Goal: Transaction & Acquisition: Purchase product/service

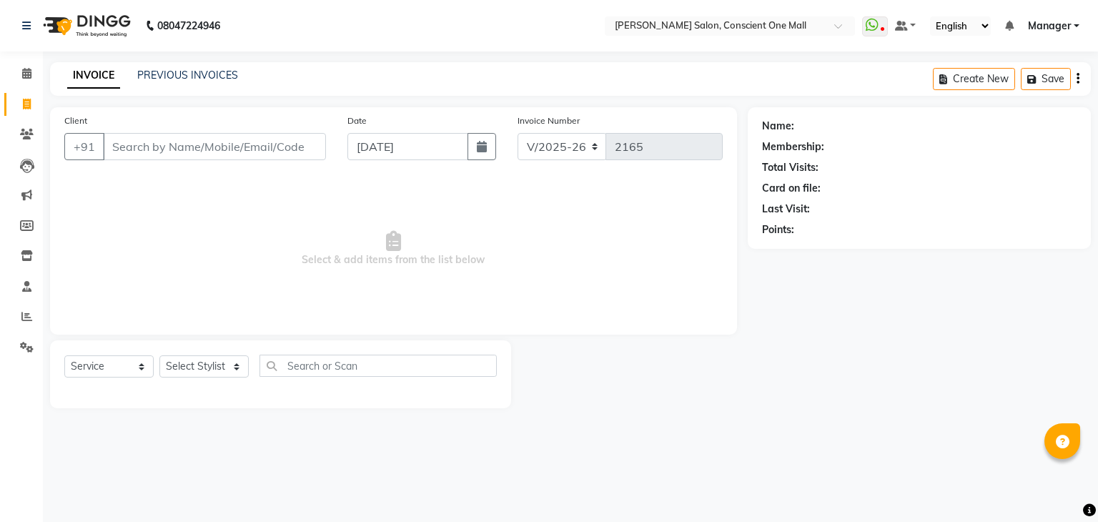
select select "7575"
select select "service"
click at [272, 146] on input "Client" at bounding box center [214, 146] width 223 height 27
type input "7"
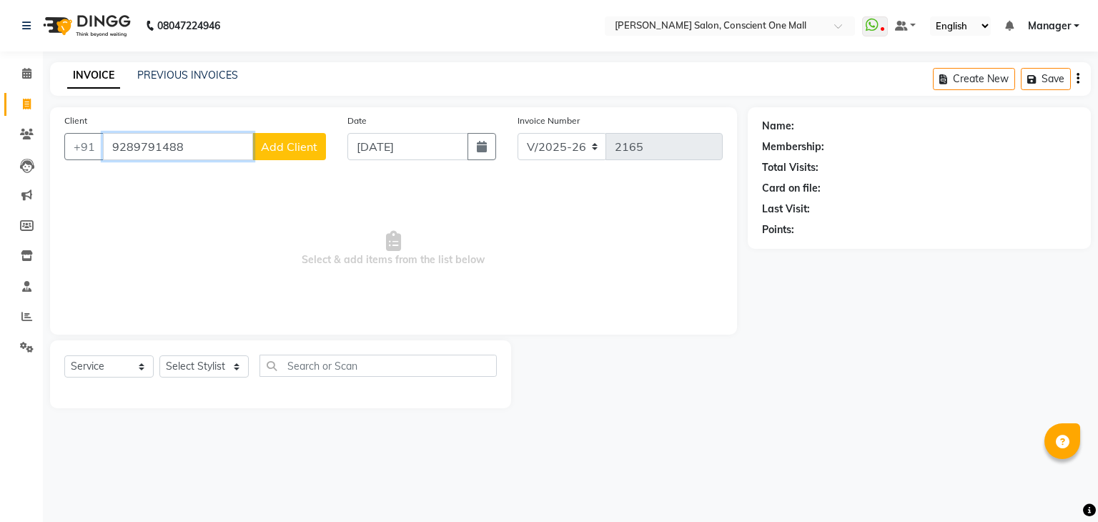
type input "9289791488"
click at [272, 146] on span "Add Client" at bounding box center [289, 146] width 56 height 14
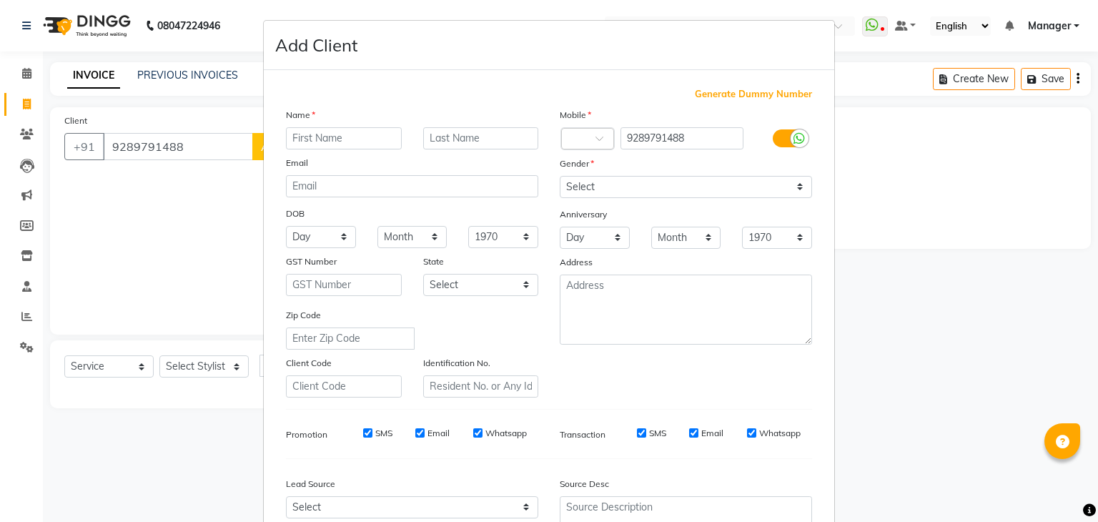
click at [325, 132] on input "text" at bounding box center [344, 138] width 116 height 22
type input "KUNAL"
click at [669, 184] on select "Select [DEMOGRAPHIC_DATA] [DEMOGRAPHIC_DATA] Other Prefer Not To Say" at bounding box center [686, 187] width 252 height 22
select select "[DEMOGRAPHIC_DATA]"
click at [560, 177] on select "Select [DEMOGRAPHIC_DATA] [DEMOGRAPHIC_DATA] Other Prefer Not To Say" at bounding box center [686, 187] width 252 height 22
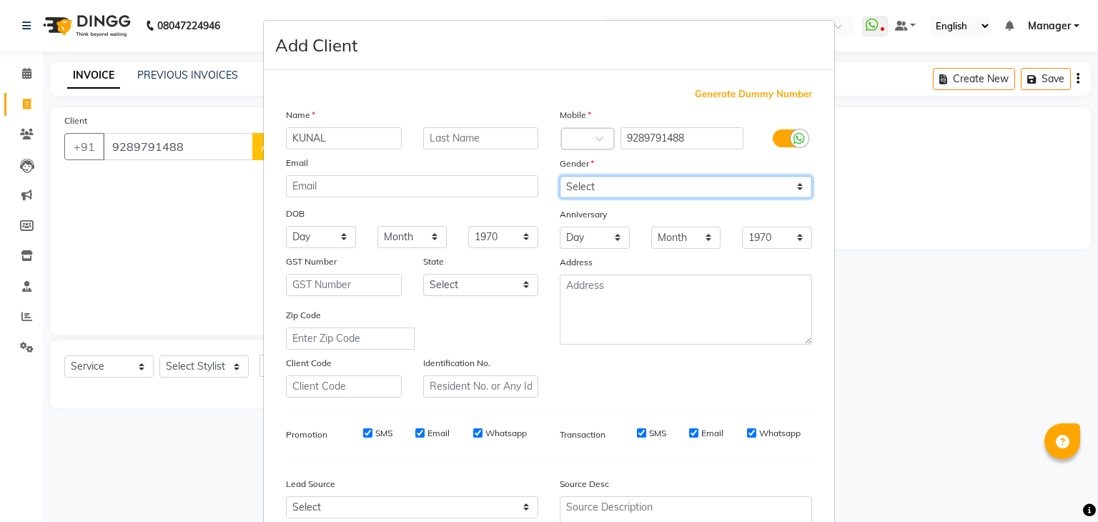
scroll to position [145, 0]
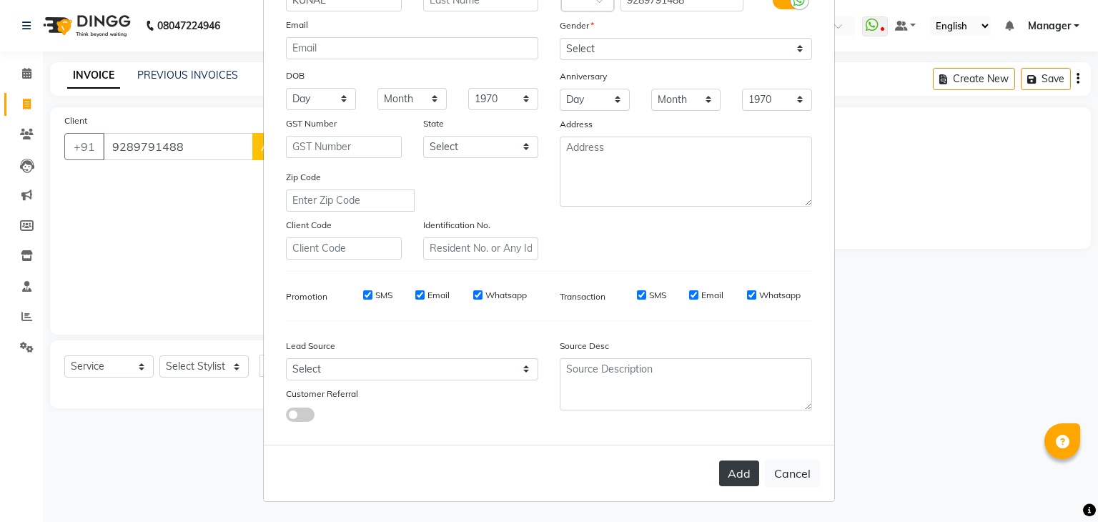
click at [741, 468] on button "Add" at bounding box center [739, 473] width 40 height 26
click at [741, 468] on div "Add Cancel" at bounding box center [549, 473] width 570 height 56
click at [791, 465] on button "Cancel" at bounding box center [792, 473] width 55 height 27
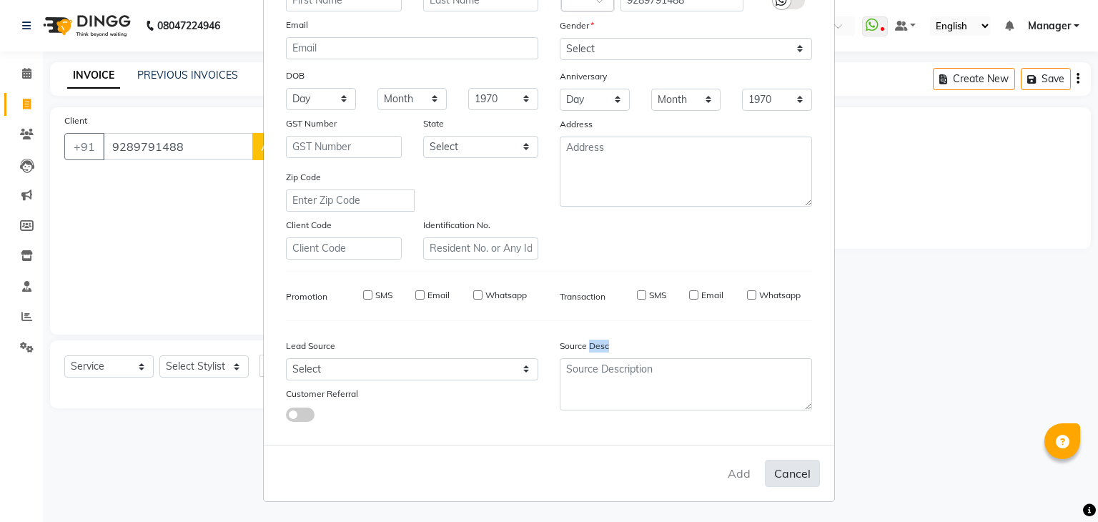
select select
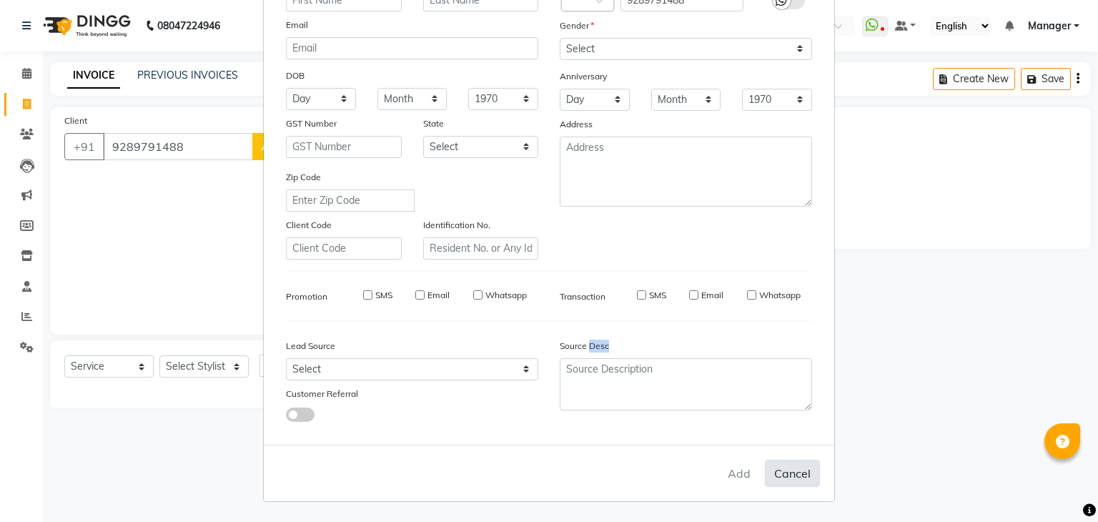
select select
checkbox input "false"
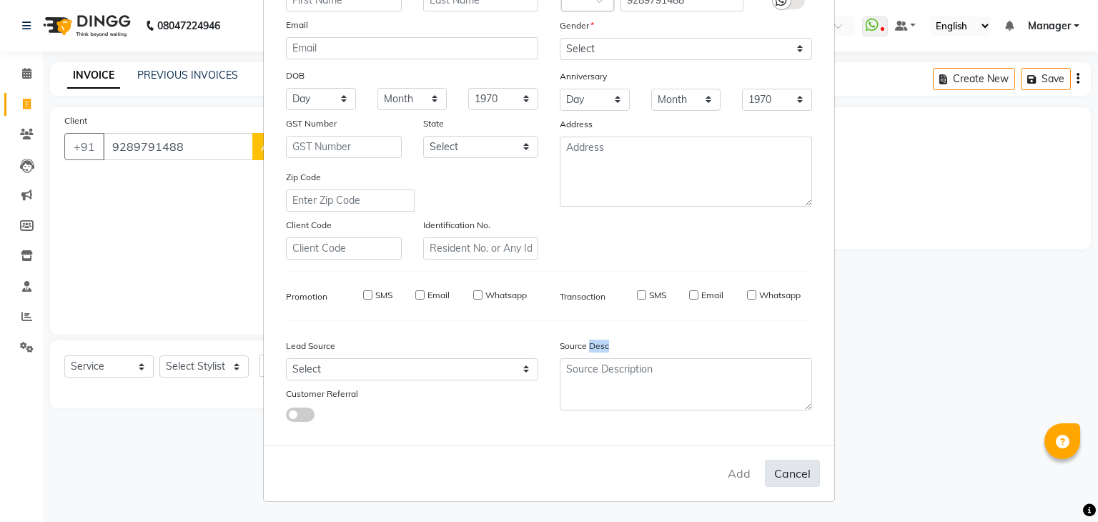
checkbox input "false"
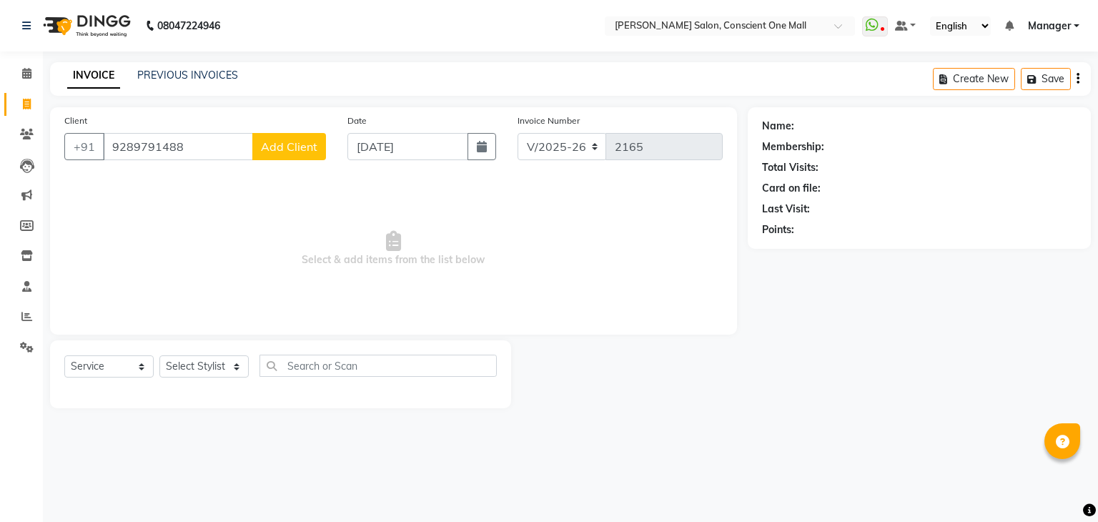
click at [302, 150] on span "Add Client" at bounding box center [289, 146] width 56 height 14
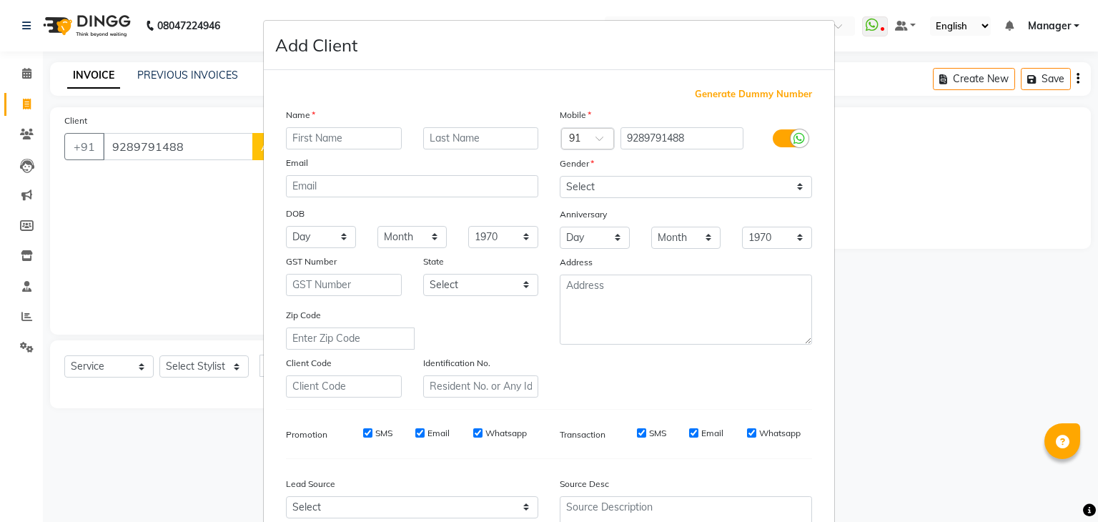
click at [319, 122] on div "Name" at bounding box center [412, 117] width 274 height 20
click at [317, 141] on input "text" at bounding box center [344, 138] width 116 height 22
type input "KUNAL"
click at [586, 184] on select "Select [DEMOGRAPHIC_DATA] [DEMOGRAPHIC_DATA] Other Prefer Not To Say" at bounding box center [686, 187] width 252 height 22
select select "[DEMOGRAPHIC_DATA]"
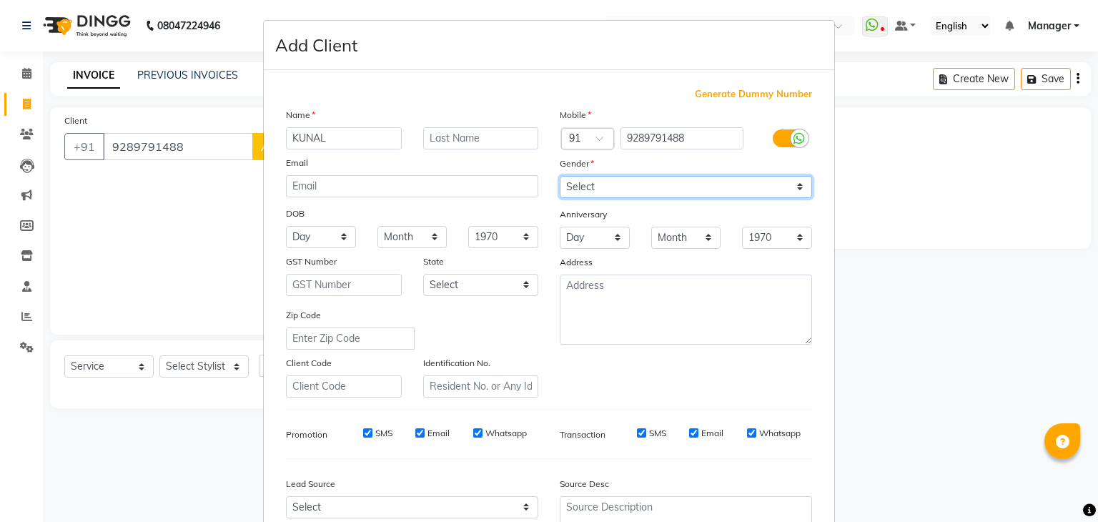
click at [560, 177] on select "Select [DEMOGRAPHIC_DATA] [DEMOGRAPHIC_DATA] Other Prefer Not To Say" at bounding box center [686, 187] width 252 height 22
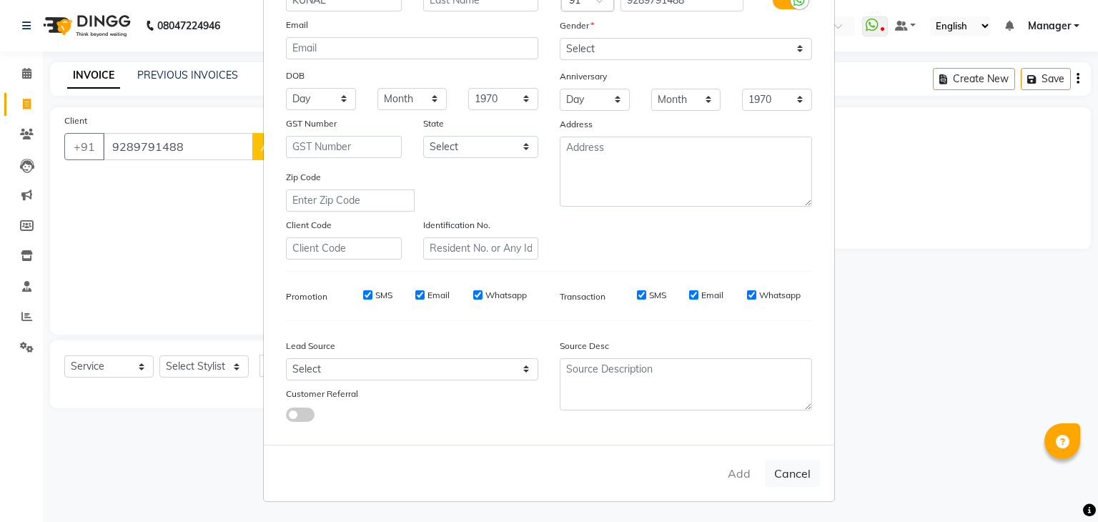
click at [864, 477] on ngb-modal-window "Add Client Generate Dummy Number Name KUNAL Email DOB Day 01 02 03 04 05 06 07 …" at bounding box center [549, 261] width 1098 height 522
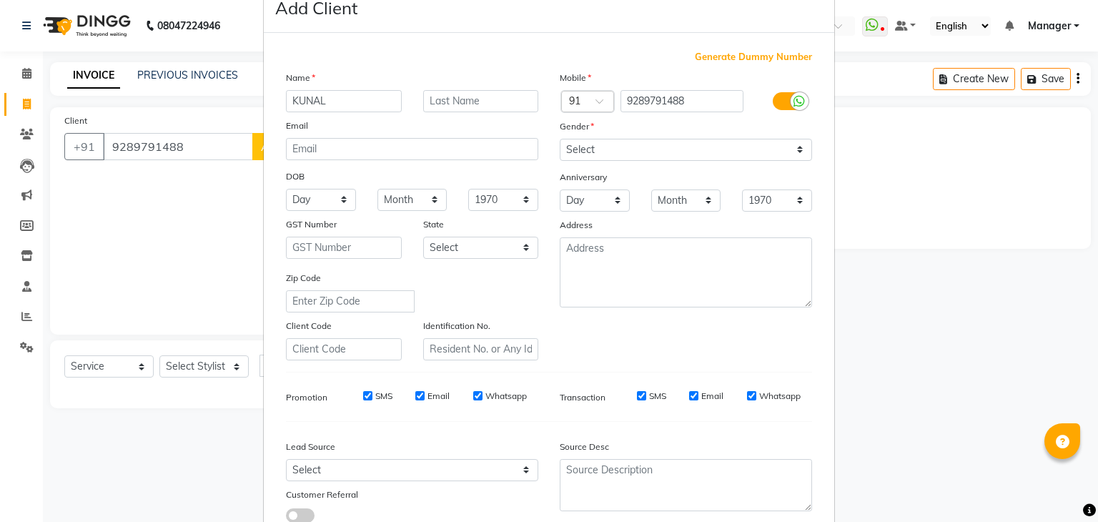
scroll to position [31, 0]
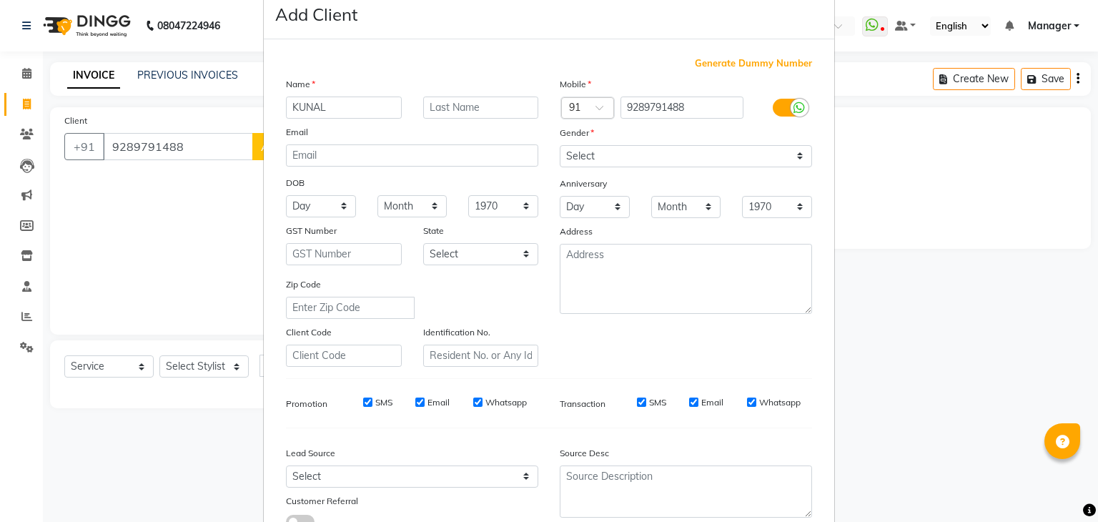
drag, startPoint x: 1024, startPoint y: 392, endPoint x: 950, endPoint y: 555, distance: 178.5
click at [950, 521] on html "08047224946 Select Location × [PERSON_NAME] Salon, Conscient One Mall WhatsApp …" at bounding box center [549, 261] width 1098 height 522
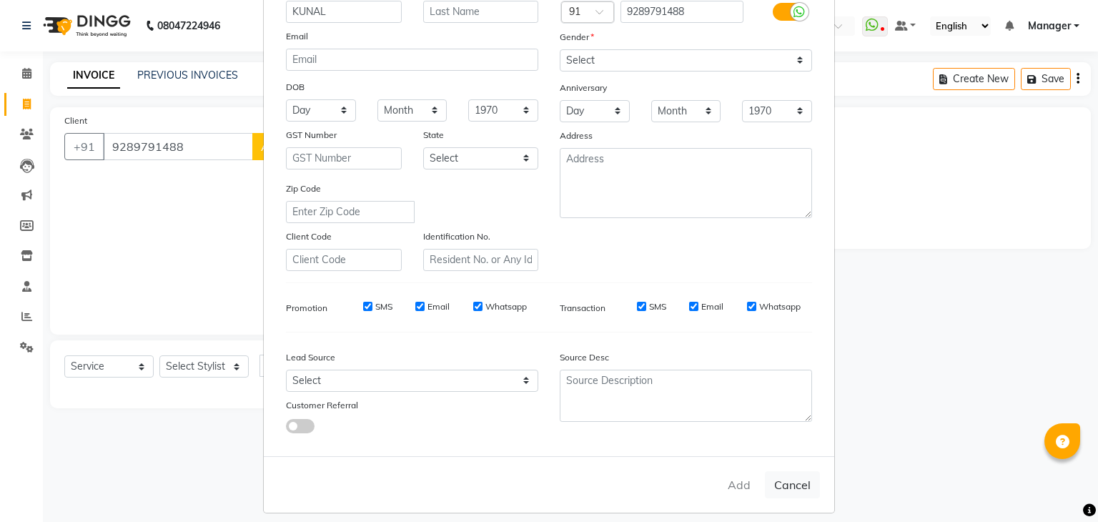
scroll to position [129, 0]
click at [796, 488] on button "Cancel" at bounding box center [792, 481] width 55 height 27
select select
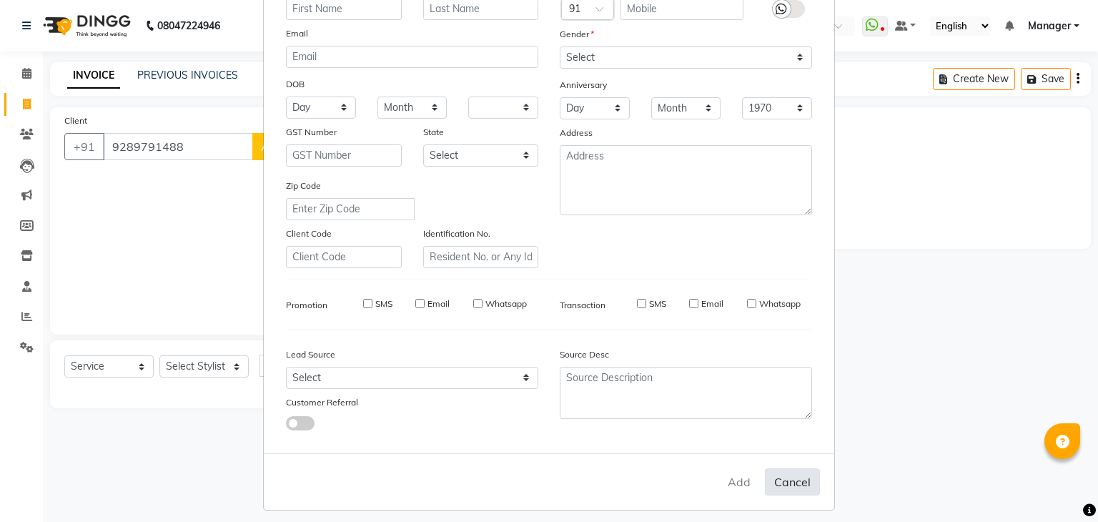
select select
checkbox input "false"
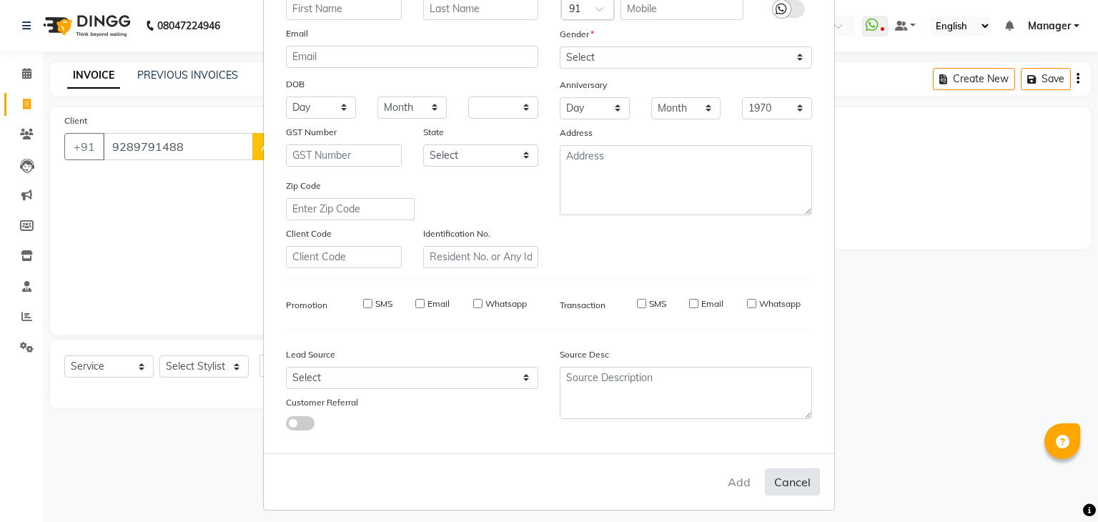
checkbox input "false"
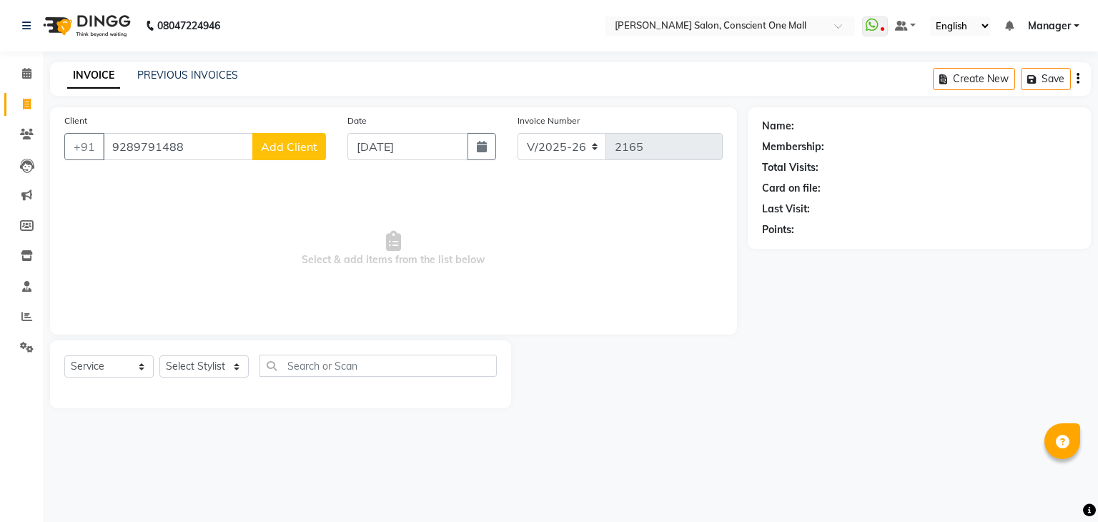
click at [279, 149] on span "Add Client" at bounding box center [289, 146] width 56 height 14
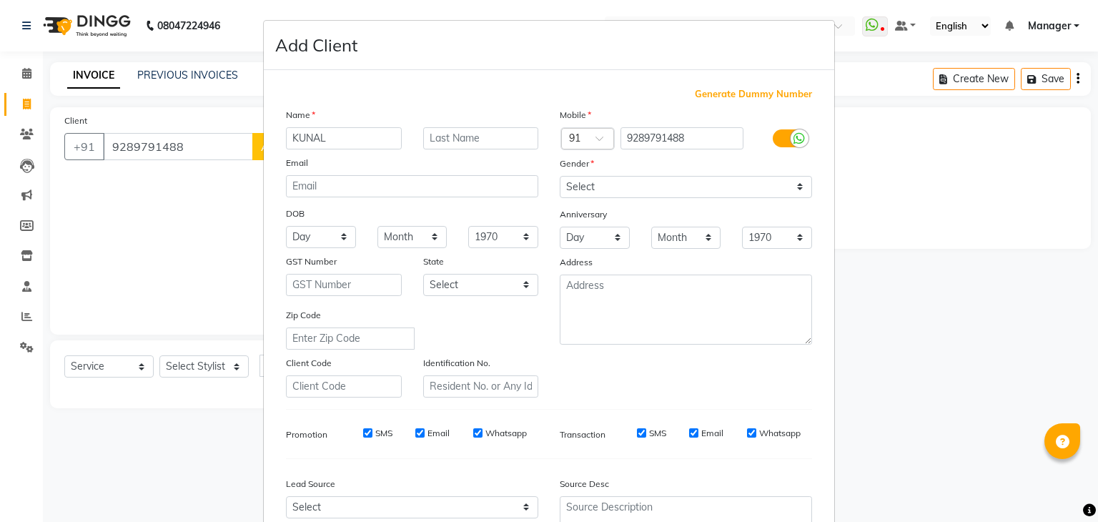
type input "KUNAL"
click at [578, 189] on select "Select [DEMOGRAPHIC_DATA] [DEMOGRAPHIC_DATA] Other Prefer Not To Say" at bounding box center [686, 187] width 252 height 22
select select "[DEMOGRAPHIC_DATA]"
click at [560, 177] on select "Select [DEMOGRAPHIC_DATA] [DEMOGRAPHIC_DATA] Other Prefer Not To Say" at bounding box center [686, 187] width 252 height 22
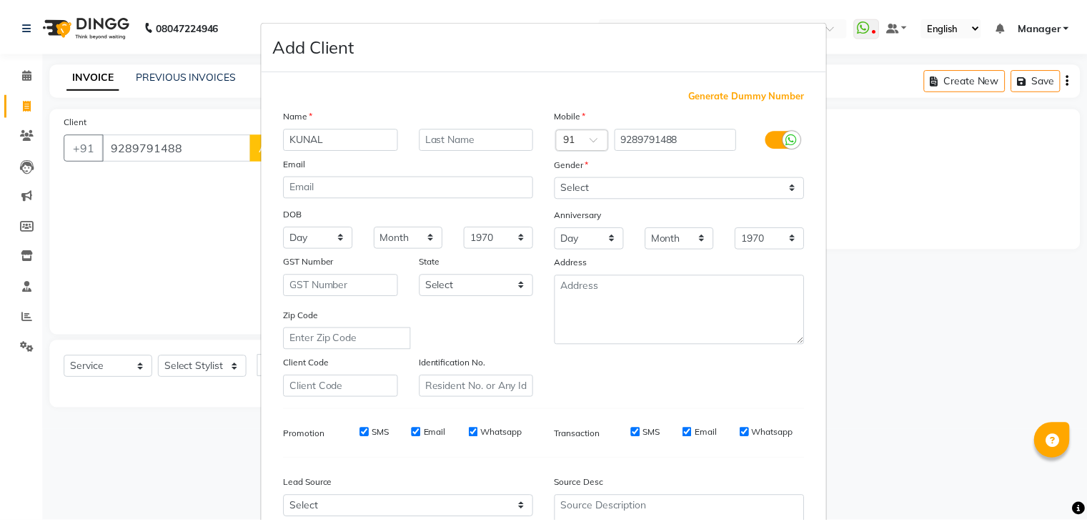
scroll to position [143, 0]
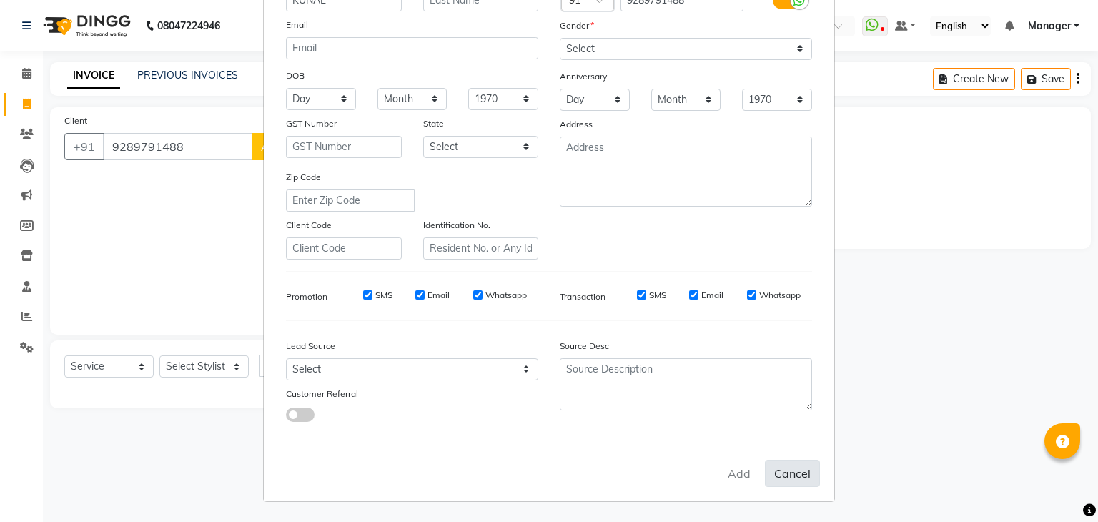
click at [794, 477] on button "Cancel" at bounding box center [792, 473] width 55 height 27
select select
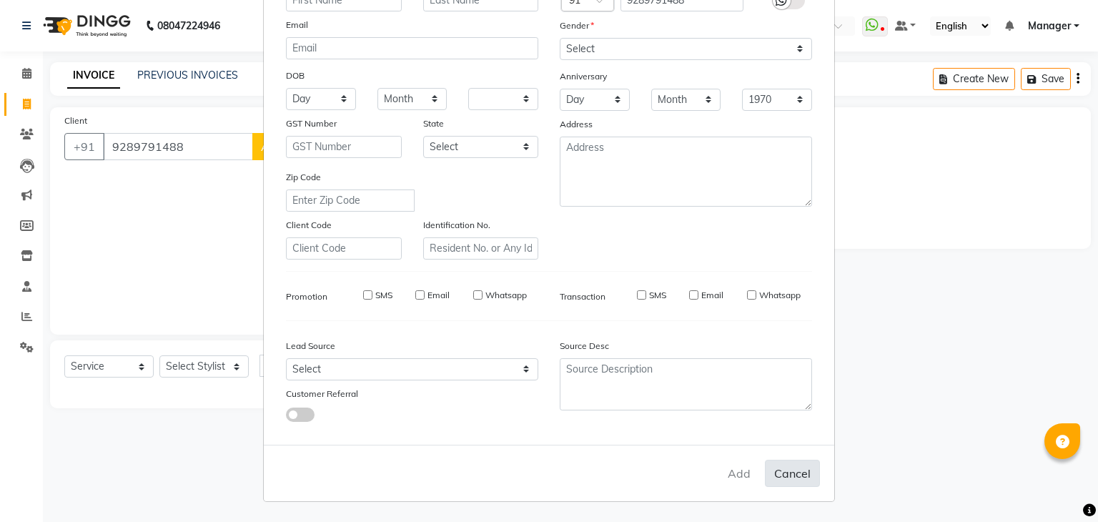
select select
checkbox input "false"
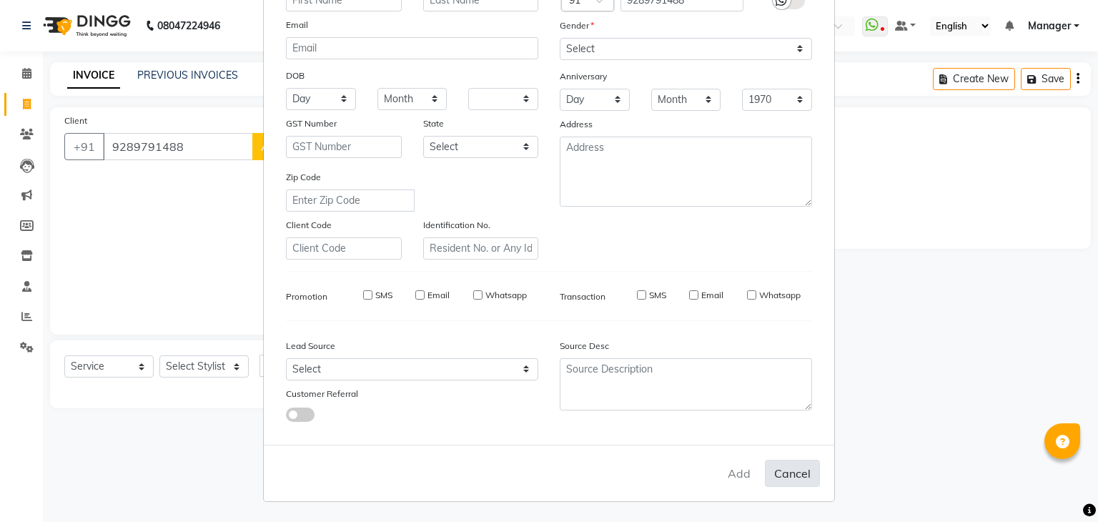
checkbox input "false"
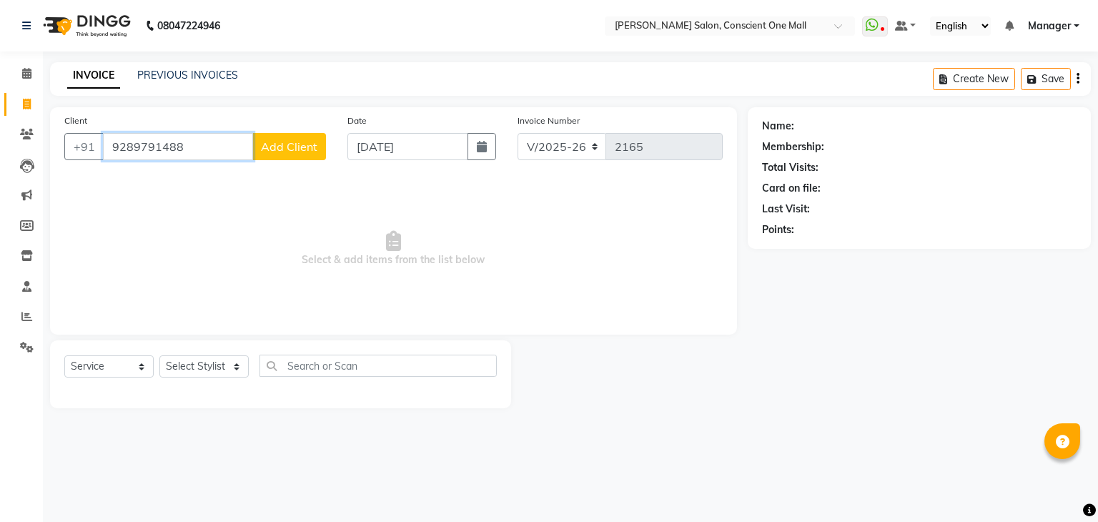
click at [202, 151] on input "9289791488" at bounding box center [178, 146] width 150 height 27
drag, startPoint x: 202, startPoint y: 151, endPoint x: 97, endPoint y: 169, distance: 106.0
click at [97, 169] on div "Client [PHONE_NUMBER] Add Client" at bounding box center [195, 142] width 283 height 59
click at [26, 70] on icon at bounding box center [26, 73] width 9 height 11
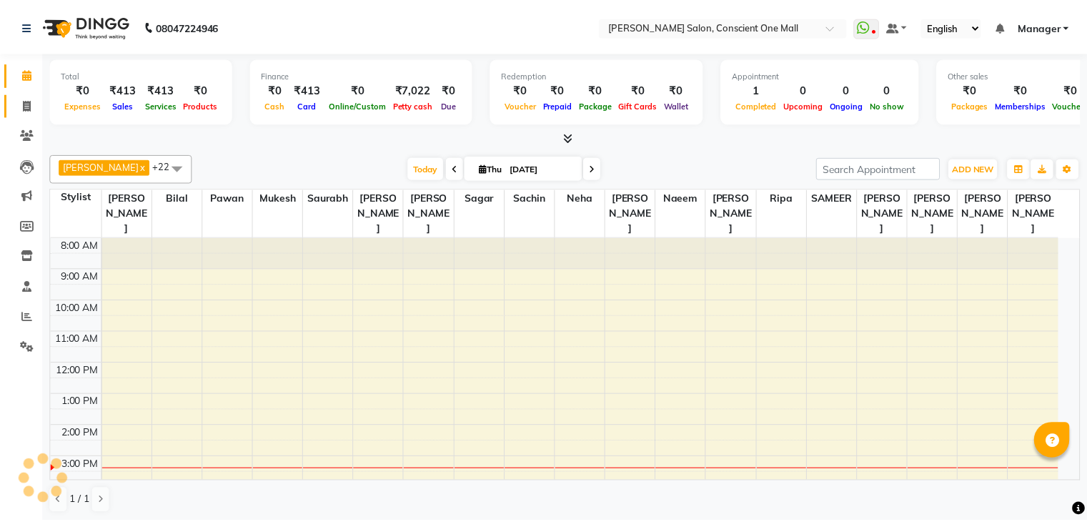
scroll to position [118, 0]
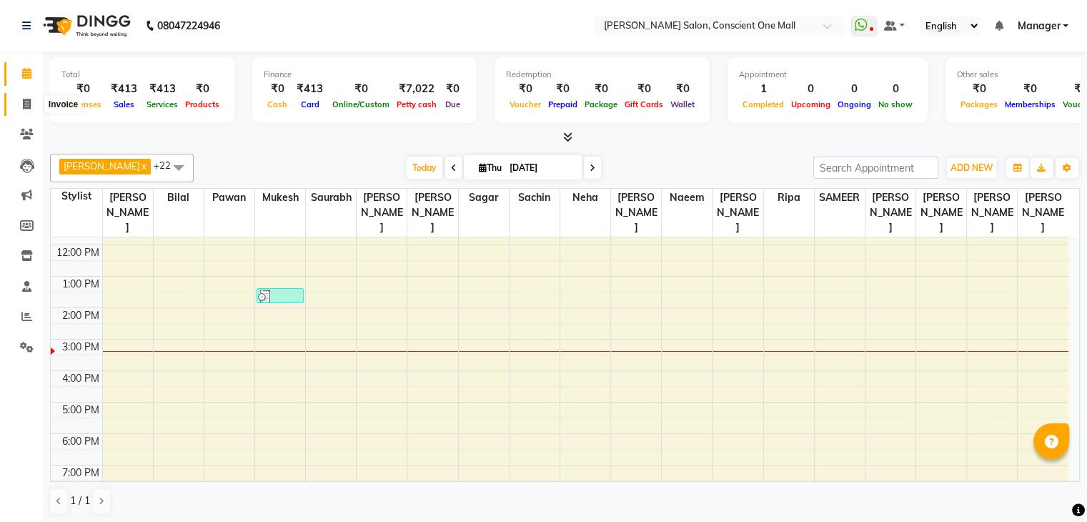
click at [26, 104] on icon at bounding box center [27, 104] width 8 height 11
select select "service"
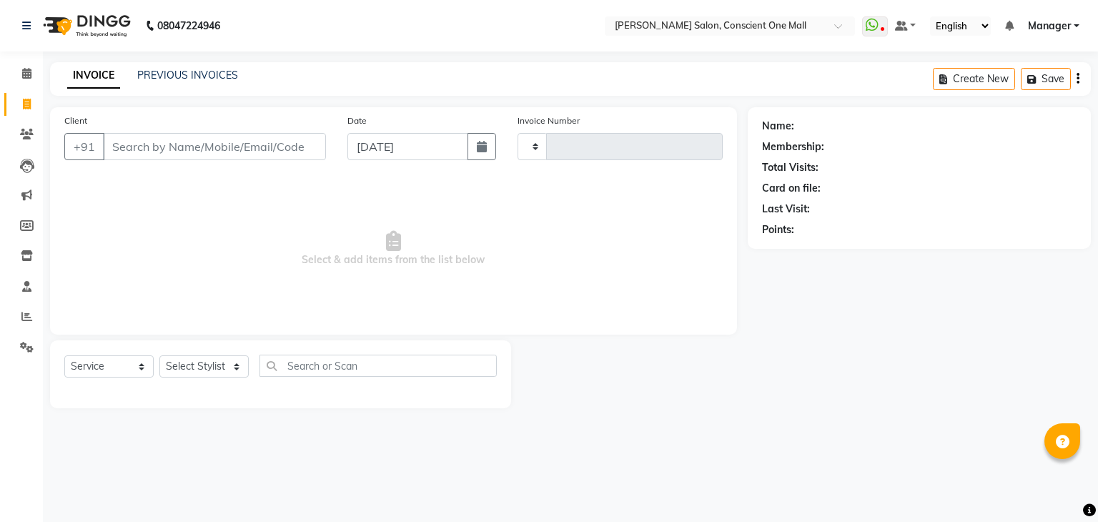
type input "2165"
select select "7575"
type input "9289791488"
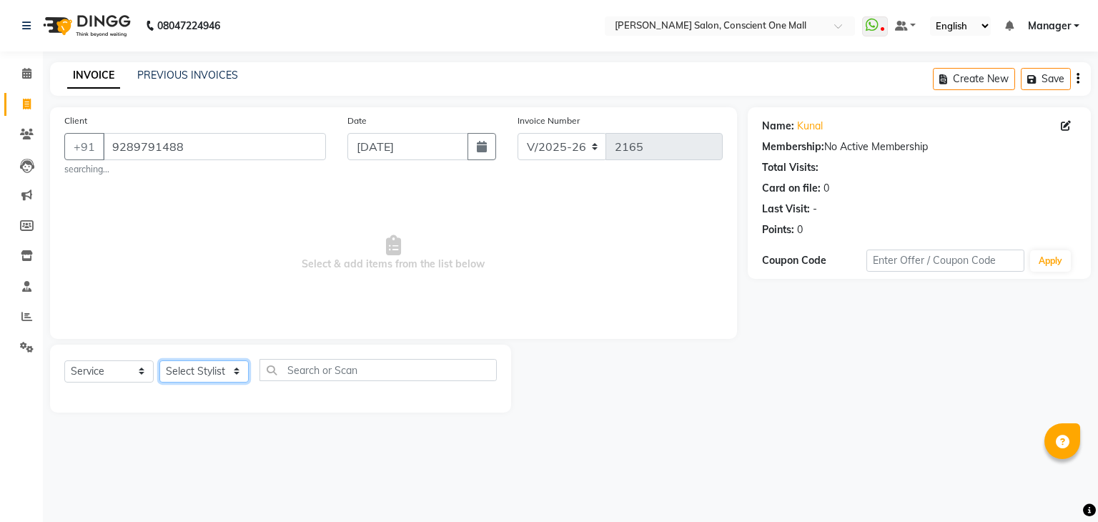
click at [190, 372] on select "Select Stylist [PERSON_NAME] AMIT [PERSON_NAME] [PERSON_NAME] [PERSON_NAME] [PE…" at bounding box center [203, 371] width 89 height 22
select select "67304"
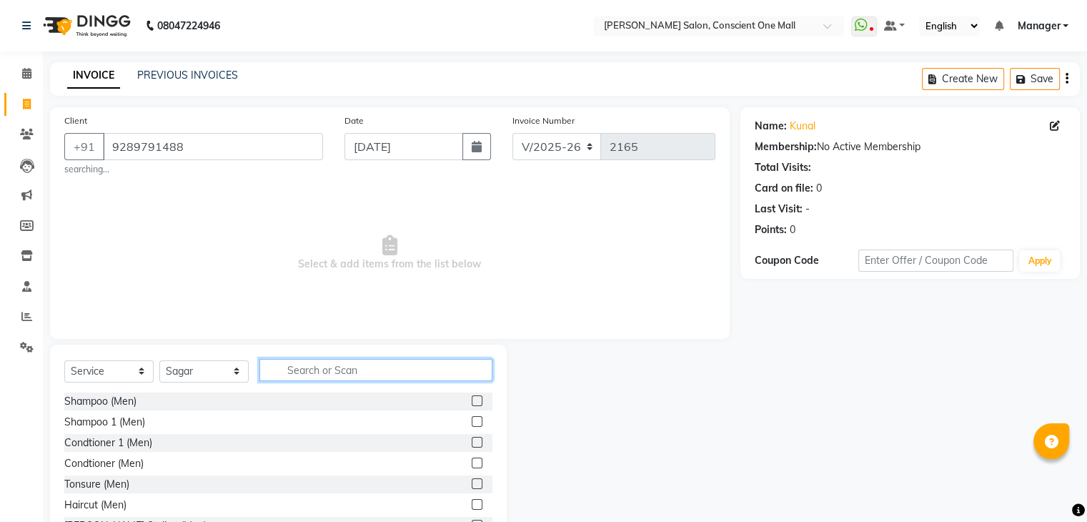
click at [332, 377] on input "text" at bounding box center [376, 370] width 233 height 22
type input "C"
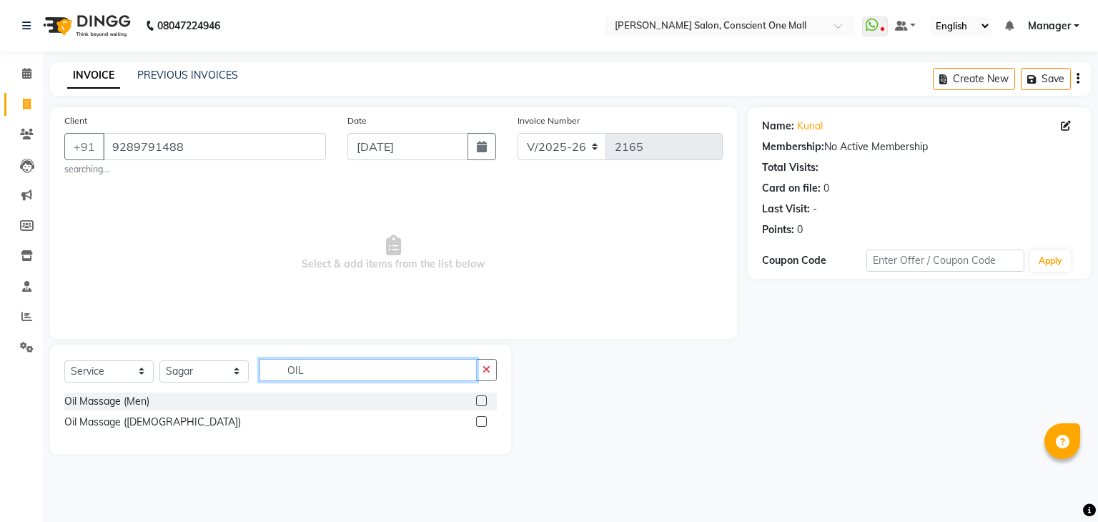
type input "OIL"
click at [480, 401] on label at bounding box center [481, 400] width 11 height 11
click at [480, 401] on input "checkbox" at bounding box center [480, 401] width 9 height 9
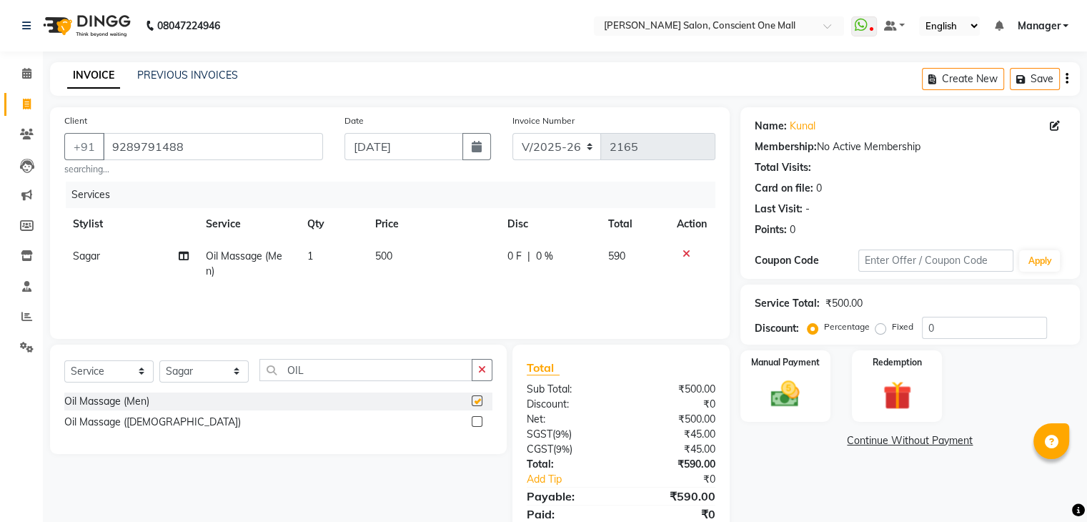
checkbox input "false"
click at [352, 377] on input "OIL" at bounding box center [366, 370] width 213 height 22
type input "O"
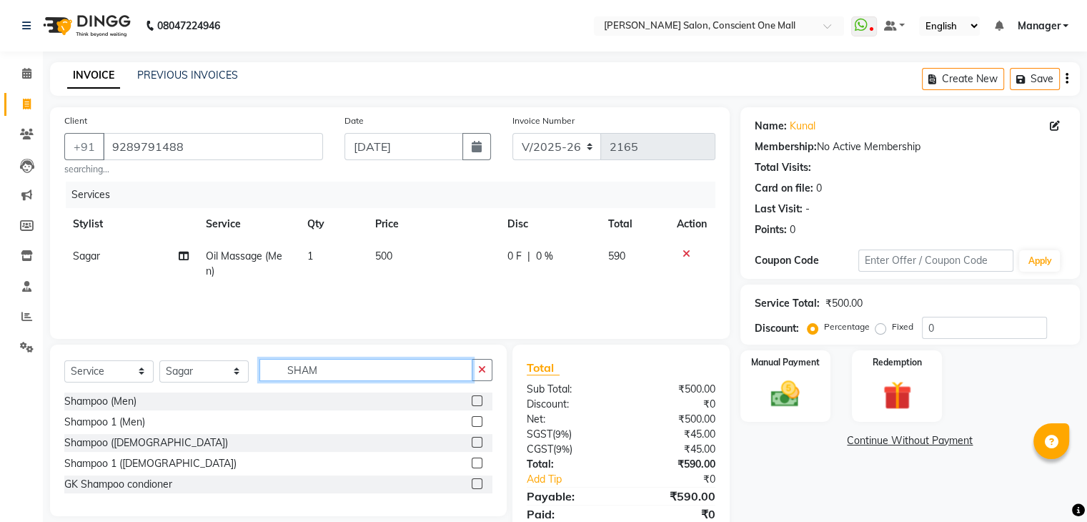
type input "SHAM"
click at [473, 402] on label at bounding box center [477, 400] width 11 height 11
click at [473, 402] on input "checkbox" at bounding box center [476, 401] width 9 height 9
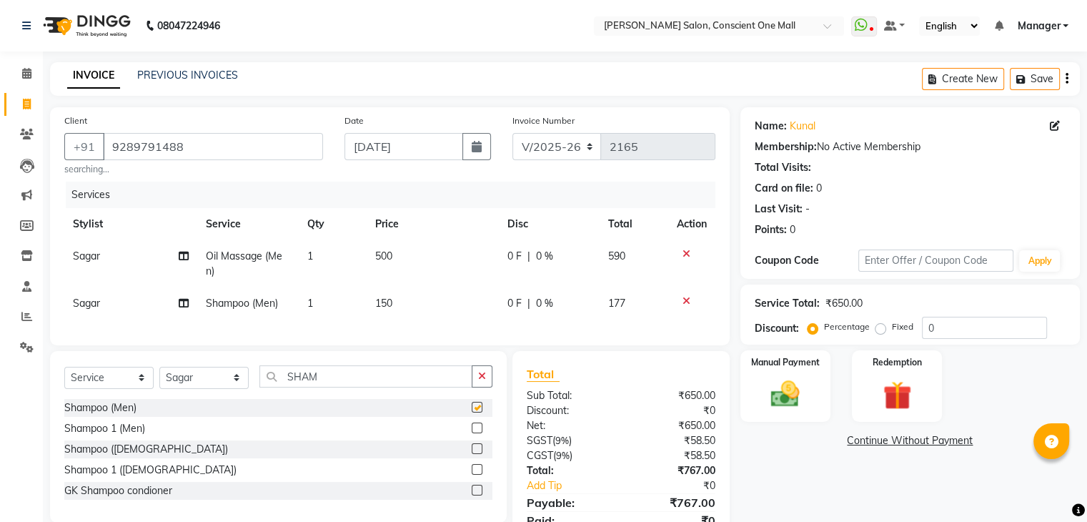
checkbox input "false"
click at [389, 292] on td "150" at bounding box center [433, 303] width 132 height 32
select select "67304"
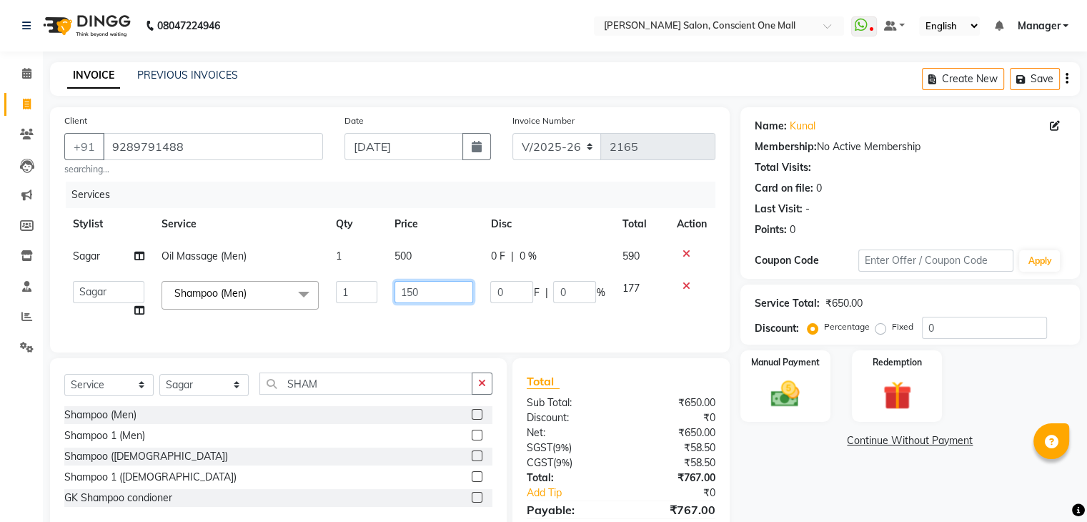
click at [440, 295] on input "150" at bounding box center [434, 292] width 79 height 22
type input "1"
type input "100"
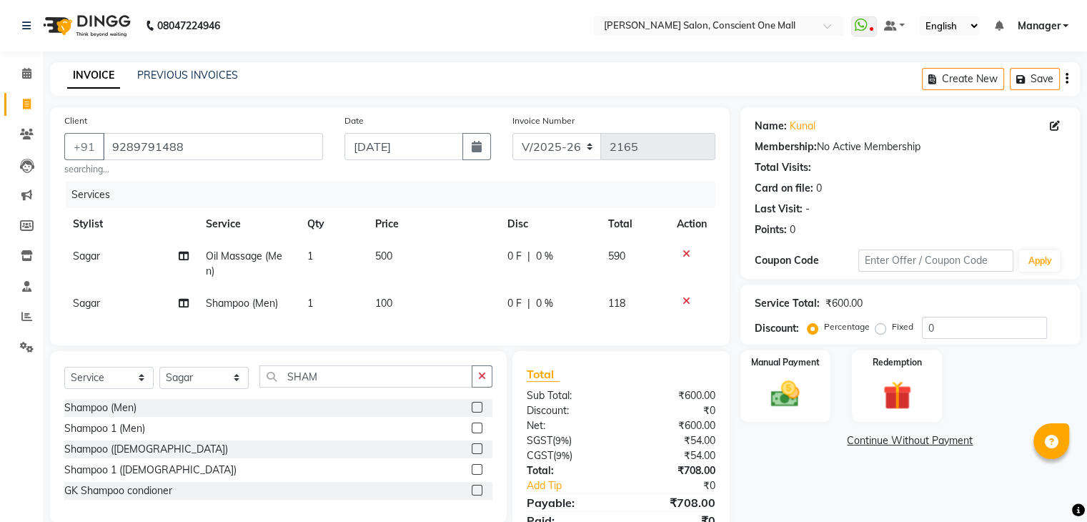
click at [818, 473] on div "Name: [PERSON_NAME] Membership: No Active Membership Total Visits: Card on file…" at bounding box center [916, 334] width 350 height 454
click at [781, 378] on img at bounding box center [785, 394] width 48 height 34
click at [863, 442] on span "CARD" at bounding box center [859, 441] width 31 height 16
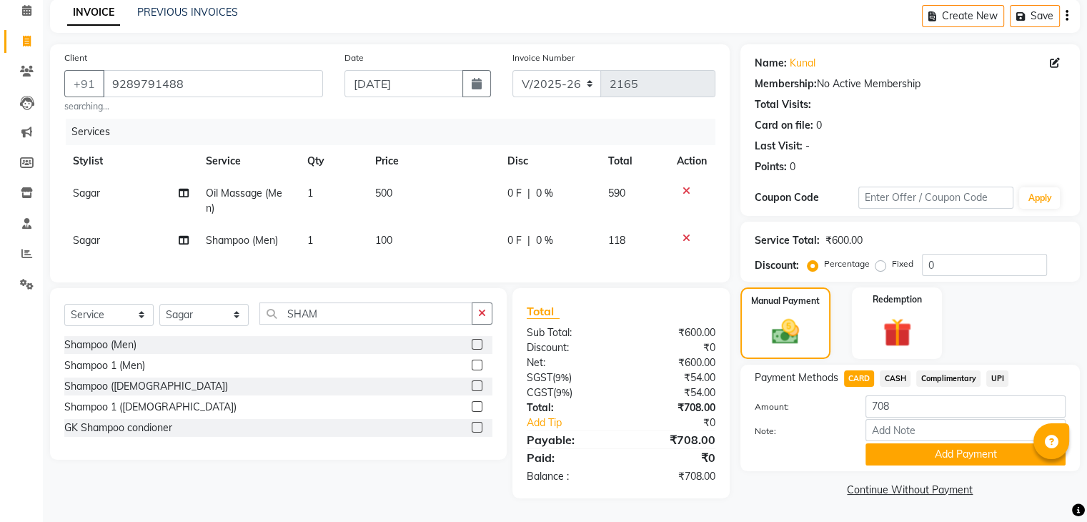
scroll to position [72, 0]
click at [951, 445] on button "Add Payment" at bounding box center [966, 454] width 200 height 22
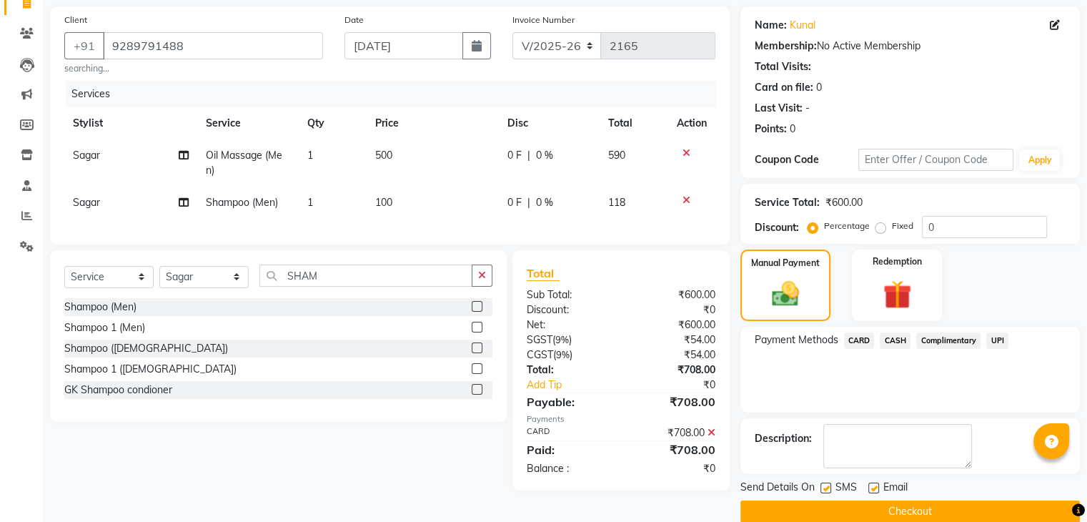
scroll to position [122, 0]
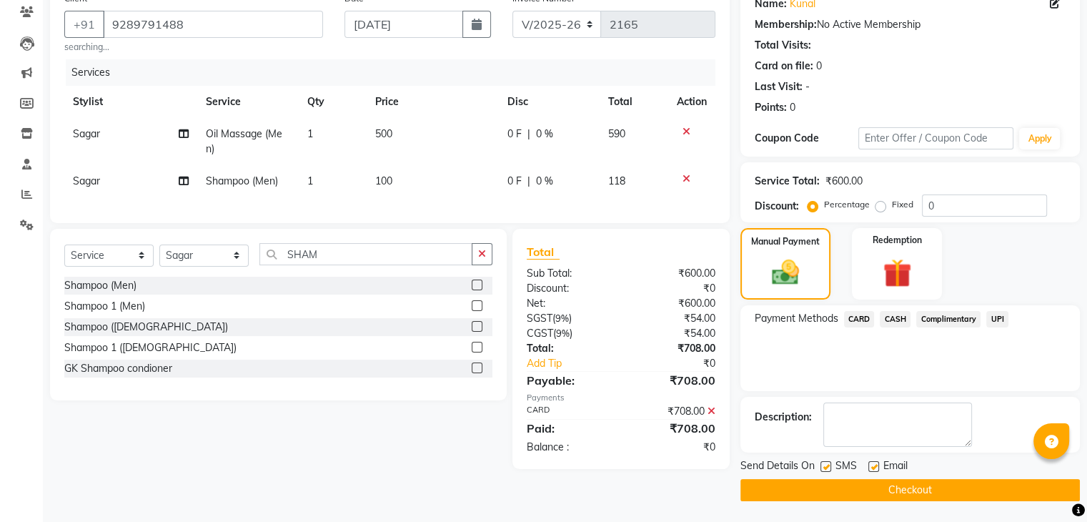
click at [909, 487] on button "Checkout" at bounding box center [911, 490] width 340 height 22
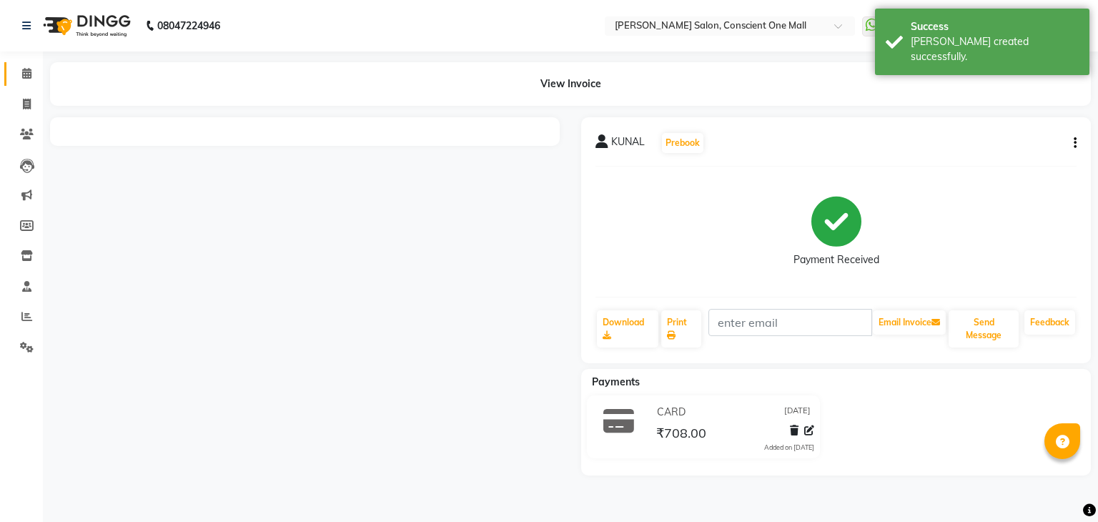
click at [25, 72] on icon at bounding box center [26, 73] width 9 height 11
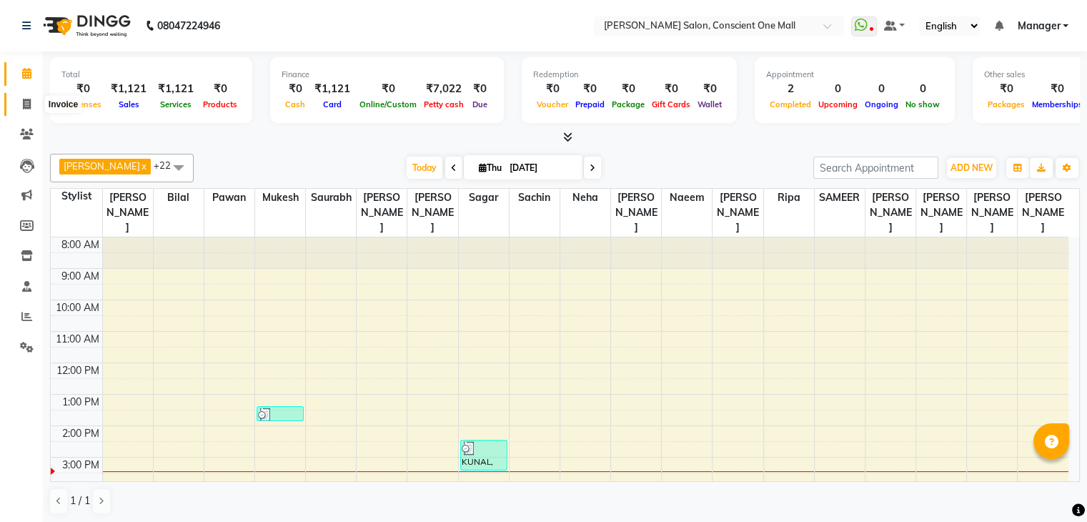
click at [27, 103] on icon at bounding box center [27, 104] width 8 height 11
select select "service"
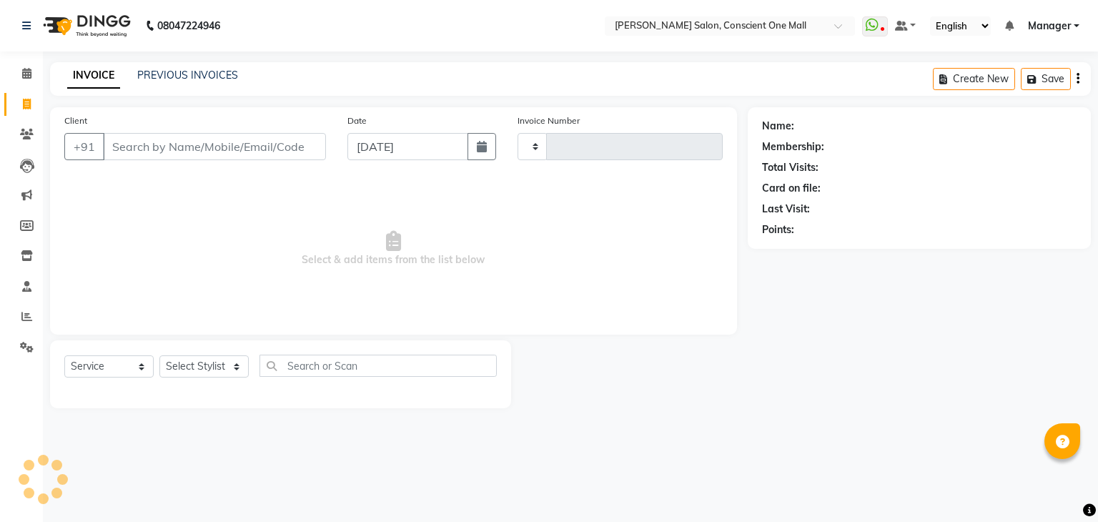
type input "2166"
select select "7575"
click at [694, 488] on div "08047224946 Select Location × [PERSON_NAME] Salon, Conscient One Mall WhatsApp …" at bounding box center [549, 261] width 1098 height 522
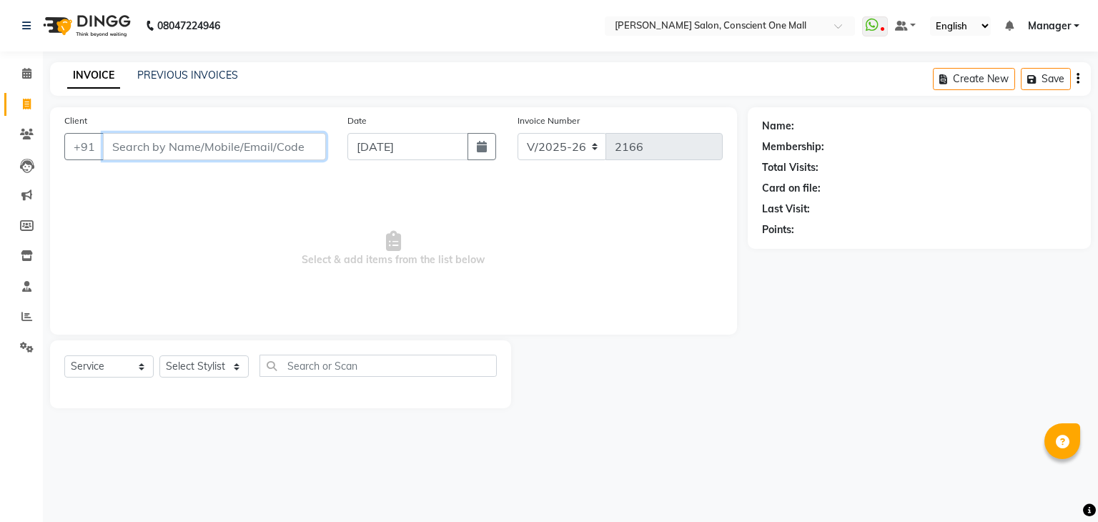
click at [255, 151] on input "Client" at bounding box center [214, 146] width 223 height 27
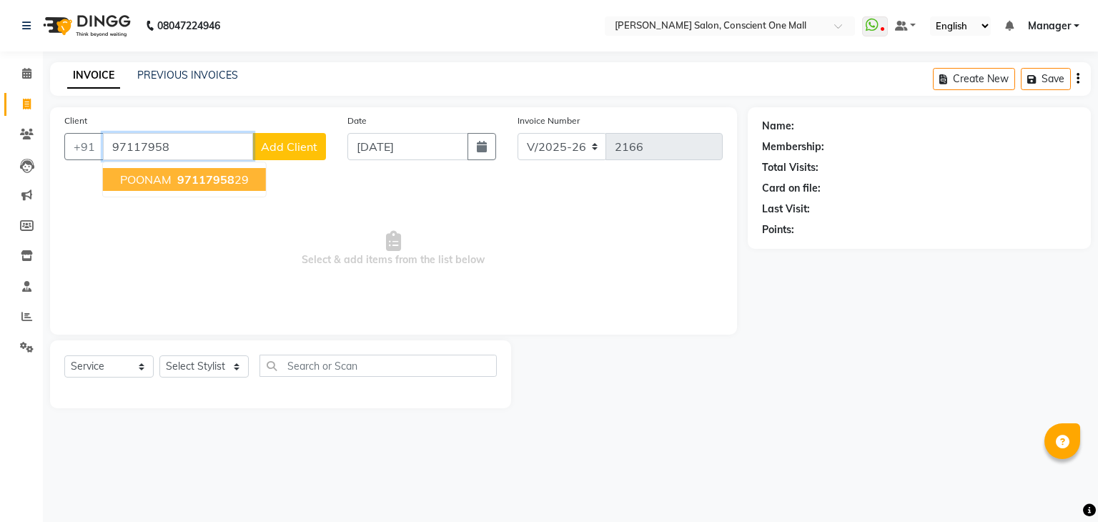
click at [197, 178] on span "97117958" at bounding box center [205, 179] width 57 height 14
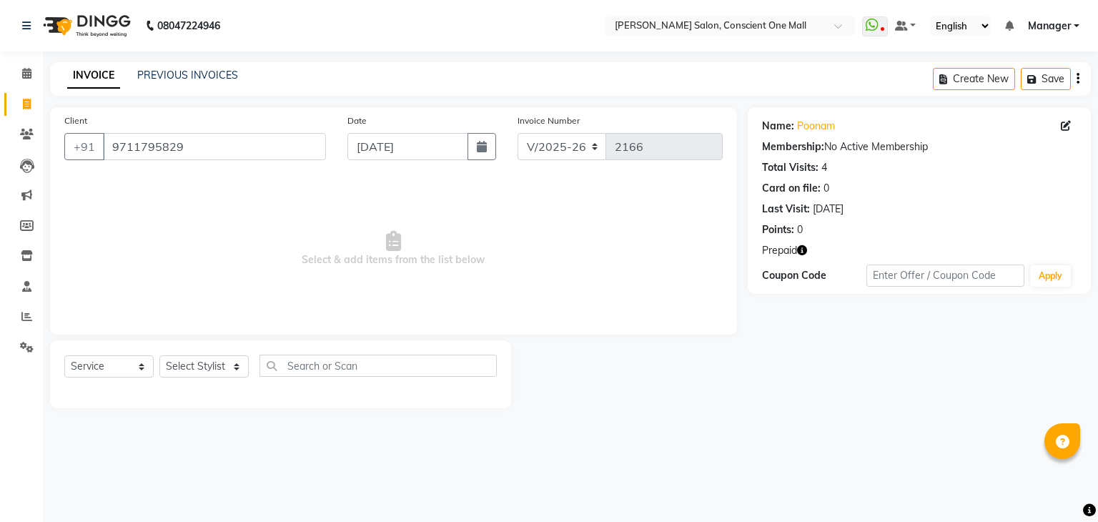
click at [804, 250] on icon "button" at bounding box center [802, 250] width 10 height 10
click at [172, 211] on span "Select & add items from the list below" at bounding box center [393, 248] width 658 height 143
click at [803, 252] on icon "button" at bounding box center [802, 250] width 10 height 10
click at [789, 335] on div "Name: Poonam Membership: No Active Membership Total Visits: 4 Card on file: 0 L…" at bounding box center [925, 257] width 354 height 301
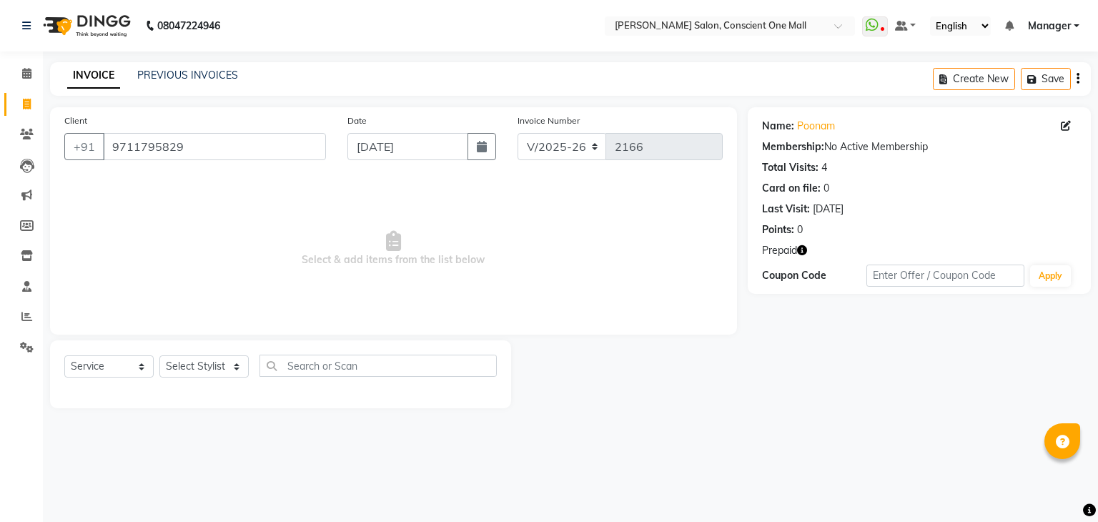
click at [799, 247] on icon "button" at bounding box center [802, 250] width 10 height 10
click at [800, 251] on icon "button" at bounding box center [802, 250] width 10 height 10
click at [701, 398] on div at bounding box center [629, 374] width 236 height 68
click at [239, 147] on input "9711795829" at bounding box center [214, 146] width 223 height 27
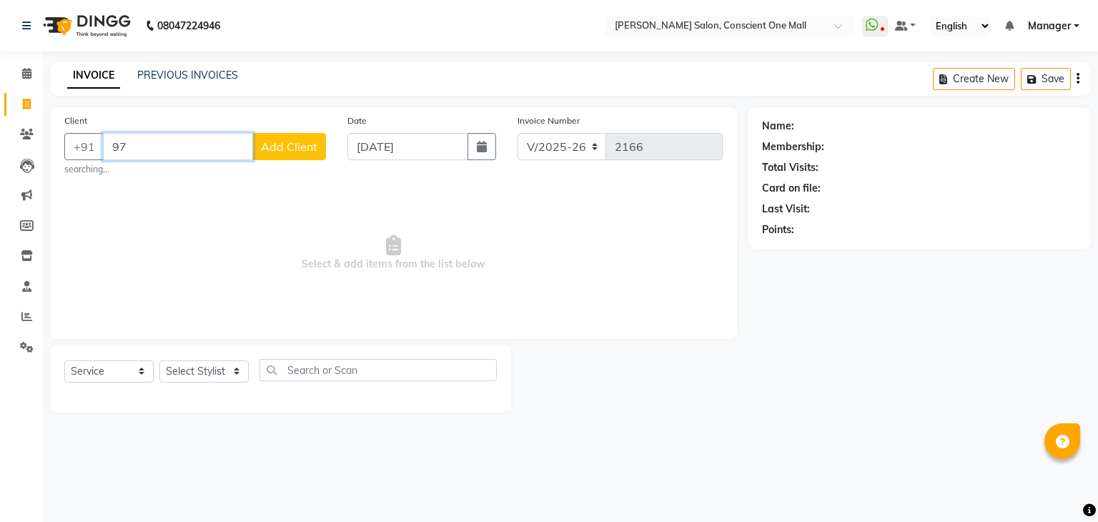
type input "9"
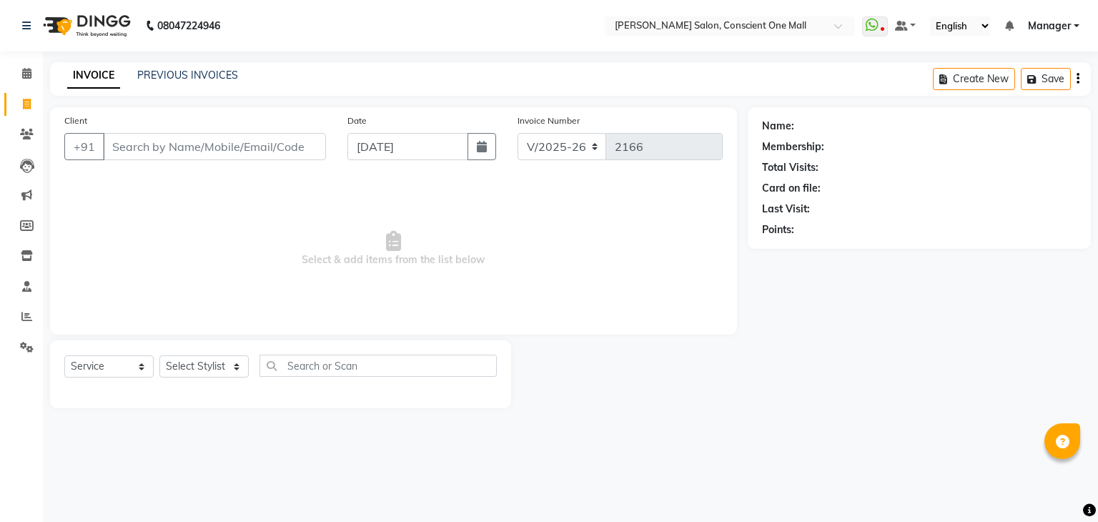
click at [188, 212] on span "Select & add items from the list below" at bounding box center [393, 248] width 658 height 143
click at [170, 149] on input "Client" at bounding box center [214, 146] width 223 height 27
click at [28, 72] on icon at bounding box center [26, 73] width 9 height 11
click at [213, 144] on input "Client" at bounding box center [214, 146] width 223 height 27
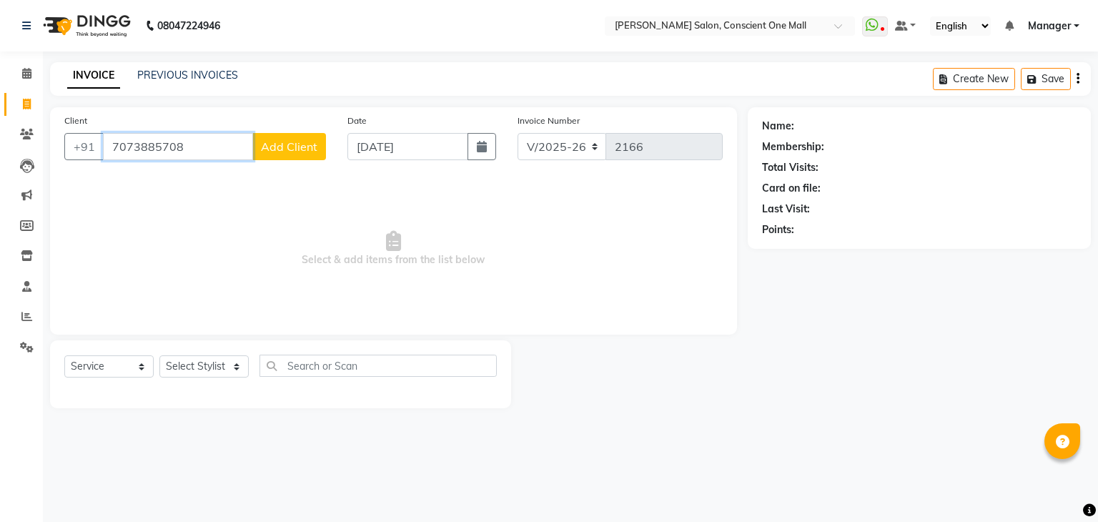
type input "7073885708"
click at [294, 144] on span "Add Client" at bounding box center [289, 146] width 56 height 14
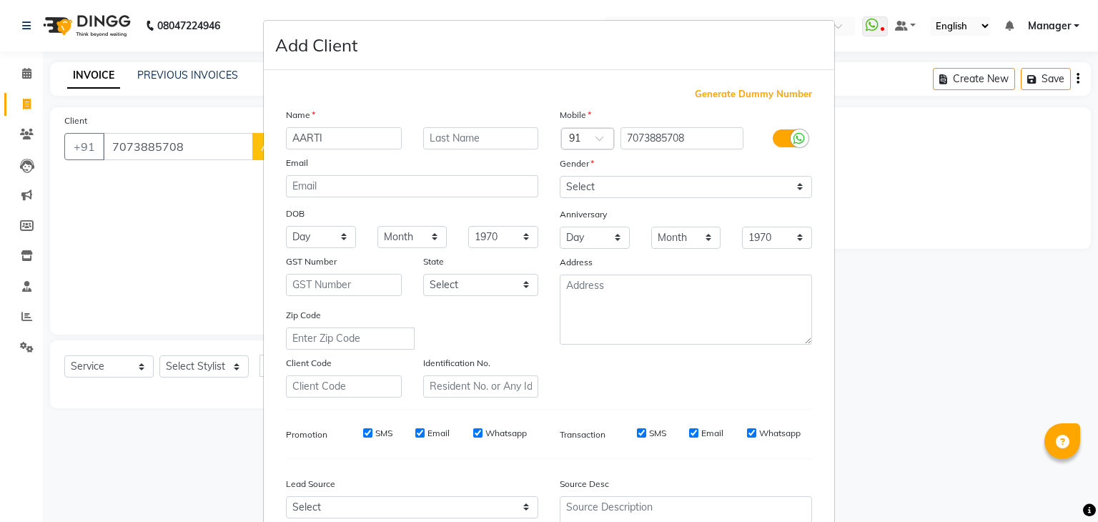
type input "AARTI"
click at [614, 186] on select "Select [DEMOGRAPHIC_DATA] [DEMOGRAPHIC_DATA] Other Prefer Not To Say" at bounding box center [686, 187] width 252 height 22
select select "[DEMOGRAPHIC_DATA]"
click at [560, 177] on select "Select [DEMOGRAPHIC_DATA] [DEMOGRAPHIC_DATA] Other Prefer Not To Say" at bounding box center [686, 187] width 252 height 22
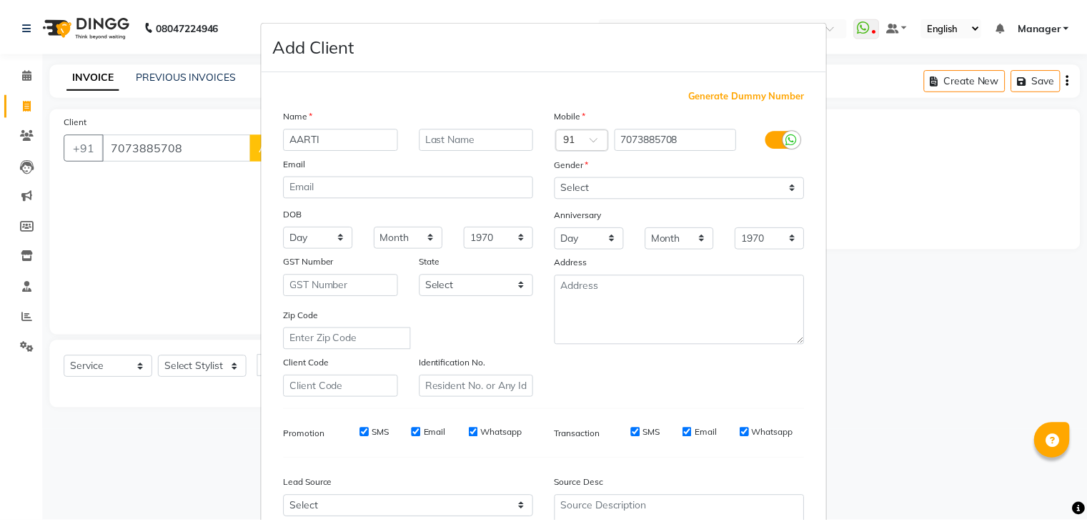
scroll to position [145, 0]
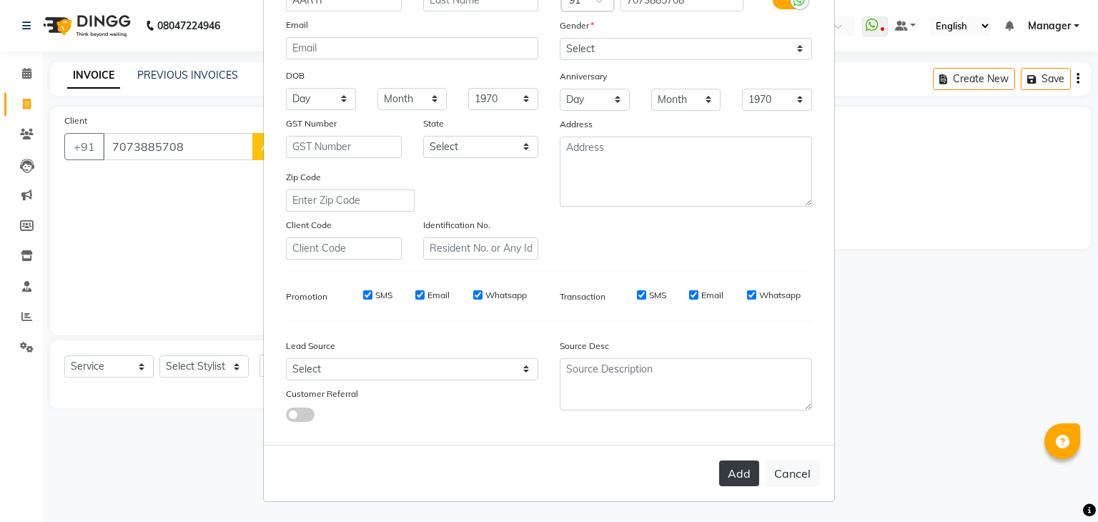
click at [736, 477] on button "Add" at bounding box center [739, 473] width 40 height 26
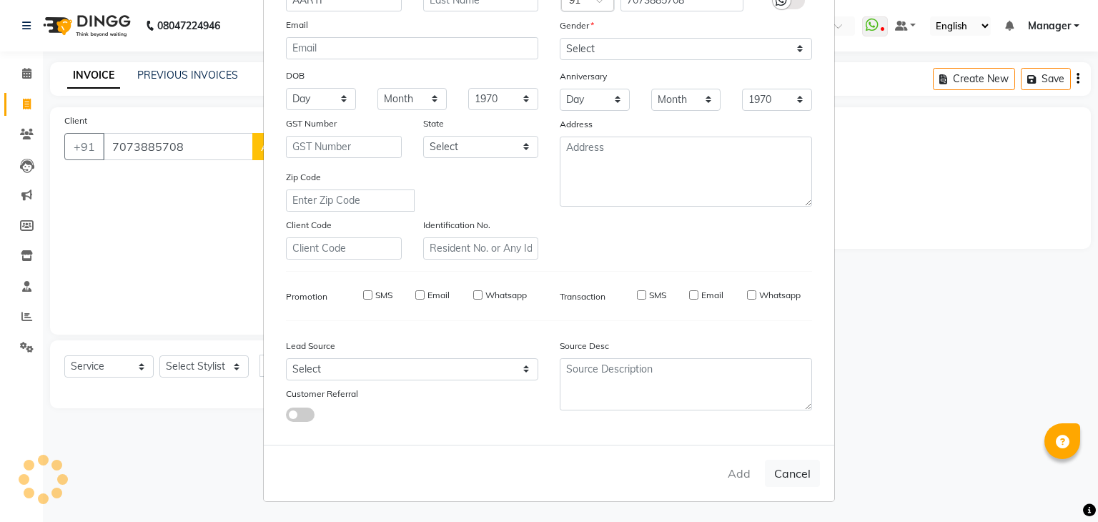
select select
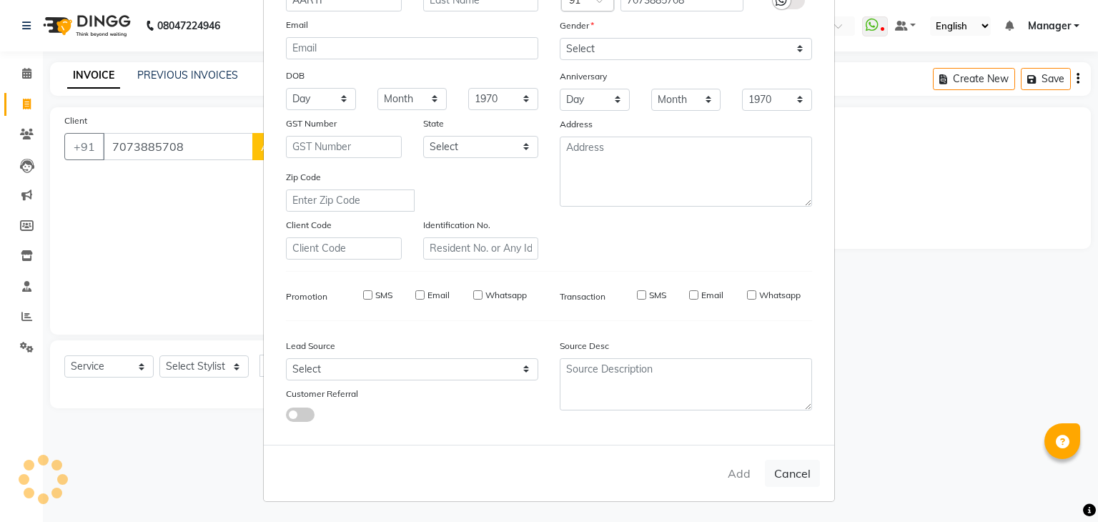
select select
checkbox input "false"
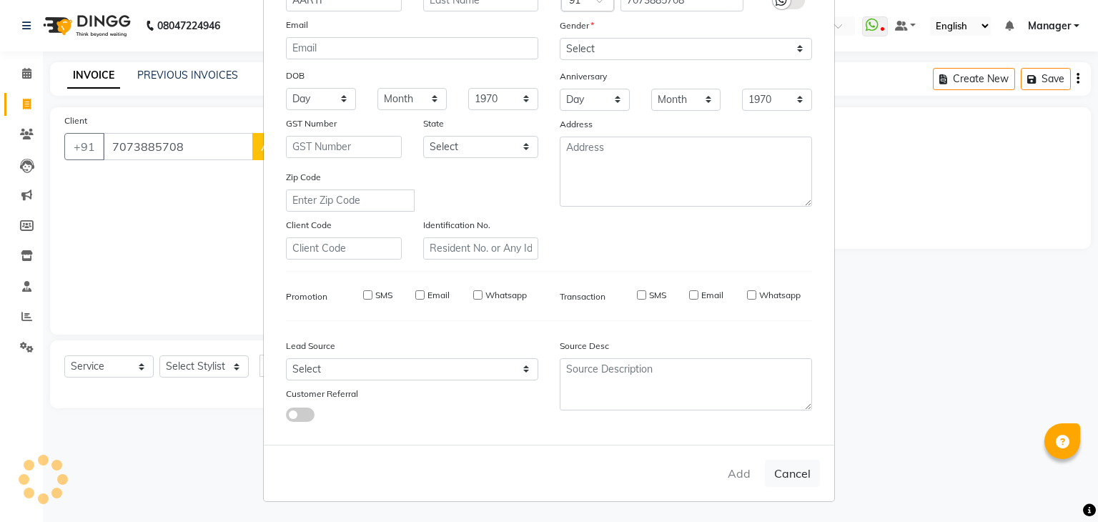
checkbox input "false"
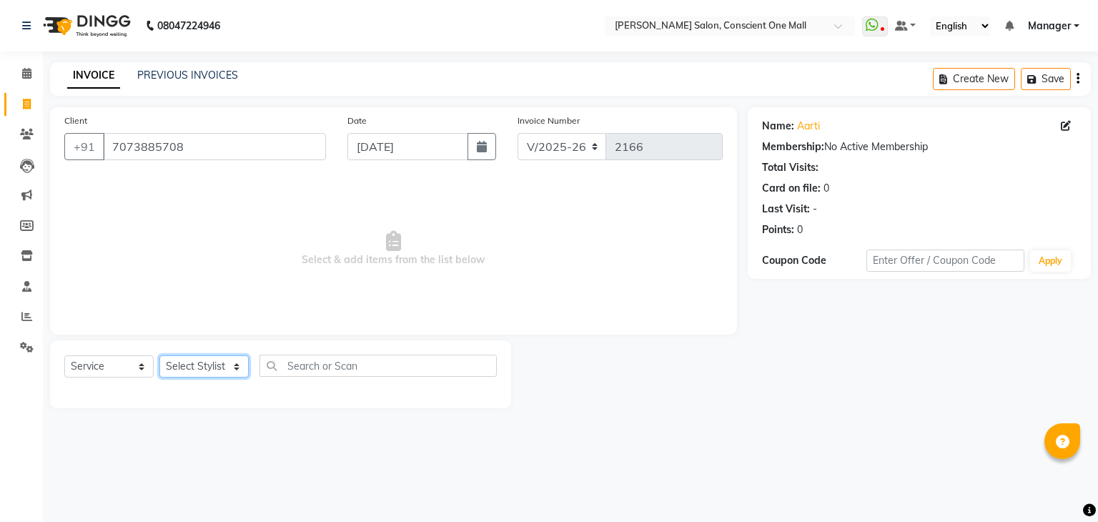
click at [200, 365] on select "Select Stylist [PERSON_NAME] AMIT [PERSON_NAME] [PERSON_NAME] [PERSON_NAME] [PE…" at bounding box center [203, 366] width 89 height 22
select select "84473"
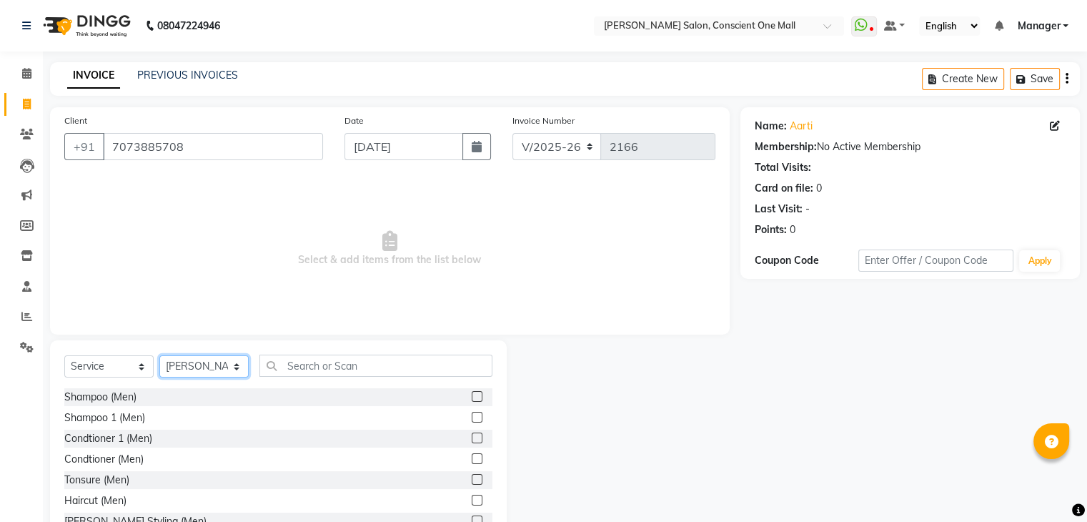
click at [200, 365] on select "Select Stylist [PERSON_NAME] AMIT [PERSON_NAME] [PERSON_NAME] [PERSON_NAME] [PE…" at bounding box center [203, 366] width 89 height 22
click at [305, 365] on input "text" at bounding box center [376, 366] width 233 height 22
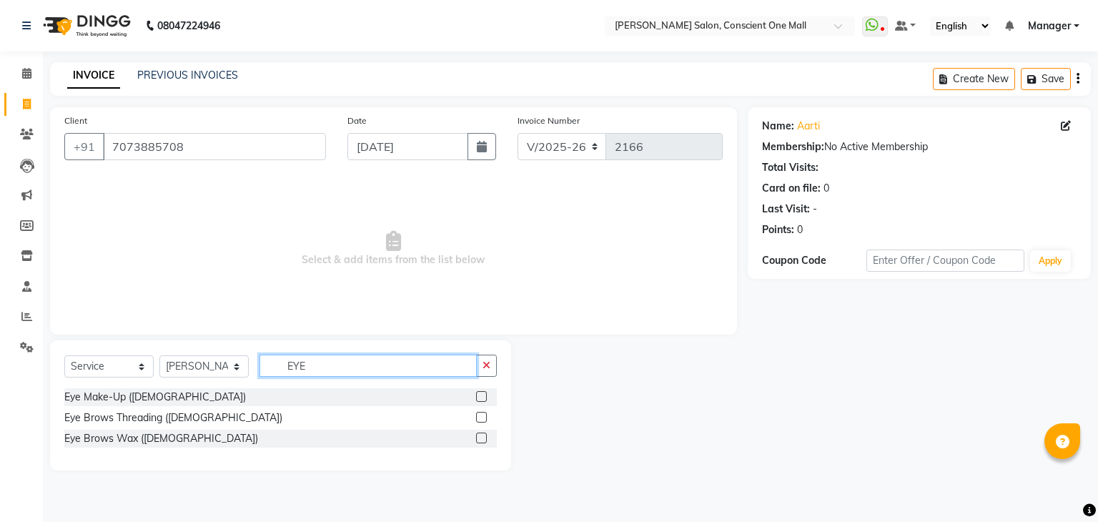
type input "EYE"
click at [483, 416] on label at bounding box center [481, 417] width 11 height 11
click at [483, 416] on input "checkbox" at bounding box center [480, 417] width 9 height 9
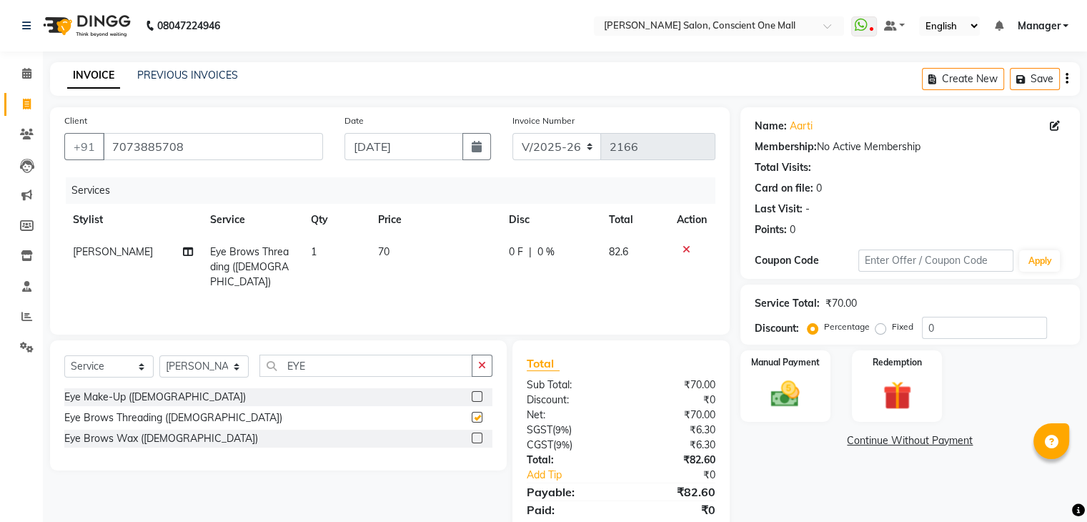
checkbox input "false"
click at [781, 392] on img at bounding box center [785, 394] width 48 height 34
click at [900, 441] on span "CASH" at bounding box center [895, 441] width 31 height 16
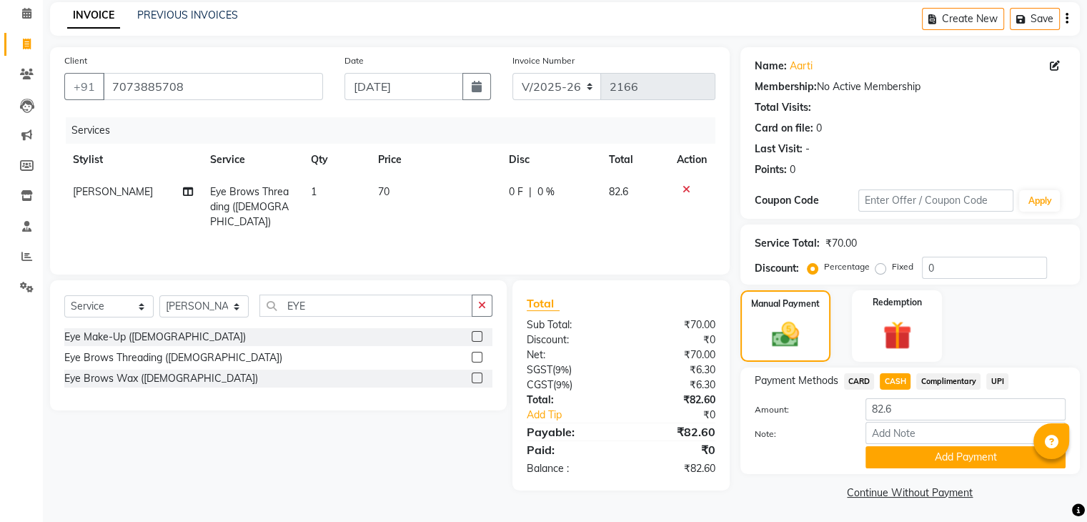
scroll to position [64, 0]
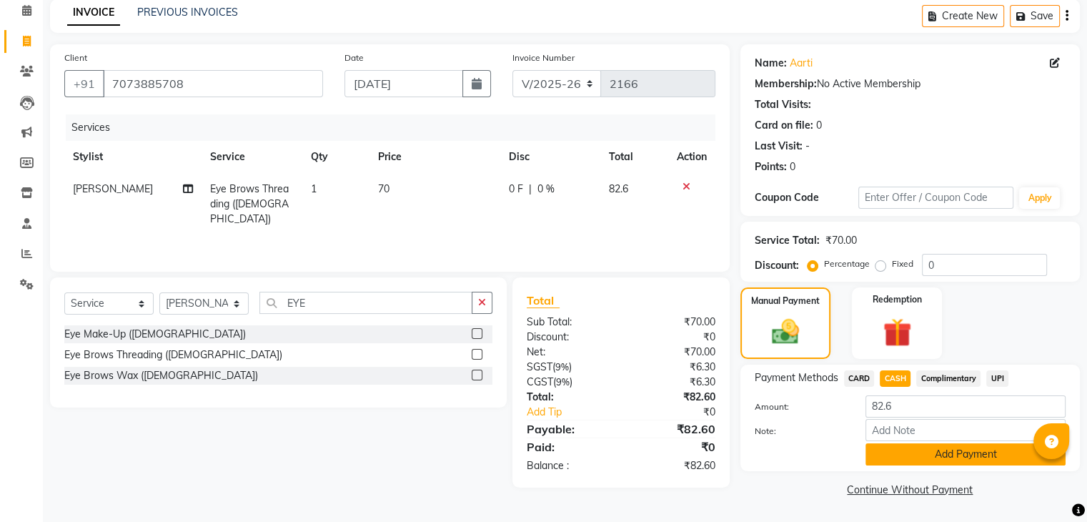
click at [947, 453] on button "Add Payment" at bounding box center [966, 454] width 200 height 22
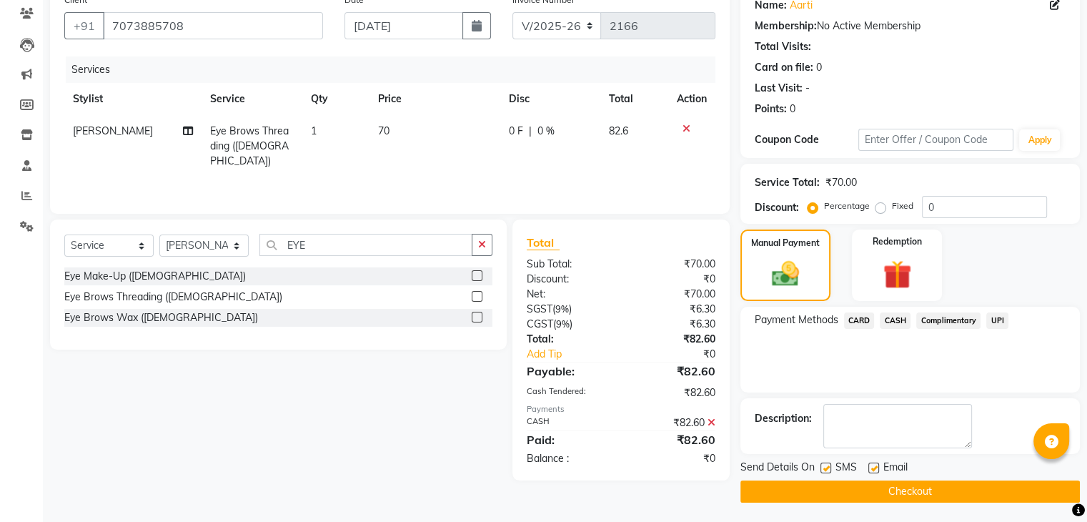
scroll to position [122, 0]
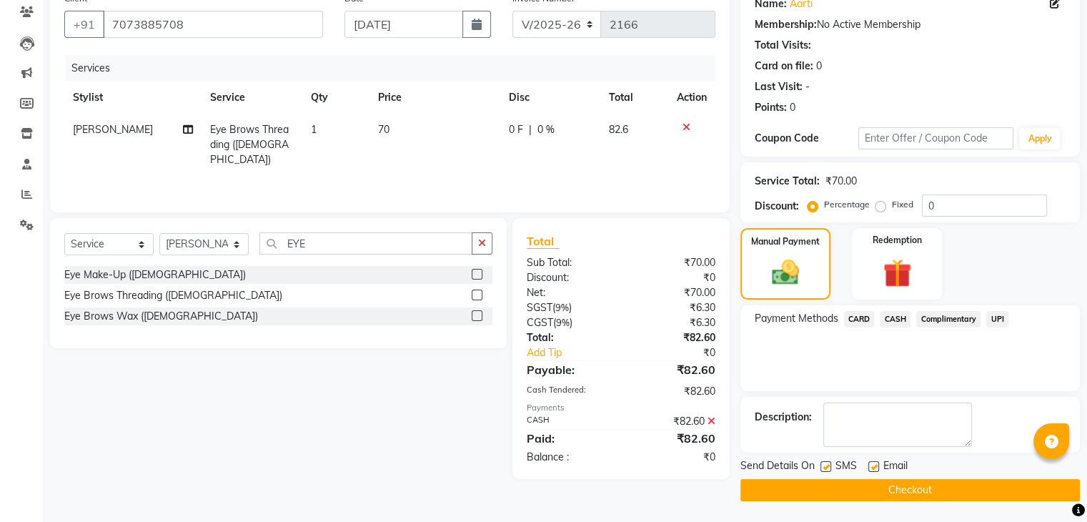
click at [861, 490] on button "Checkout" at bounding box center [911, 490] width 340 height 22
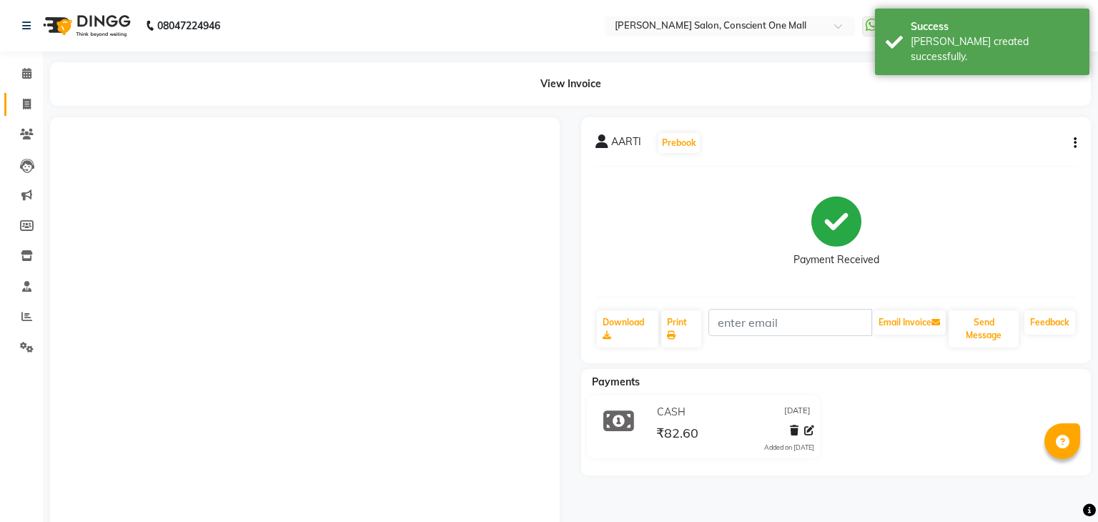
click at [26, 103] on icon at bounding box center [27, 104] width 8 height 11
select select "service"
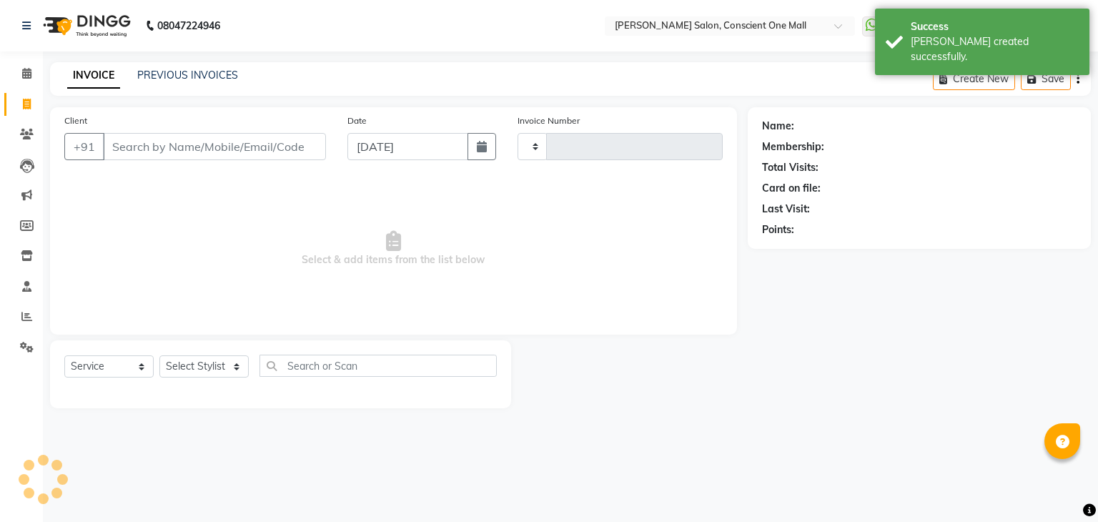
type input "2167"
select select "7575"
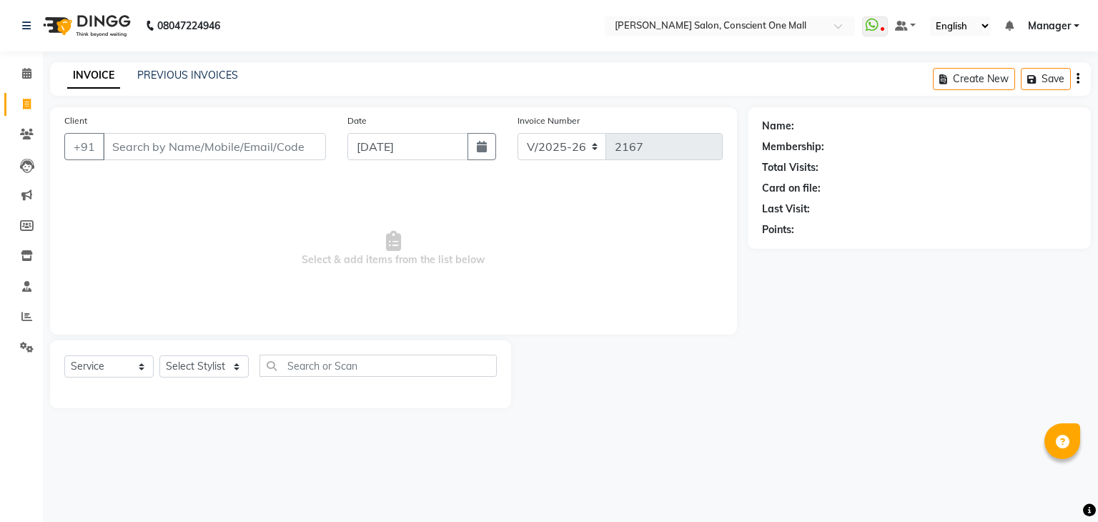
click at [214, 224] on span "Select & add items from the list below" at bounding box center [393, 248] width 658 height 143
click at [194, 150] on input "Client" at bounding box center [214, 146] width 223 height 27
click at [202, 367] on select "Select Stylist [PERSON_NAME] AMIT [PERSON_NAME] [PERSON_NAME] [PERSON_NAME] [PE…" at bounding box center [203, 366] width 89 height 22
select select "69004"
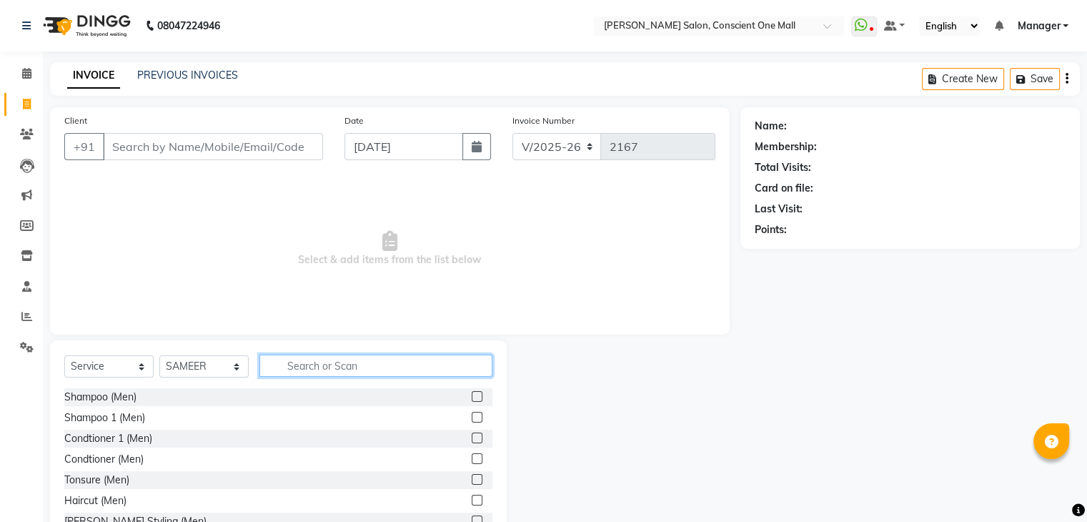
click at [331, 376] on input "text" at bounding box center [376, 366] width 233 height 22
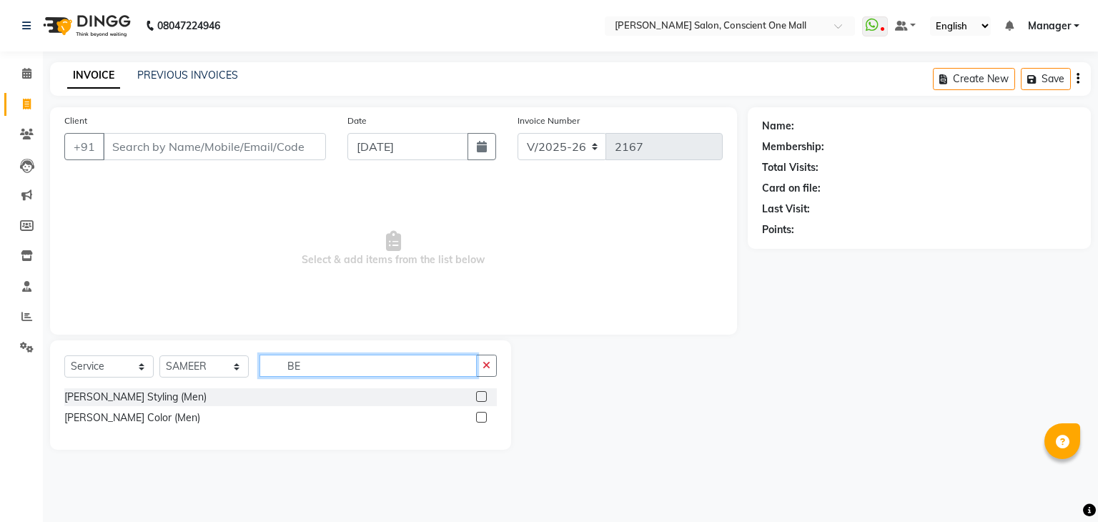
type input "BE"
click at [480, 395] on label at bounding box center [481, 396] width 11 height 11
click at [480, 395] on input "checkbox" at bounding box center [480, 396] width 9 height 9
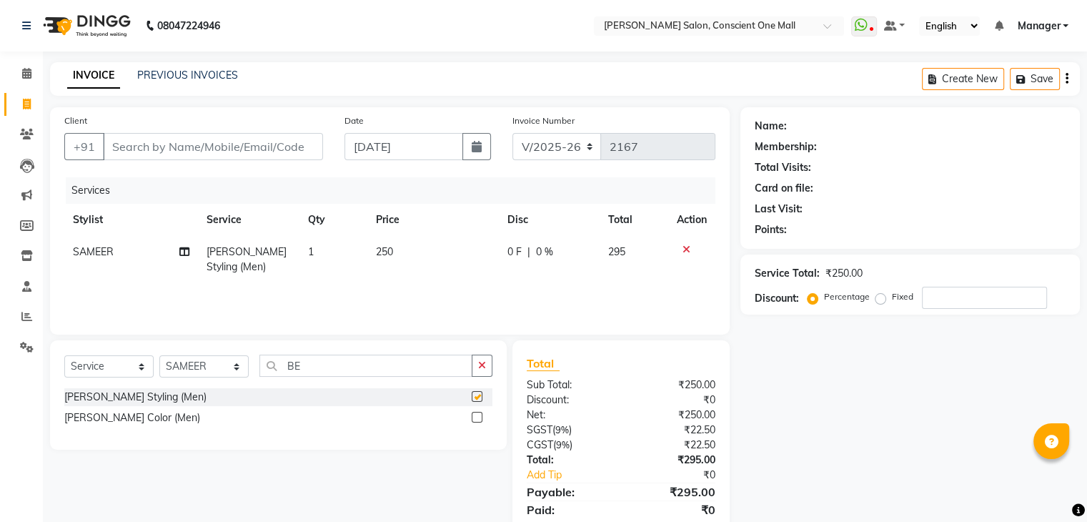
checkbox input "false"
click at [399, 369] on input "BE" at bounding box center [366, 366] width 213 height 22
type input "B"
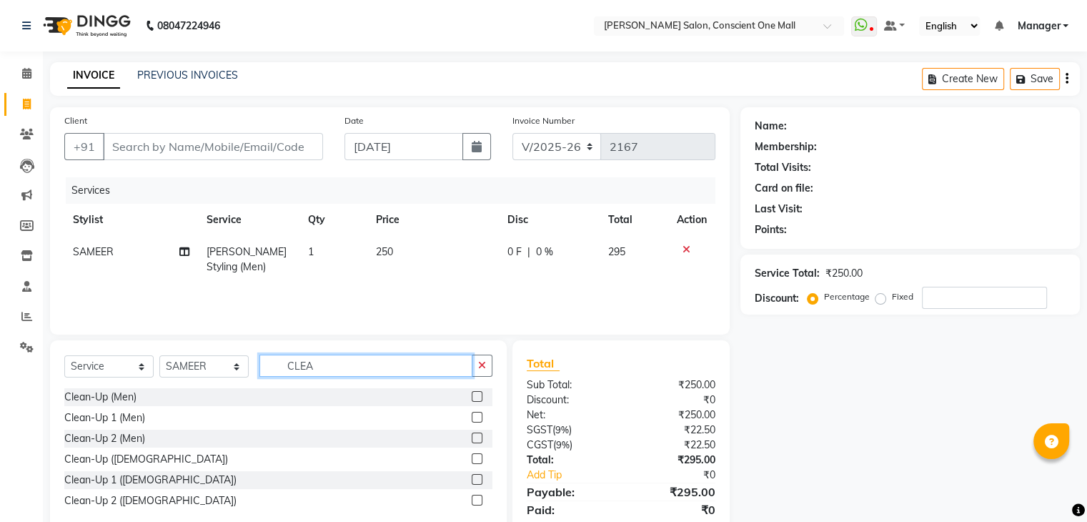
type input "CLEA"
click at [475, 415] on label at bounding box center [477, 417] width 11 height 11
click at [475, 415] on input "checkbox" at bounding box center [476, 417] width 9 height 9
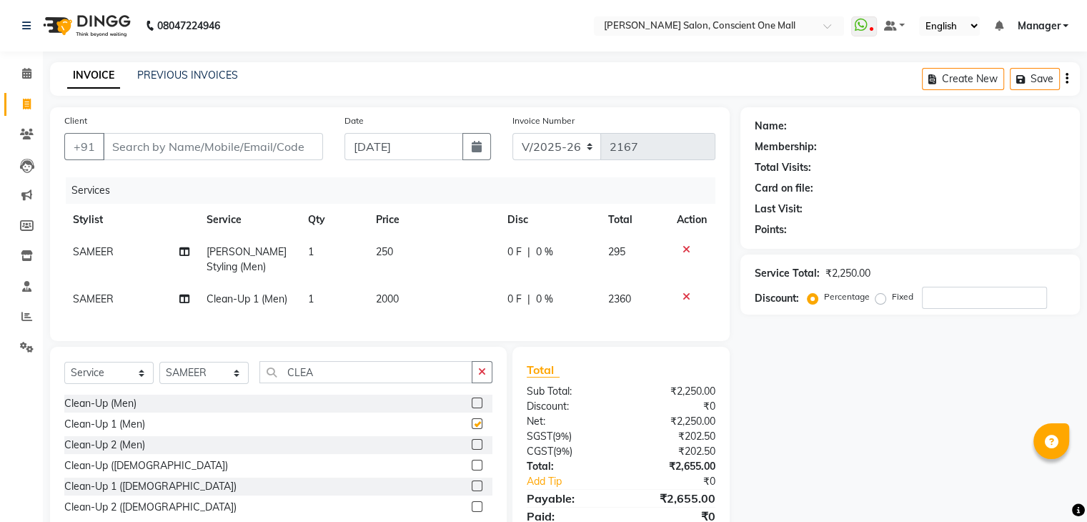
checkbox input "false"
click at [475, 450] on label at bounding box center [477, 444] width 11 height 11
click at [475, 450] on input "checkbox" at bounding box center [476, 444] width 9 height 9
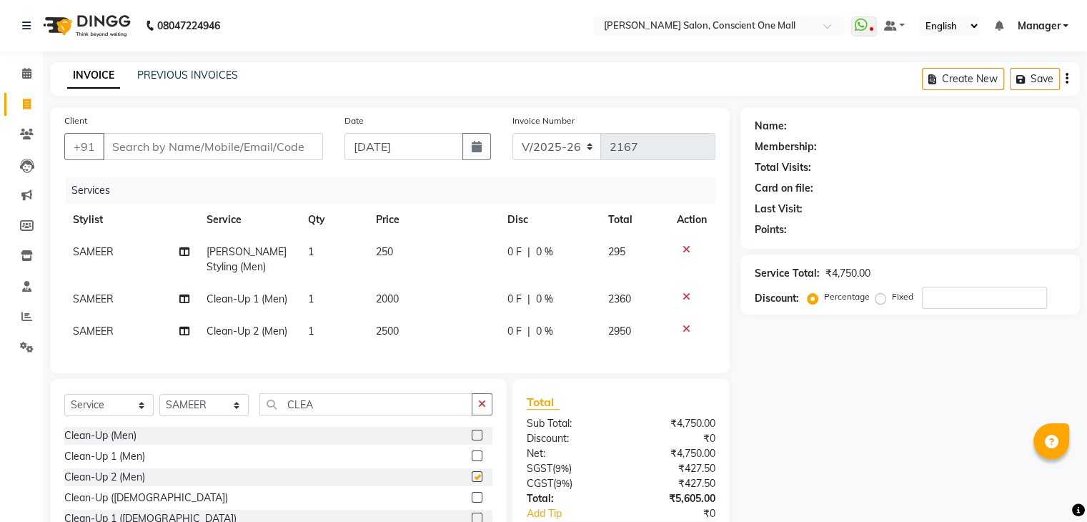
checkbox input "false"
click at [684, 295] on icon at bounding box center [687, 297] width 8 height 10
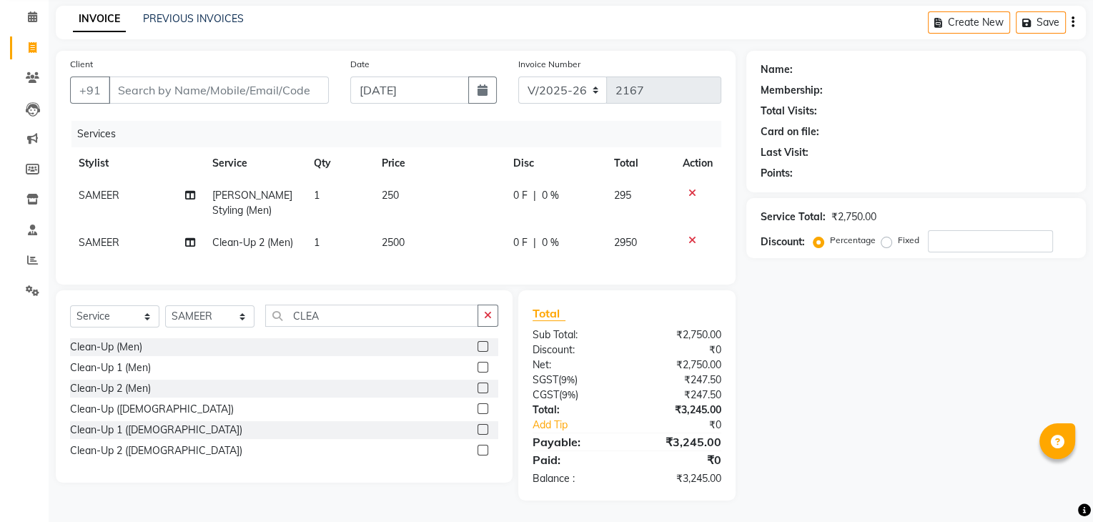
scroll to position [68, 0]
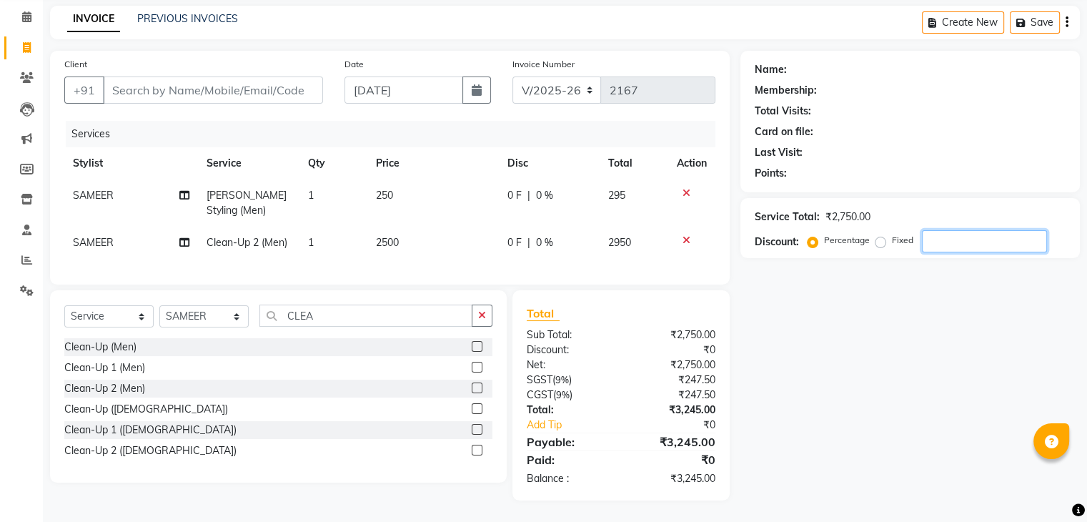
click at [926, 232] on input "number" at bounding box center [984, 241] width 125 height 22
type input "10"
click at [272, 79] on input "Client" at bounding box center [213, 89] width 220 height 27
type input "7"
type input "0"
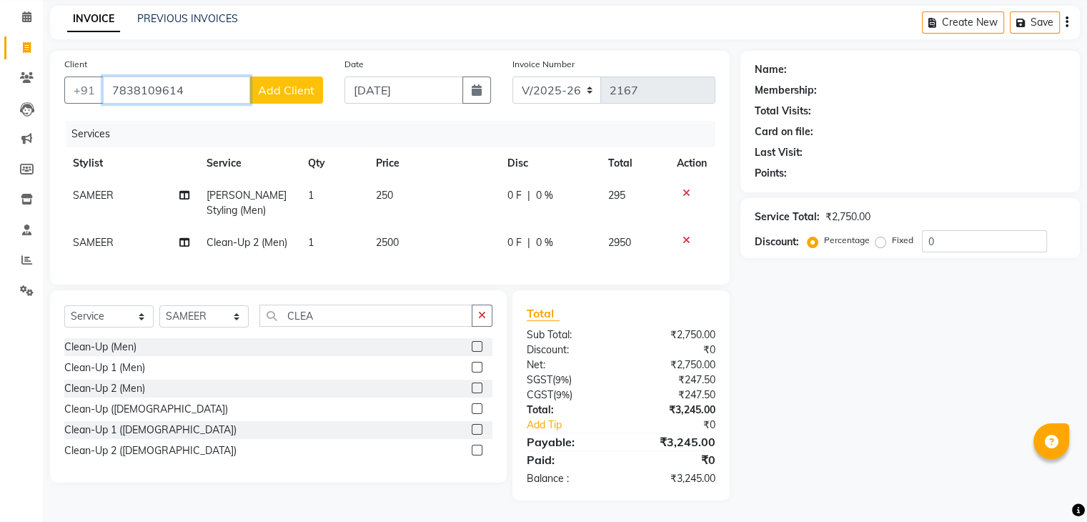
type input "7838109614"
click at [272, 83] on span "Add Client" at bounding box center [286, 90] width 56 height 14
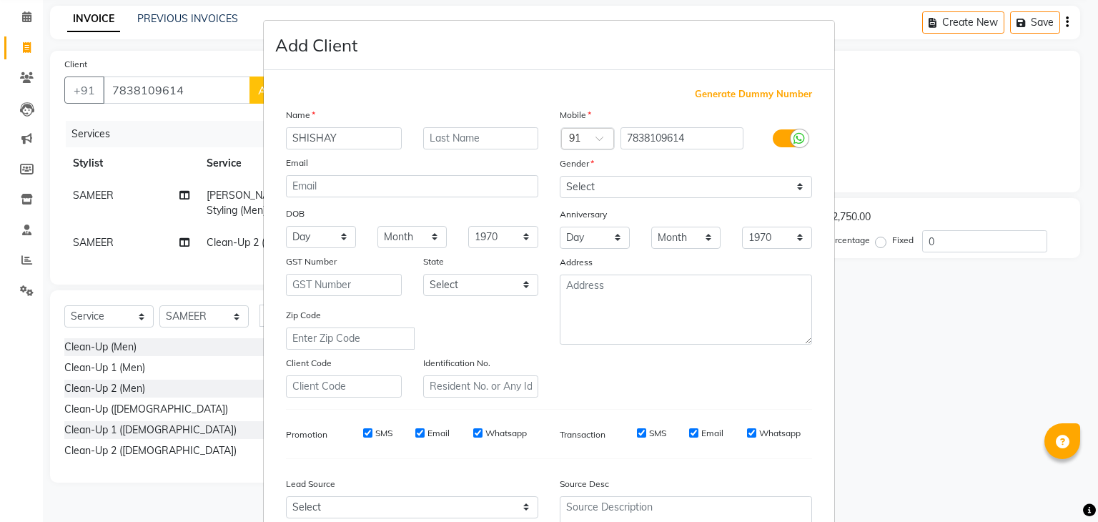
type input "SHISHAY"
click at [606, 184] on select "Select [DEMOGRAPHIC_DATA] [DEMOGRAPHIC_DATA] Other Prefer Not To Say" at bounding box center [686, 187] width 252 height 22
select select "[DEMOGRAPHIC_DATA]"
click at [560, 177] on select "Select [DEMOGRAPHIC_DATA] [DEMOGRAPHIC_DATA] Other Prefer Not To Say" at bounding box center [686, 187] width 252 height 22
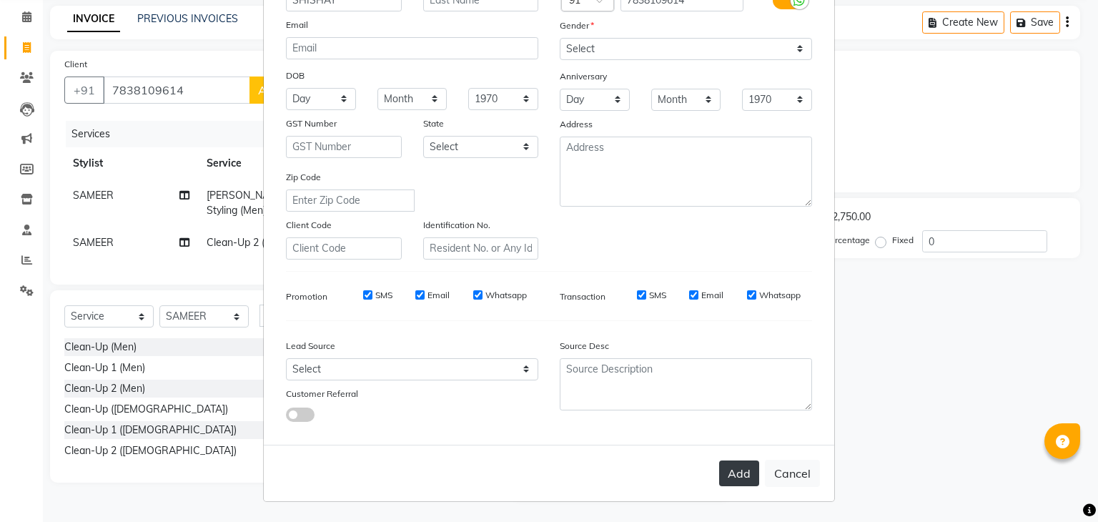
click at [737, 473] on button "Add" at bounding box center [739, 473] width 40 height 26
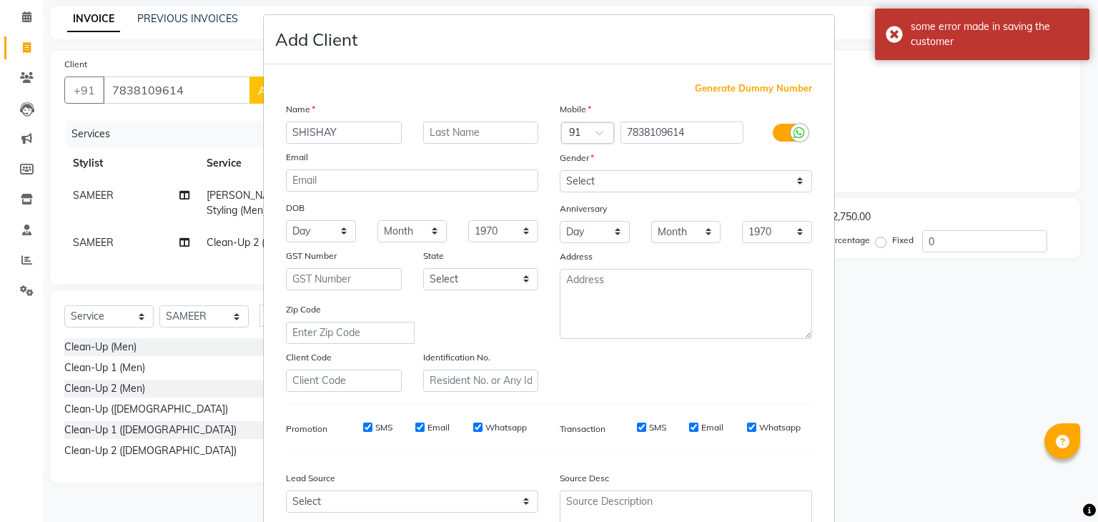
scroll to position [0, 0]
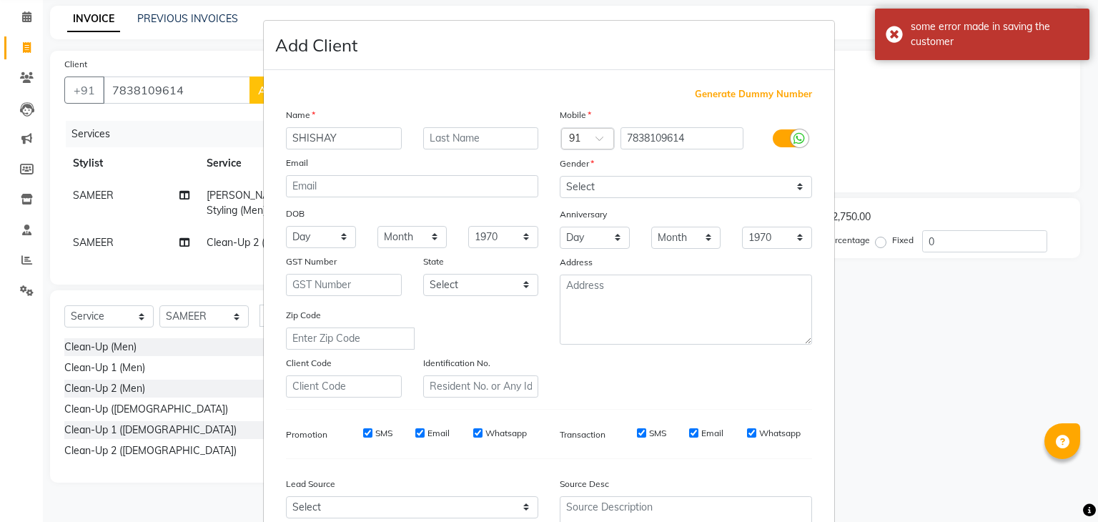
click at [987, 356] on ngb-modal-window "Add Client Generate Dummy Number Name [GEOGRAPHIC_DATA] Email DOB Day 01 02 03 …" at bounding box center [549, 261] width 1098 height 522
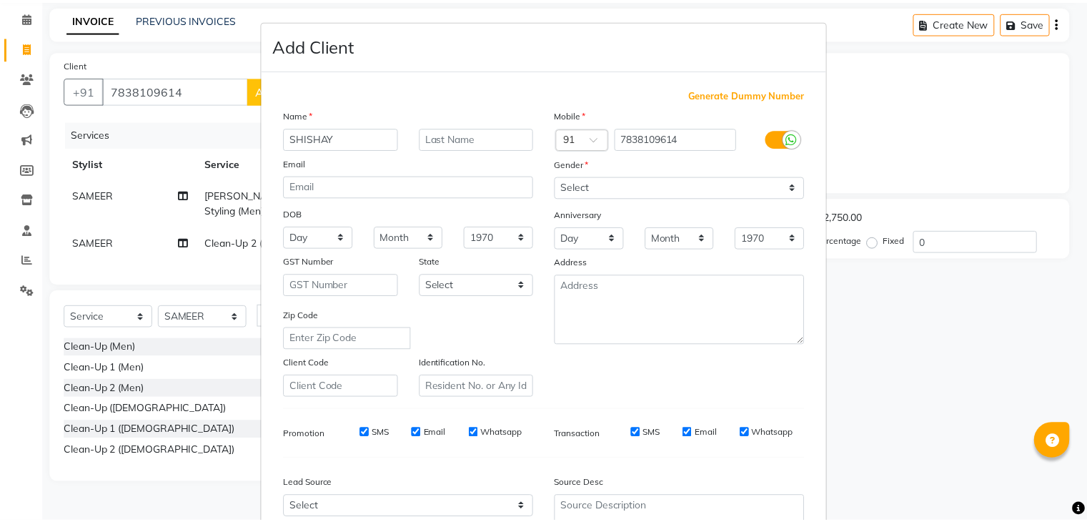
scroll to position [145, 0]
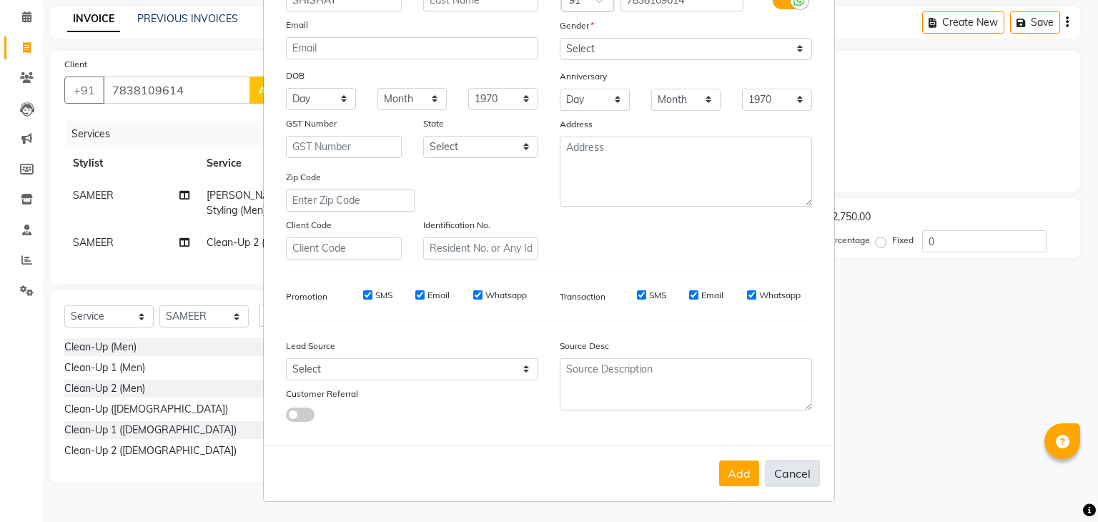
click at [789, 470] on button "Cancel" at bounding box center [792, 473] width 55 height 27
select select
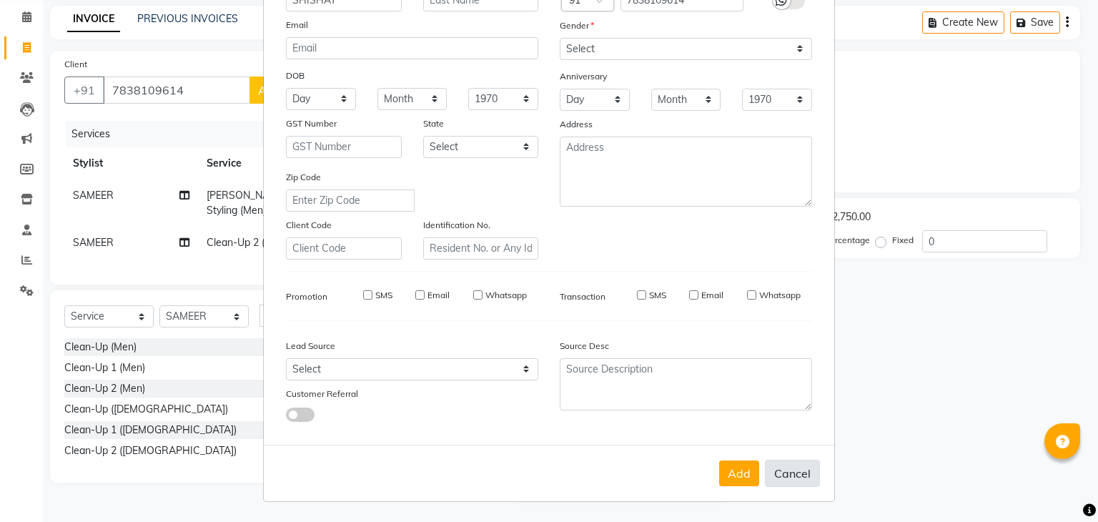
select select
checkbox input "false"
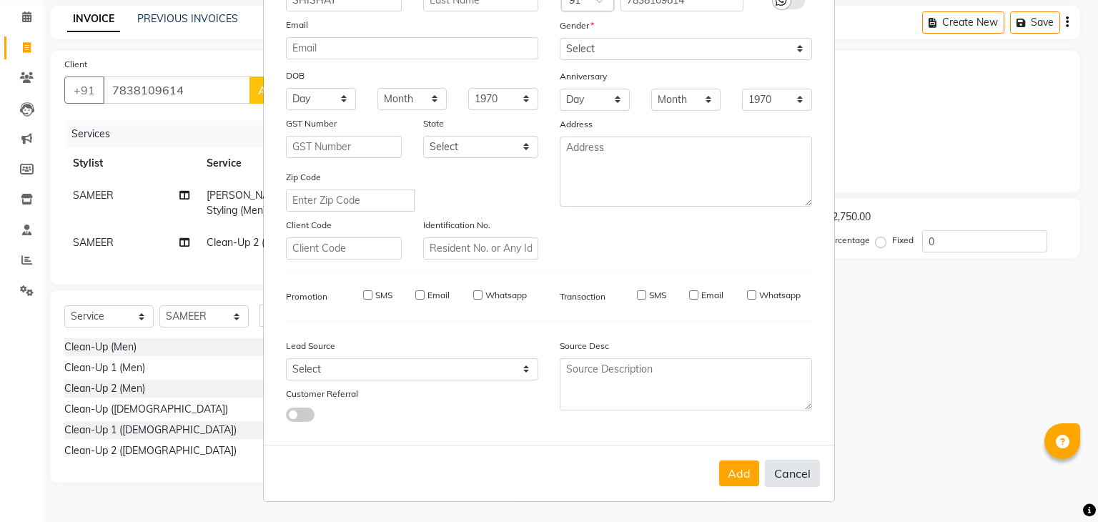
checkbox input "false"
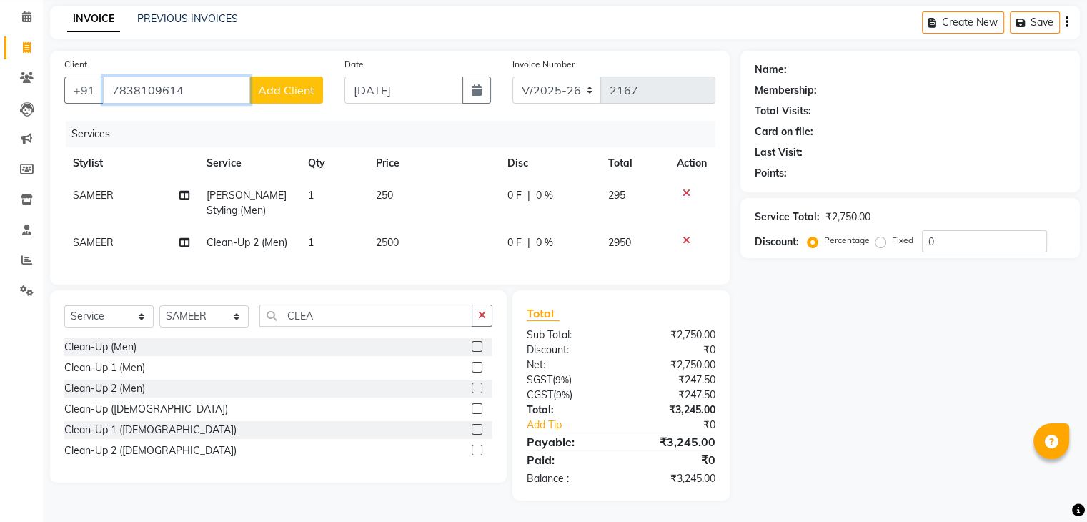
click at [203, 76] on input "7838109614" at bounding box center [176, 89] width 147 height 27
click at [23, 42] on icon at bounding box center [27, 47] width 8 height 11
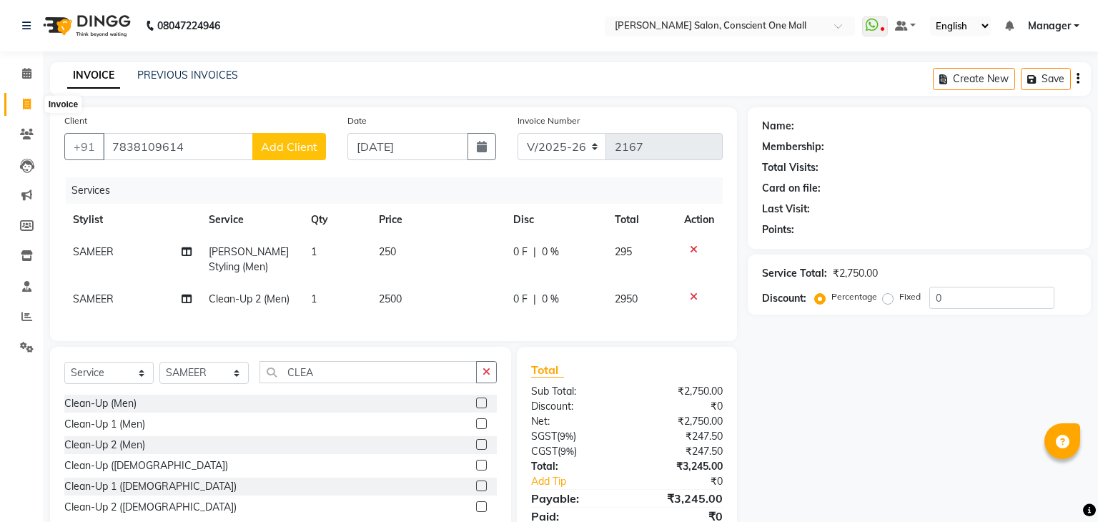
select select "service"
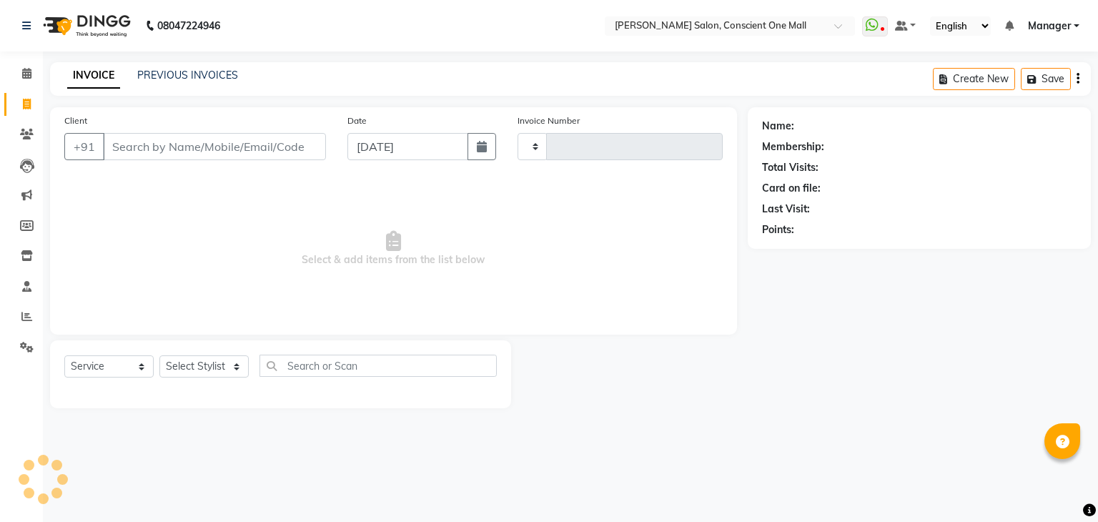
type input "2167"
select select "7575"
type input "7838109614"
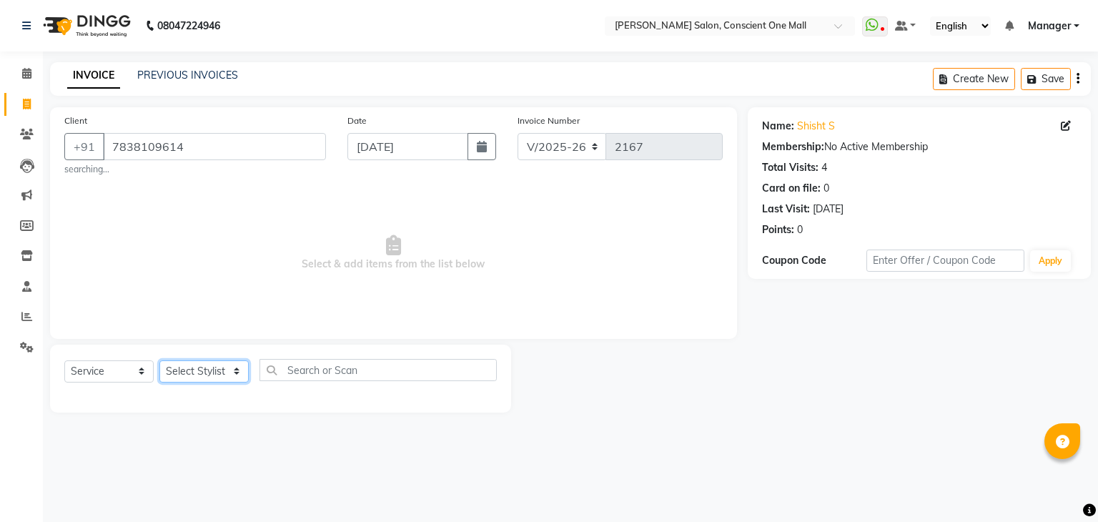
click at [193, 372] on select "Select Stylist [PERSON_NAME] AMIT [PERSON_NAME] [PERSON_NAME] [PERSON_NAME] [PE…" at bounding box center [203, 371] width 89 height 22
select select "69004"
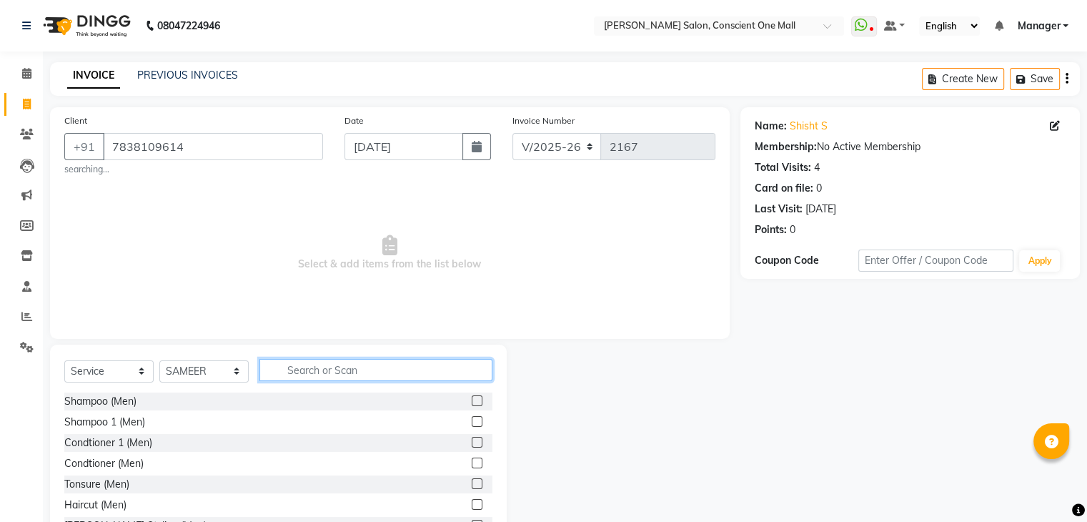
click at [349, 372] on input "text" at bounding box center [376, 370] width 233 height 22
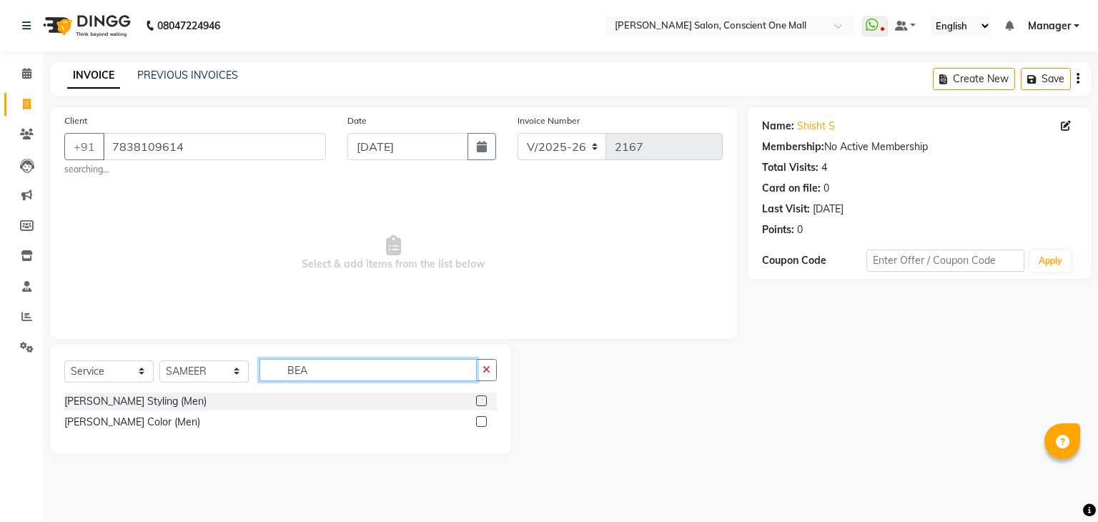
type input "BEA"
click at [480, 402] on label at bounding box center [481, 400] width 11 height 11
click at [480, 402] on input "checkbox" at bounding box center [480, 401] width 9 height 9
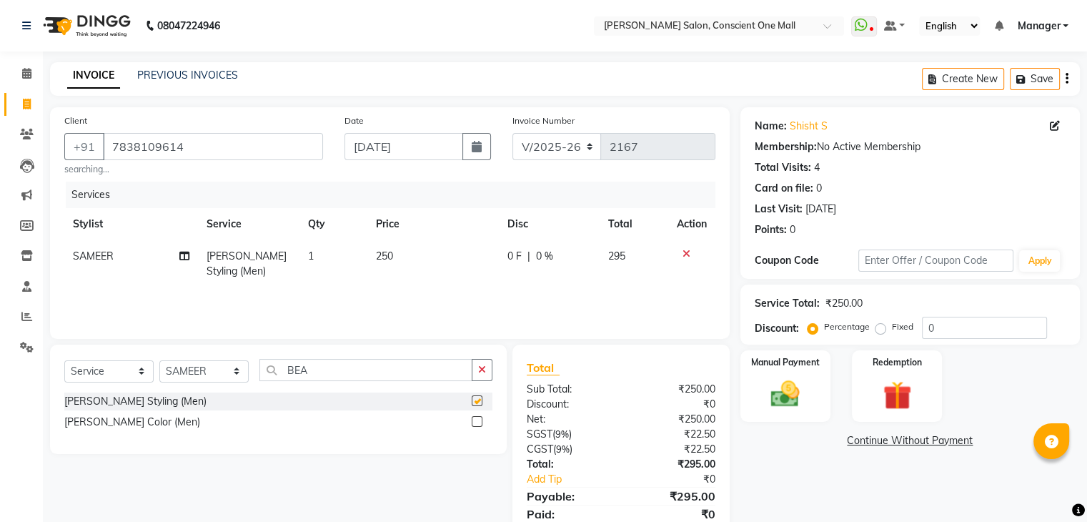
checkbox input "false"
click at [330, 364] on input "BEA" at bounding box center [366, 370] width 213 height 22
type input "B"
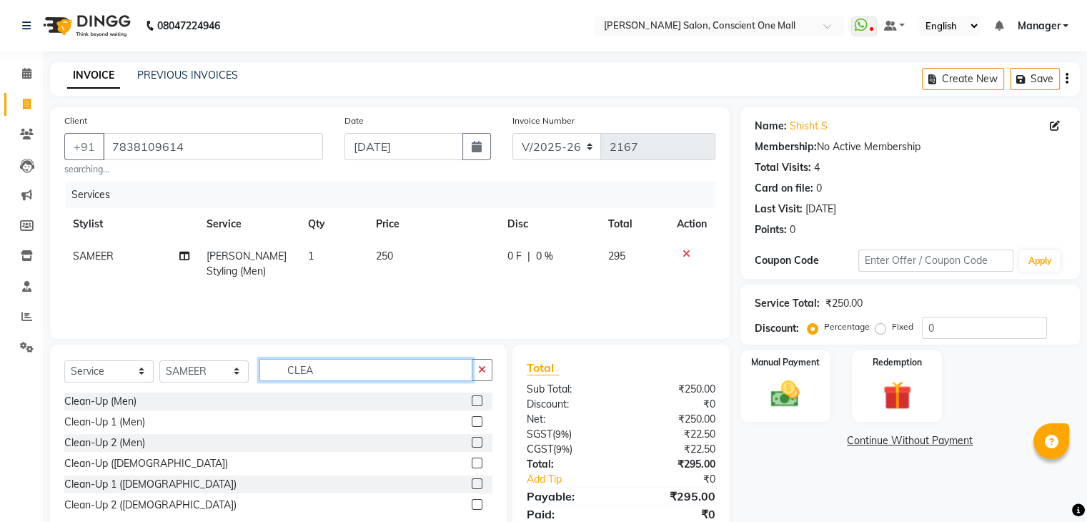
type input "CLEA"
click at [478, 441] on label at bounding box center [477, 442] width 11 height 11
click at [478, 441] on input "checkbox" at bounding box center [476, 442] width 9 height 9
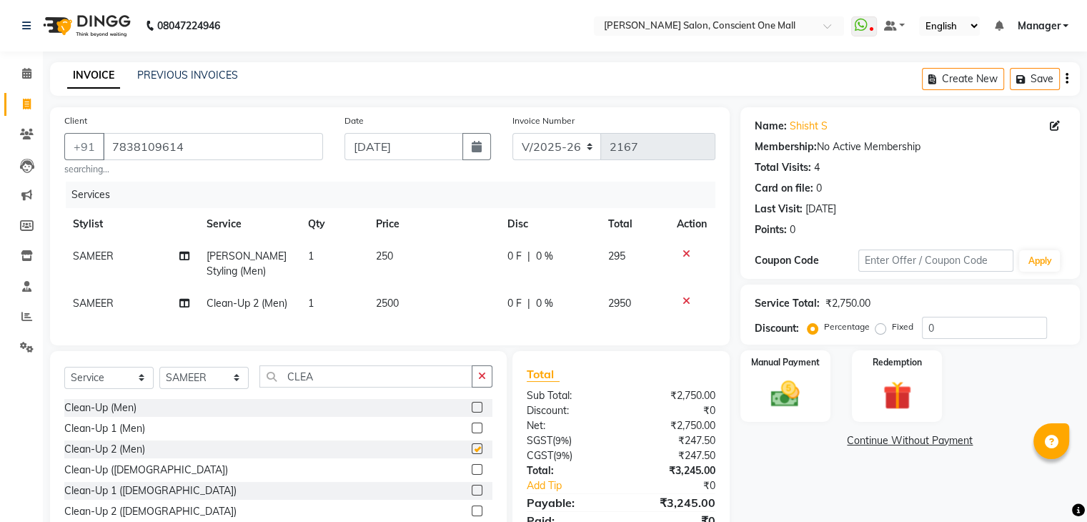
checkbox input "false"
click at [925, 329] on input "0" at bounding box center [984, 328] width 125 height 22
type input "10"
click at [781, 377] on img at bounding box center [785, 394] width 48 height 34
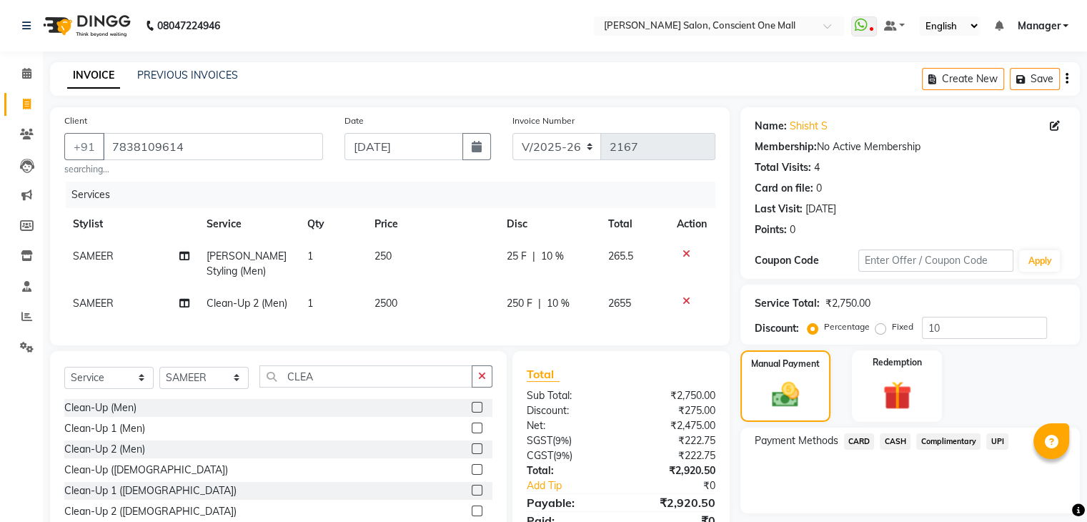
click at [851, 439] on span "CARD" at bounding box center [859, 441] width 31 height 16
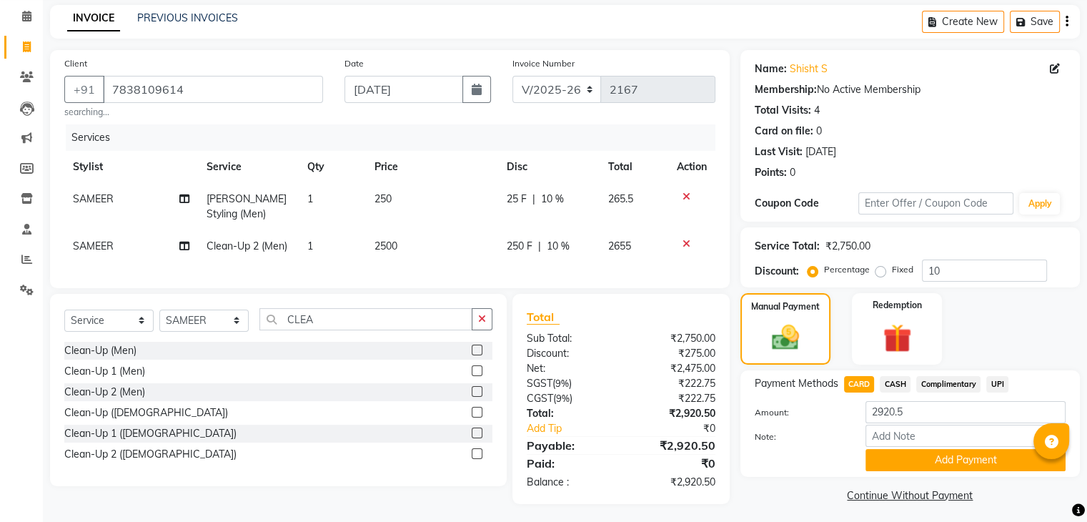
scroll to position [72, 0]
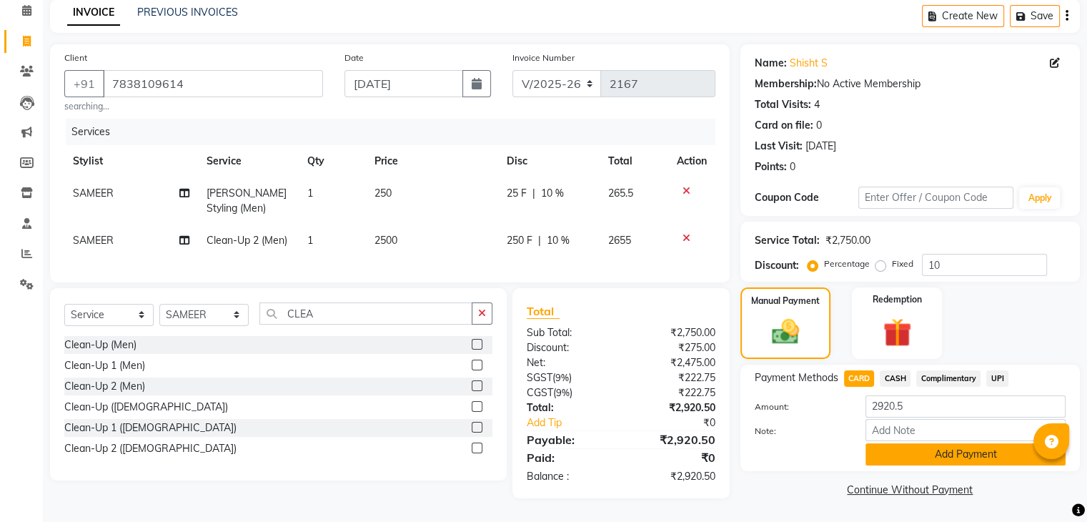
click at [974, 445] on button "Add Payment" at bounding box center [966, 454] width 200 height 22
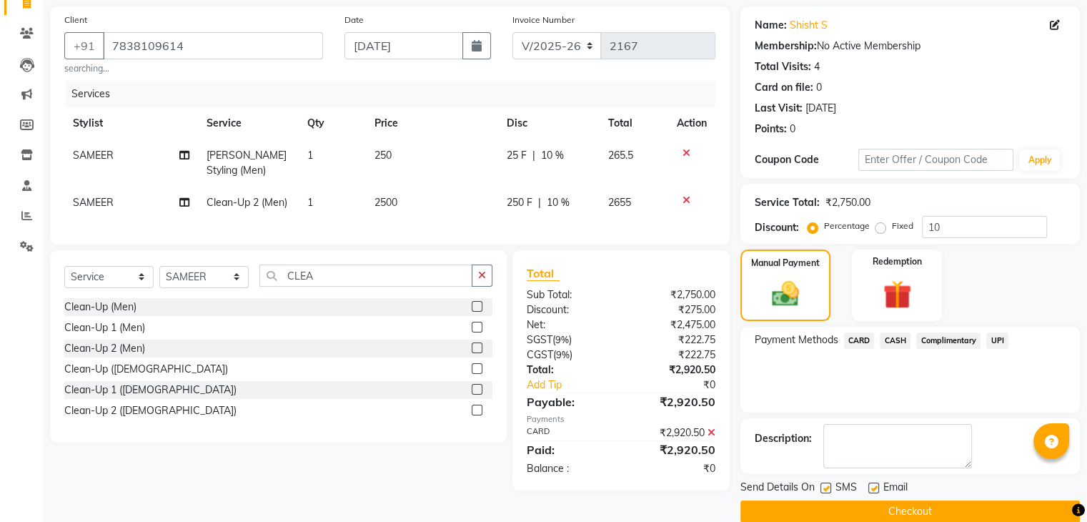
scroll to position [122, 0]
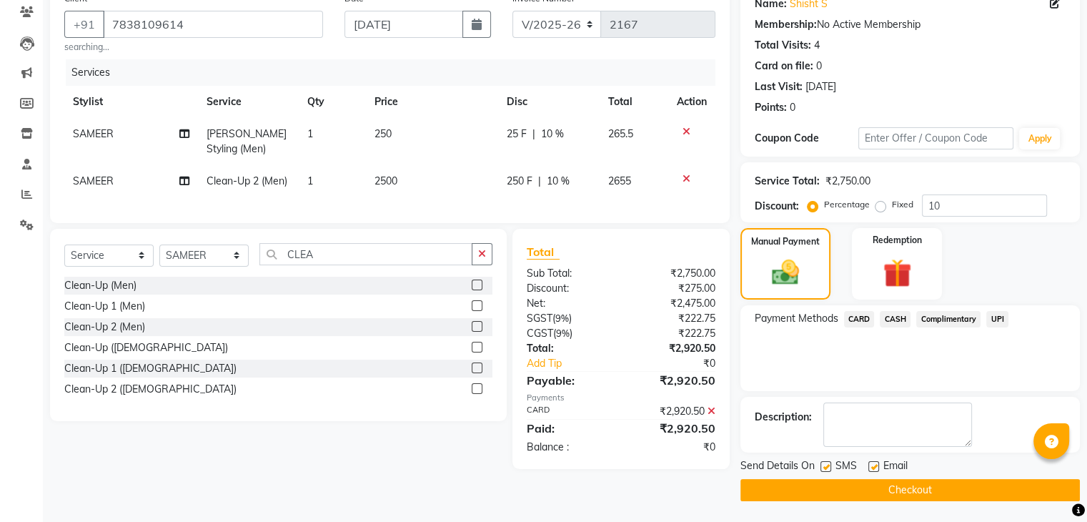
click at [912, 491] on button "Checkout" at bounding box center [911, 490] width 340 height 22
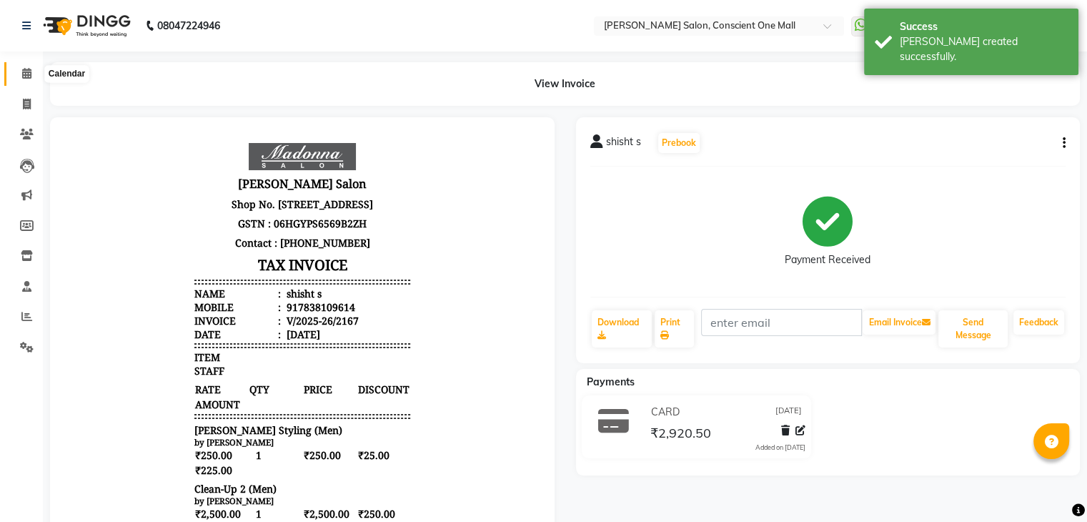
click at [24, 72] on icon at bounding box center [26, 73] width 9 height 11
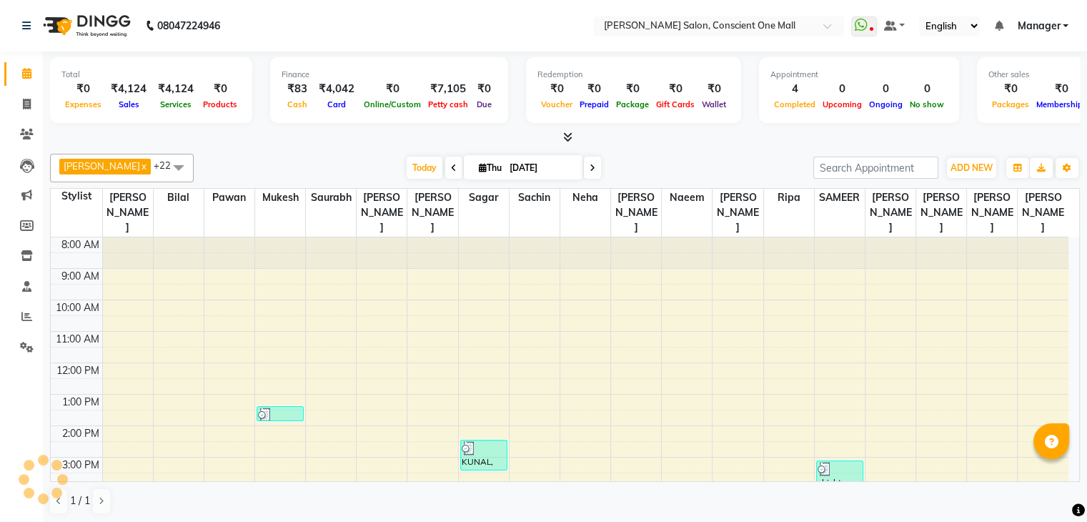
scroll to position [118, 0]
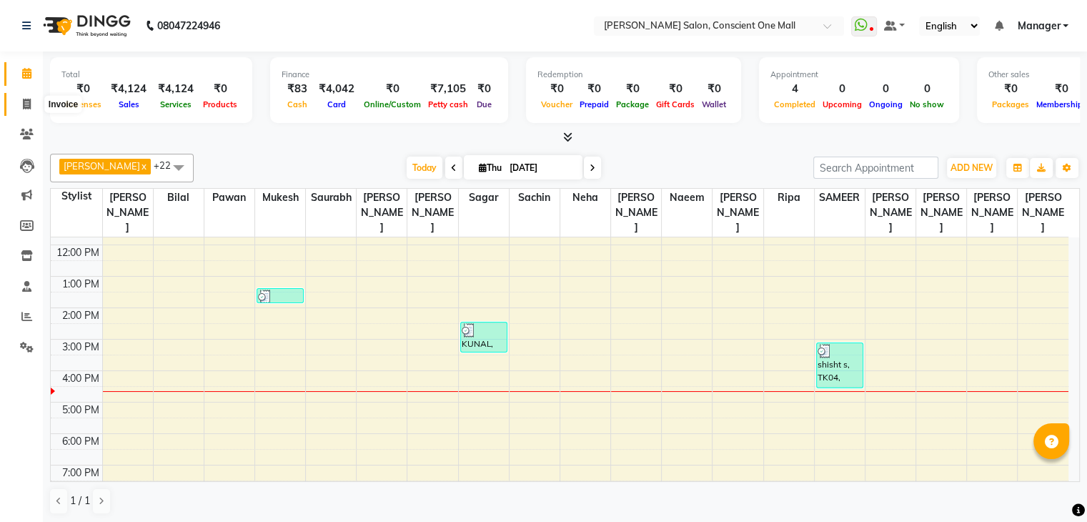
click at [26, 105] on icon at bounding box center [27, 104] width 8 height 11
select select "service"
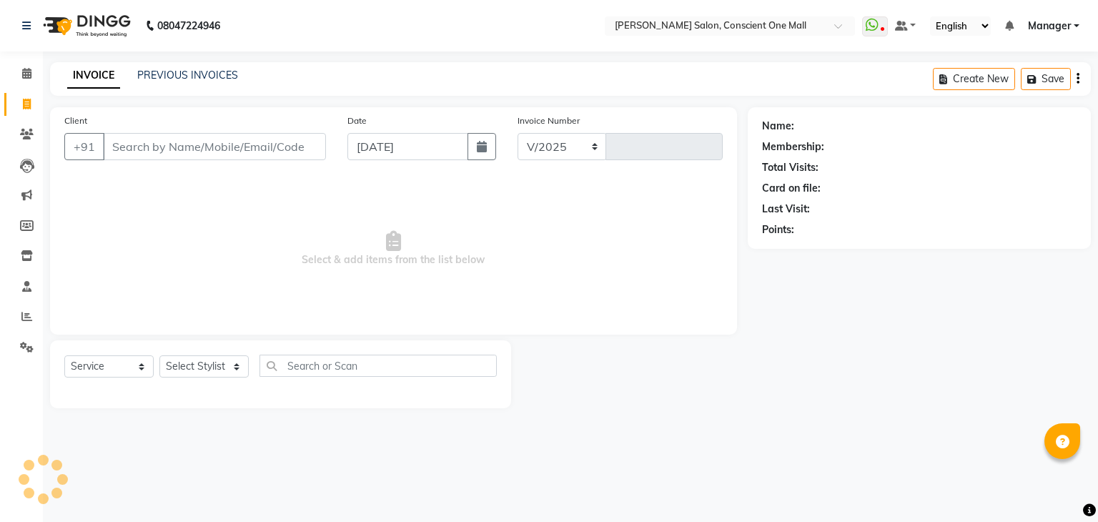
select select "7575"
type input "2168"
click at [772, 420] on main "INVOICE PREVIOUS INVOICES Create New Save Client +91 Date [DATE] Invoice Number…" at bounding box center [570, 245] width 1055 height 367
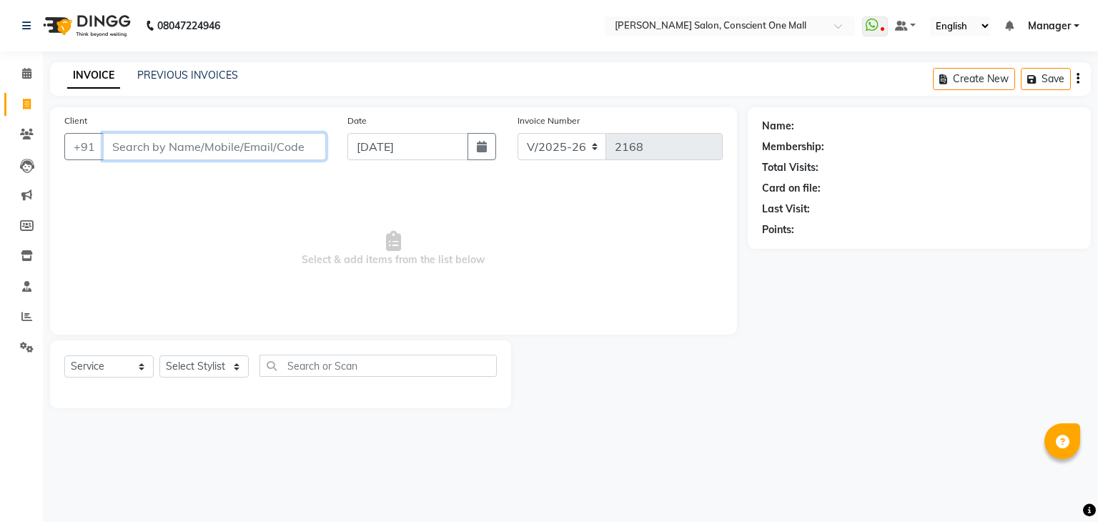
drag, startPoint x: 209, startPoint y: 154, endPoint x: 206, endPoint y: 235, distance: 80.8
click at [206, 235] on div "Client +91 Date [DATE] Invoice Number V/2025 V/[PHONE_NUMBER] Select & add item…" at bounding box center [393, 220] width 687 height 227
click at [189, 250] on span "Select & add items from the list below" at bounding box center [393, 248] width 658 height 143
drag, startPoint x: 168, startPoint y: 149, endPoint x: 165, endPoint y: 220, distance: 70.8
click at [165, 220] on div "Client +91 Date [DATE] Invoice Number V/2025 V/[PHONE_NUMBER] Select & add item…" at bounding box center [393, 220] width 687 height 227
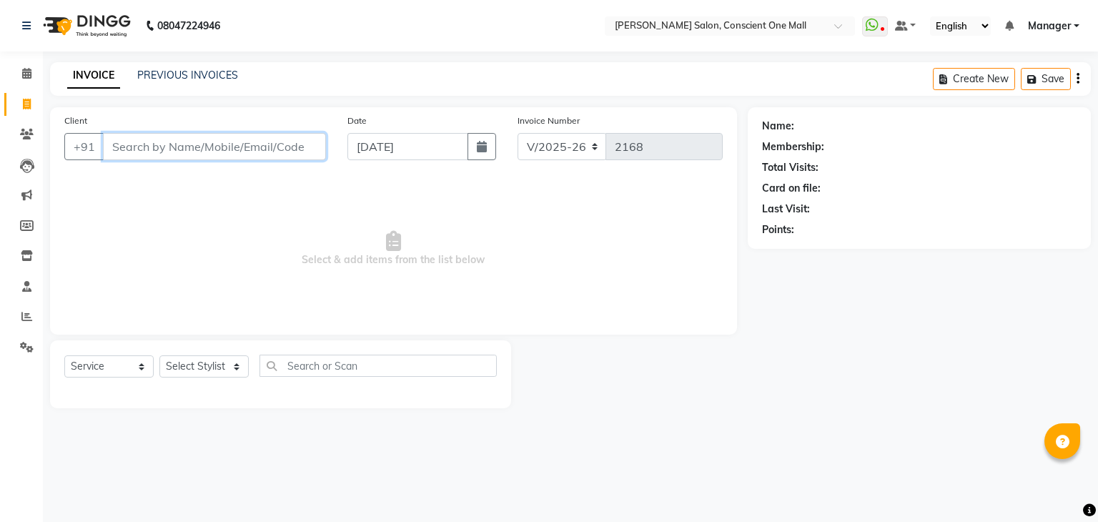
click at [152, 152] on input "Client" at bounding box center [214, 146] width 223 height 27
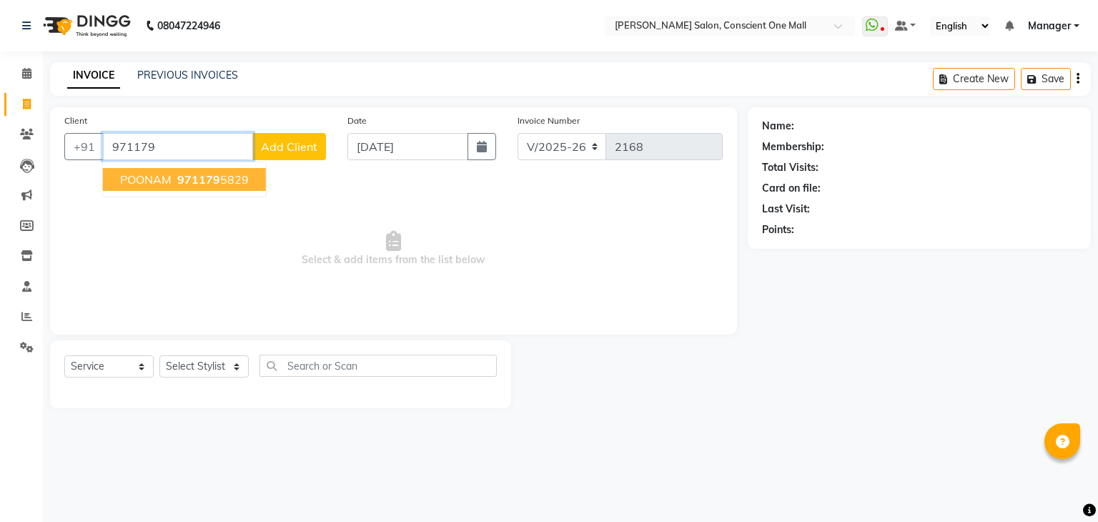
click at [154, 175] on span "POONAM" at bounding box center [145, 179] width 51 height 14
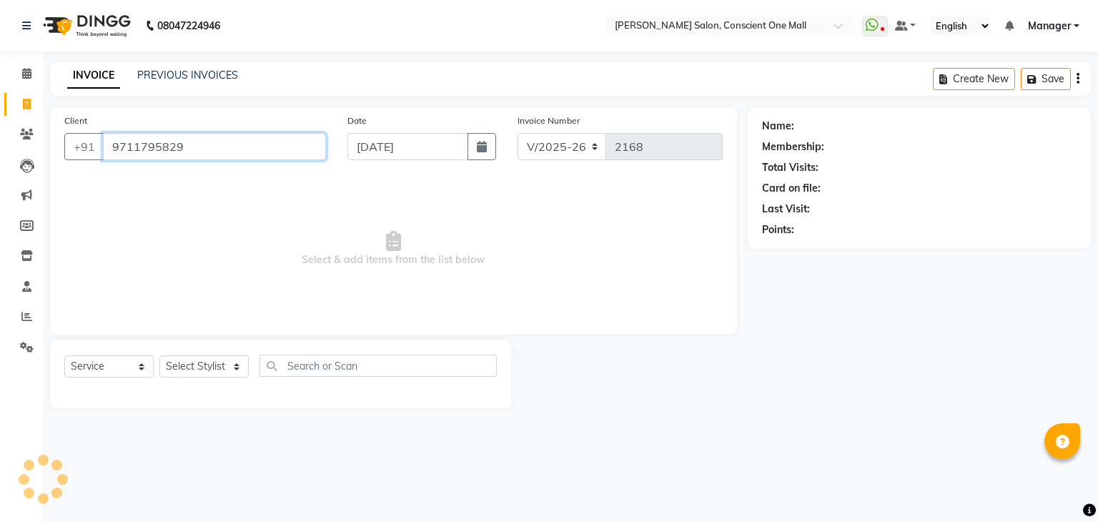
type input "9711795829"
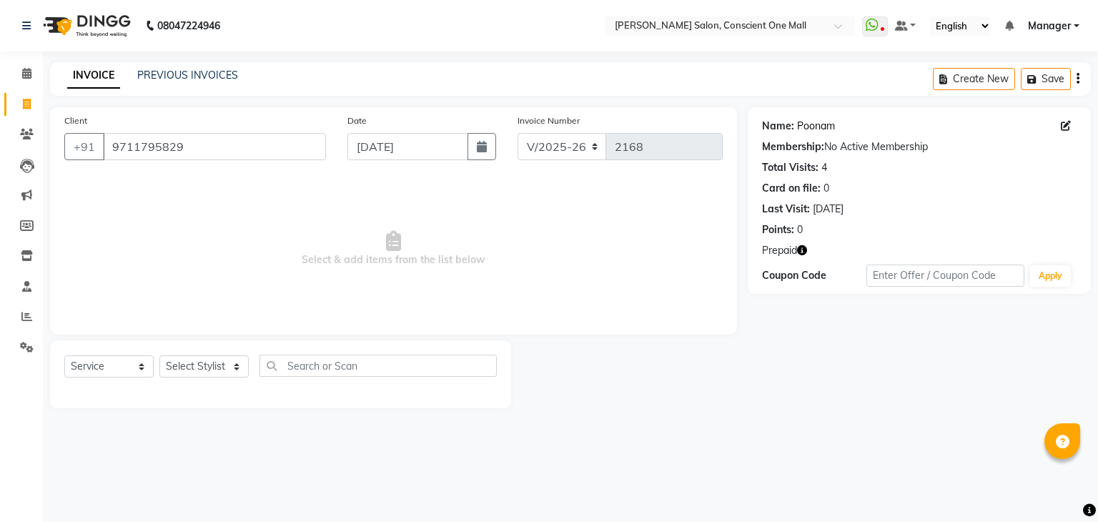
click at [805, 126] on link "Poonam" at bounding box center [816, 126] width 38 height 15
click at [234, 364] on select "Select Stylist [PERSON_NAME] AMIT [PERSON_NAME] [PERSON_NAME] [PERSON_NAME] [PE…" at bounding box center [203, 366] width 89 height 22
select select "89075"
click at [159, 356] on select "Select Stylist [PERSON_NAME] AMIT [PERSON_NAME] [PERSON_NAME] [PERSON_NAME] [PE…" at bounding box center [203, 366] width 89 height 22
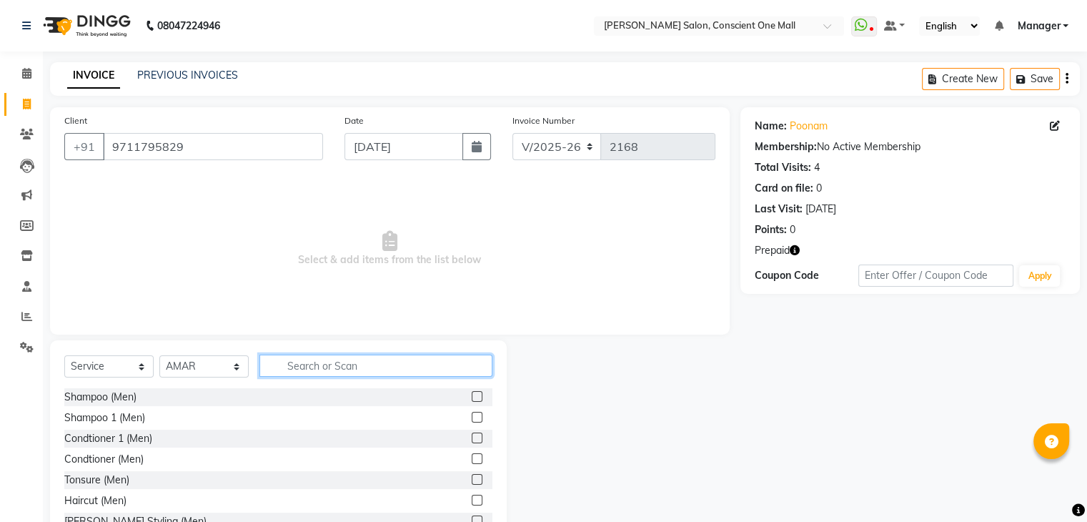
click at [330, 365] on input "text" at bounding box center [376, 366] width 233 height 22
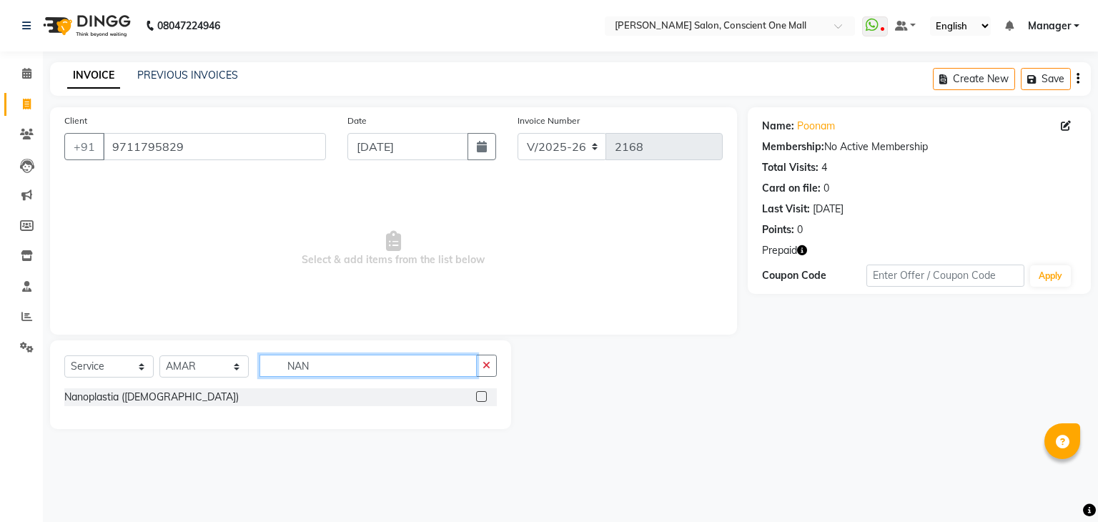
type input "NAN"
click at [478, 396] on label at bounding box center [481, 396] width 11 height 11
click at [478, 396] on input "checkbox" at bounding box center [480, 396] width 9 height 9
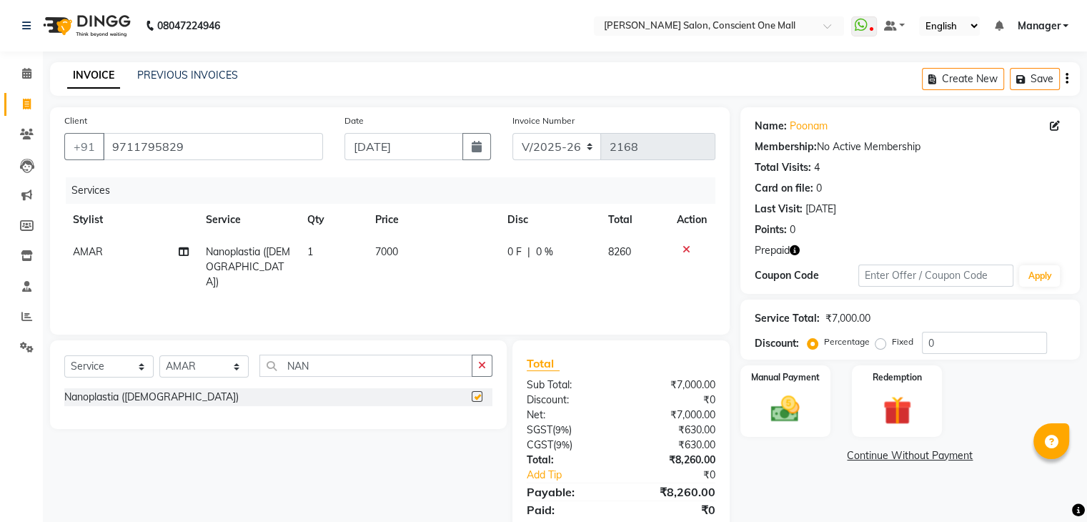
checkbox input "false"
click at [395, 248] on span "7000" at bounding box center [386, 251] width 23 height 13
select select "89075"
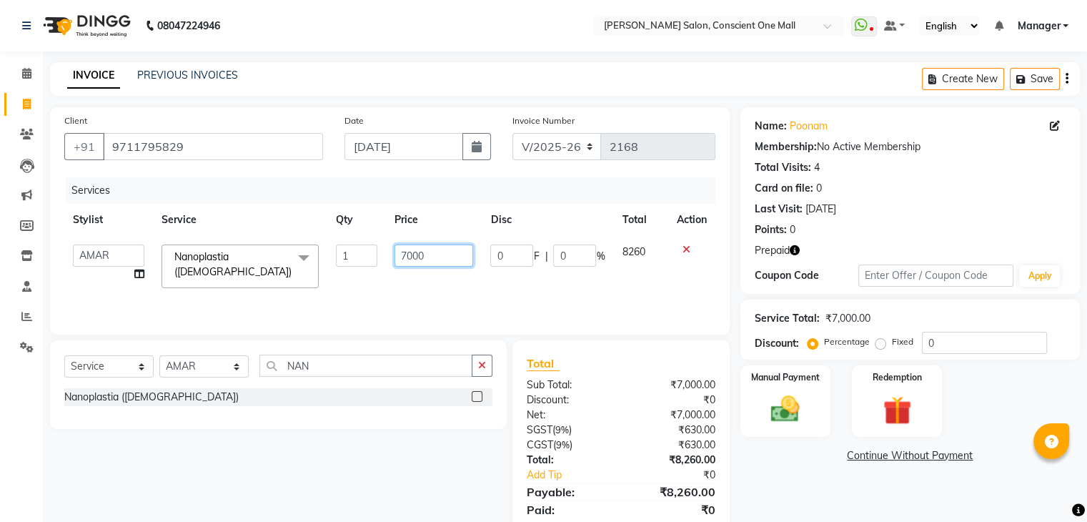
click at [426, 259] on input "7000" at bounding box center [434, 255] width 79 height 22
type input "7"
type input "8000"
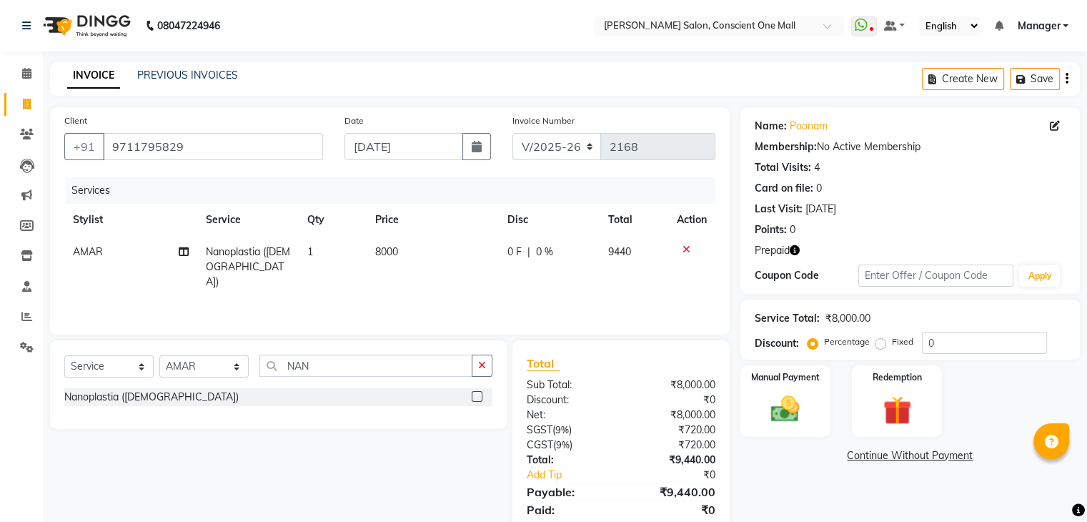
click at [419, 282] on td "8000" at bounding box center [433, 267] width 132 height 62
select select "89075"
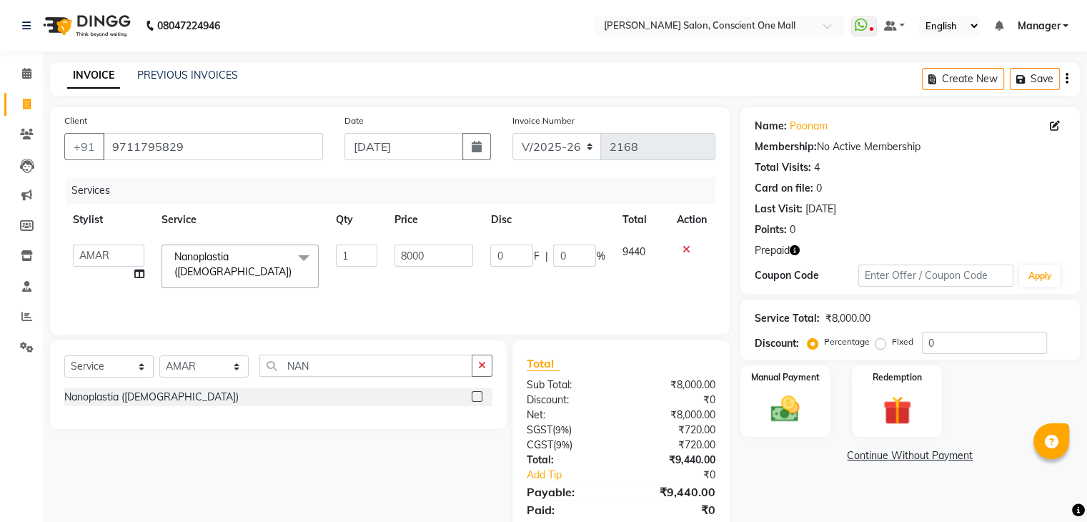
scroll to position [51, 0]
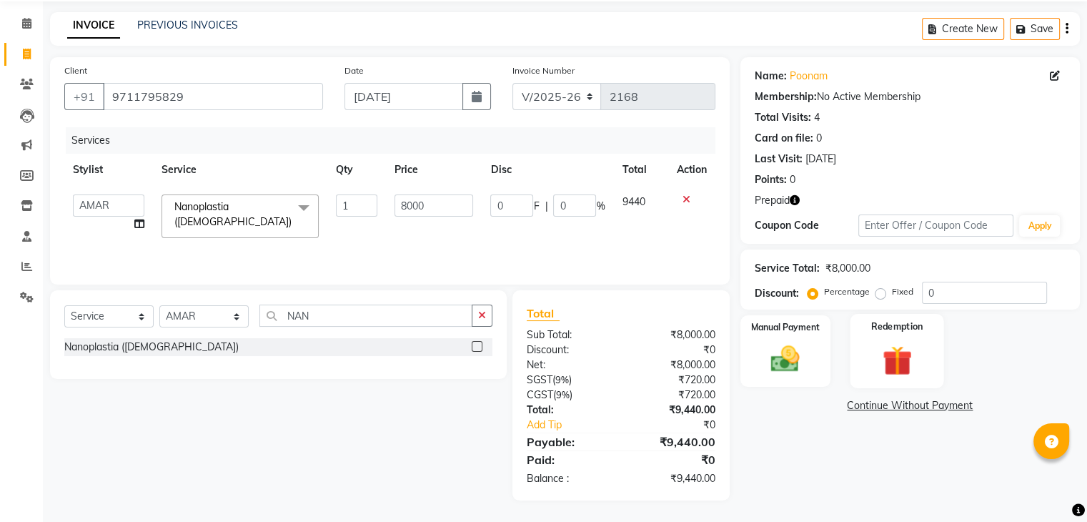
click at [906, 342] on img at bounding box center [897, 360] width 48 height 36
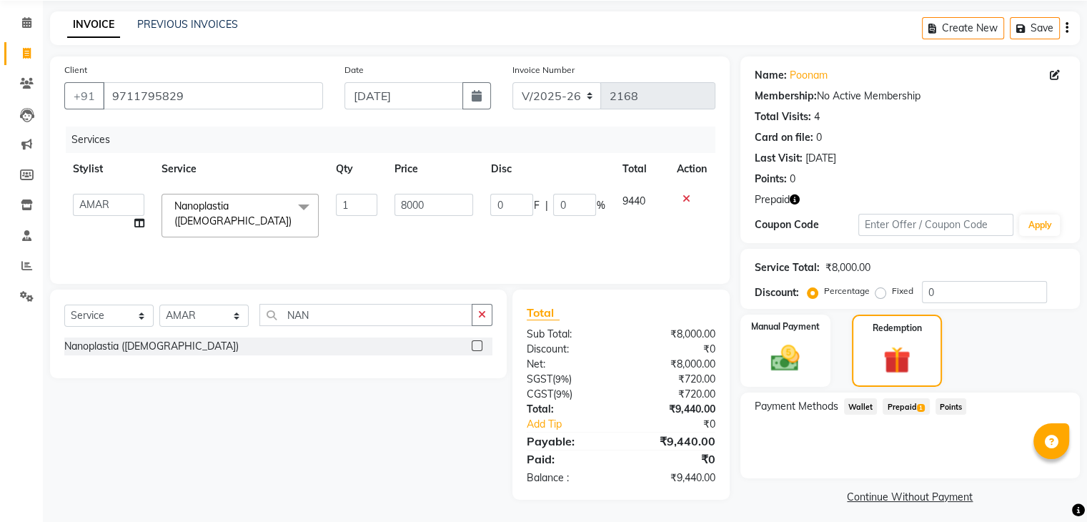
click at [902, 408] on span "Prepaid 1" at bounding box center [906, 406] width 46 height 16
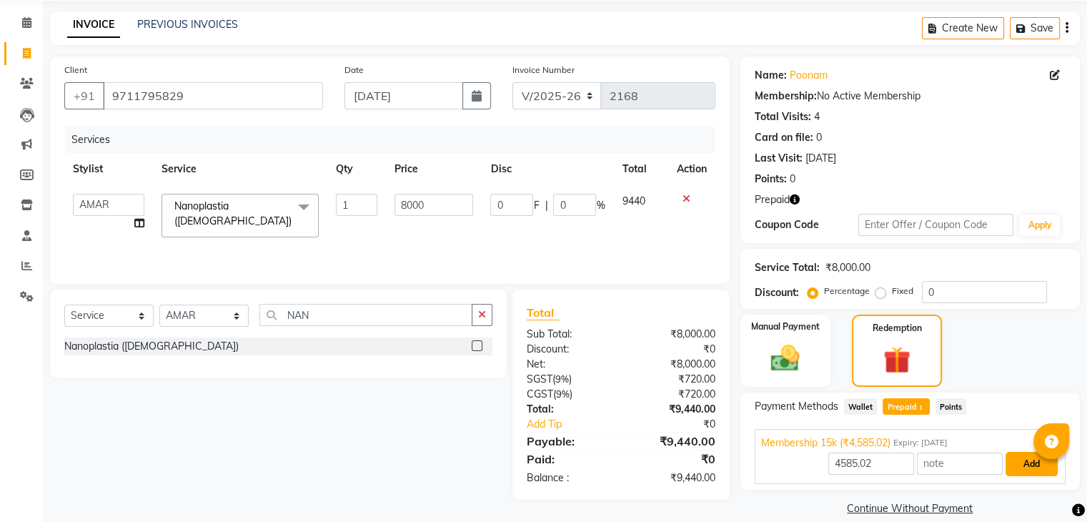
click at [1029, 468] on button "Add" at bounding box center [1032, 464] width 52 height 24
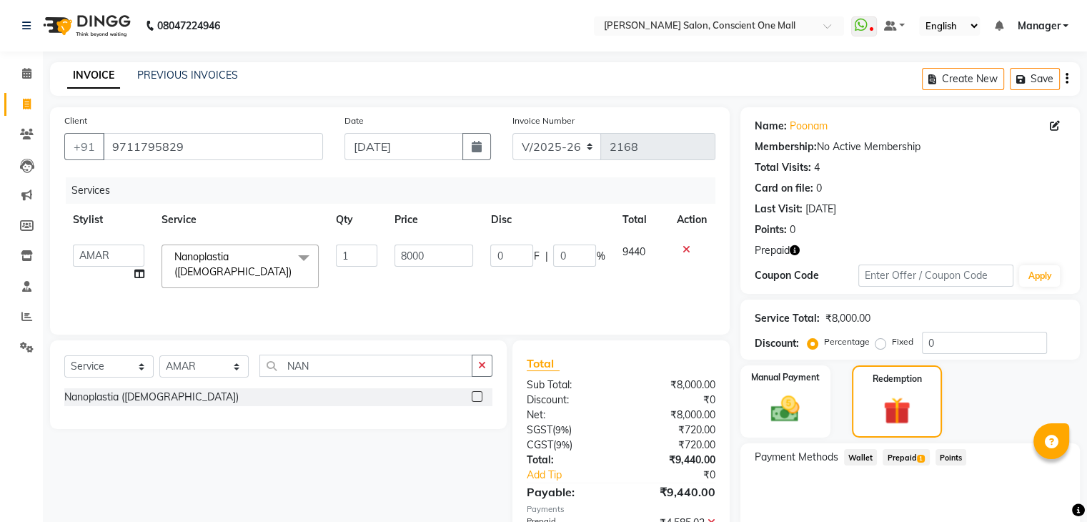
scroll to position [0, 0]
click at [243, 151] on input "9711795829" at bounding box center [213, 146] width 220 height 27
drag, startPoint x: 243, startPoint y: 151, endPoint x: 92, endPoint y: 174, distance: 153.4
click at [92, 174] on div "Client [PHONE_NUMBER] Date [DATE] Invoice Number V/2025 V/[PHONE_NUMBER] Servic…" at bounding box center [390, 220] width 680 height 227
paste input "9711795829"
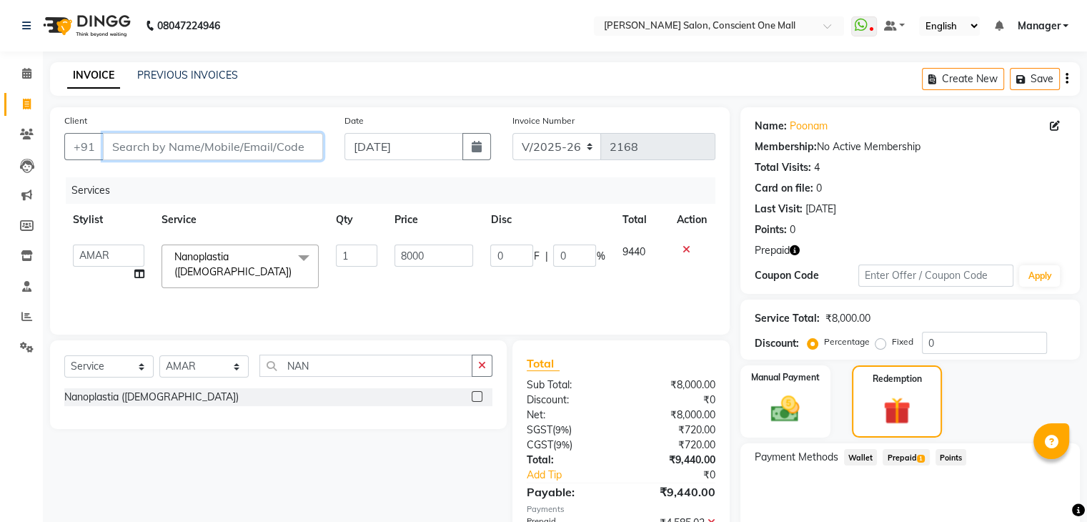
type input "9711795829"
click at [796, 252] on icon "button" at bounding box center [795, 250] width 10 height 10
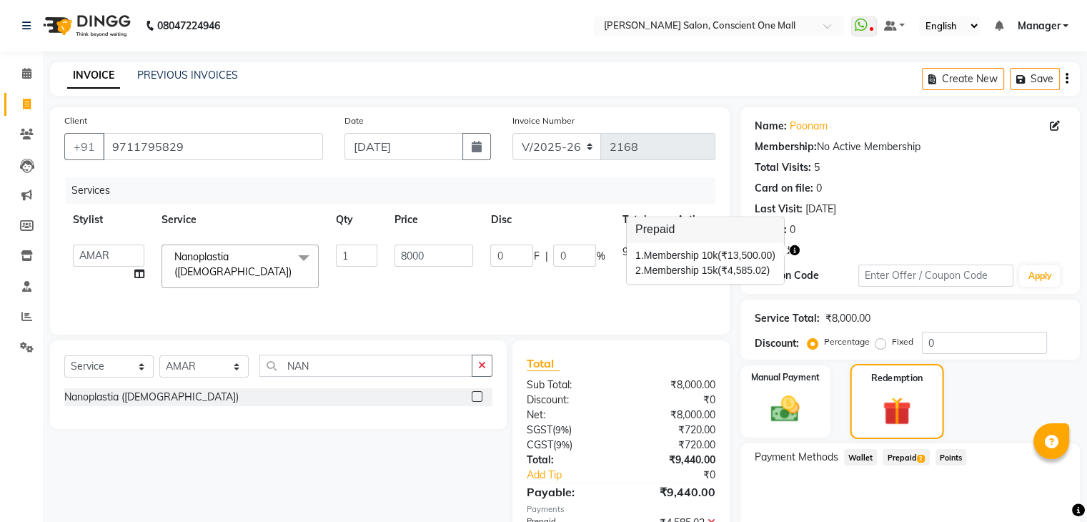
click at [878, 410] on img at bounding box center [897, 411] width 46 height 35
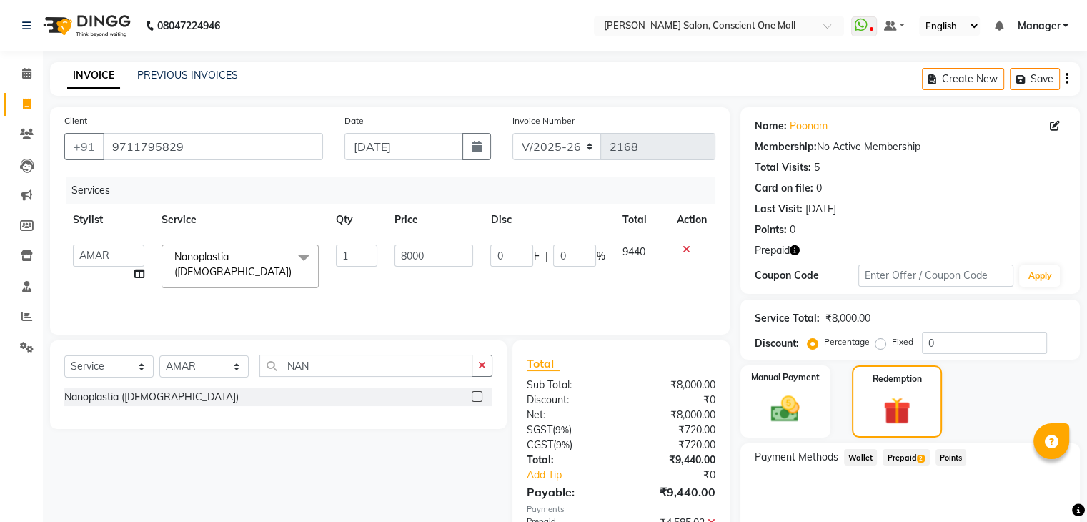
click at [914, 455] on span "Prepaid 2" at bounding box center [906, 457] width 46 height 16
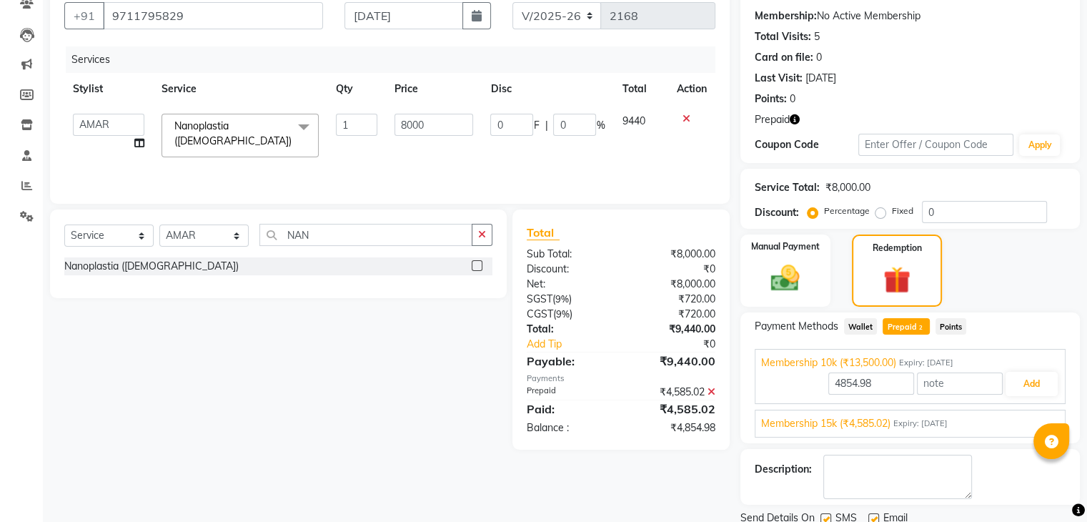
scroll to position [143, 0]
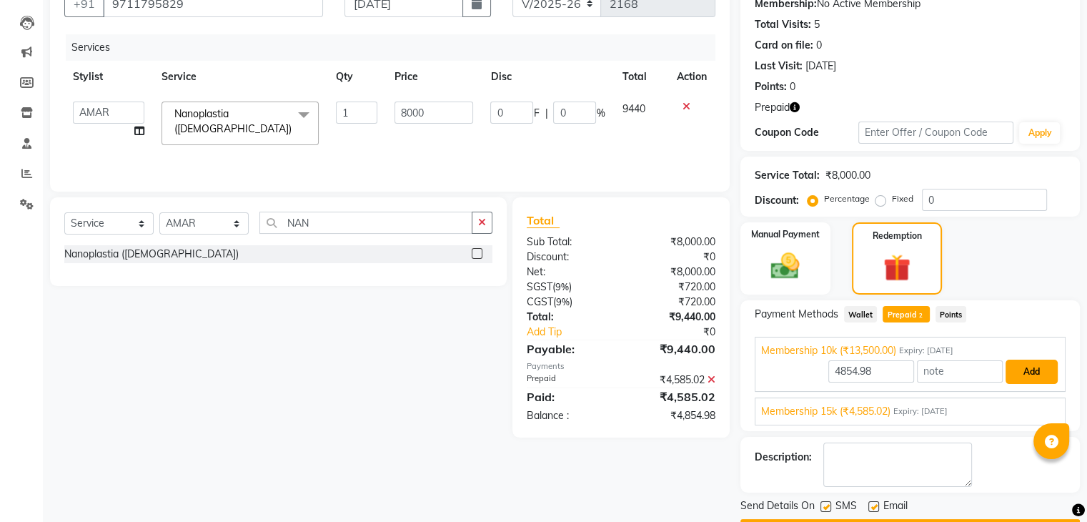
click at [1027, 371] on button "Add" at bounding box center [1032, 372] width 52 height 24
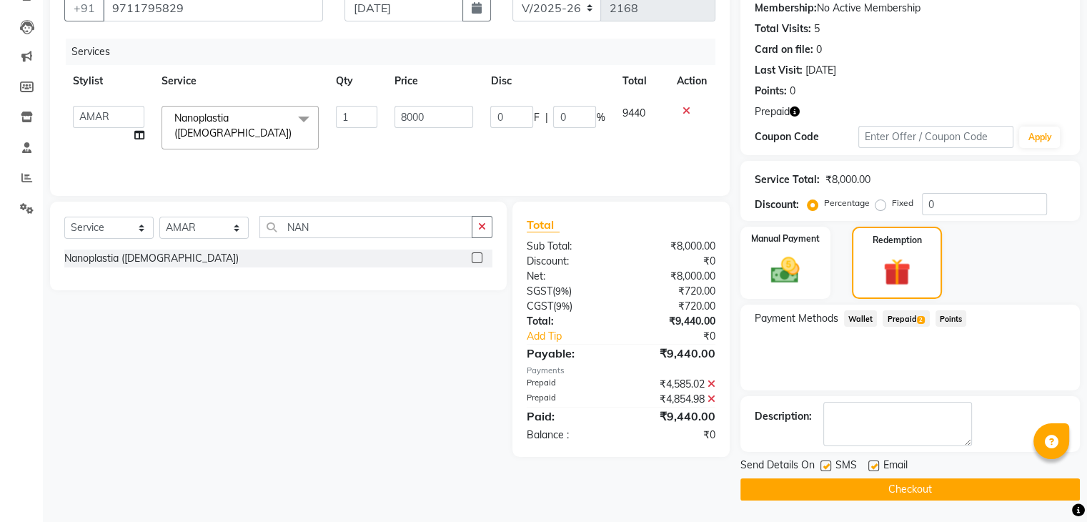
scroll to position [138, 0]
click at [917, 319] on span "2" at bounding box center [921, 321] width 8 height 9
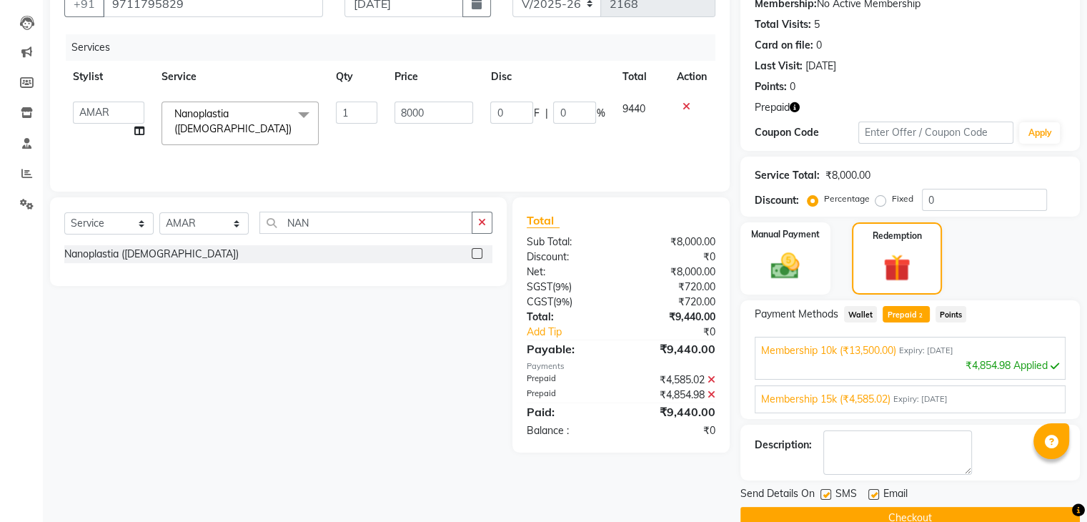
scroll to position [171, 0]
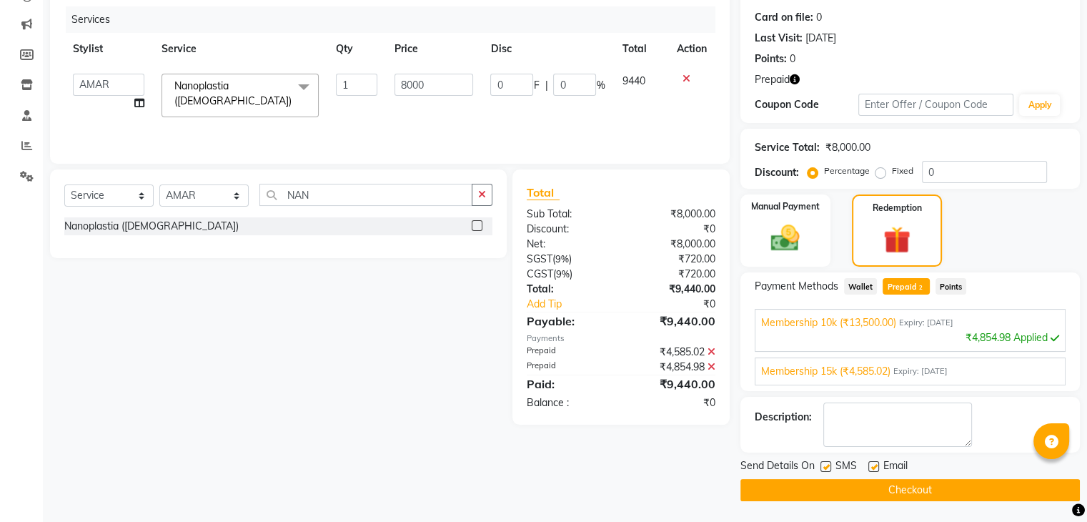
click at [961, 485] on button "Checkout" at bounding box center [911, 490] width 340 height 22
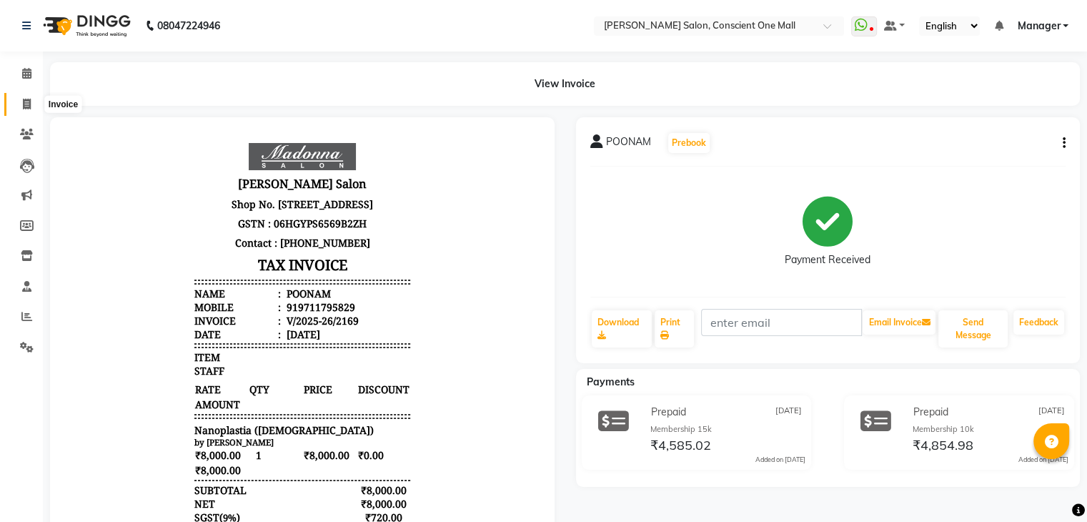
click at [26, 101] on icon at bounding box center [27, 104] width 8 height 11
select select "service"
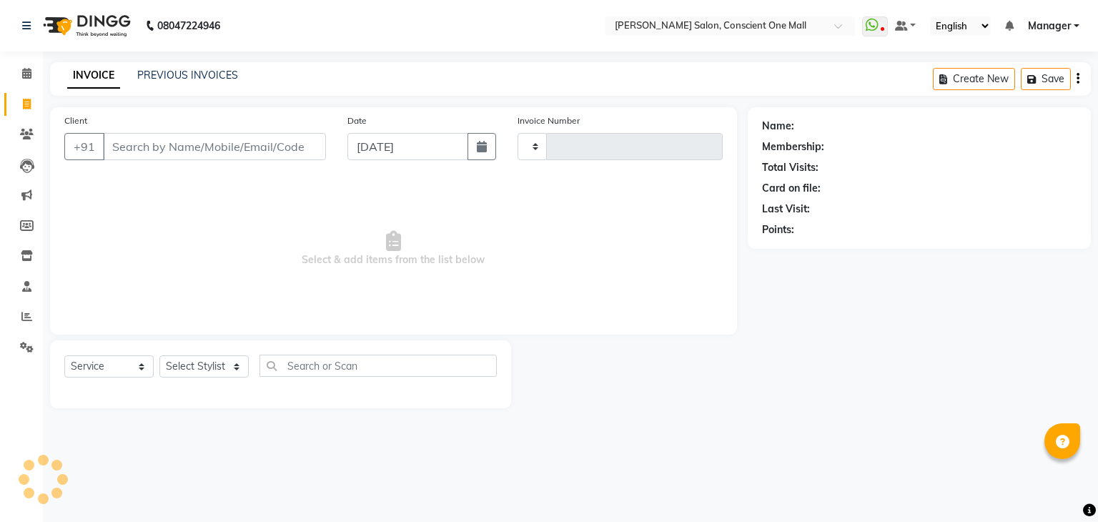
type input "2170"
select select "7575"
click at [24, 72] on icon at bounding box center [26, 73] width 9 height 11
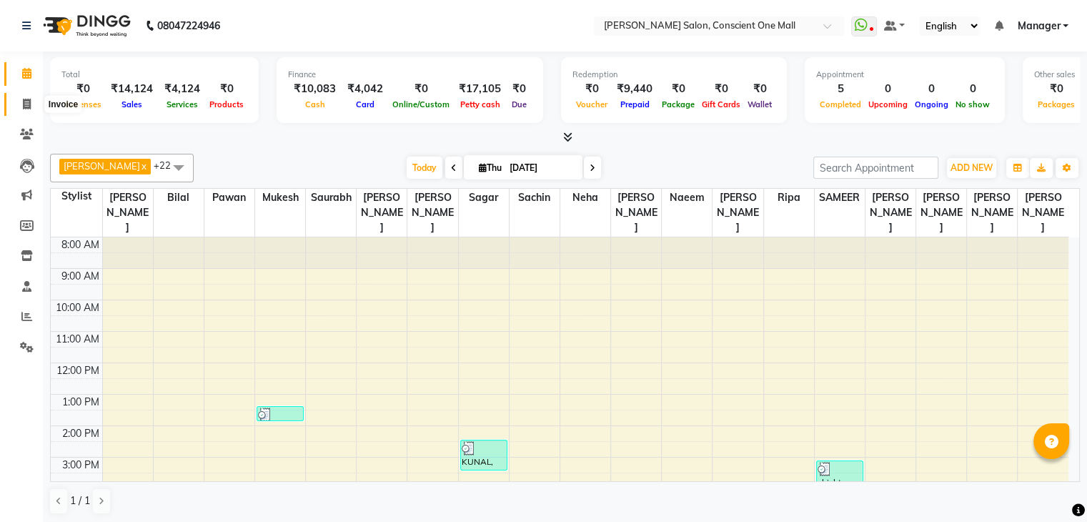
click at [24, 104] on icon at bounding box center [27, 104] width 8 height 11
select select "service"
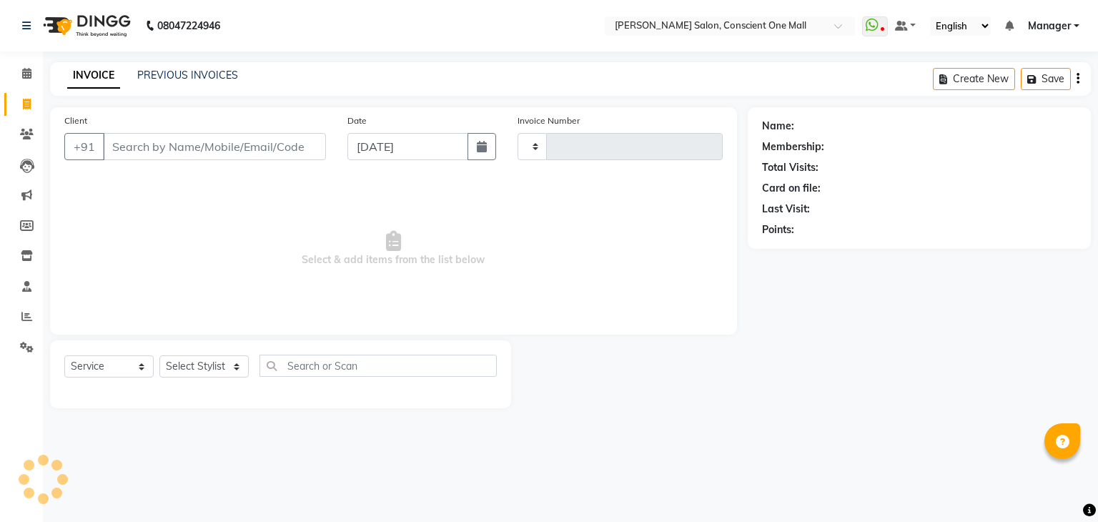
type input "2170"
select select "7575"
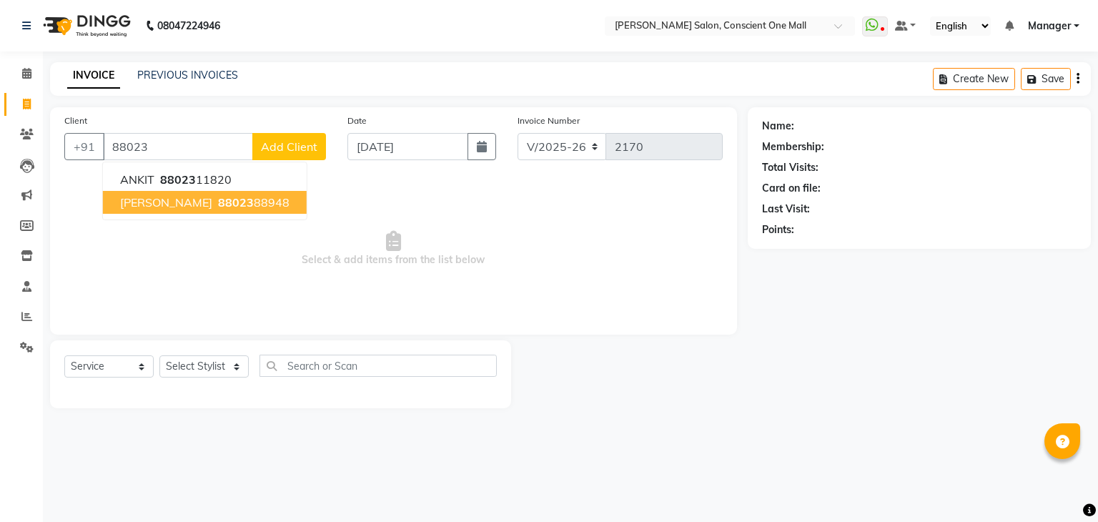
click at [192, 203] on span "[PERSON_NAME]" at bounding box center [166, 202] width 92 height 14
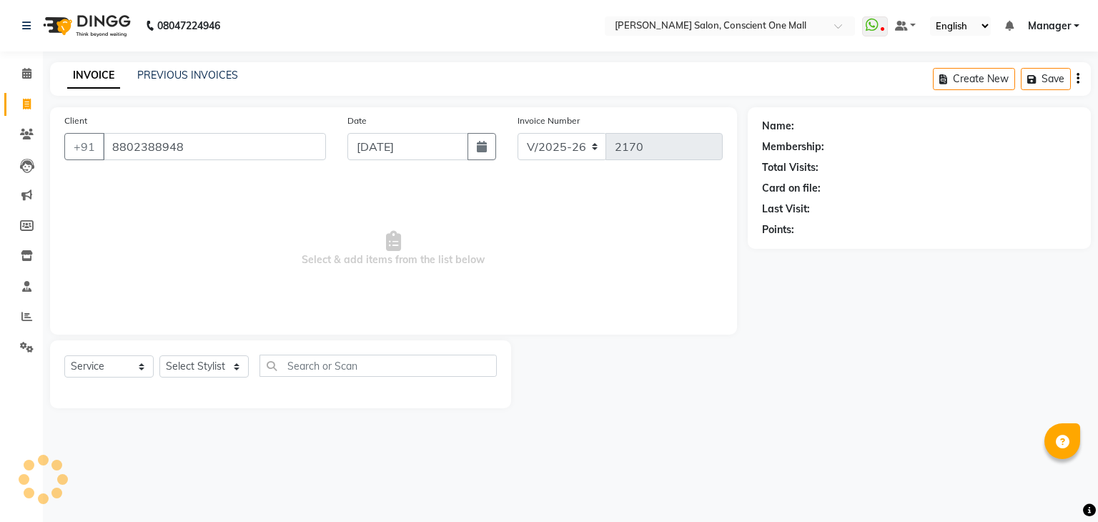
type input "8802388948"
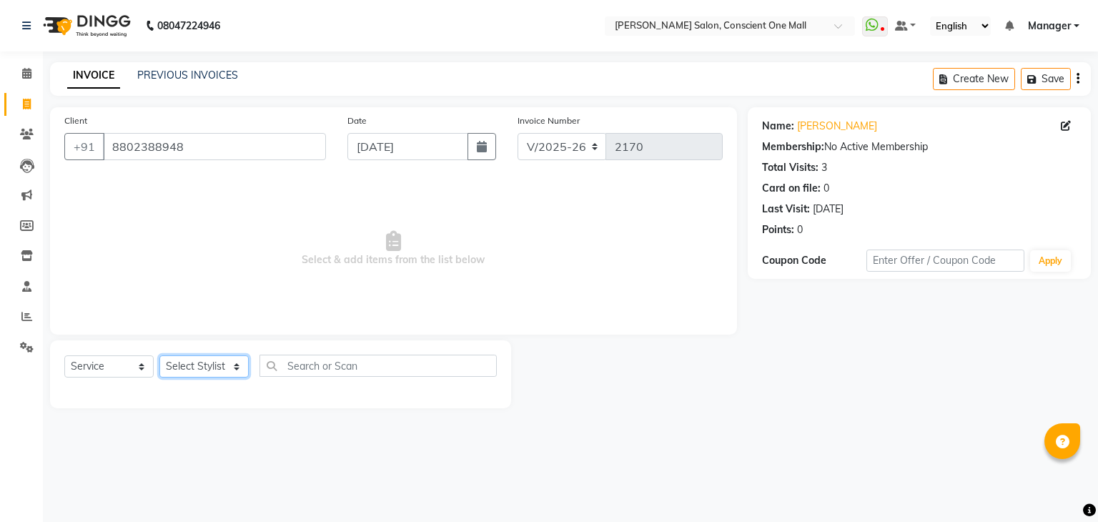
click at [206, 368] on select "Select Stylist [PERSON_NAME] AMIT [PERSON_NAME] [PERSON_NAME] [PERSON_NAME] [PE…" at bounding box center [203, 366] width 89 height 22
select select "67299"
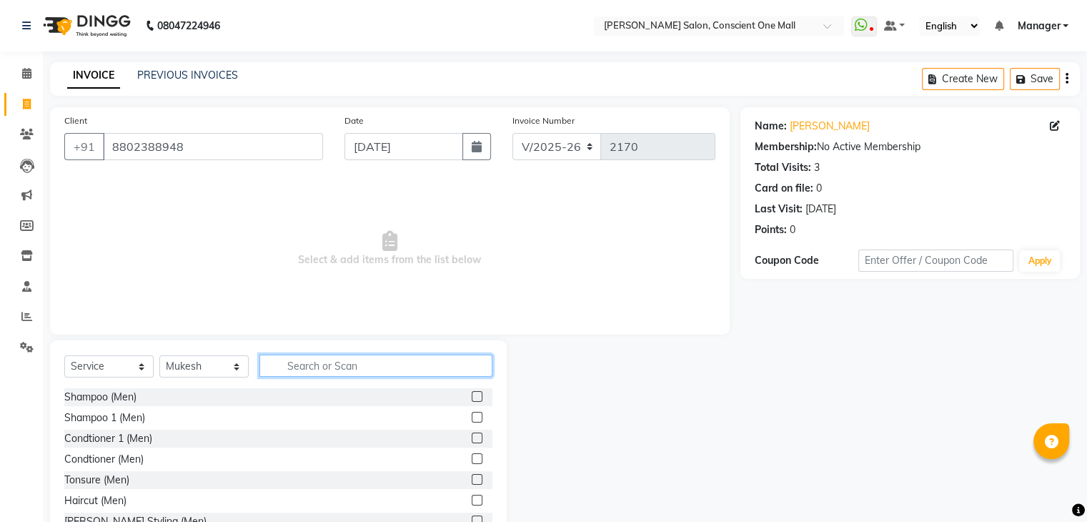
click at [304, 362] on input "text" at bounding box center [376, 366] width 233 height 22
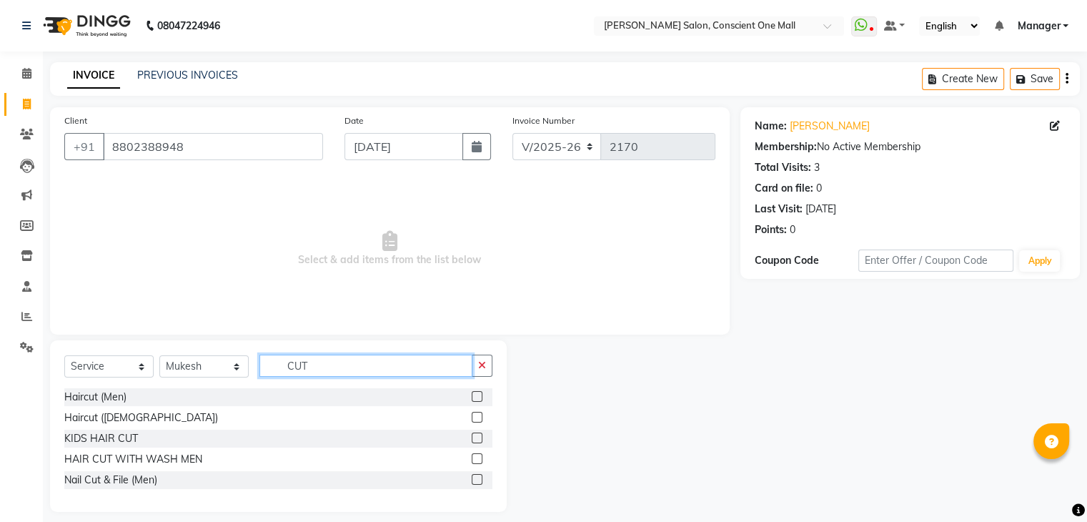
type input "CUT"
click at [478, 395] on label at bounding box center [477, 396] width 11 height 11
click at [478, 395] on input "checkbox" at bounding box center [476, 396] width 9 height 9
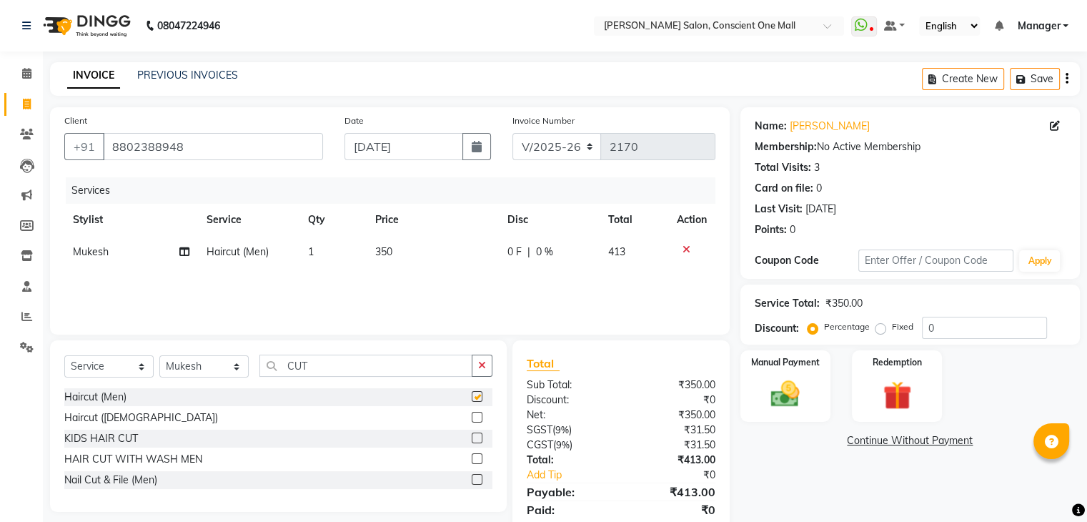
checkbox input "false"
click at [369, 360] on input "CUT" at bounding box center [366, 366] width 213 height 22
type input "C"
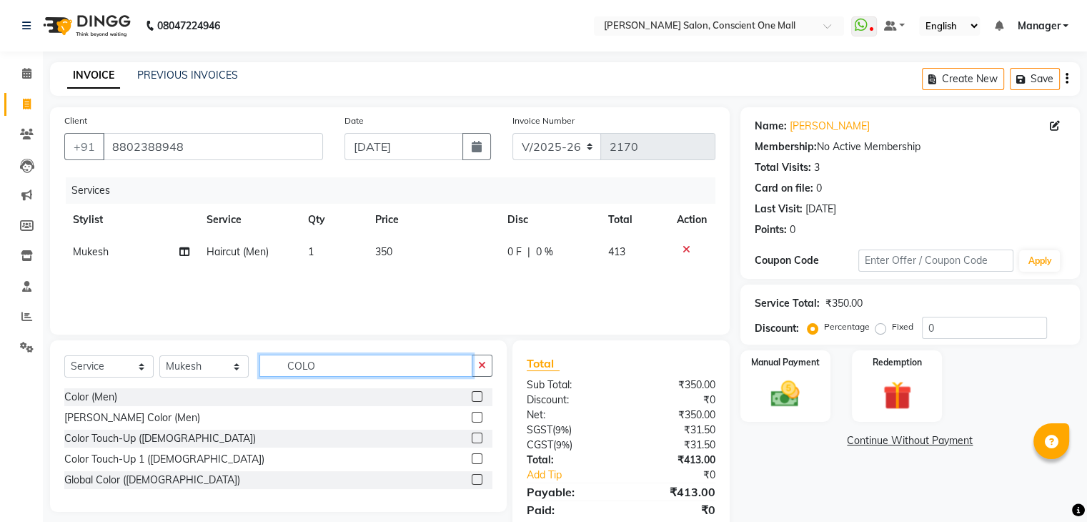
type input "COLO"
click at [475, 394] on label at bounding box center [477, 396] width 11 height 11
click at [475, 394] on input "checkbox" at bounding box center [476, 396] width 9 height 9
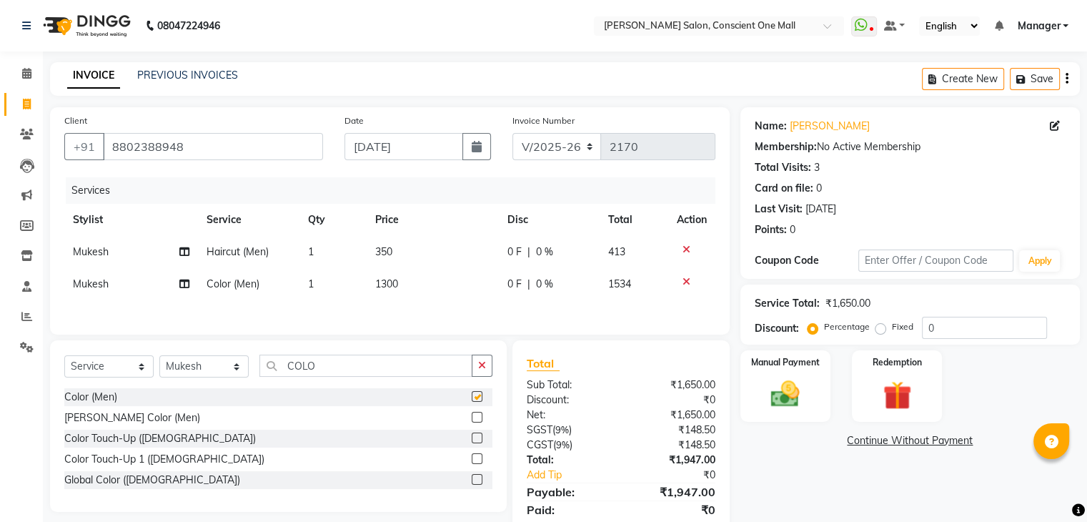
checkbox input "false"
click at [924, 330] on input "0" at bounding box center [984, 328] width 125 height 22
click at [953, 326] on input "20" at bounding box center [984, 328] width 125 height 22
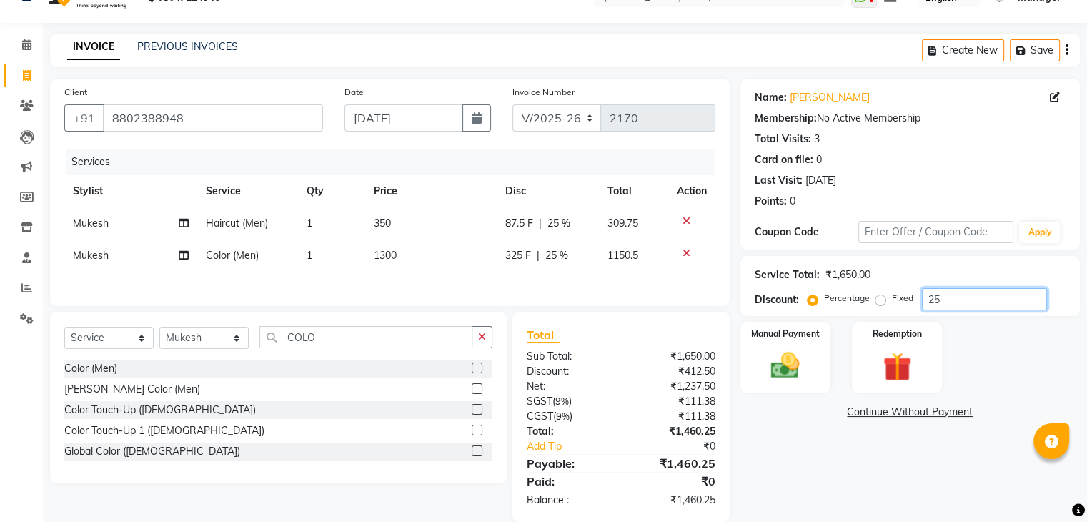
scroll to position [53, 0]
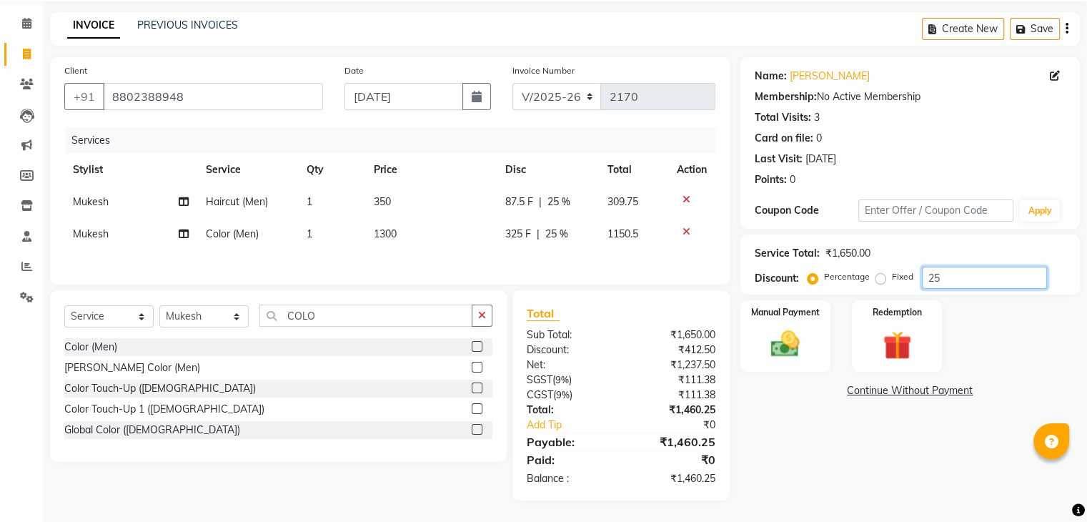
type input "25"
click at [811, 344] on div "Manual Payment" at bounding box center [785, 336] width 94 height 74
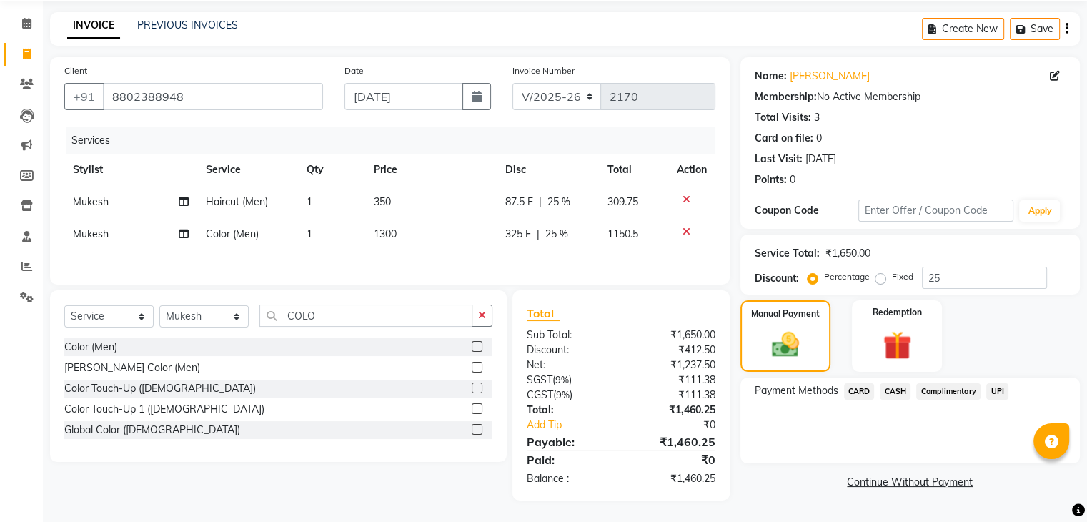
click at [862, 387] on span "CARD" at bounding box center [859, 391] width 31 height 16
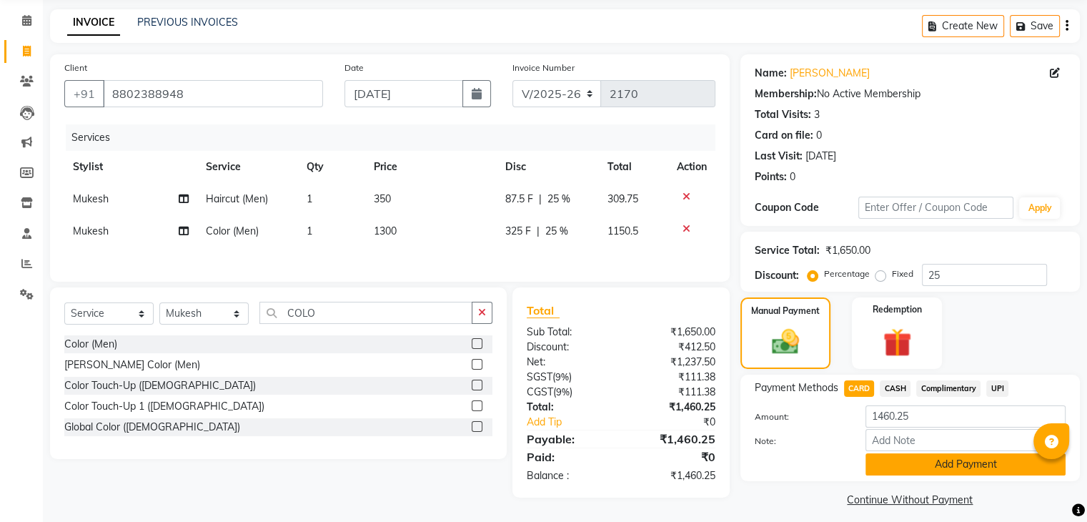
click at [959, 465] on button "Add Payment" at bounding box center [966, 464] width 200 height 22
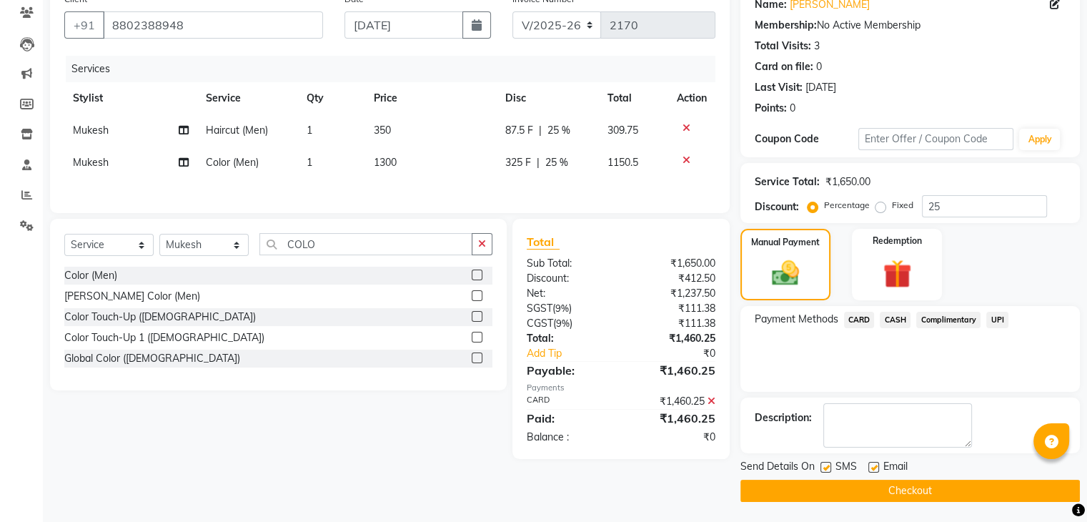
scroll to position [122, 0]
click at [958, 487] on button "Checkout" at bounding box center [911, 490] width 340 height 22
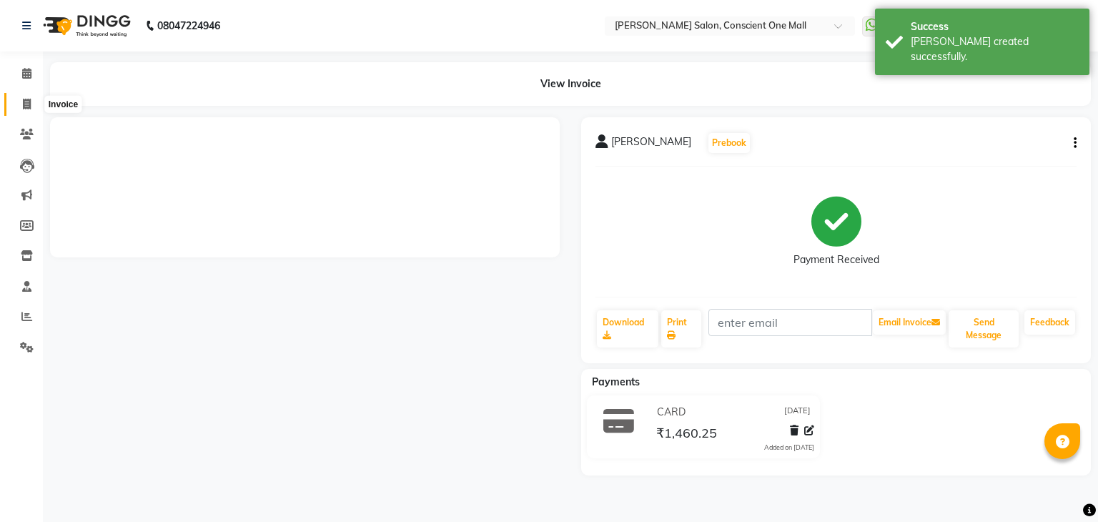
click at [23, 102] on icon at bounding box center [27, 104] width 8 height 11
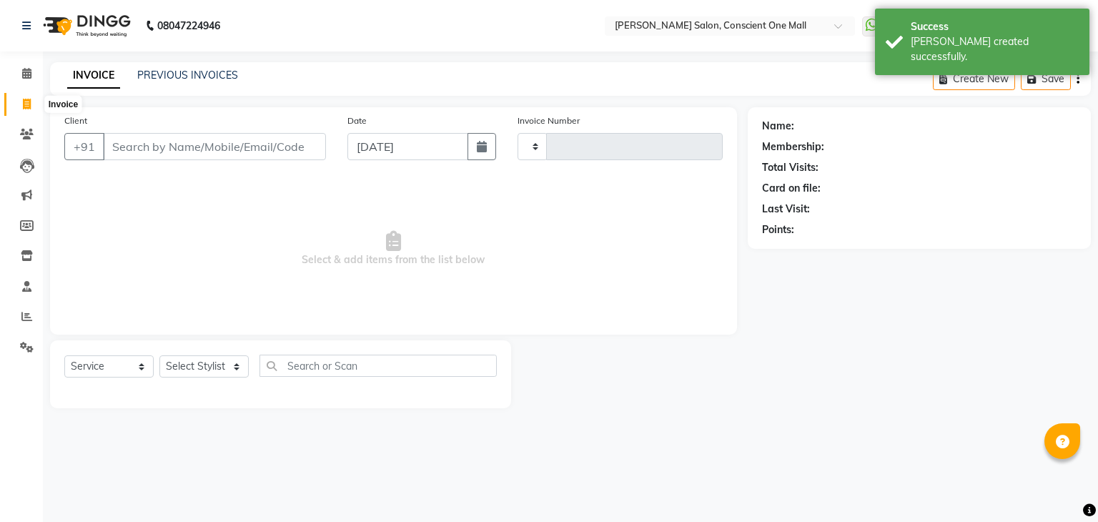
click at [26, 102] on icon at bounding box center [27, 104] width 8 height 11
select select "service"
select select "7575"
type input "2171"
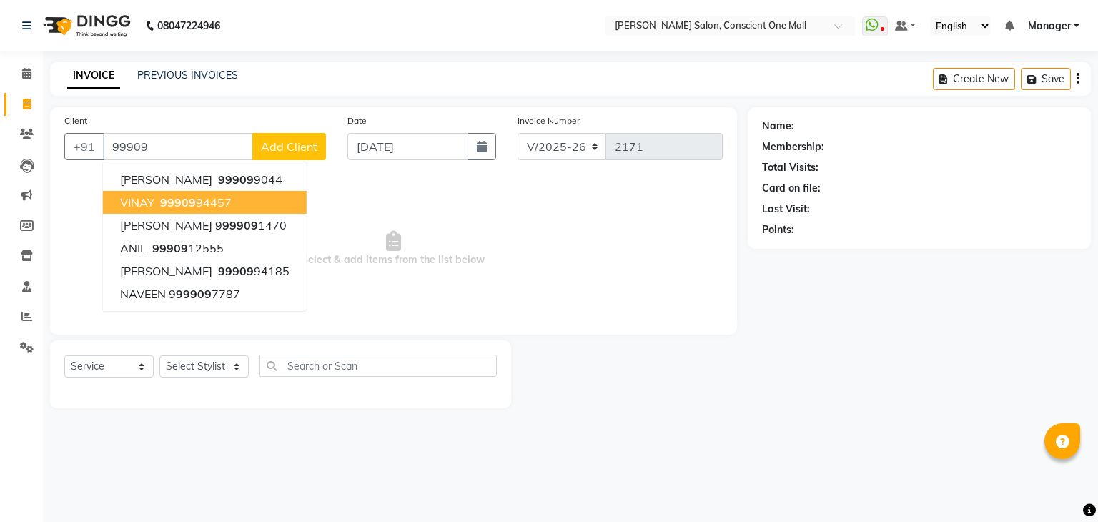
click at [217, 200] on ngb-highlight "99909 94457" at bounding box center [194, 202] width 74 height 14
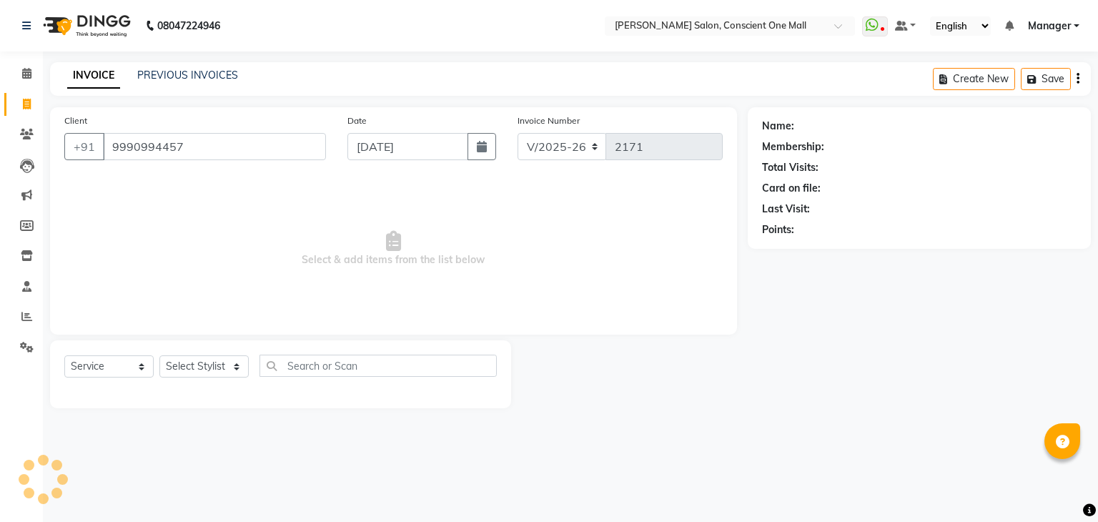
type input "9990994457"
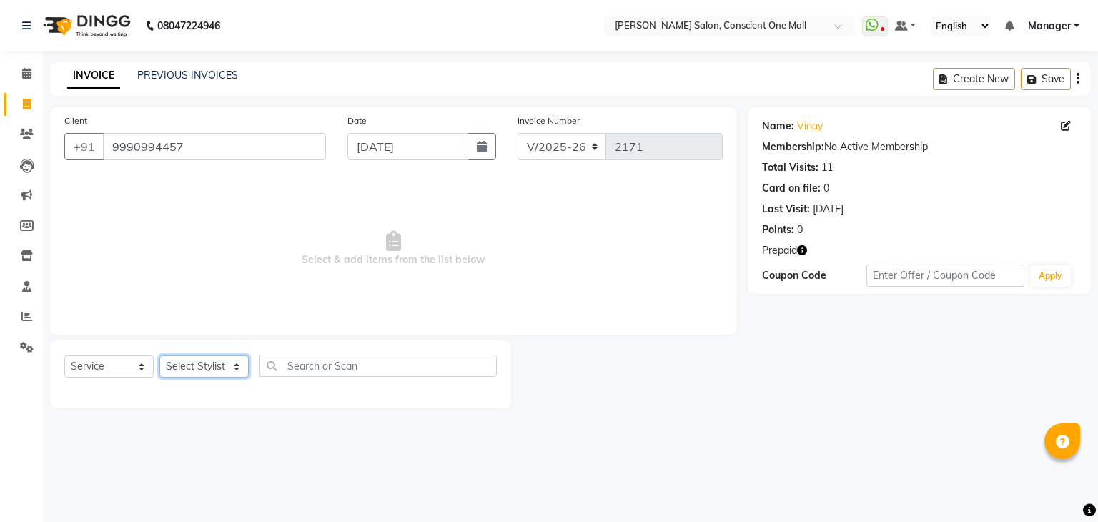
click at [205, 367] on select "Select Stylist [PERSON_NAME] AMIT [PERSON_NAME] [PERSON_NAME] [PERSON_NAME] [PE…" at bounding box center [203, 366] width 89 height 22
select select "67304"
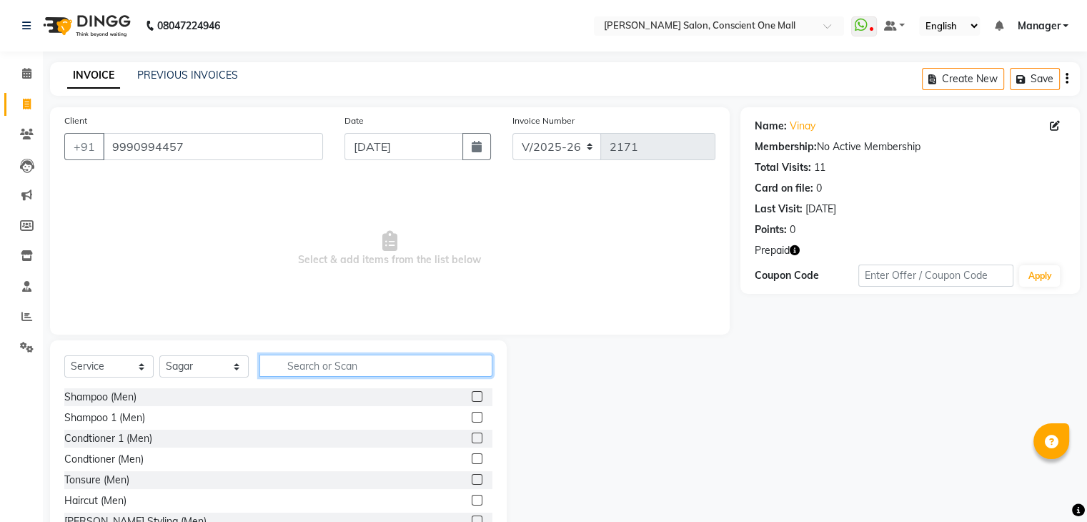
click at [323, 359] on input "text" at bounding box center [376, 366] width 233 height 22
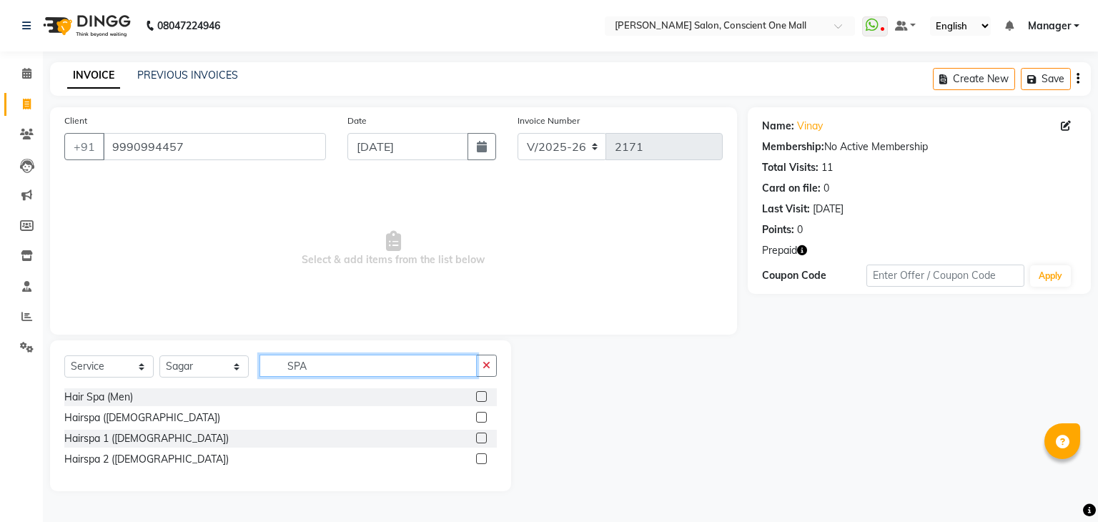
type input "SPA"
click at [484, 395] on label at bounding box center [481, 396] width 11 height 11
click at [484, 395] on input "checkbox" at bounding box center [480, 396] width 9 height 9
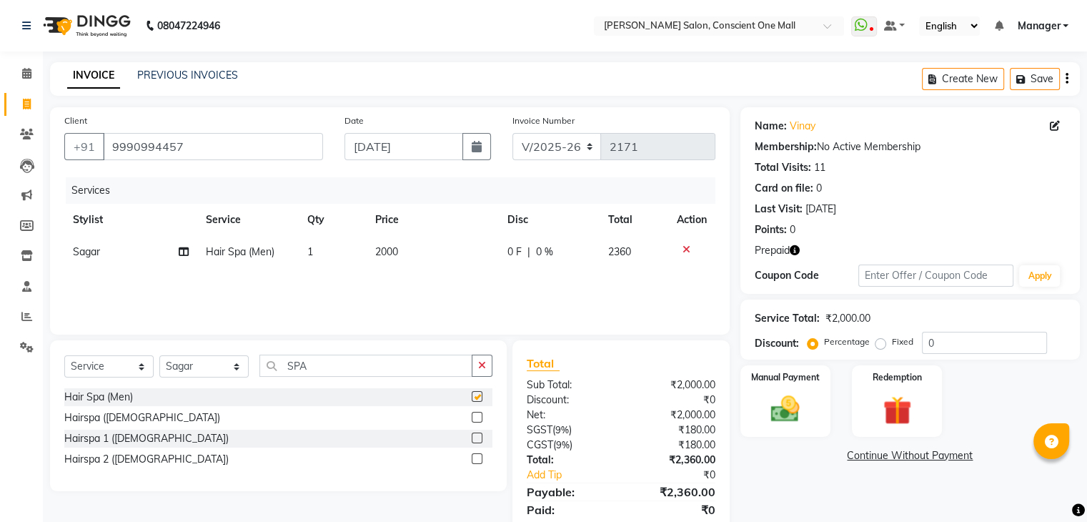
checkbox input "false"
click at [197, 366] on select "Select Stylist [PERSON_NAME] AMIT [PERSON_NAME] [PERSON_NAME] [PERSON_NAME] [PE…" at bounding box center [203, 366] width 89 height 22
select select "69004"
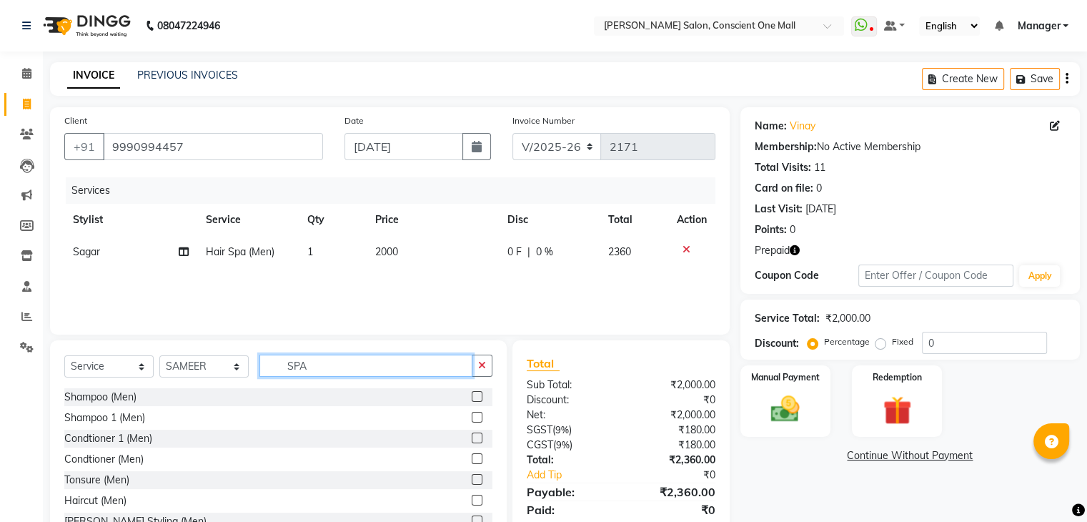
click at [337, 371] on input "SPA" at bounding box center [366, 366] width 213 height 22
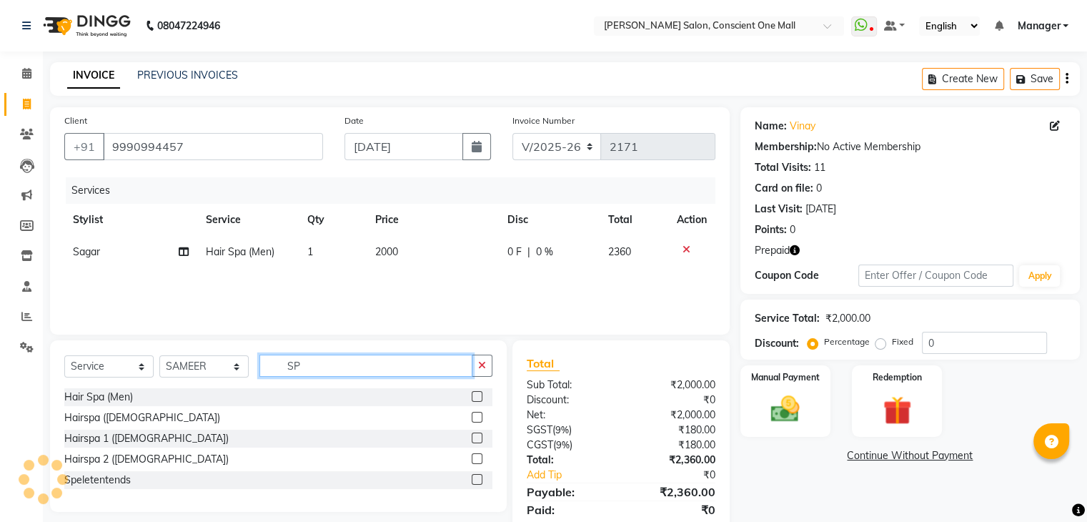
type input "S"
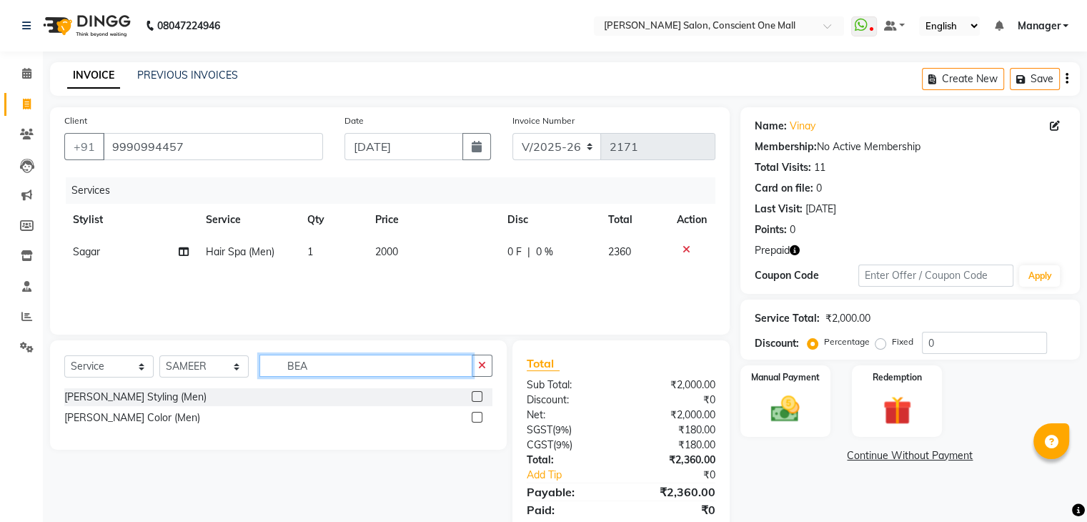
type input "BEA"
click at [478, 395] on label at bounding box center [477, 396] width 11 height 11
click at [478, 395] on input "checkbox" at bounding box center [476, 396] width 9 height 9
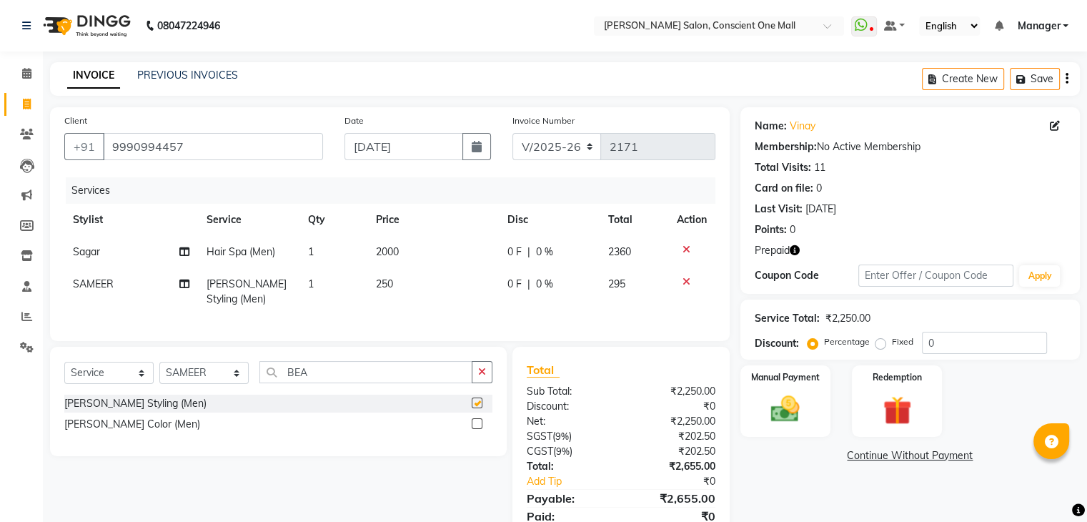
checkbox input "false"
click at [907, 412] on img at bounding box center [897, 410] width 48 height 36
click at [906, 456] on span "Prepaid 1" at bounding box center [906, 457] width 46 height 16
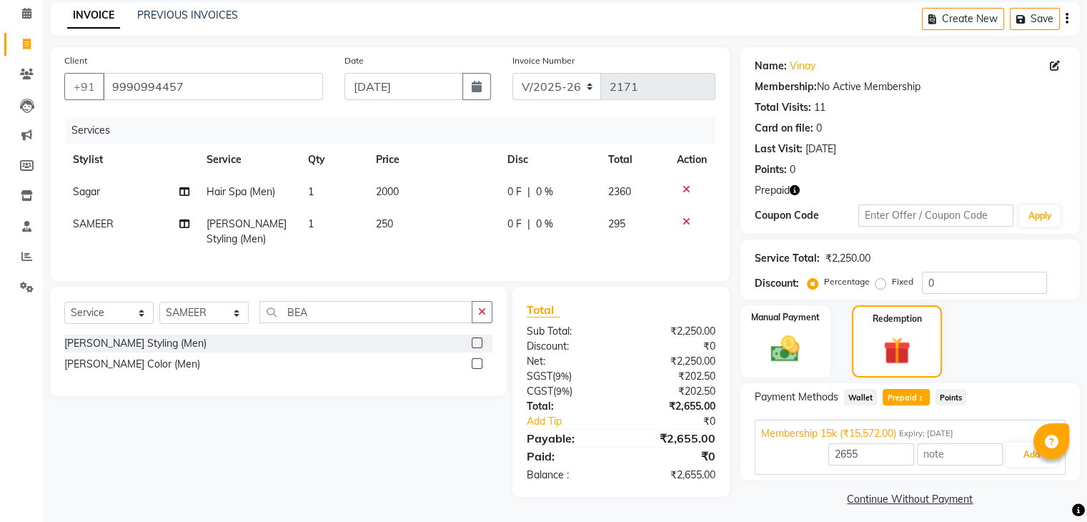
scroll to position [69, 0]
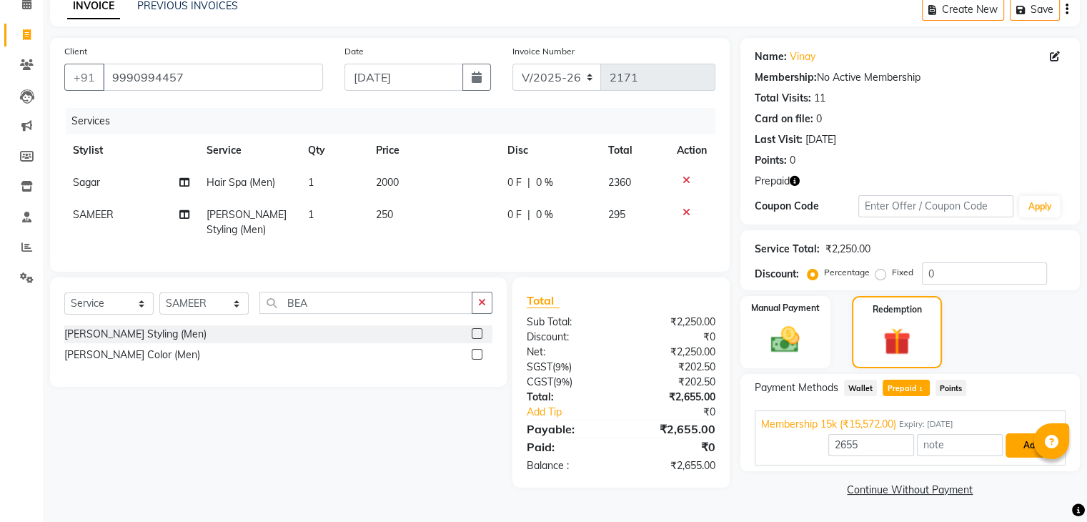
click at [1018, 444] on button "Add" at bounding box center [1032, 445] width 52 height 24
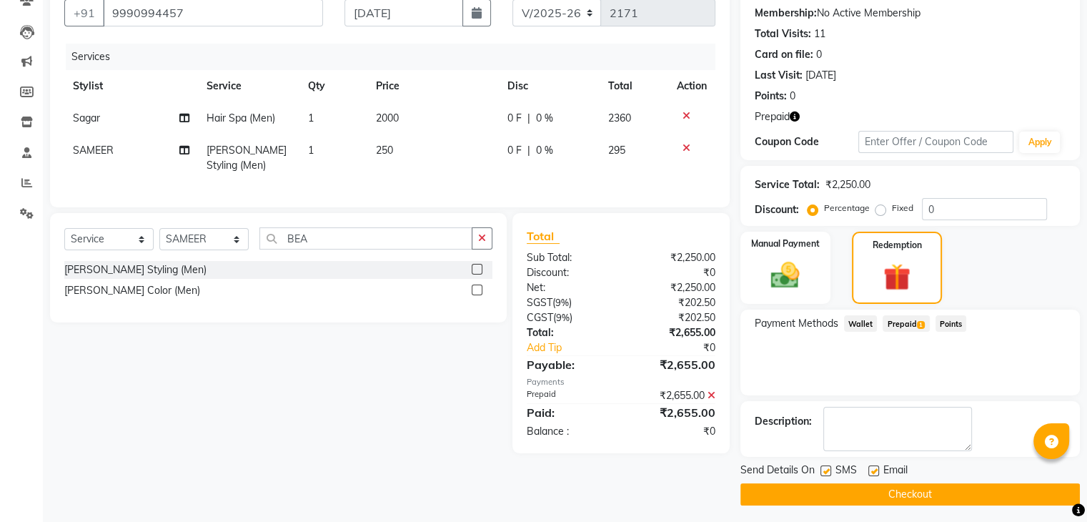
scroll to position [138, 0]
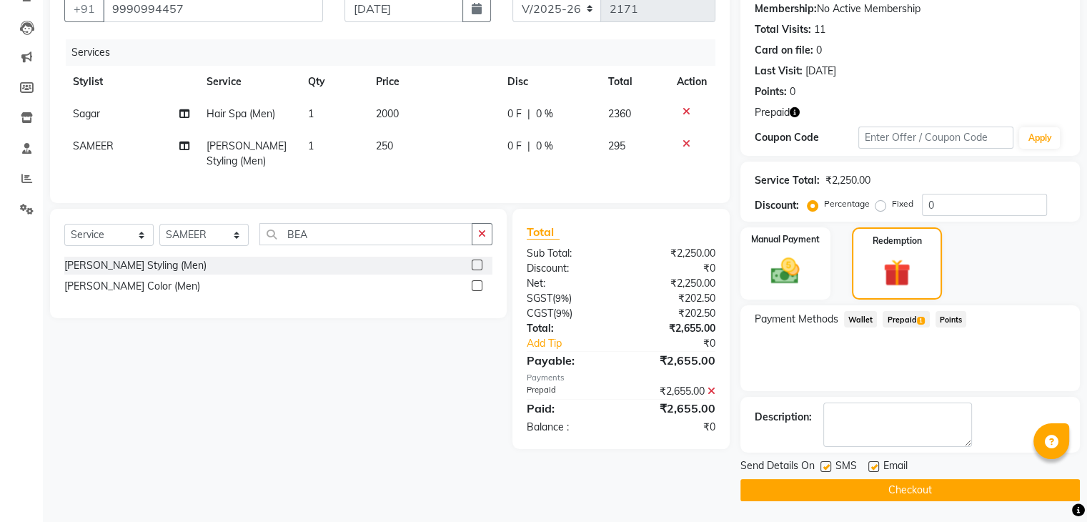
click at [951, 495] on button "Checkout" at bounding box center [911, 490] width 340 height 22
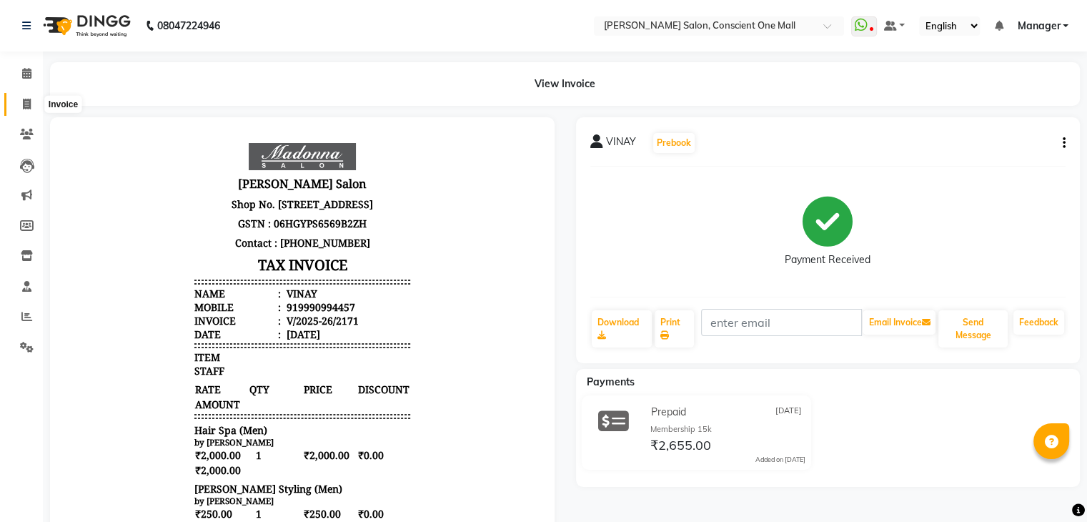
click at [26, 99] on icon at bounding box center [27, 104] width 8 height 11
select select "service"
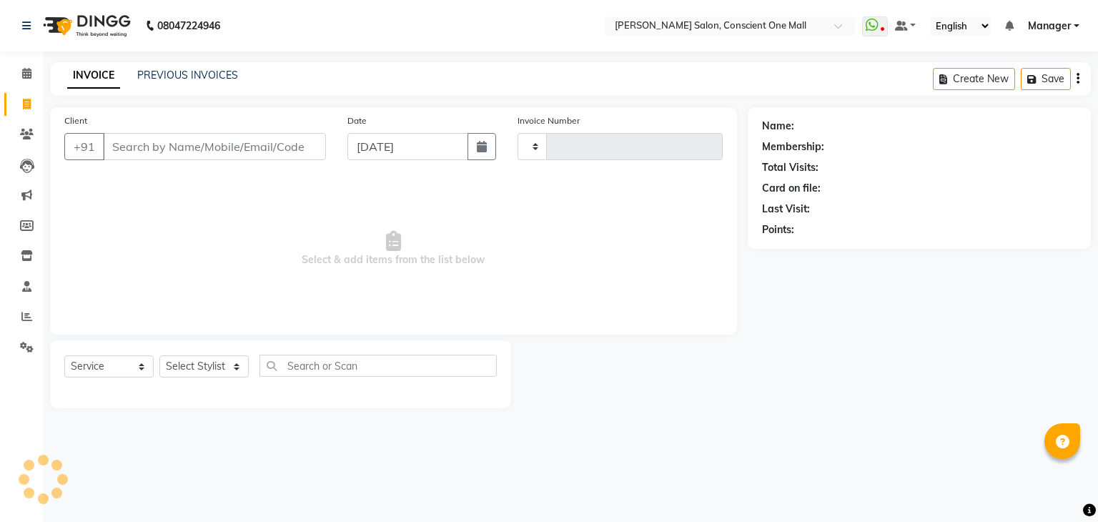
type input "2172"
select select "7575"
click at [26, 72] on icon at bounding box center [26, 73] width 9 height 11
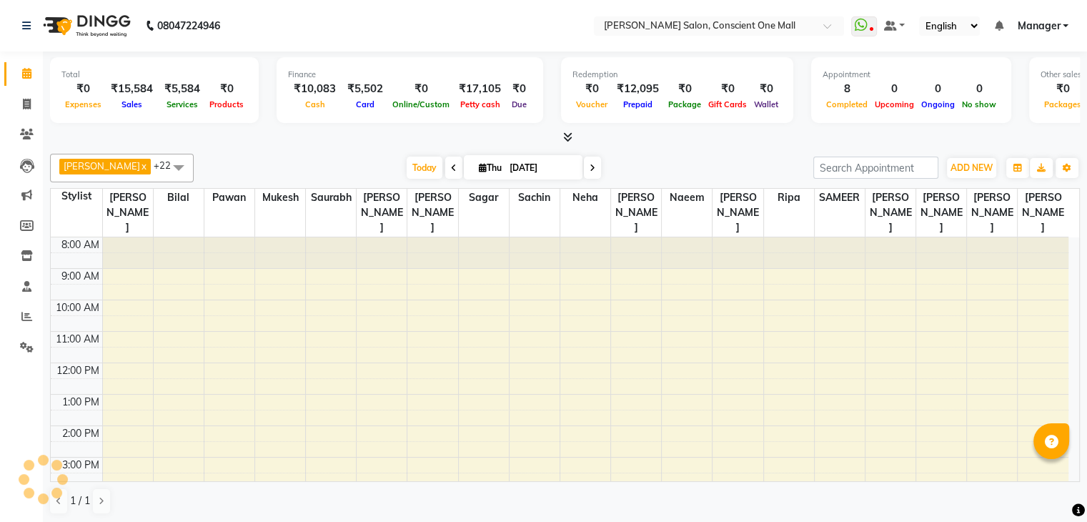
scroll to position [118, 0]
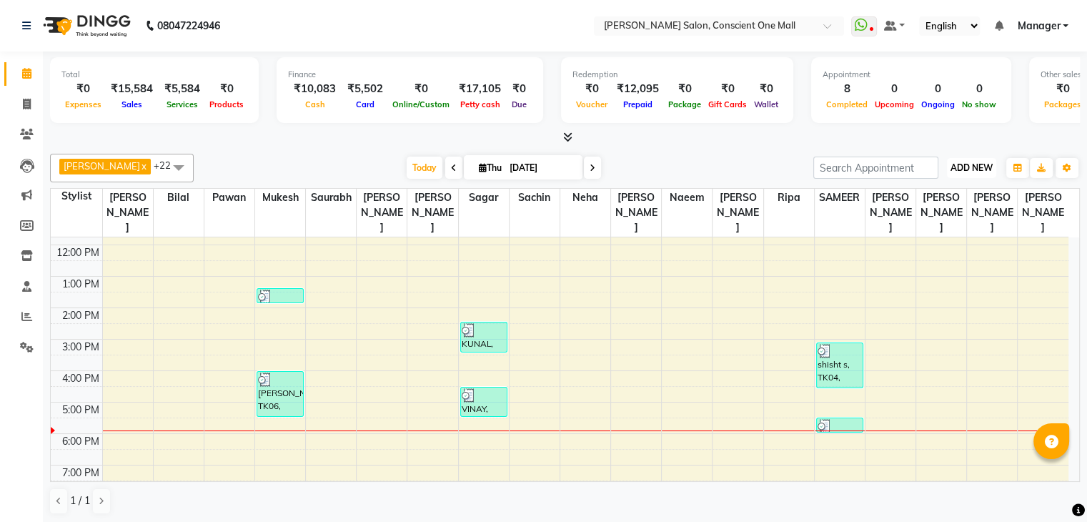
click at [970, 159] on button "ADD NEW Toggle Dropdown" at bounding box center [971, 168] width 49 height 20
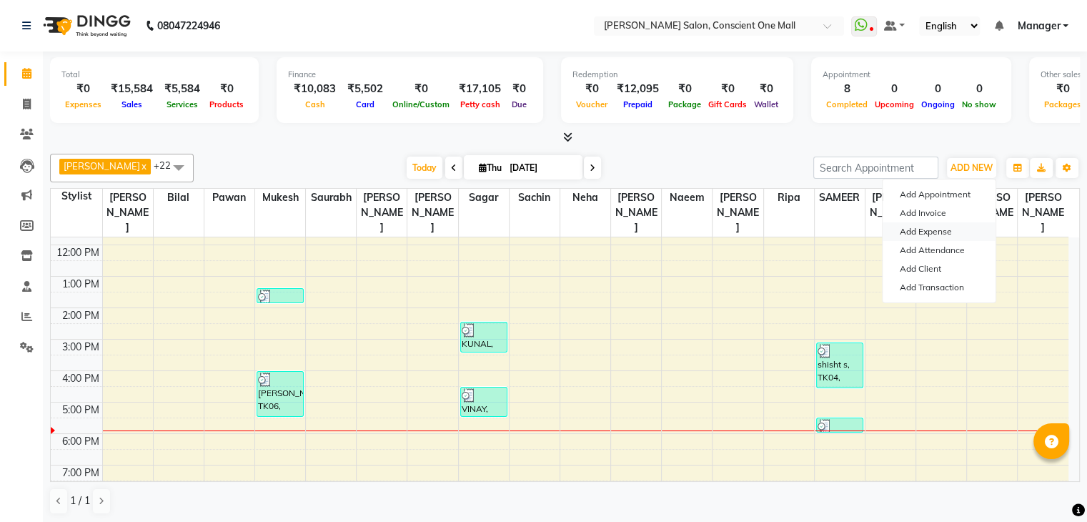
click at [909, 225] on link "Add Expense" at bounding box center [939, 231] width 113 height 19
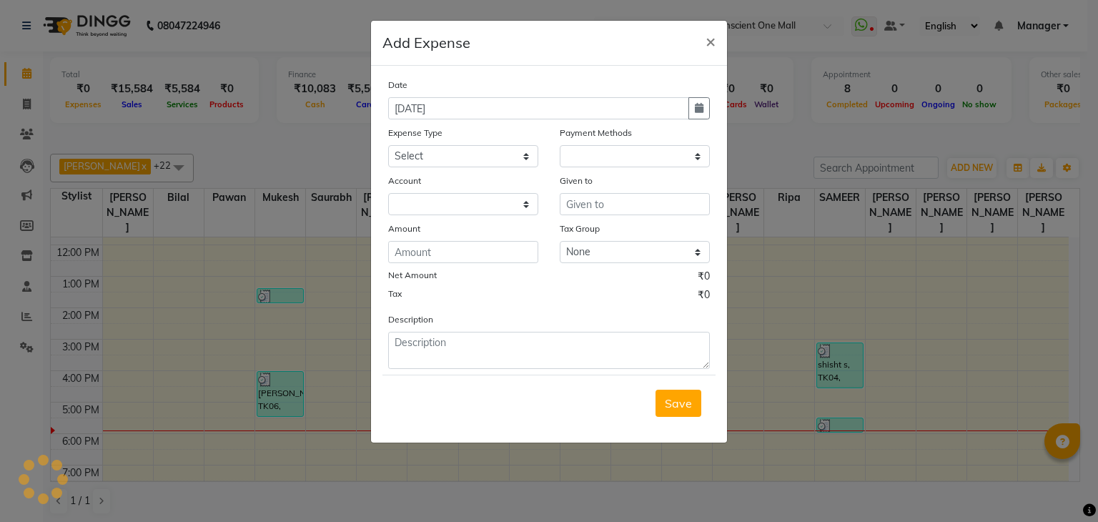
select select "1"
select select "6705"
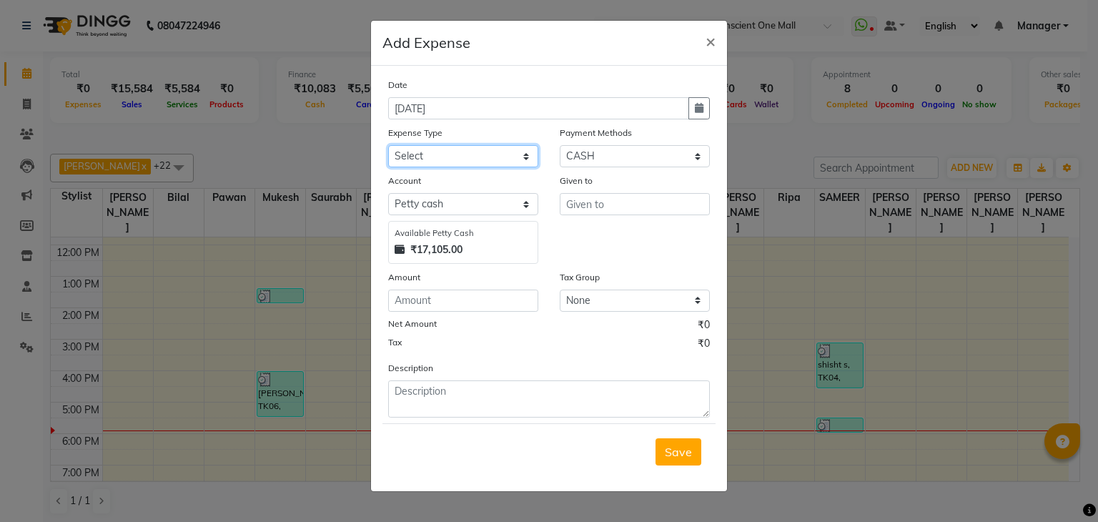
click at [467, 161] on select "Select Advance Salary BILLS client change paytm Client Snacks Coffee CONVEYANCE…" at bounding box center [463, 156] width 150 height 22
select select "19062"
click at [467, 161] on select "Select Advance Salary BILLS client change paytm Client Snacks Coffee CONVEYANCE…" at bounding box center [463, 156] width 150 height 22
click at [463, 310] on input "number" at bounding box center [463, 301] width 150 height 22
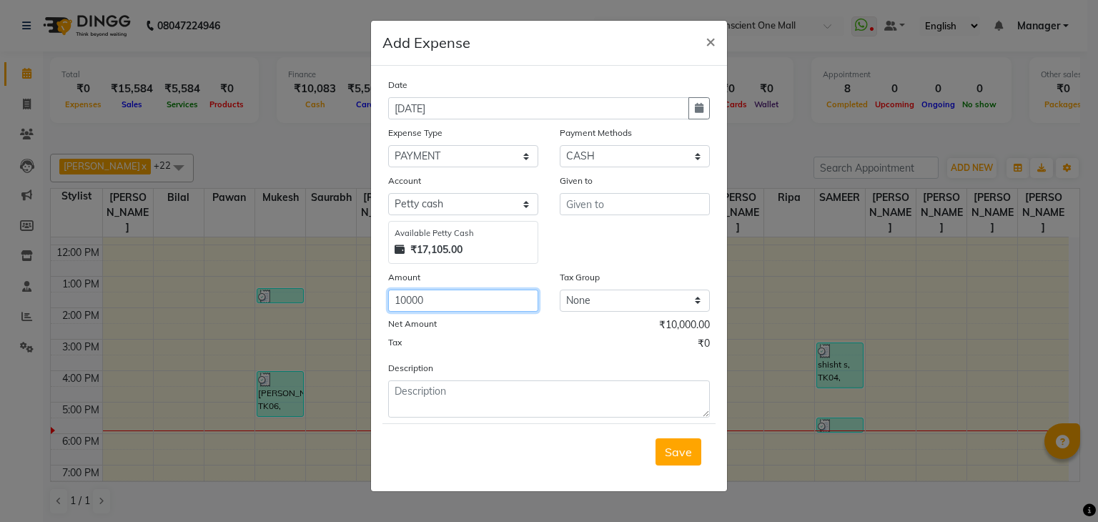
type input "10000"
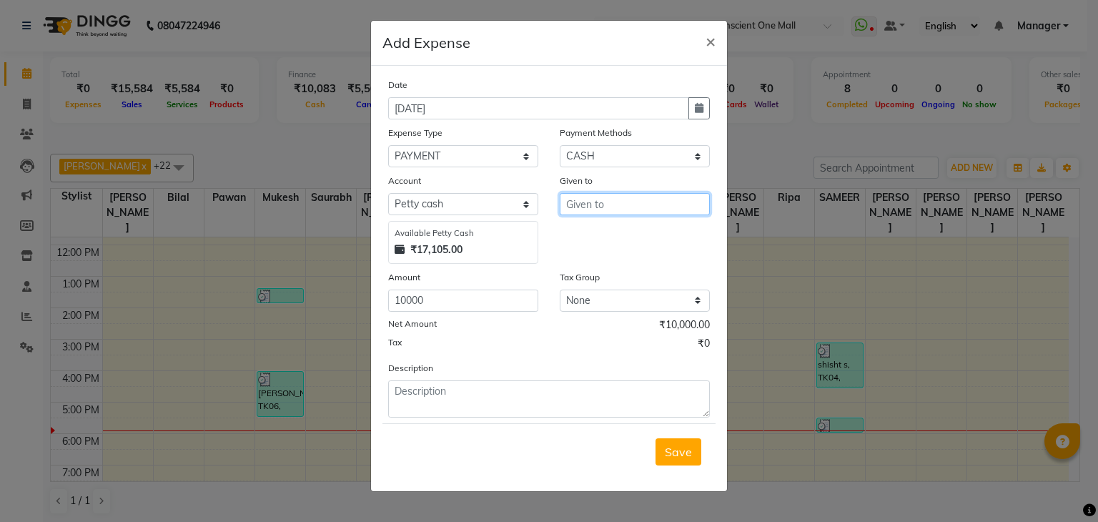
click at [576, 209] on input "text" at bounding box center [635, 204] width 150 height 22
type input "MAM"
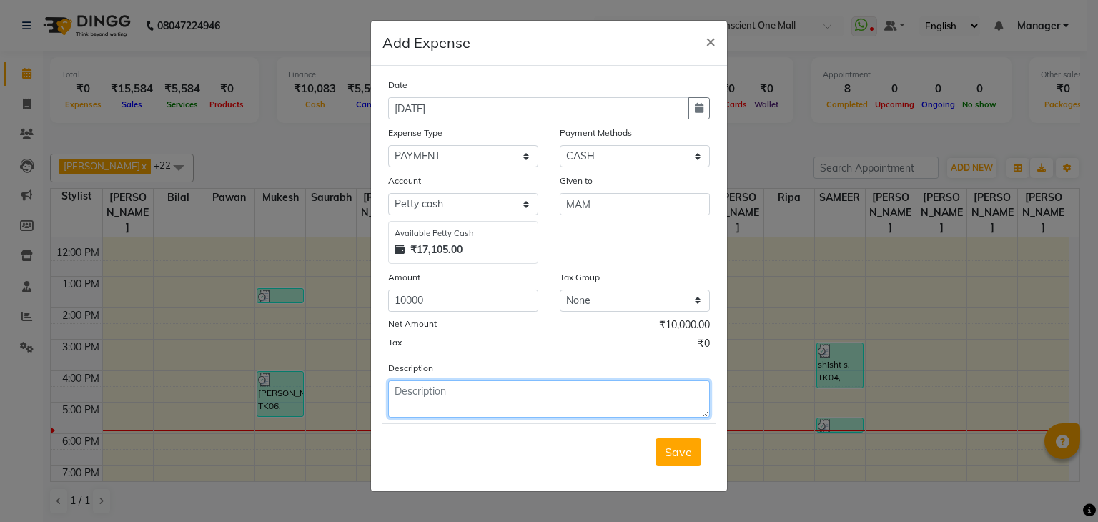
click at [450, 396] on textarea at bounding box center [549, 398] width 322 height 37
type textarea "ONLINE"
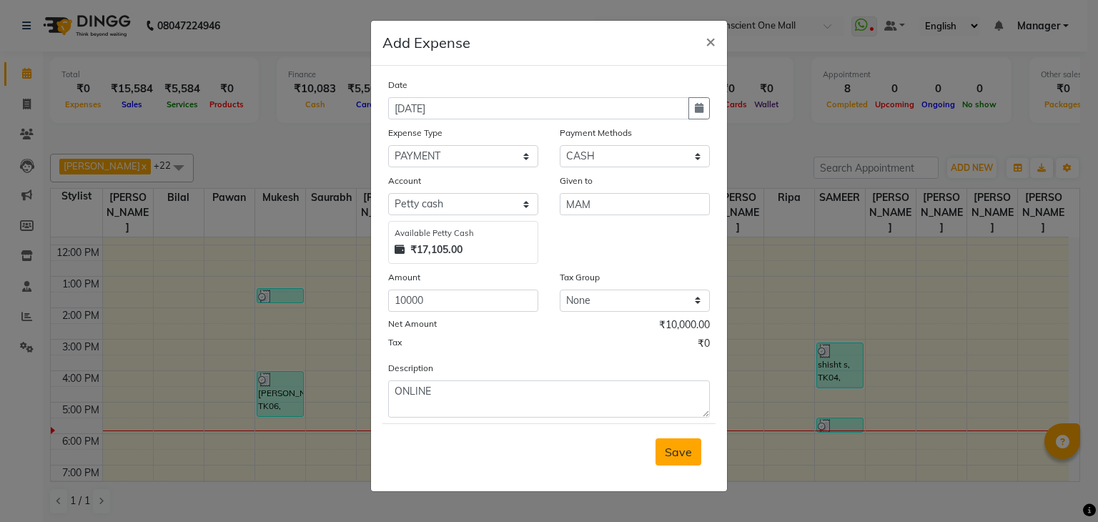
click at [681, 457] on span "Save" at bounding box center [678, 452] width 27 height 14
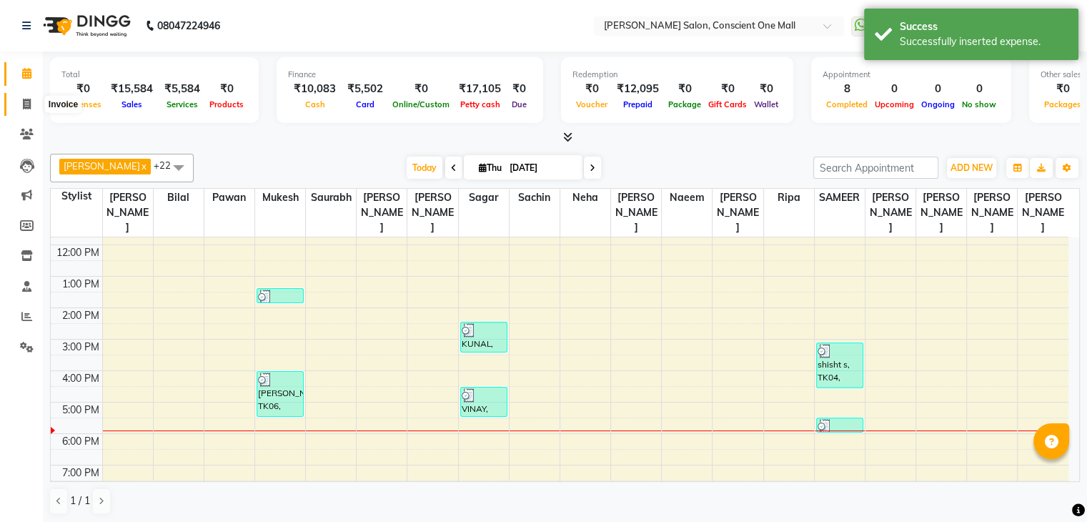
click at [27, 102] on icon at bounding box center [27, 104] width 8 height 11
select select "service"
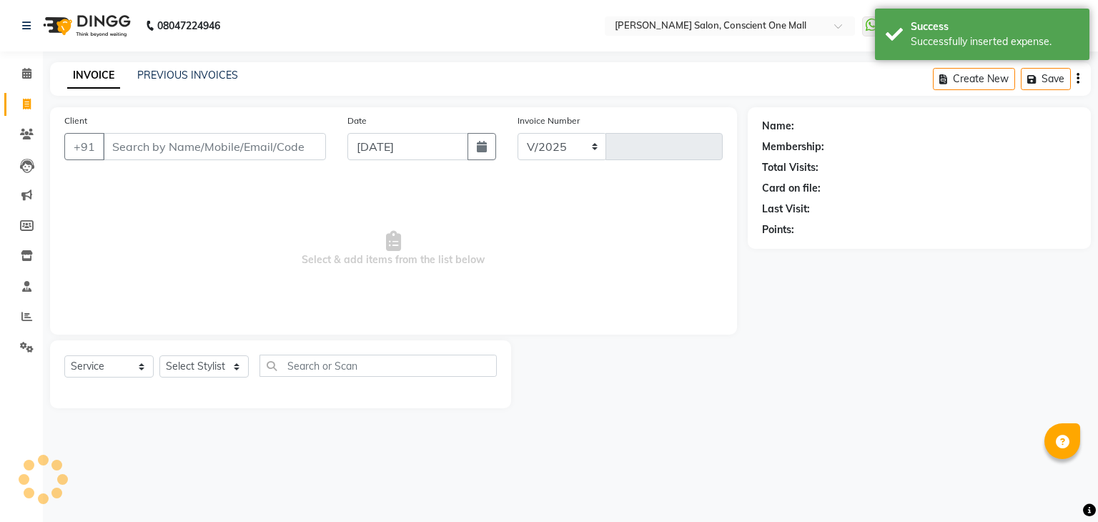
select select "7575"
type input "2172"
click at [26, 75] on icon at bounding box center [26, 73] width 9 height 11
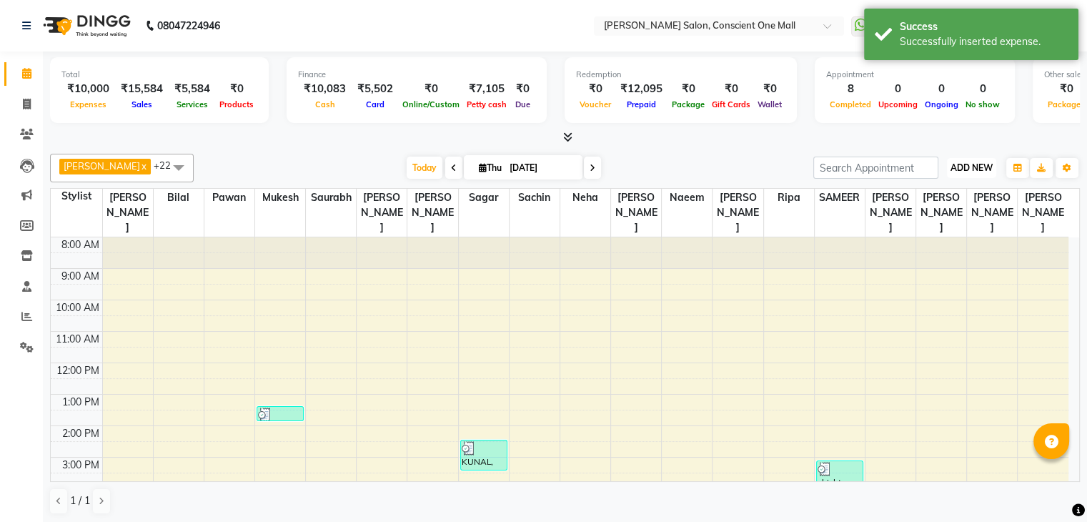
click at [971, 165] on span "ADD NEW" at bounding box center [972, 167] width 42 height 11
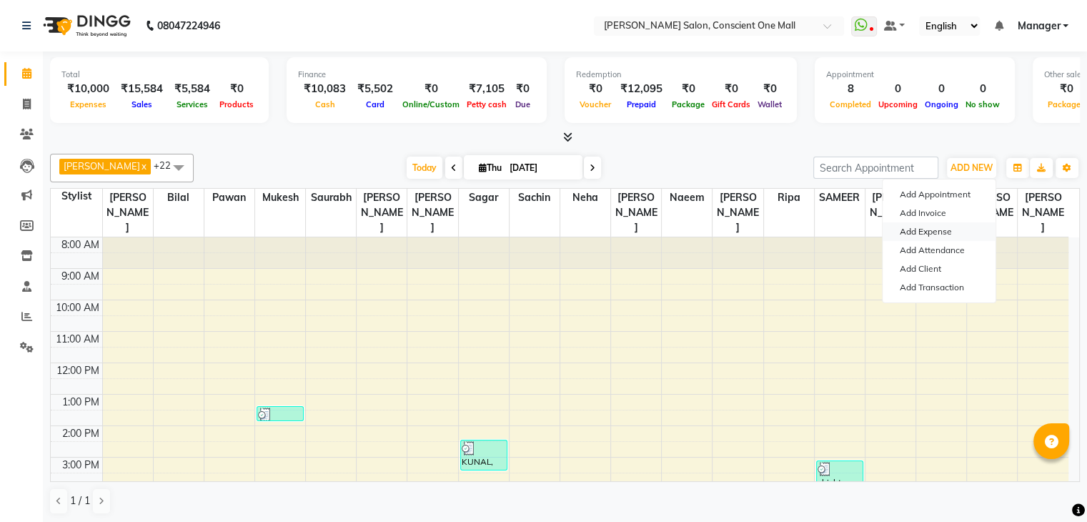
click at [935, 229] on link "Add Expense" at bounding box center [939, 231] width 113 height 19
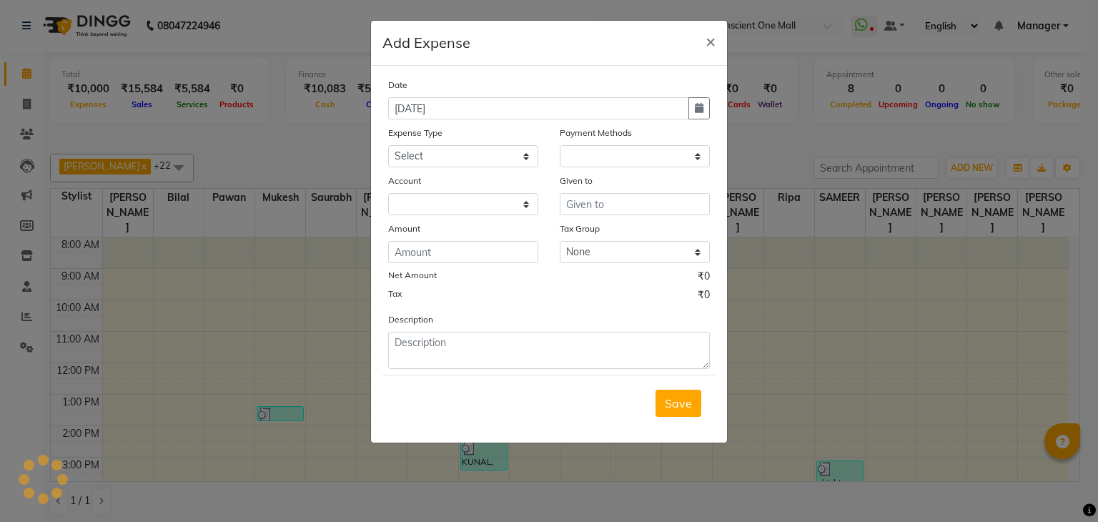
select select "1"
select select "6705"
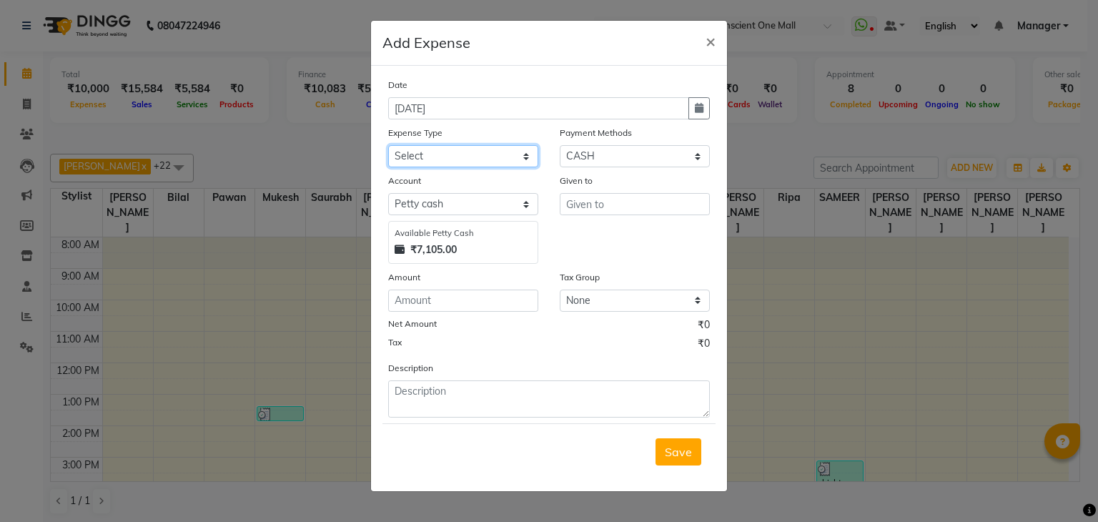
click at [430, 156] on select "Select Advance Salary BILLS client change paytm Client Snacks Coffee CONVEYANCE…" at bounding box center [463, 156] width 150 height 22
select select "20198"
click at [439, 155] on select "Select Advance Salary BILLS client change paytm Client Snacks Coffee CONVEYANCE…" at bounding box center [463, 156] width 150 height 22
click at [434, 297] on input "number" at bounding box center [463, 301] width 150 height 22
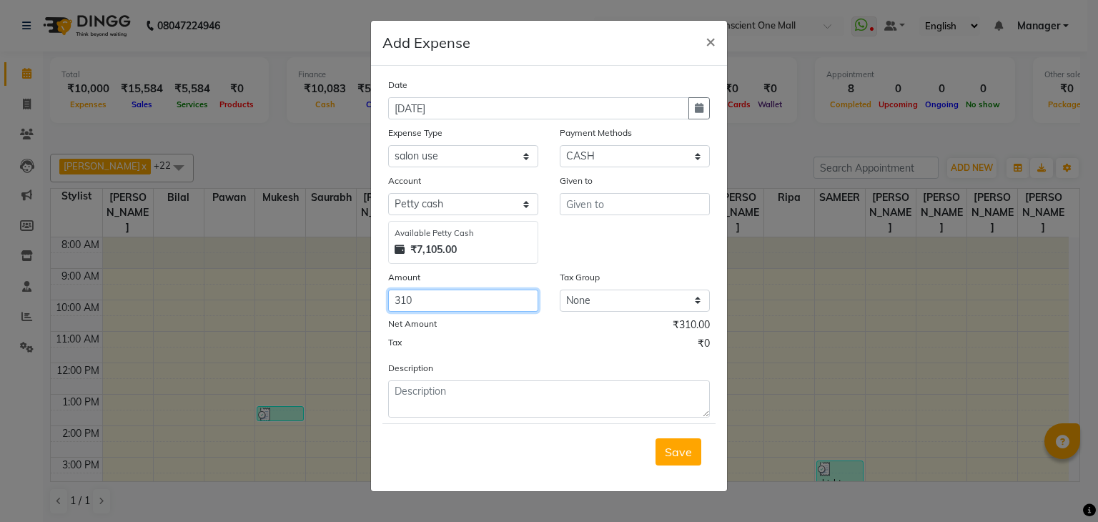
type input "310"
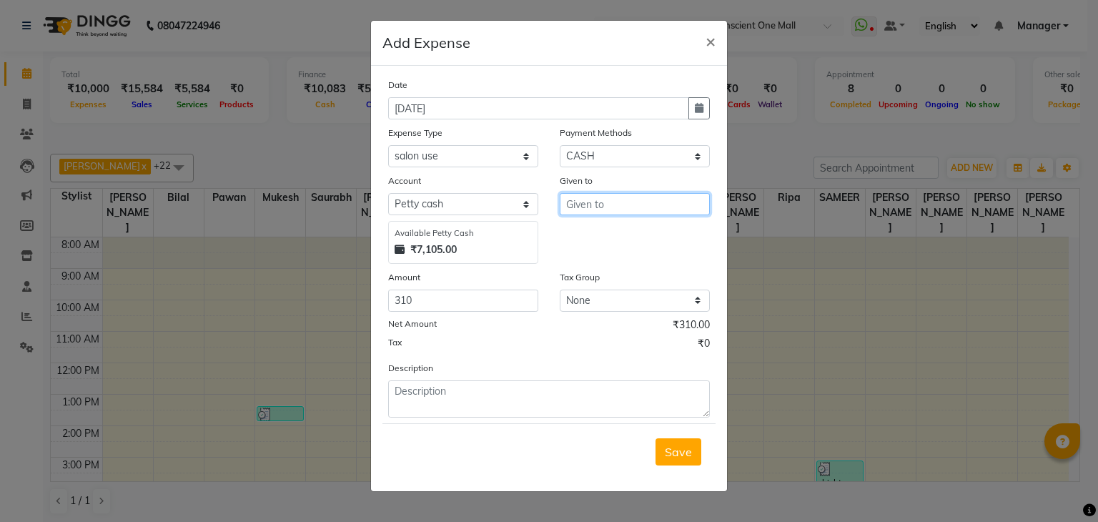
click at [650, 212] on input "text" at bounding box center [635, 204] width 150 height 22
type input "PORTE"
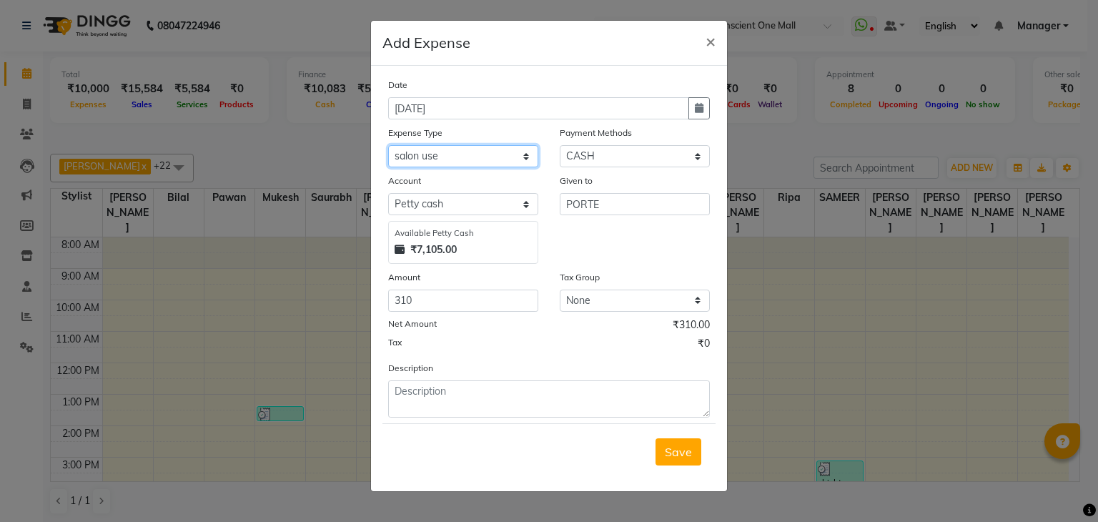
click at [442, 158] on select "Select Advance Salary BILLS client change paytm Client Snacks Coffee CONVEYANCE…" at bounding box center [463, 156] width 150 height 22
select select "12170"
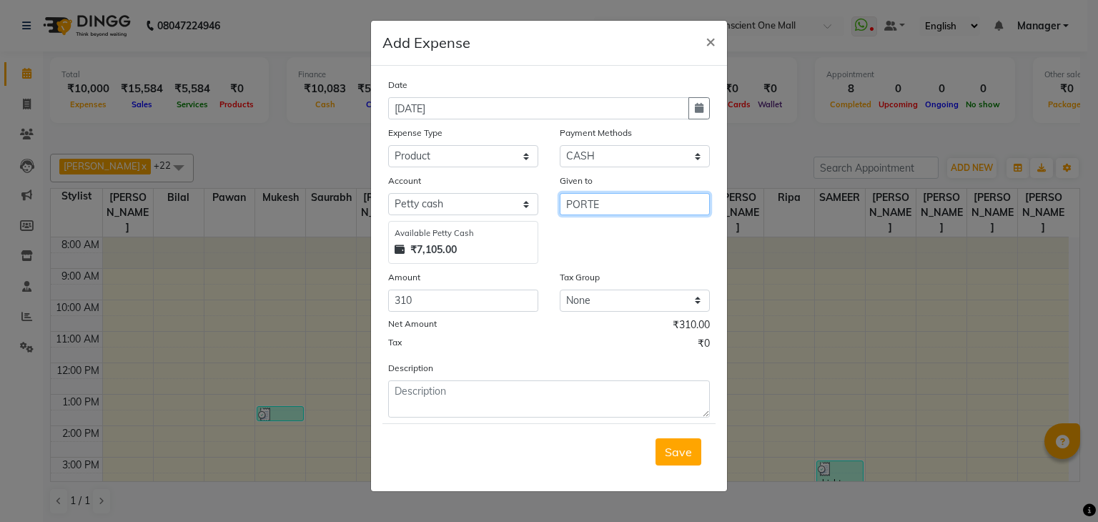
click at [661, 212] on input "PORTE" at bounding box center [635, 204] width 150 height 22
type input "[PERSON_NAME]"
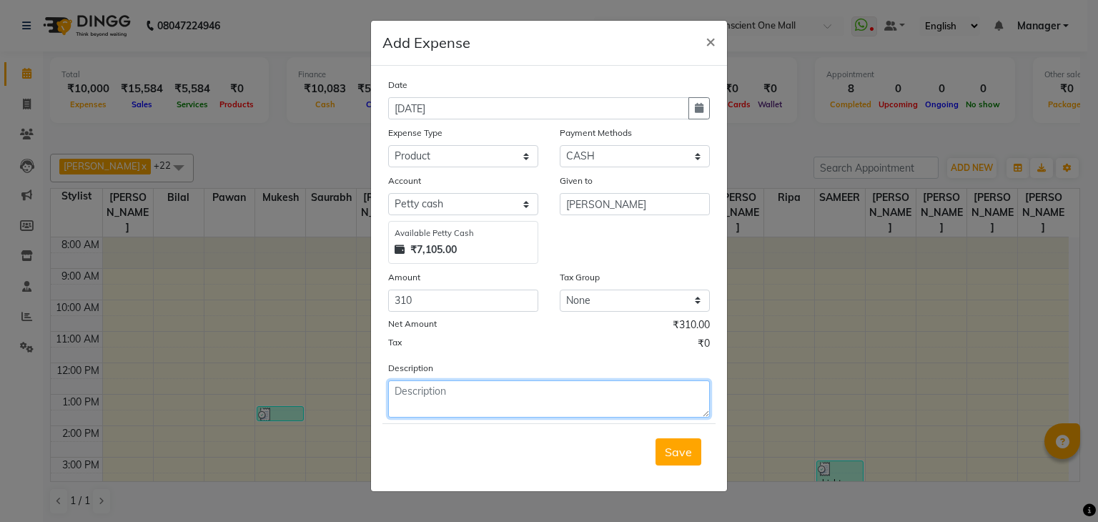
click at [518, 398] on textarea at bounding box center [549, 398] width 322 height 37
type textarea "COMPLYMENTRY OFFERS"
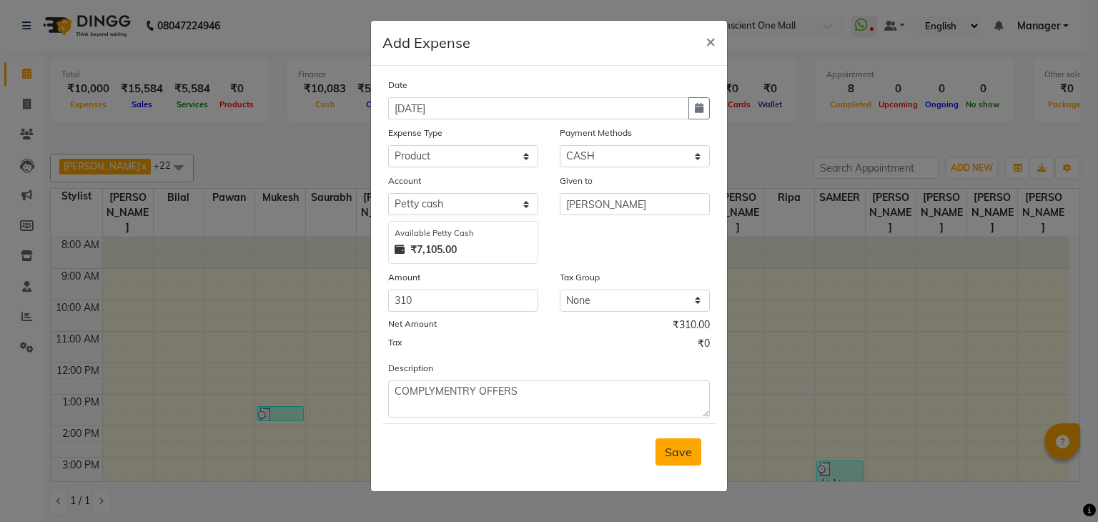
click at [677, 459] on span "Save" at bounding box center [678, 452] width 27 height 14
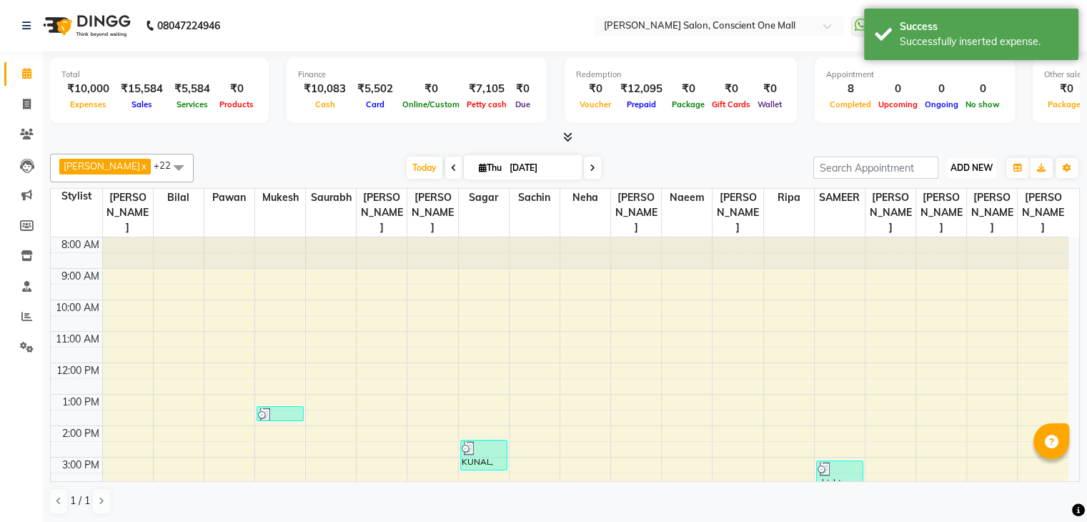
click at [974, 167] on span "ADD NEW" at bounding box center [972, 167] width 42 height 11
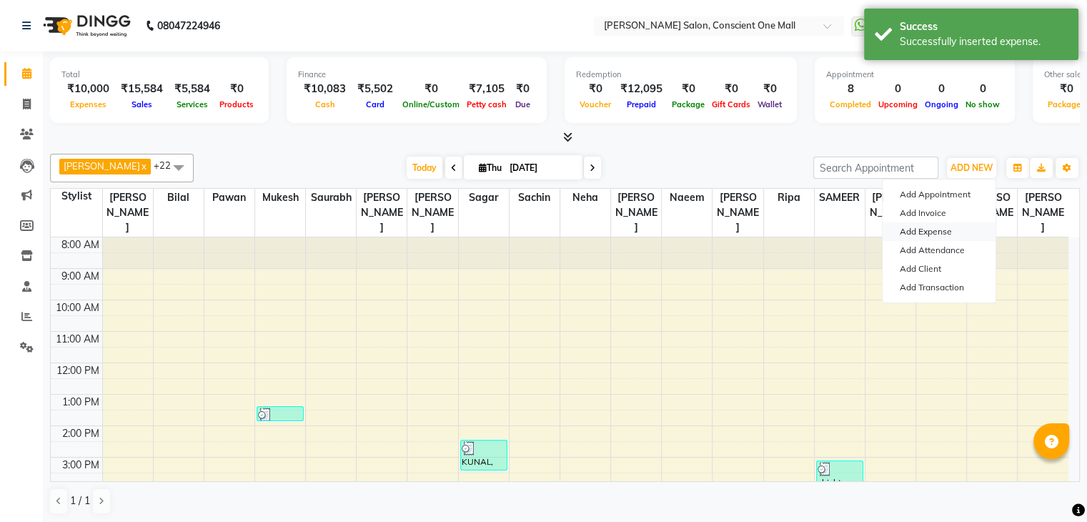
click at [938, 227] on link "Add Expense" at bounding box center [939, 231] width 113 height 19
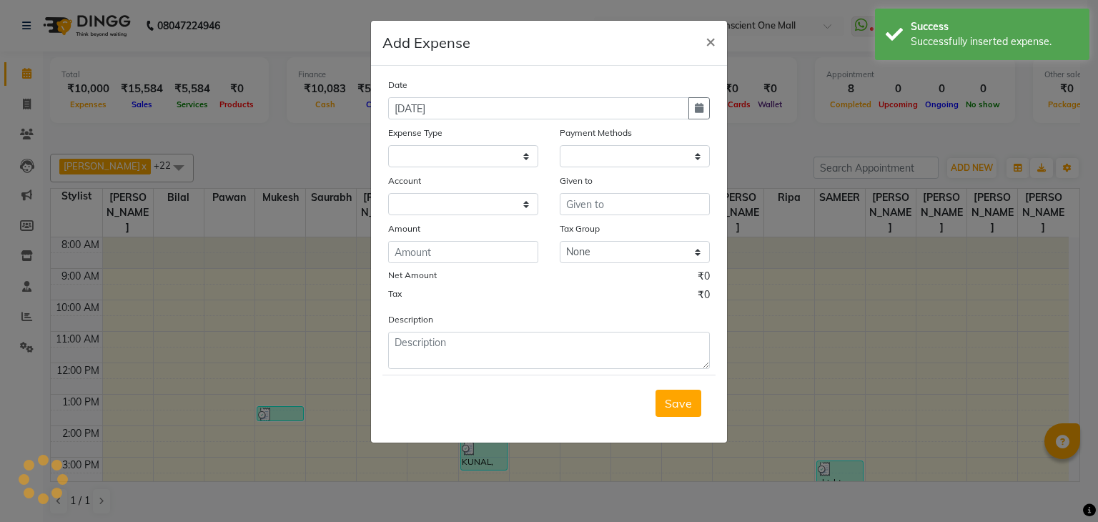
select select "1"
select select "6705"
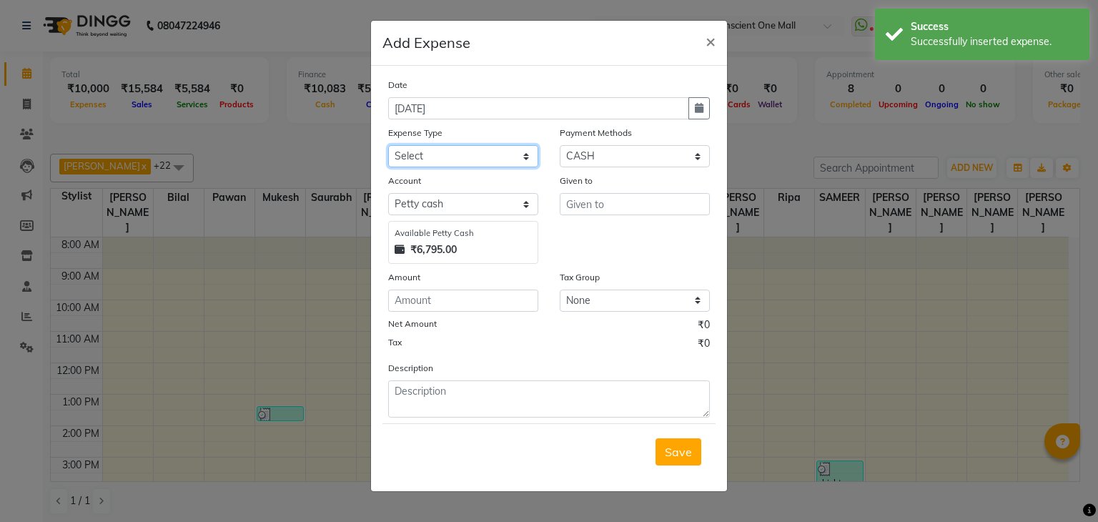
click at [421, 157] on select "Select Advance Salary BILLS client change paytm Client Snacks Coffee CONVEYANCE…" at bounding box center [463, 156] width 150 height 22
select select "17328"
click at [421, 157] on select "Select Advance Salary BILLS client change paytm Client Snacks Coffee CONVEYANCE…" at bounding box center [463, 156] width 150 height 22
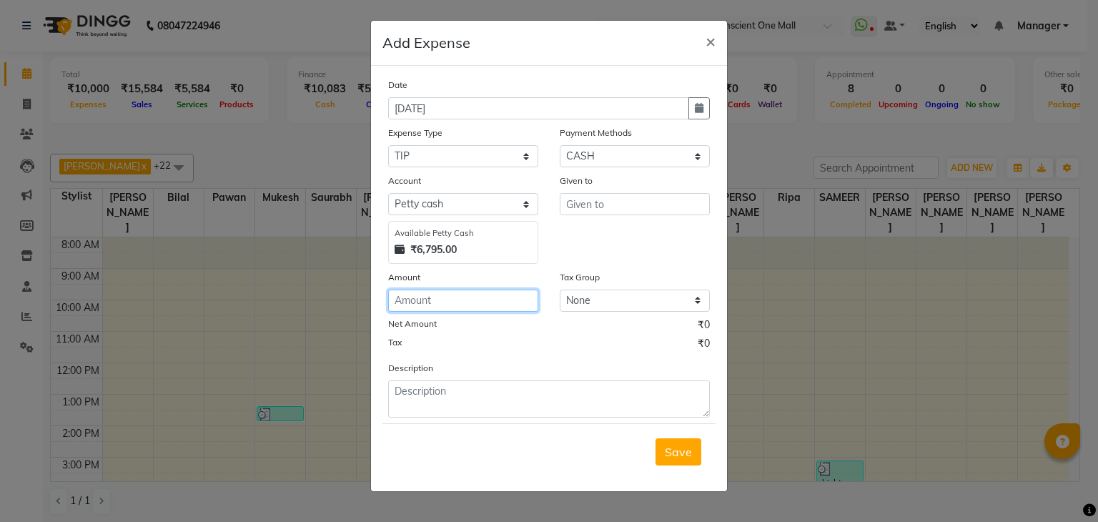
click at [448, 297] on input "number" at bounding box center [463, 301] width 150 height 22
type input "100"
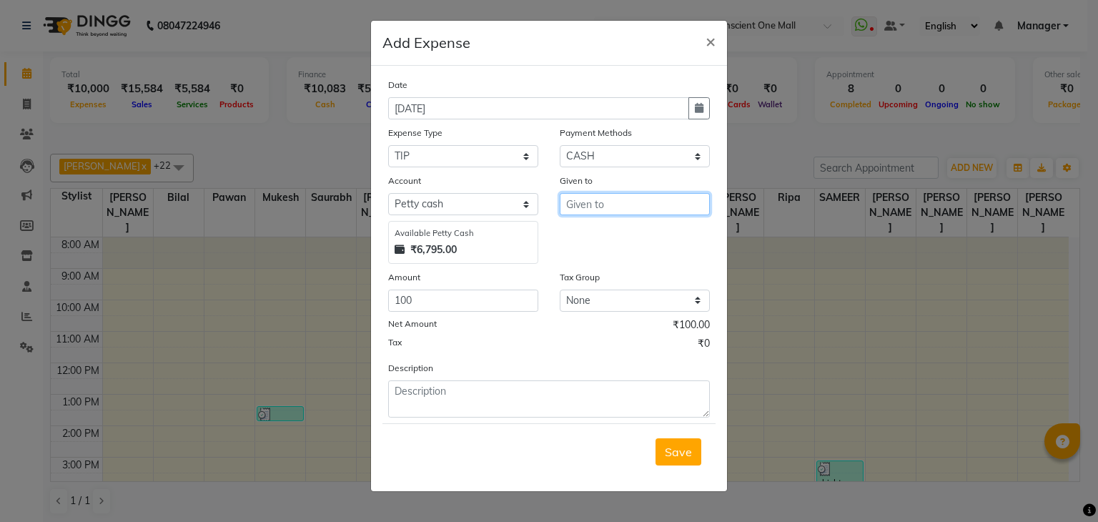
click at [591, 203] on input "text" at bounding box center [635, 204] width 150 height 22
click at [603, 238] on span "SAMEER" at bounding box center [602, 235] width 48 height 14
type input "SAMEER"
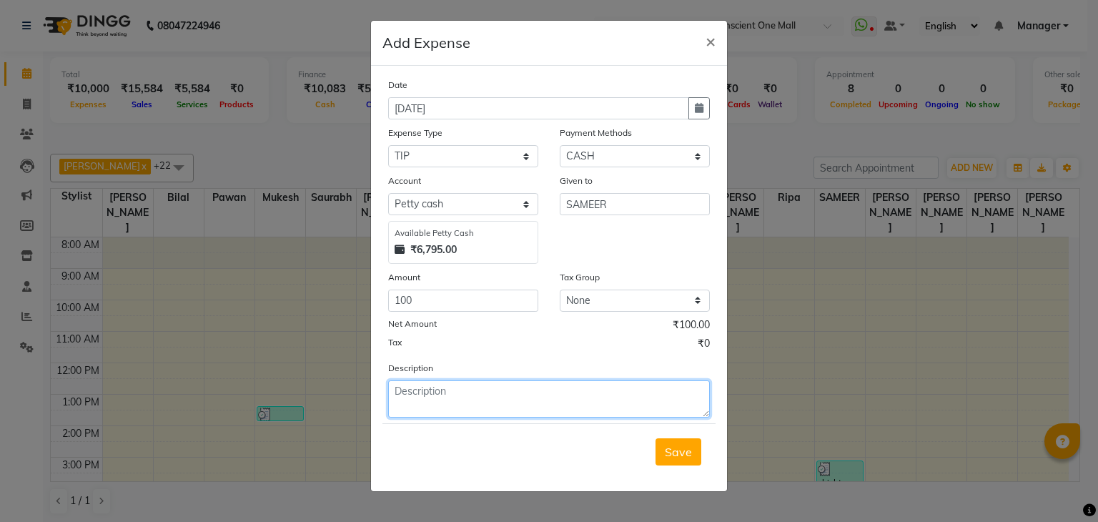
click at [468, 402] on textarea at bounding box center [549, 398] width 322 height 37
type textarea "BY CARD"
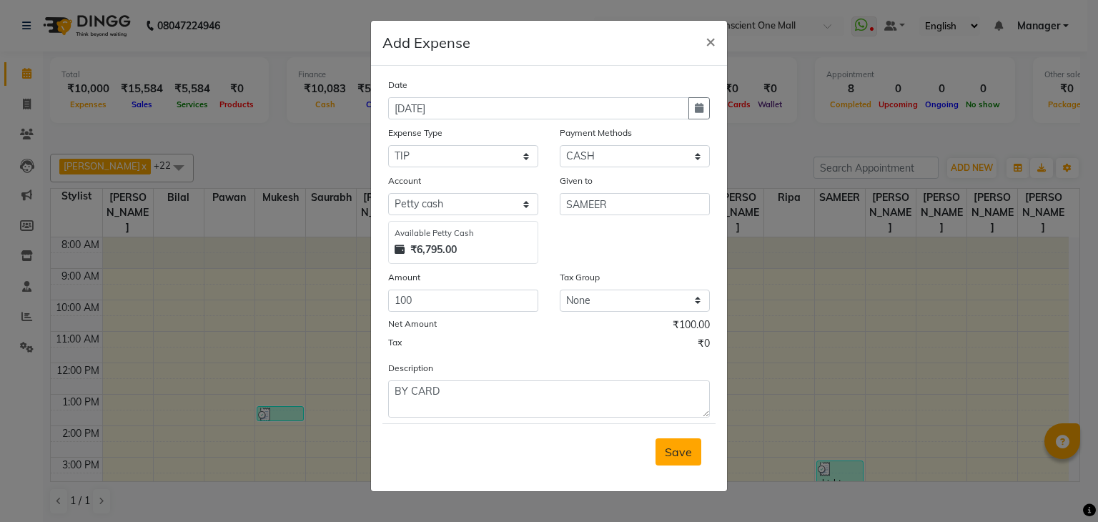
click at [668, 443] on button "Save" at bounding box center [679, 451] width 46 height 27
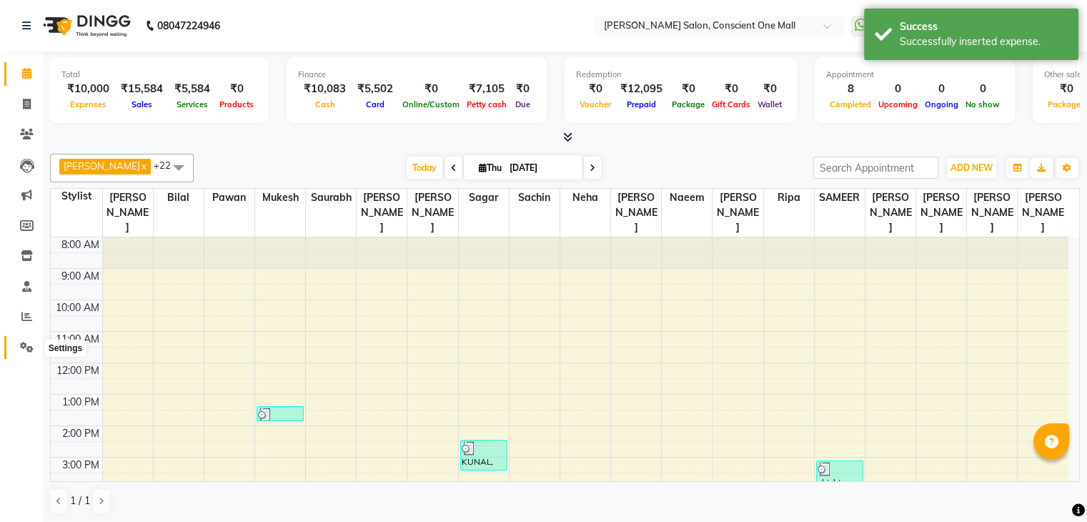
click at [25, 342] on icon at bounding box center [27, 347] width 14 height 11
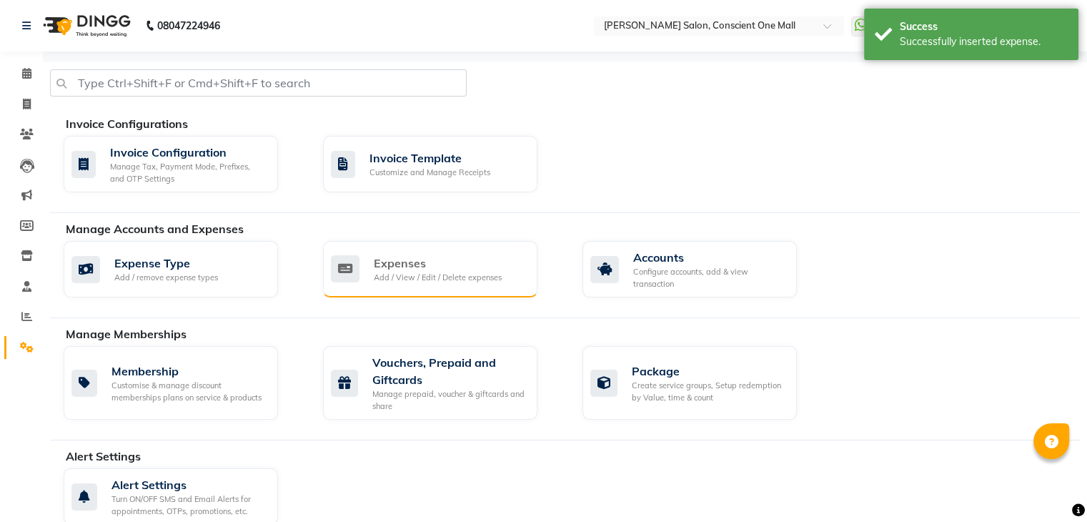
click at [443, 262] on div "Expenses" at bounding box center [438, 263] width 128 height 17
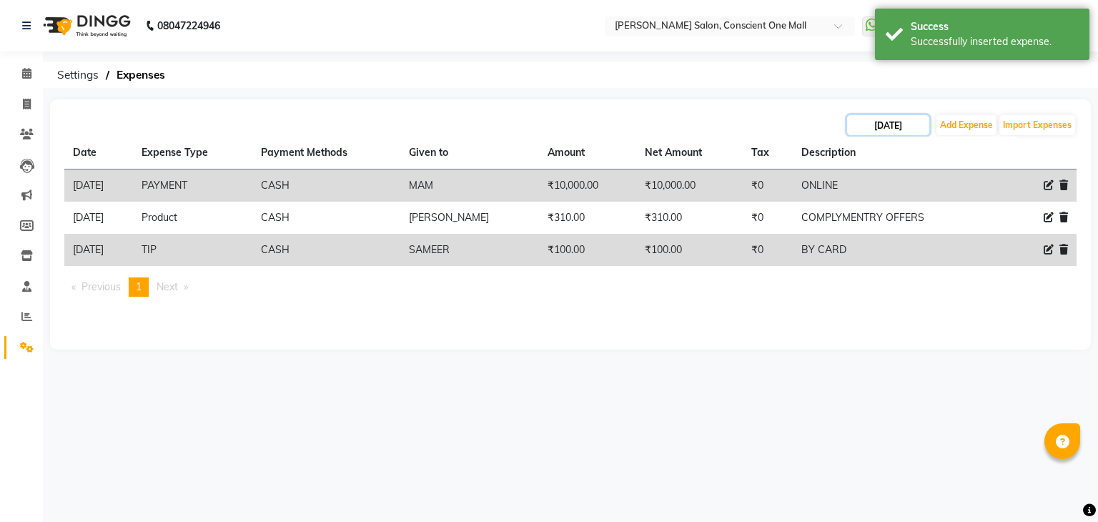
click at [879, 126] on input "[DATE]" at bounding box center [888, 125] width 82 height 20
select select "9"
select select "2025"
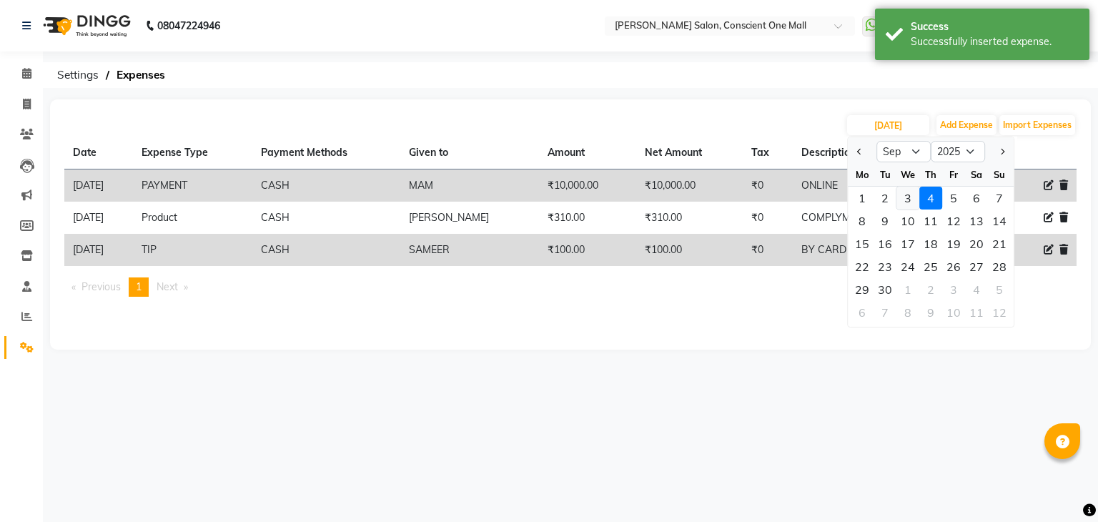
click at [906, 198] on div "3" at bounding box center [907, 198] width 23 height 23
type input "[DATE]"
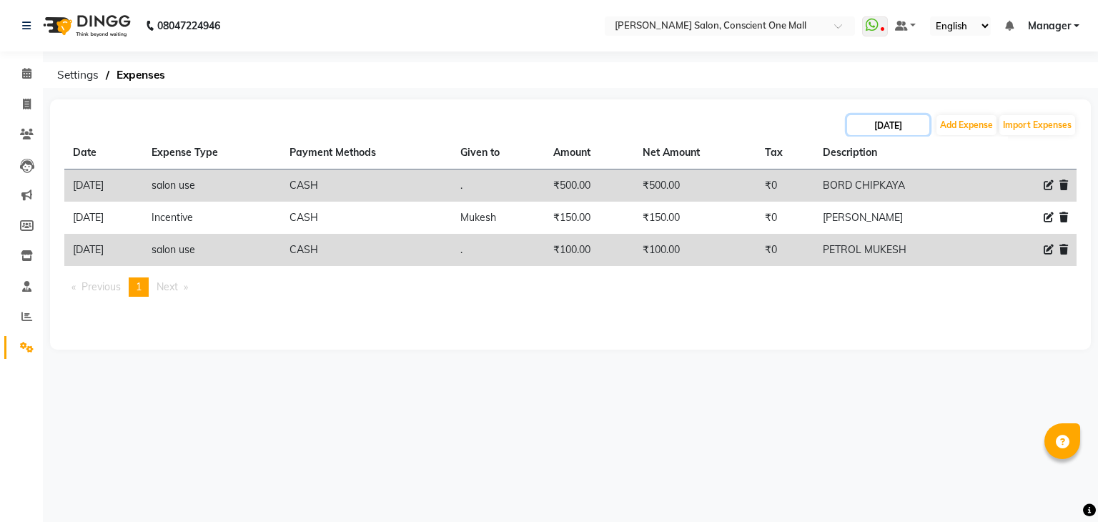
click at [900, 127] on input "[DATE]" at bounding box center [888, 125] width 82 height 20
select select "9"
select select "2025"
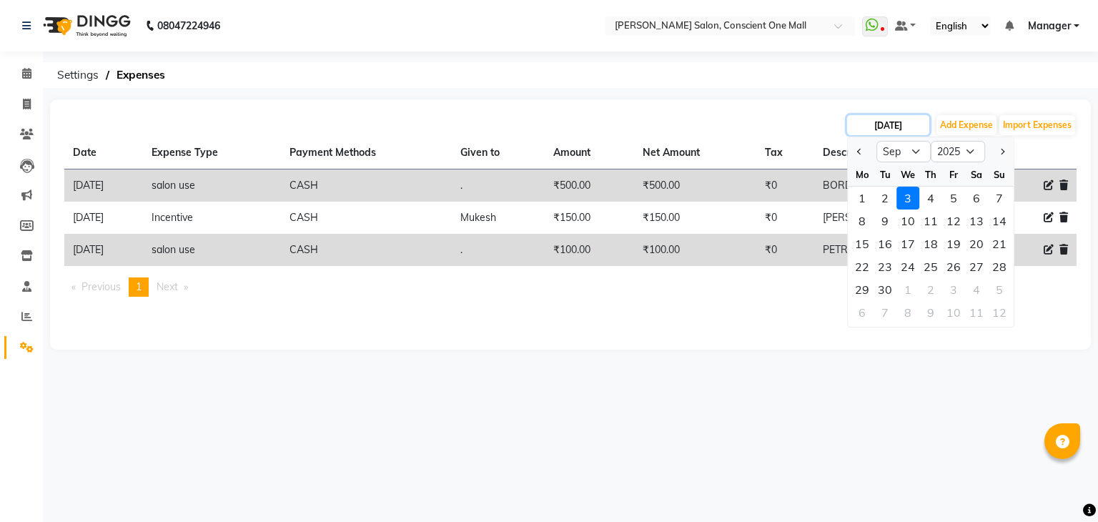
click at [884, 117] on input "[DATE]" at bounding box center [888, 125] width 82 height 20
click at [989, 126] on button "Add Expense" at bounding box center [967, 125] width 60 height 20
select select "1"
select select "6705"
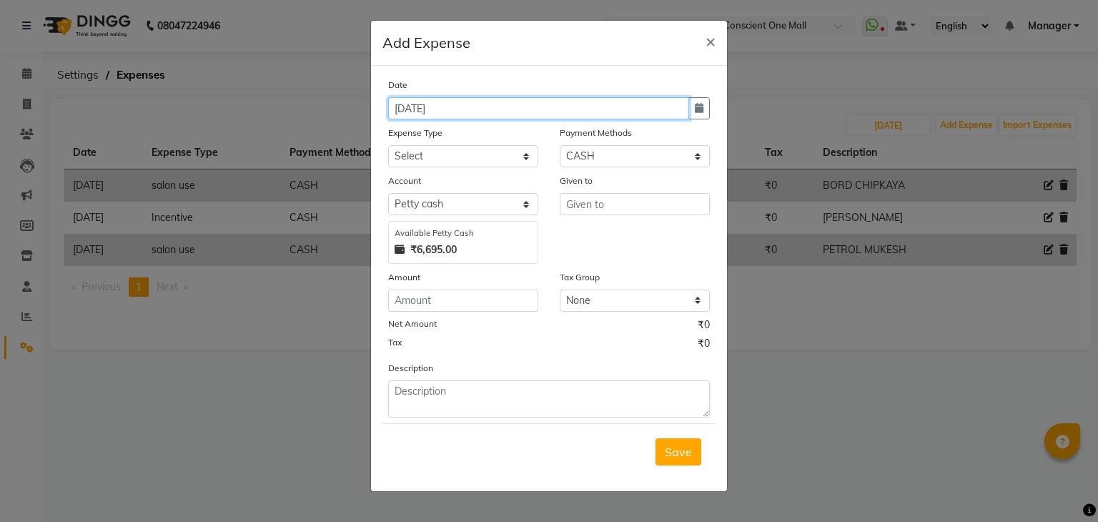
click at [414, 113] on input "[DATE]" at bounding box center [538, 108] width 301 height 22
click at [405, 112] on input "[DATE]" at bounding box center [538, 108] width 301 height 22
type input "[DATE]"
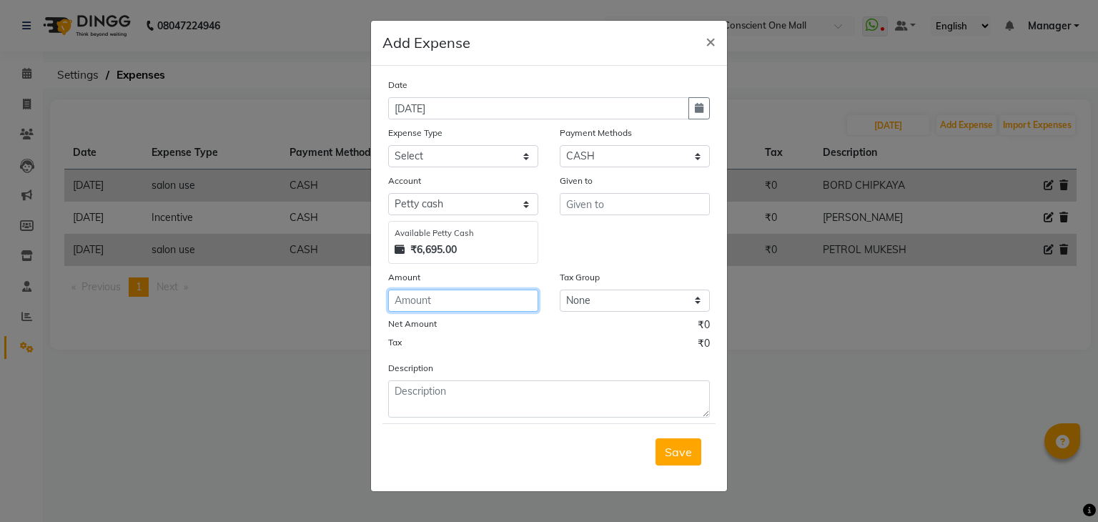
click at [446, 298] on input "number" at bounding box center [463, 301] width 150 height 22
type input "500"
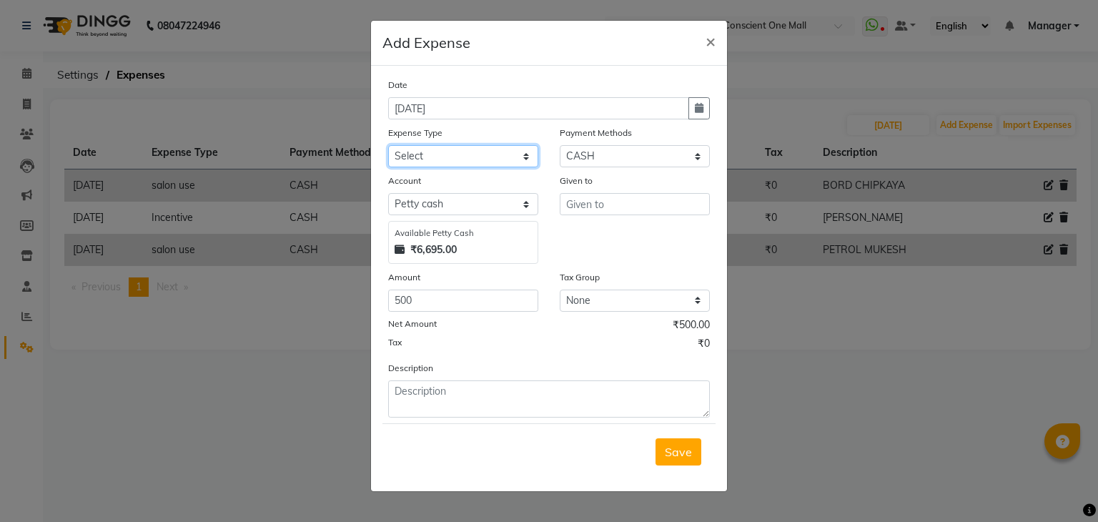
click at [425, 157] on select "Select Advance Salary BILLS client change paytm Client Snacks Coffee CONVEYANCE…" at bounding box center [463, 156] width 150 height 22
select select "12178"
click at [425, 157] on select "Select Advance Salary BILLS client change paytm Client Snacks Coffee CONVEYANCE…" at bounding box center [463, 156] width 150 height 22
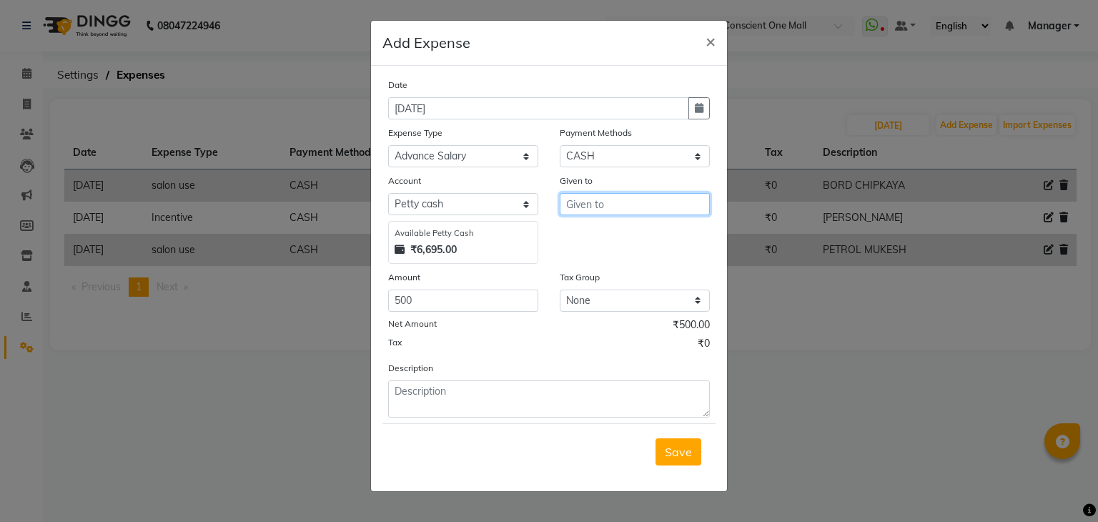
click at [598, 209] on input "text" at bounding box center [635, 204] width 150 height 22
click at [607, 238] on span "AMAR" at bounding box center [595, 235] width 35 height 14
type input "AMAR"
click at [678, 458] on span "Save" at bounding box center [678, 452] width 27 height 14
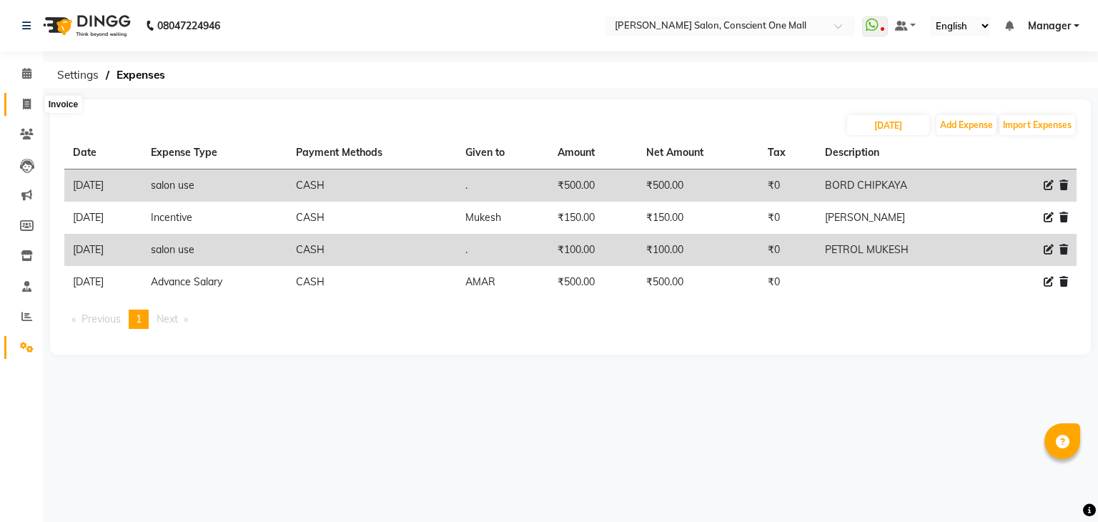
click at [26, 103] on icon at bounding box center [27, 104] width 8 height 11
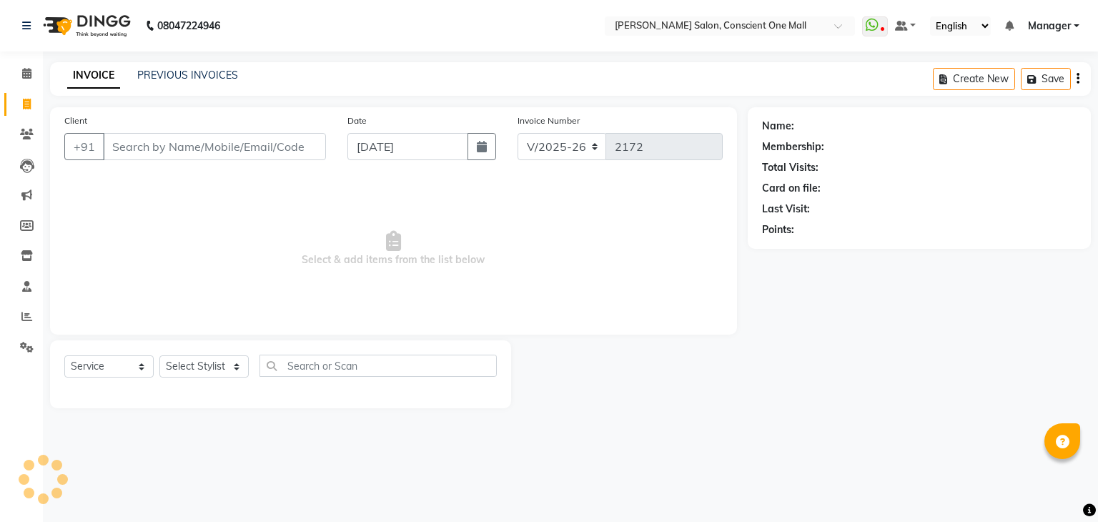
click at [172, 234] on span "Select & add items from the list below" at bounding box center [393, 248] width 658 height 143
click at [147, 149] on input "Client" at bounding box center [214, 146] width 223 height 27
click at [133, 209] on span "Select & add items from the list below" at bounding box center [393, 248] width 658 height 143
click at [127, 149] on input "Client" at bounding box center [214, 146] width 223 height 27
click at [124, 207] on span "Select & add items from the list below" at bounding box center [393, 248] width 658 height 143
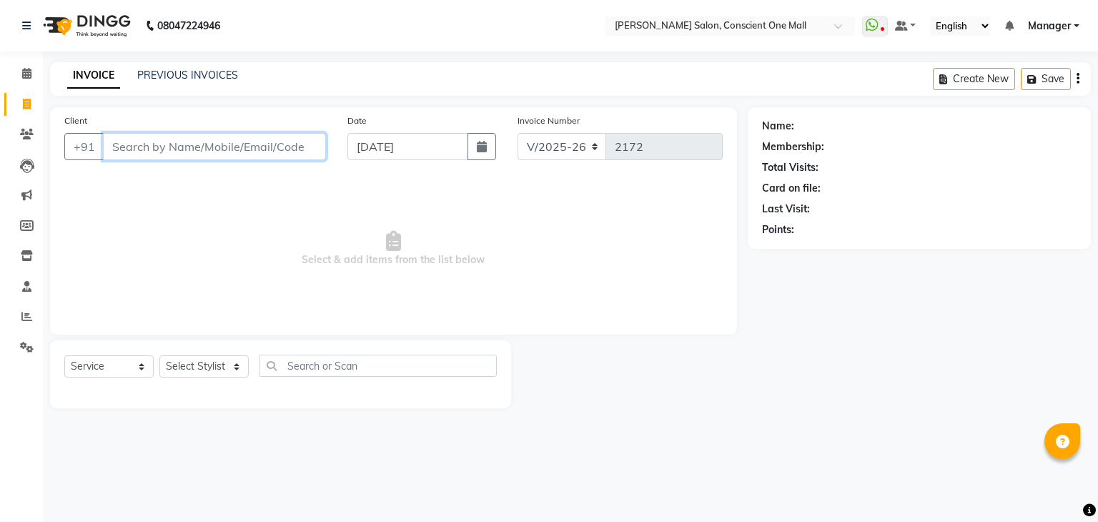
drag, startPoint x: 127, startPoint y: 149, endPoint x: 102, endPoint y: 269, distance: 121.8
click at [102, 269] on div "Client +91 Date [DATE] Invoice Number V/2025 V/[PHONE_NUMBER] Select & add item…" at bounding box center [393, 220] width 687 height 227
click at [144, 224] on span "Select & add items from the list below" at bounding box center [393, 248] width 658 height 143
click at [153, 144] on input "Client" at bounding box center [214, 146] width 223 height 27
click at [147, 199] on span "Select & add items from the list below" at bounding box center [393, 248] width 658 height 143
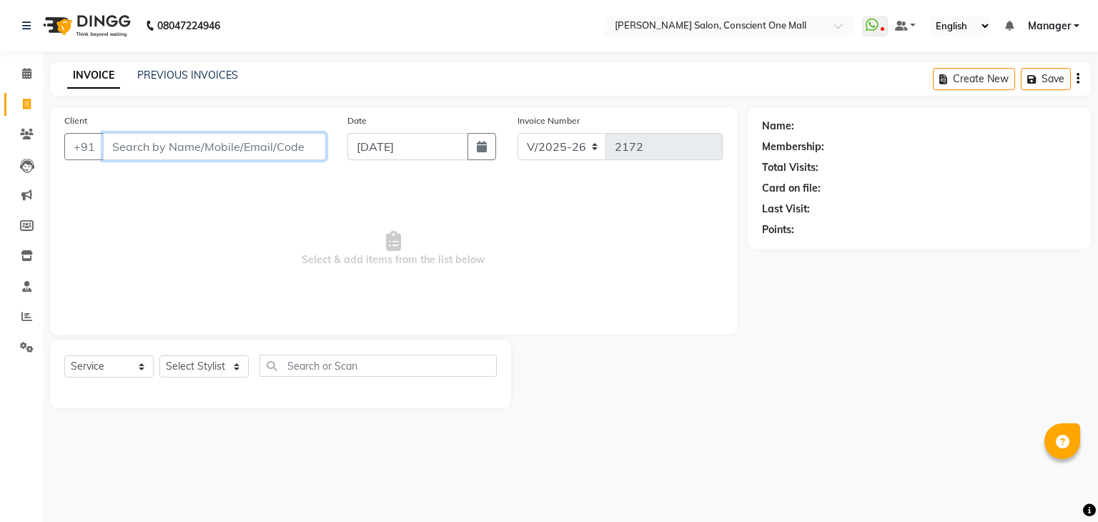
drag, startPoint x: 162, startPoint y: 138, endPoint x: 149, endPoint y: 201, distance: 64.2
click at [149, 201] on div "Client +91 Date [DATE] Invoice Number V/2025 V/[PHONE_NUMBER] Select & add item…" at bounding box center [393, 220] width 687 height 227
click at [23, 69] on icon at bounding box center [26, 73] width 9 height 11
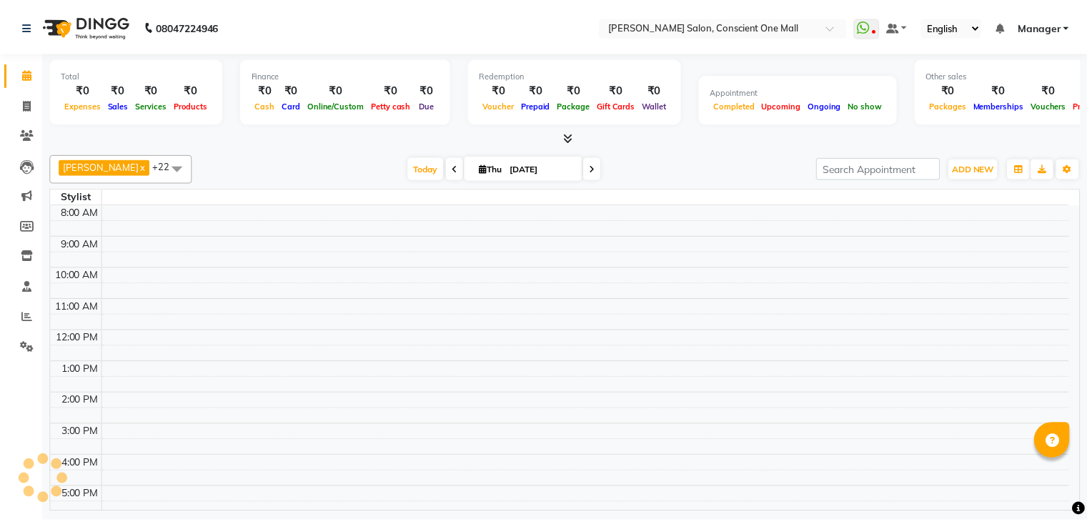
scroll to position [118, 0]
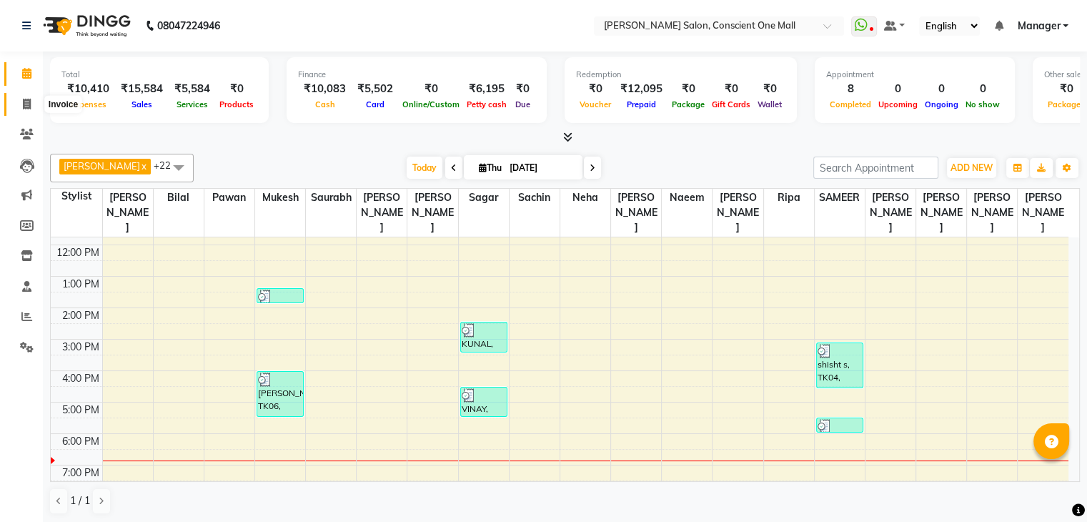
click at [24, 100] on icon at bounding box center [27, 104] width 8 height 11
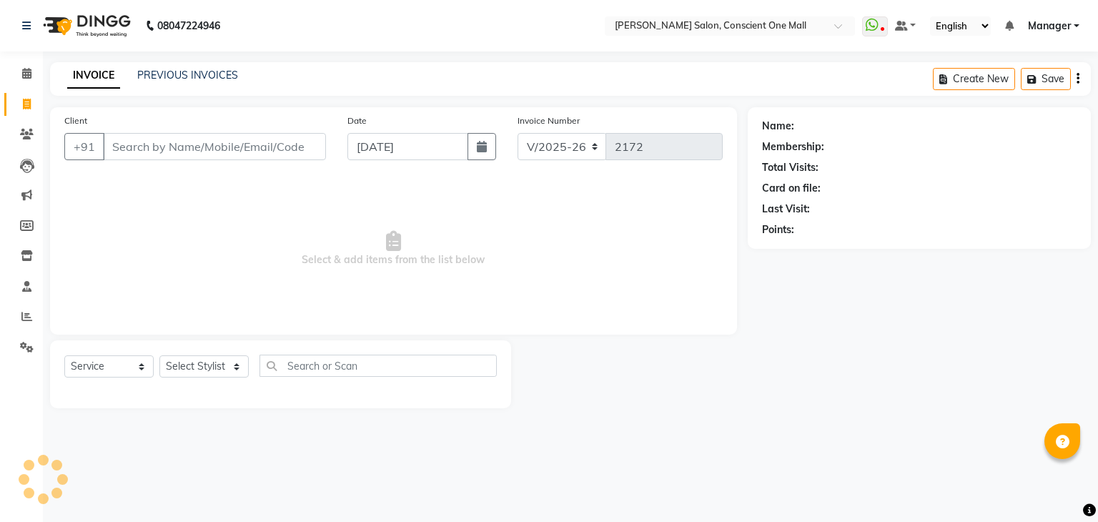
click at [141, 211] on span "Select & add items from the list below" at bounding box center [393, 248] width 658 height 143
click at [125, 149] on input "Client" at bounding box center [214, 146] width 223 height 27
click at [229, 220] on span "Select & add items from the list below" at bounding box center [393, 248] width 658 height 143
click at [159, 153] on input "Client" at bounding box center [214, 146] width 223 height 27
click at [186, 201] on span "Select & add items from the list below" at bounding box center [393, 248] width 658 height 143
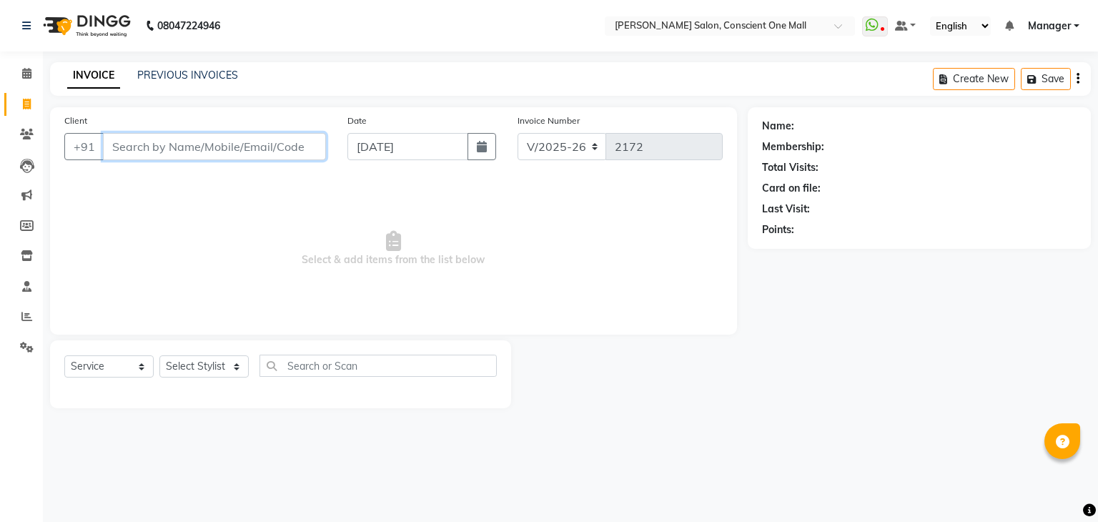
drag, startPoint x: 159, startPoint y: 152, endPoint x: 146, endPoint y: 229, distance: 77.7
click at [146, 229] on div "Client +91 Date [DATE] Invoice Number V/2025 V/[PHONE_NUMBER] Select & add item…" at bounding box center [393, 220] width 687 height 227
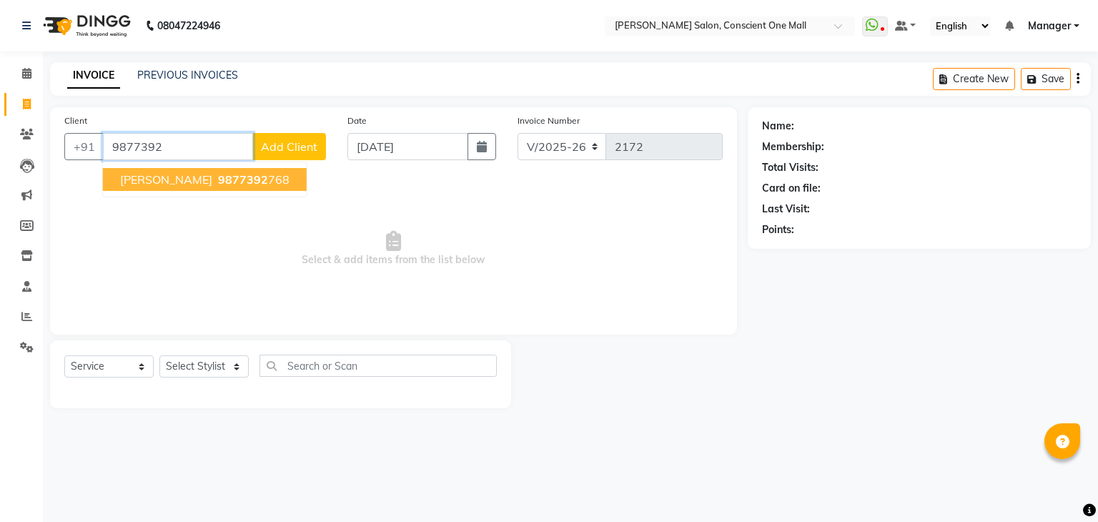
click at [218, 179] on span "9877392" at bounding box center [243, 179] width 50 height 14
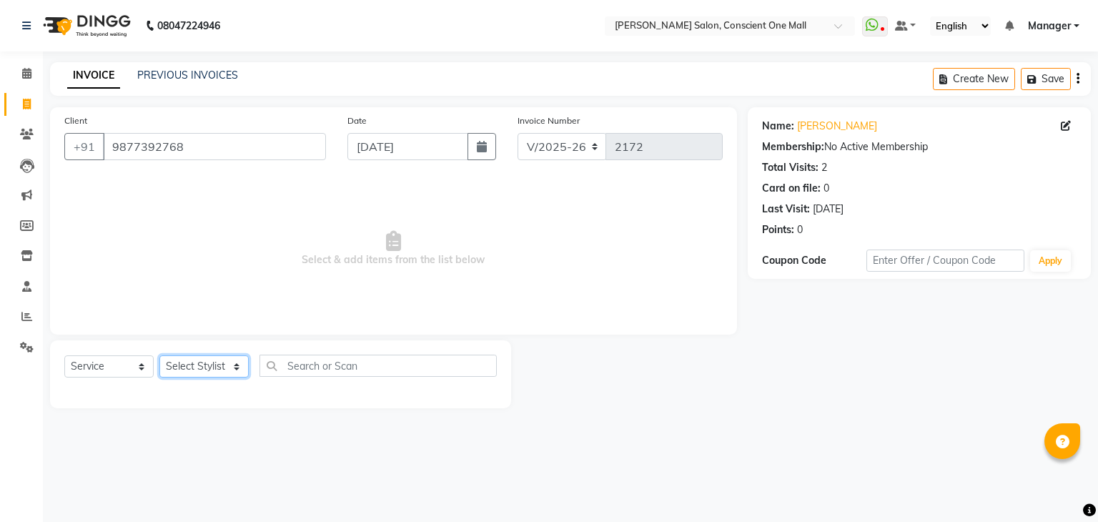
click at [209, 370] on select "Select Stylist [PERSON_NAME] AMIT [PERSON_NAME] [PERSON_NAME] [PERSON_NAME] [PE…" at bounding box center [203, 366] width 89 height 22
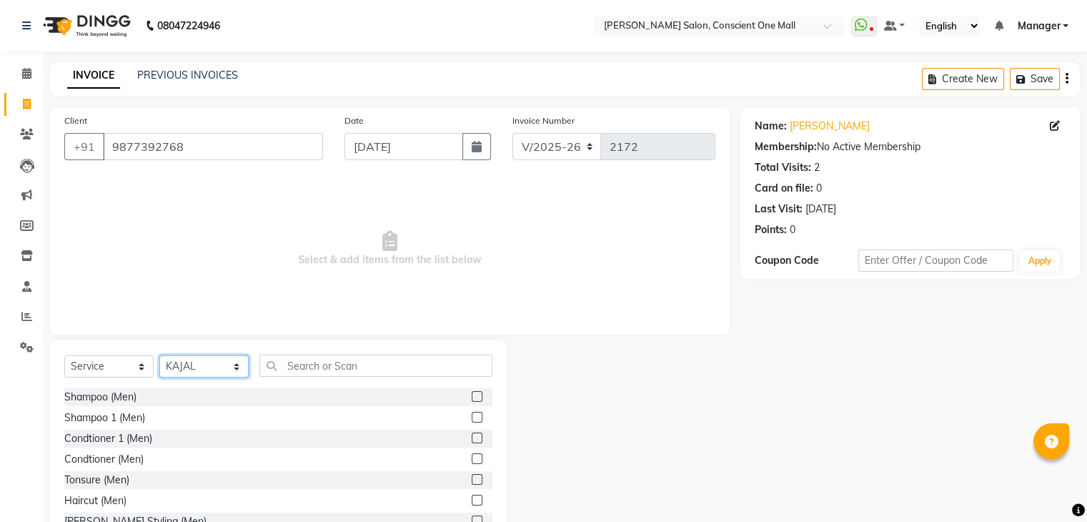
drag, startPoint x: 209, startPoint y: 370, endPoint x: 305, endPoint y: 372, distance: 96.5
click at [305, 372] on div "Select Service Product Membership Package Voucher Prepaid Gift Card Select Styl…" at bounding box center [278, 372] width 428 height 34
click at [305, 372] on input "text" at bounding box center [376, 366] width 233 height 22
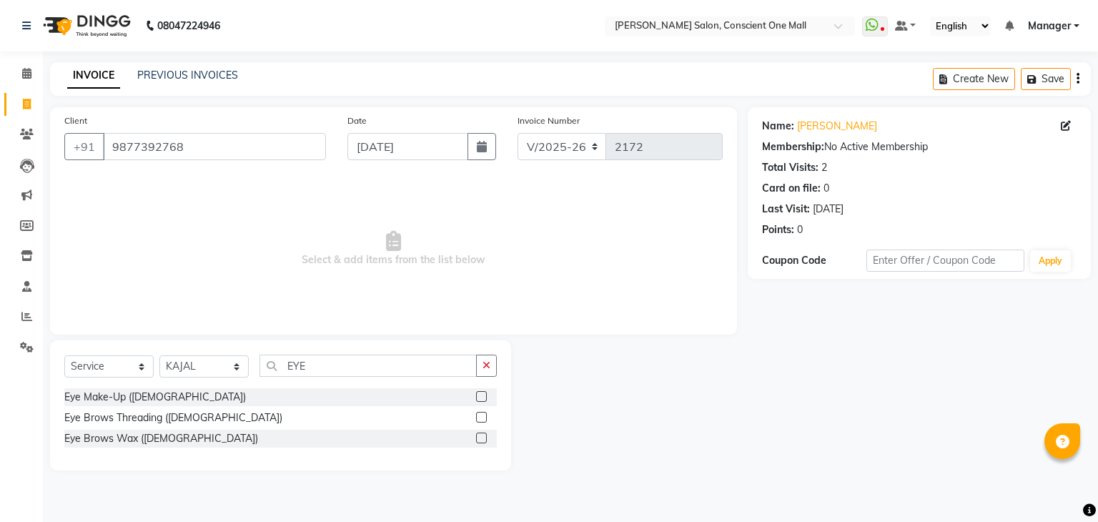
click at [480, 415] on label at bounding box center [481, 417] width 11 height 11
click at [480, 415] on input "checkbox" at bounding box center [480, 417] width 9 height 9
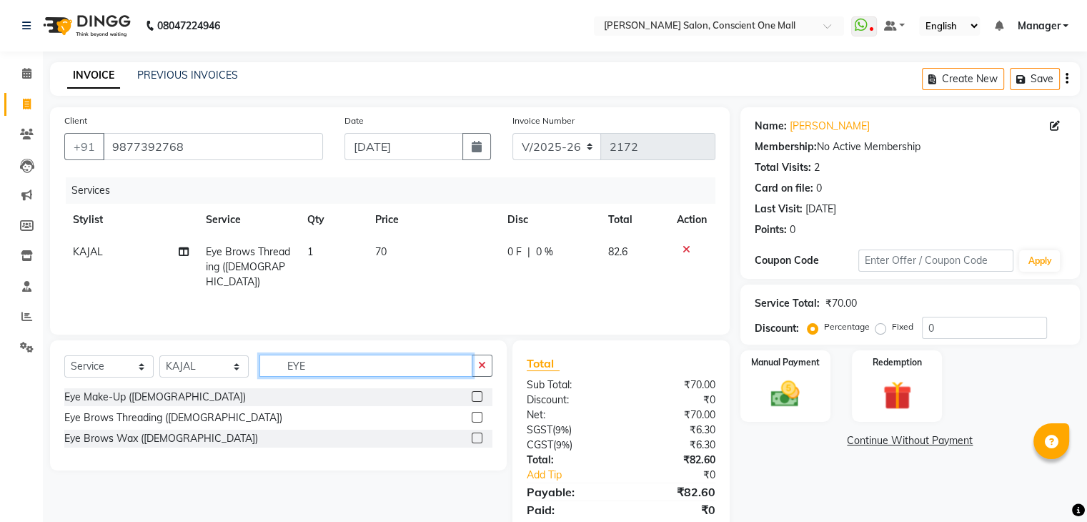
click at [390, 370] on input "EYE" at bounding box center [366, 366] width 213 height 22
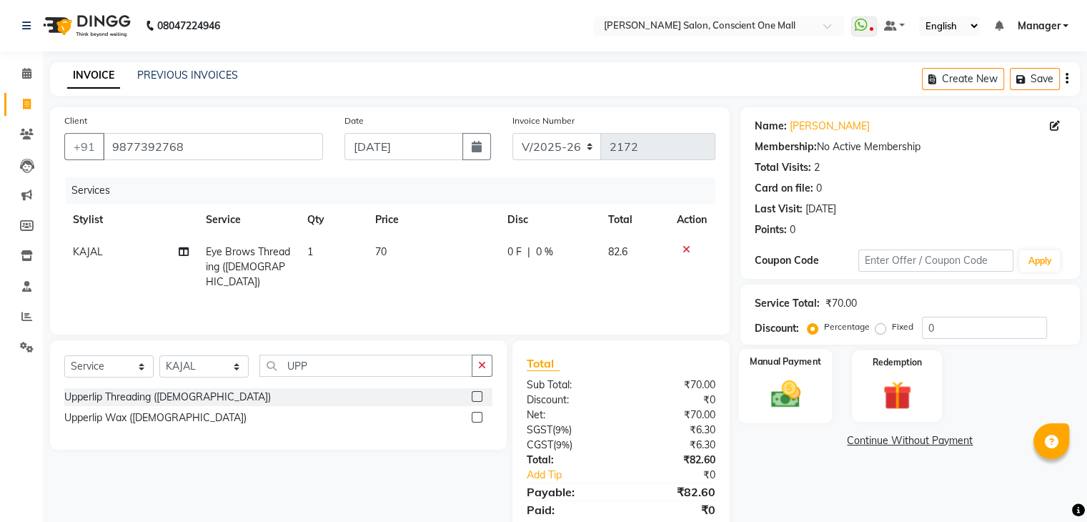
click at [780, 381] on img at bounding box center [785, 394] width 48 height 34
click at [475, 395] on label at bounding box center [477, 396] width 11 height 11
click at [475, 395] on input "checkbox" at bounding box center [476, 396] width 9 height 9
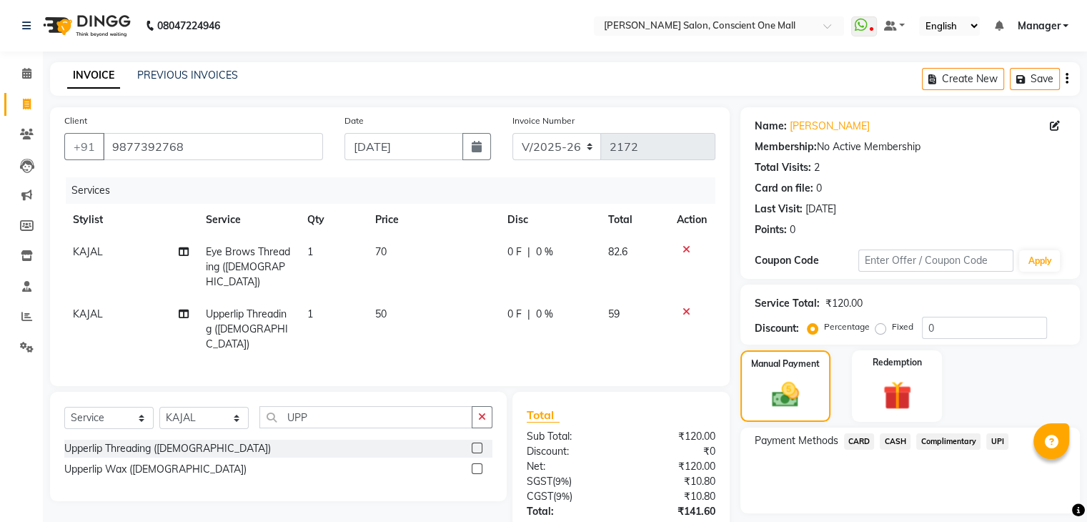
scroll to position [83, 0]
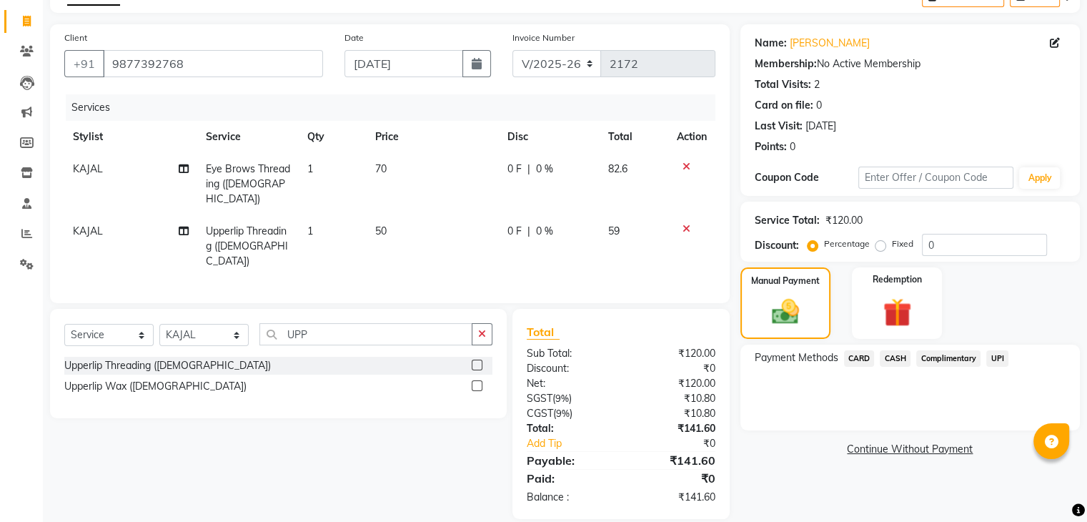
click at [861, 357] on span "CARD" at bounding box center [859, 358] width 31 height 16
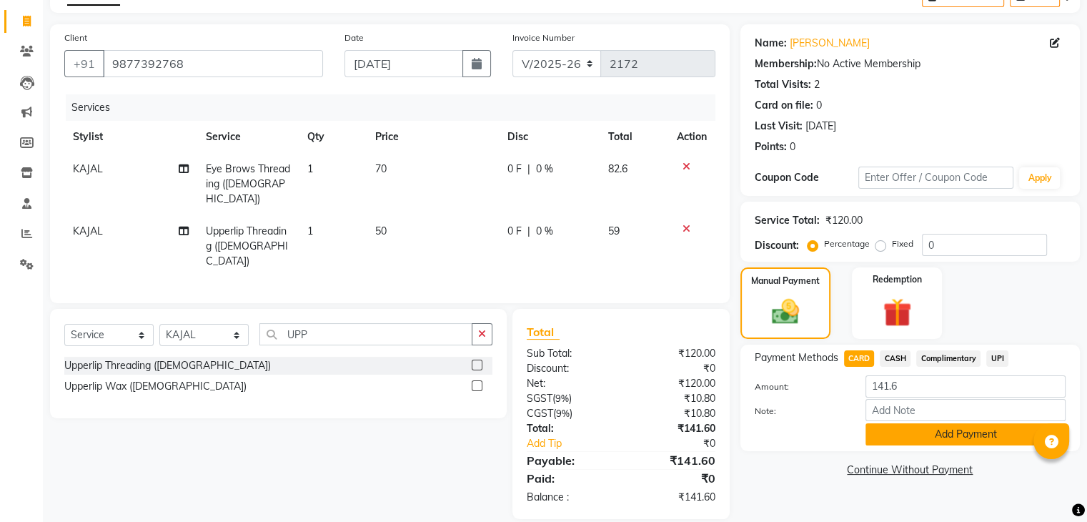
click at [932, 435] on button "Add Payment" at bounding box center [966, 434] width 200 height 22
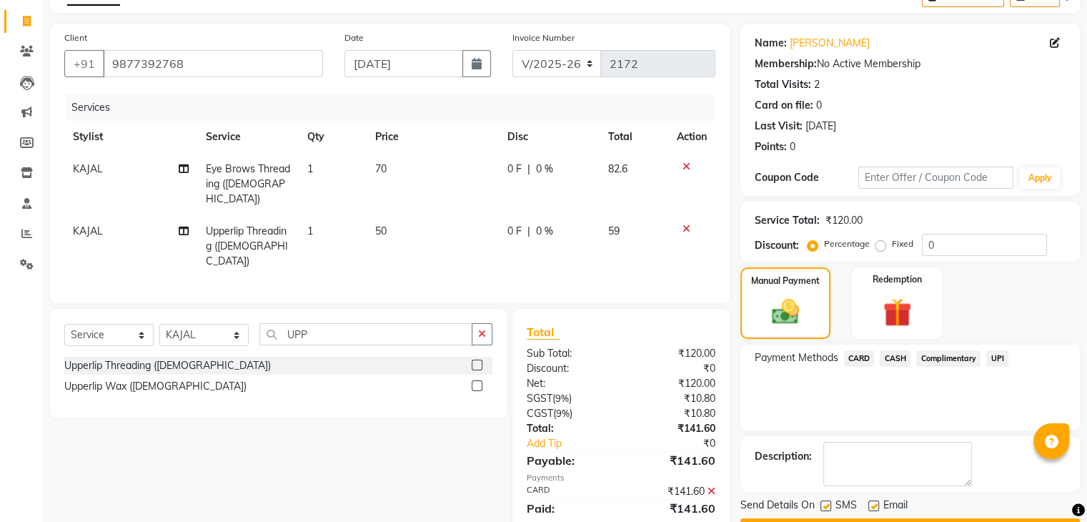
scroll to position [122, 0]
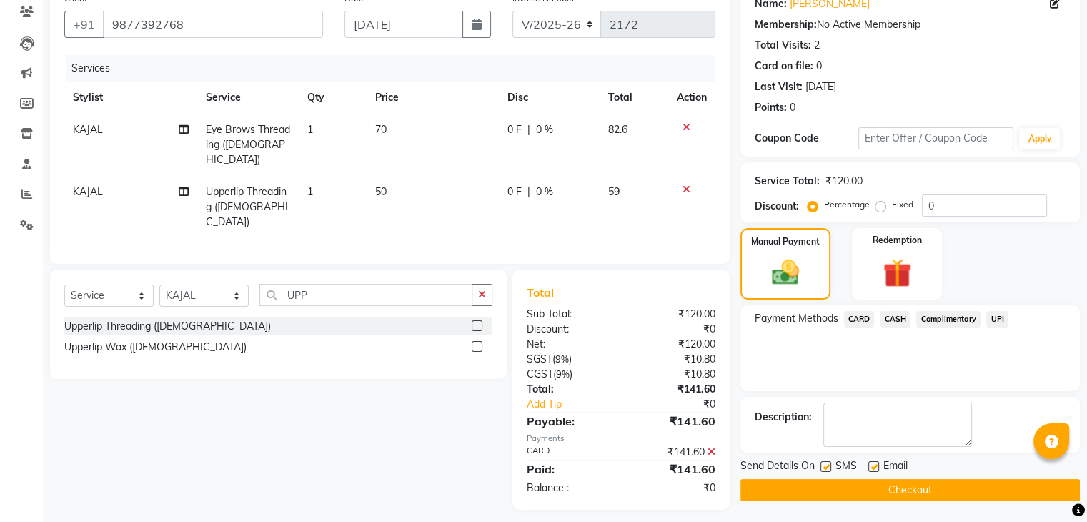
click at [927, 489] on button "Checkout" at bounding box center [911, 490] width 340 height 22
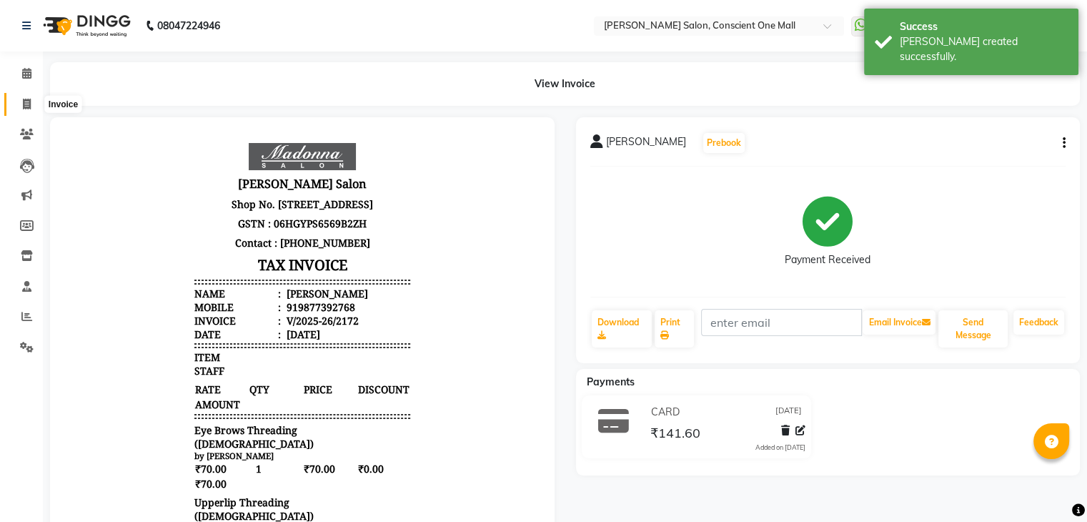
click at [26, 100] on icon at bounding box center [27, 104] width 8 height 11
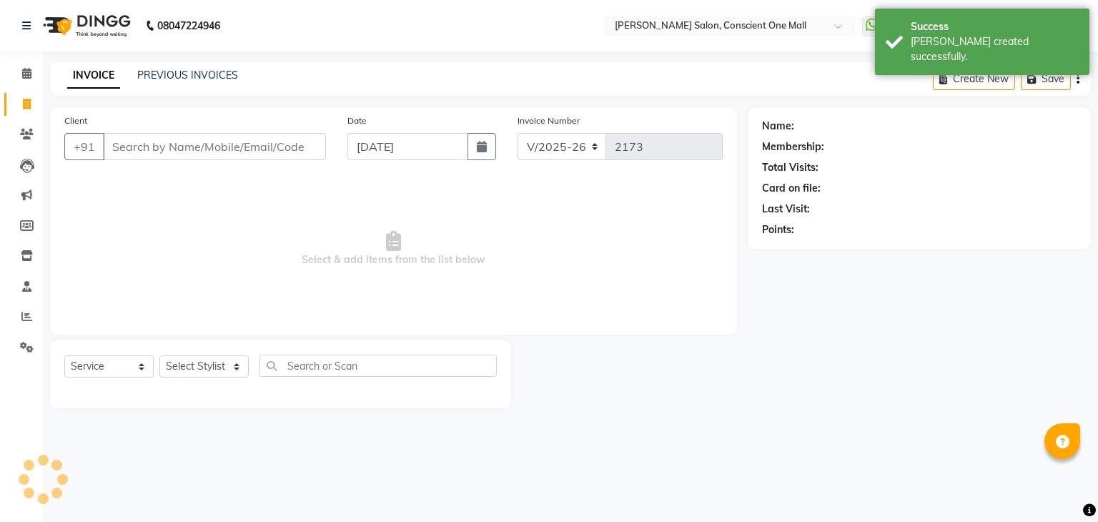
click at [175, 224] on span "Select & add items from the list below" at bounding box center [393, 248] width 658 height 143
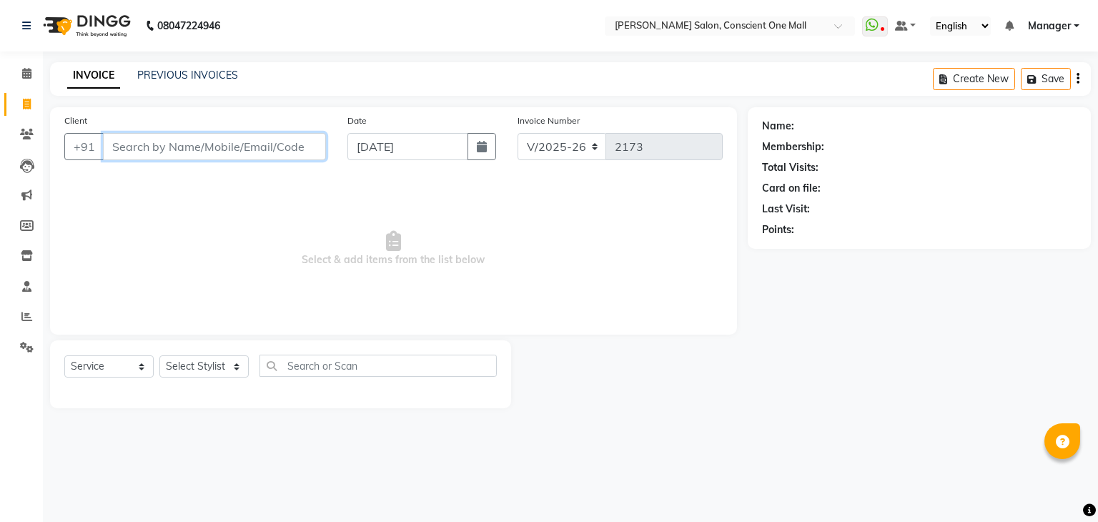
click at [172, 152] on input "Client" at bounding box center [214, 146] width 223 height 27
click at [129, 199] on span "Select & add items from the list below" at bounding box center [393, 248] width 658 height 143
click at [138, 146] on input "Client" at bounding box center [214, 146] width 223 height 27
click at [209, 154] on input "Client" at bounding box center [214, 146] width 223 height 27
click at [24, 315] on icon at bounding box center [26, 316] width 11 height 11
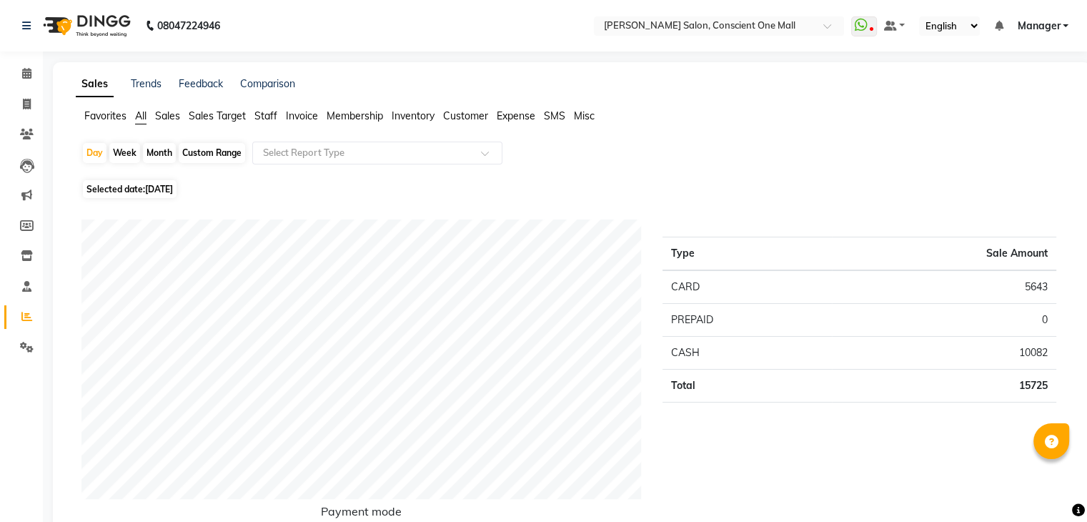
click at [269, 116] on span "Staff" at bounding box center [266, 115] width 23 height 13
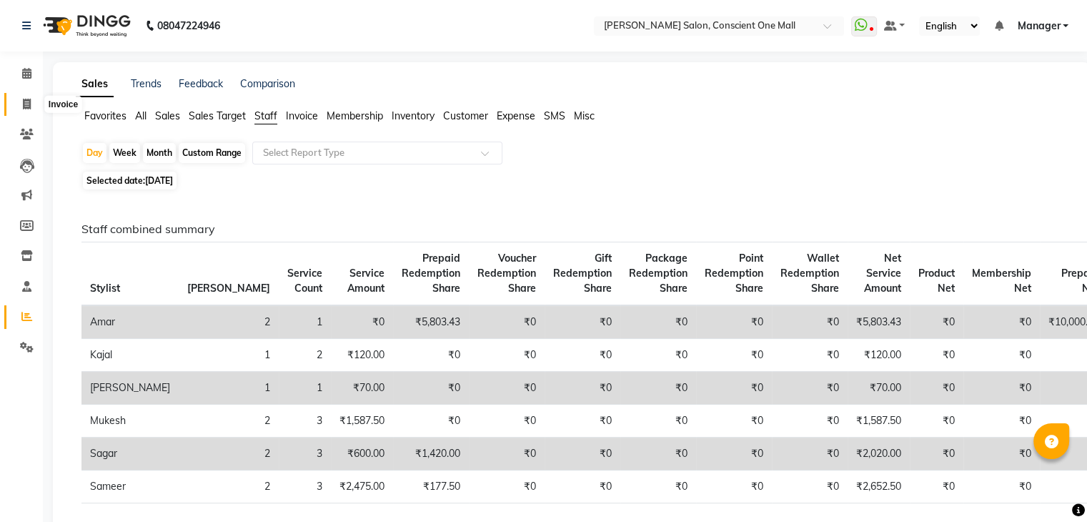
click at [31, 97] on span at bounding box center [26, 105] width 25 height 16
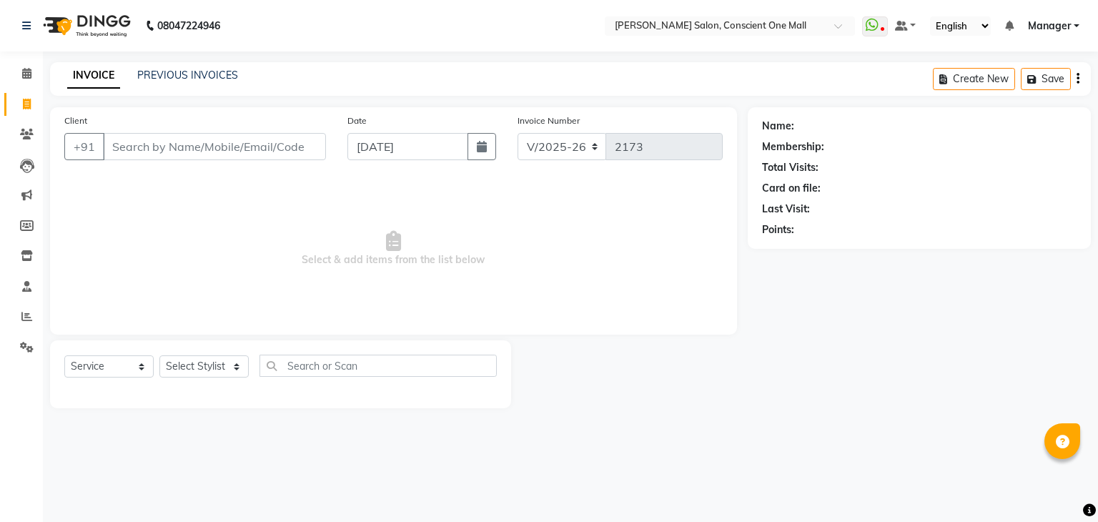
click at [209, 220] on span "Select & add items from the list below" at bounding box center [393, 248] width 658 height 143
click at [172, 141] on input "Client" at bounding box center [214, 146] width 223 height 27
click at [147, 267] on span "Select & add items from the list below" at bounding box center [393, 248] width 658 height 143
click at [159, 149] on input "Client" at bounding box center [214, 146] width 223 height 27
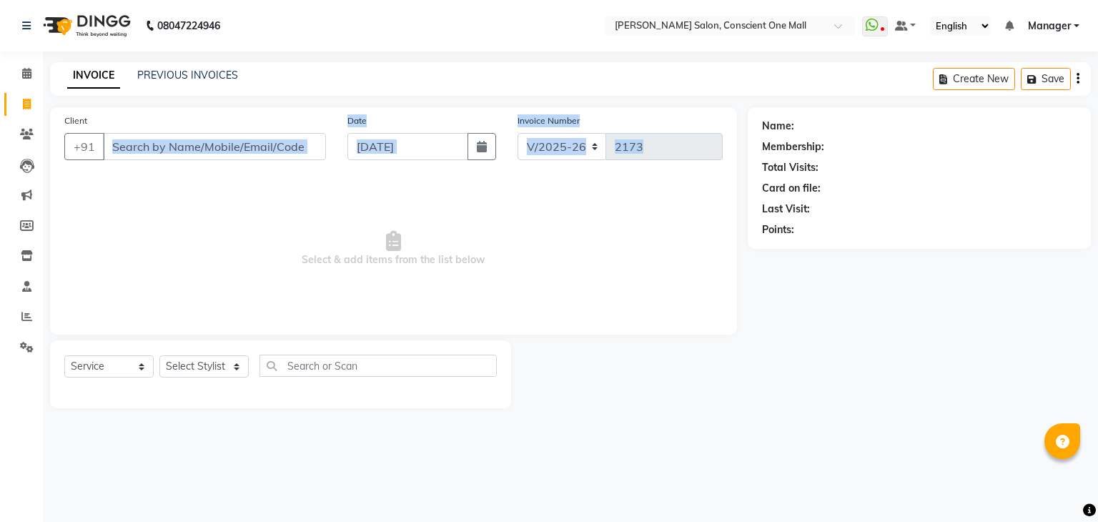
drag, startPoint x: 167, startPoint y: 216, endPoint x: 134, endPoint y: 145, distance: 78.3
click at [134, 145] on div "Client +91 Date [DATE] Invoice Number V/2025 V/[PHONE_NUMBER] Select & add item…" at bounding box center [393, 220] width 687 height 227
click at [134, 145] on input "Client" at bounding box center [214, 146] width 223 height 27
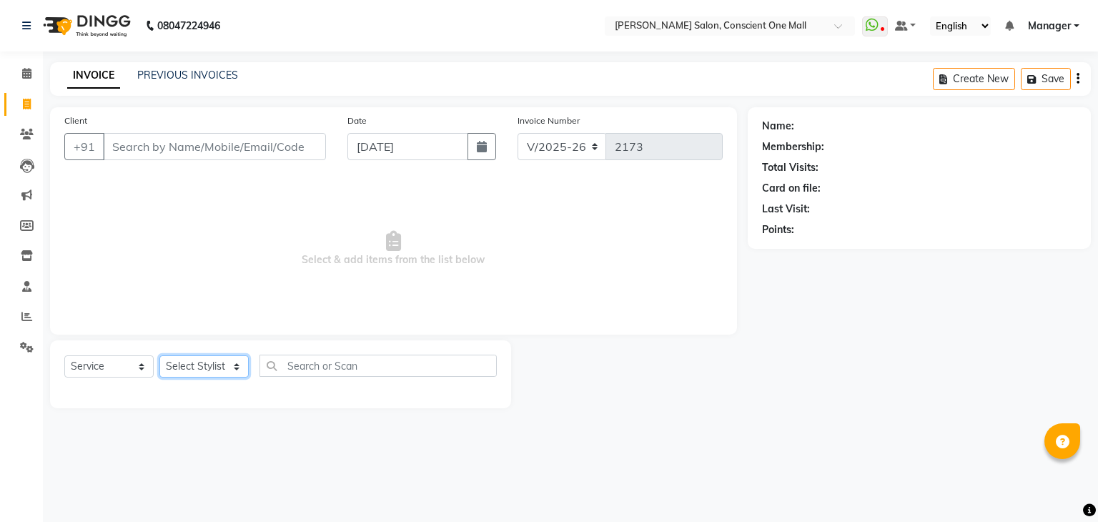
click at [202, 365] on select "Select Stylist [PERSON_NAME] AMIT [PERSON_NAME] [PERSON_NAME] [PERSON_NAME] [PE…" at bounding box center [203, 366] width 89 height 22
click at [97, 237] on span "Select & add items from the list below" at bounding box center [393, 248] width 658 height 143
click at [186, 367] on select "Select Stylist [PERSON_NAME] AMIT [PERSON_NAME] [PERSON_NAME] [PERSON_NAME] [PE…" at bounding box center [203, 366] width 89 height 22
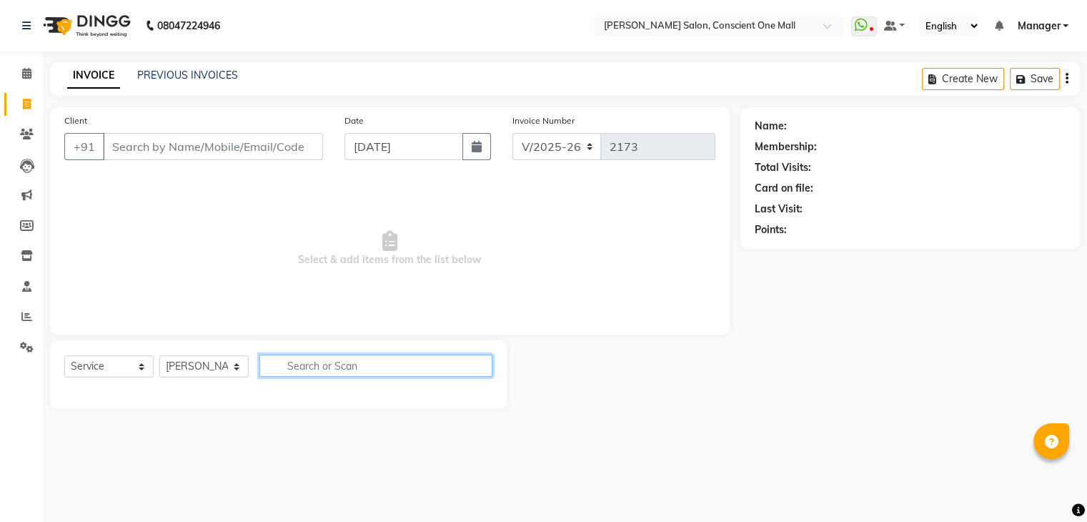
click at [339, 370] on input "text" at bounding box center [376, 366] width 233 height 22
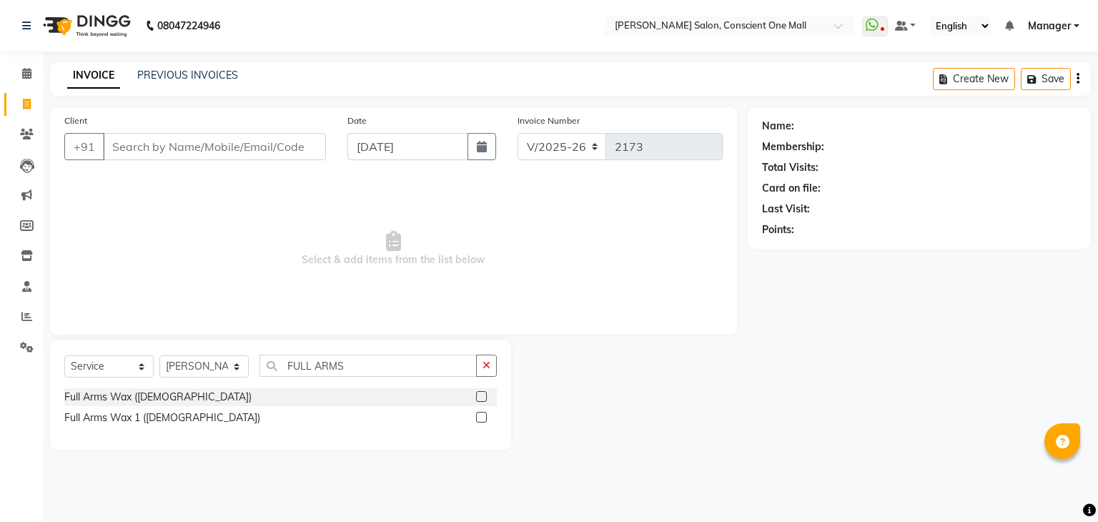
click at [482, 418] on label at bounding box center [481, 417] width 11 height 11
click at [482, 418] on input "checkbox" at bounding box center [480, 417] width 9 height 9
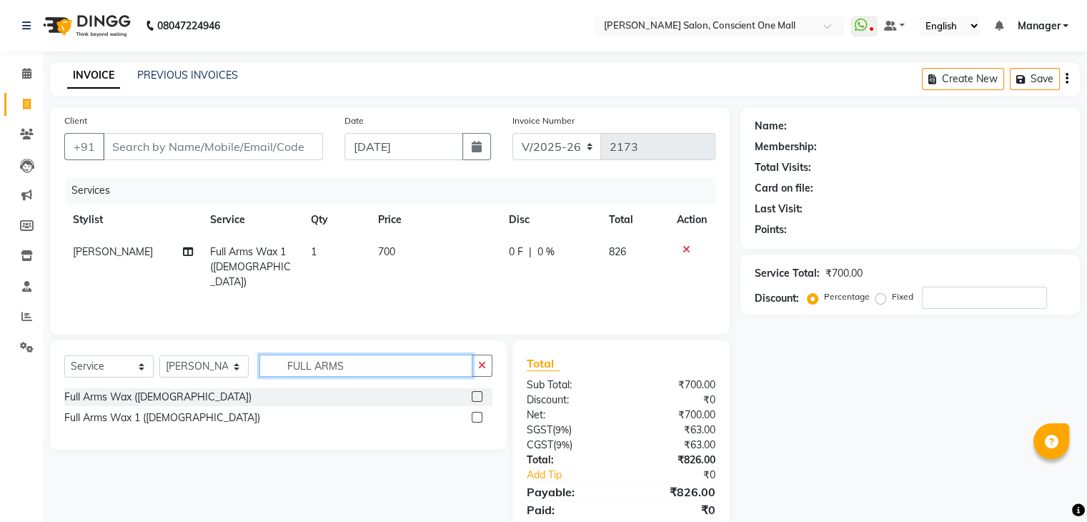
click at [431, 368] on input "FULL ARMS" at bounding box center [366, 366] width 213 height 22
click at [475, 418] on label at bounding box center [477, 417] width 11 height 11
click at [475, 418] on input "checkbox" at bounding box center [476, 417] width 9 height 9
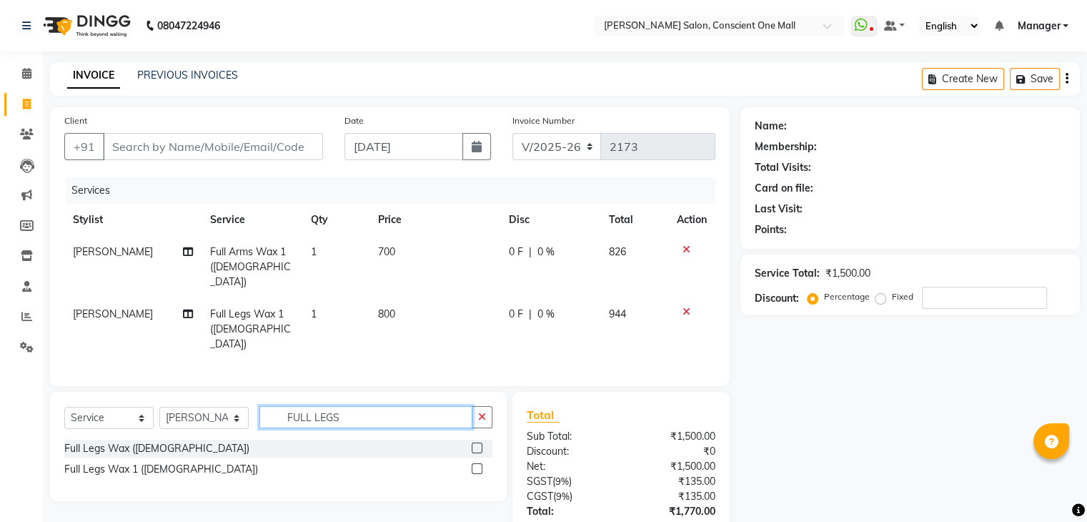
click at [355, 406] on input "FULL LEGS" at bounding box center [366, 417] width 213 height 22
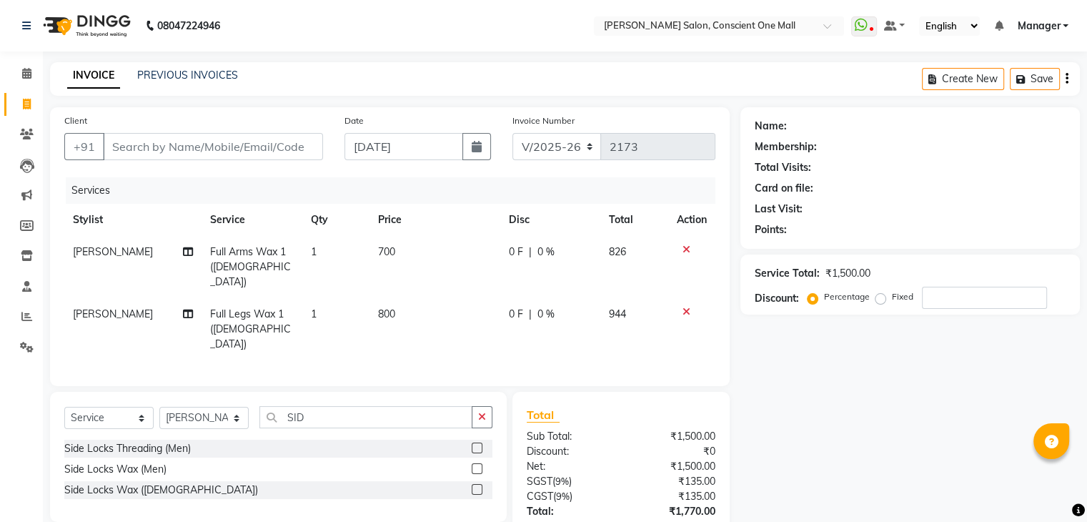
click at [478, 484] on label at bounding box center [477, 489] width 11 height 11
click at [478, 485] on input "checkbox" at bounding box center [476, 489] width 9 height 9
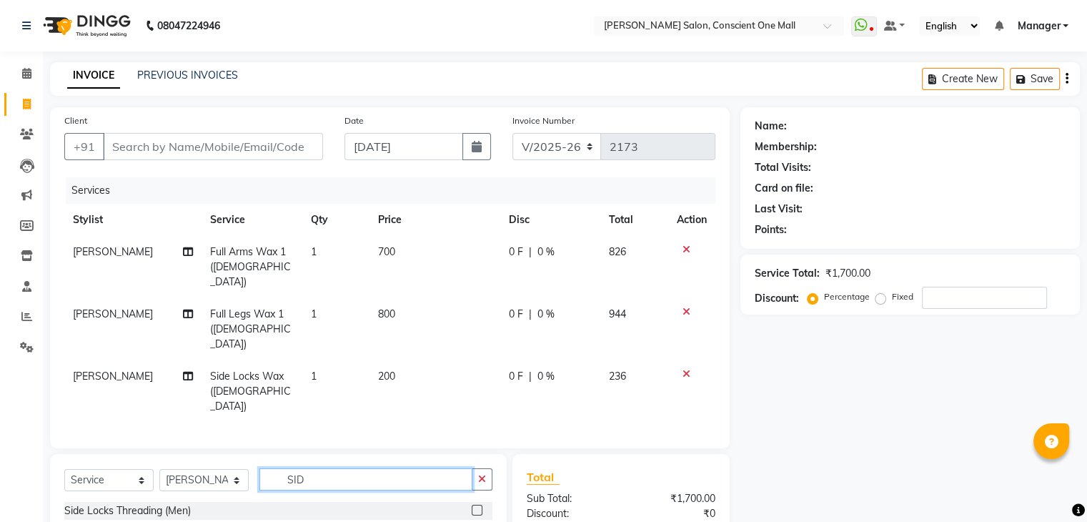
click at [344, 468] on input "SID" at bounding box center [366, 479] width 213 height 22
click at [474, 521] on label at bounding box center [477, 530] width 11 height 11
click at [474, 521] on input "checkbox" at bounding box center [476, 531] width 9 height 9
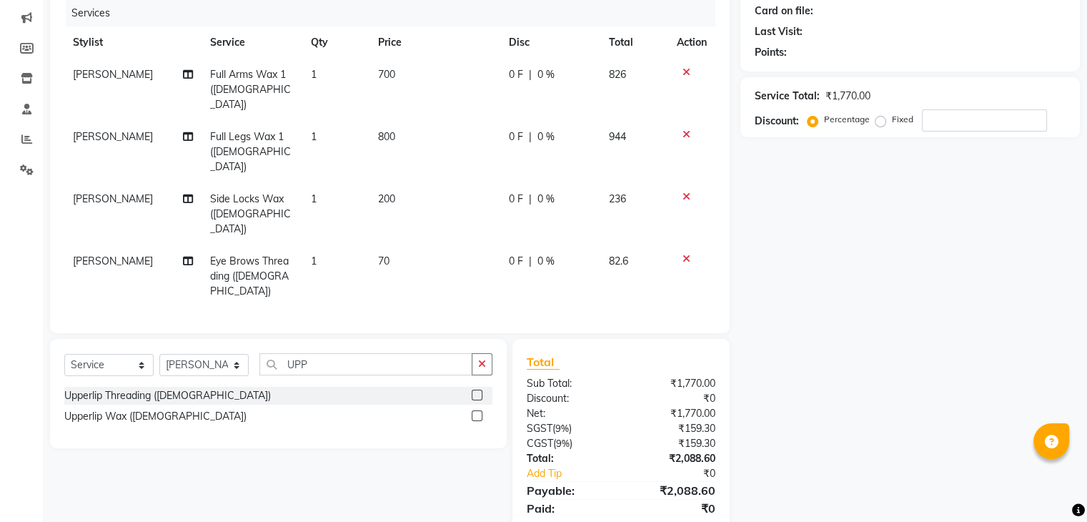
click at [475, 390] on label at bounding box center [477, 395] width 11 height 11
click at [475, 391] on input "checkbox" at bounding box center [476, 395] width 9 height 9
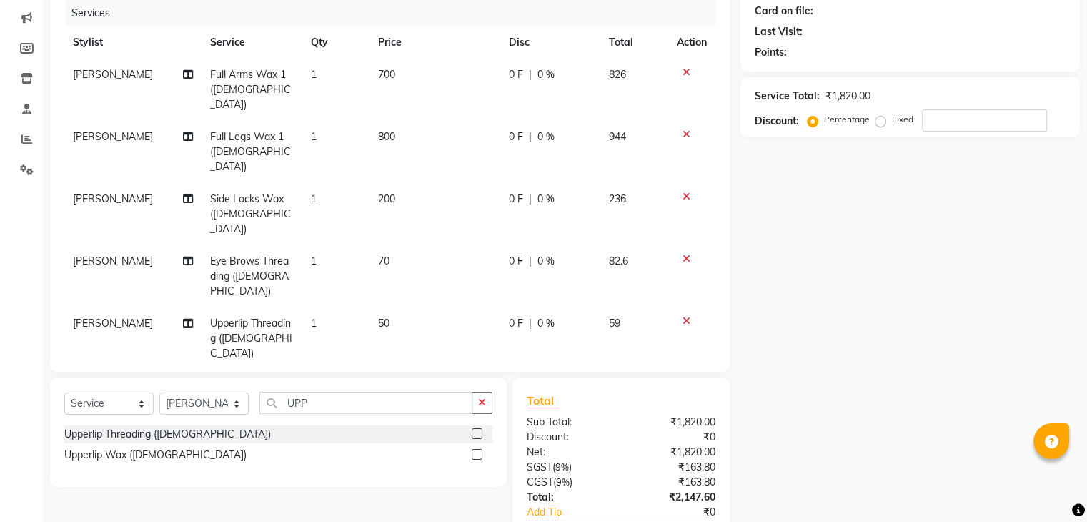
click at [312, 317] on span "1" at bounding box center [314, 323] width 6 height 13
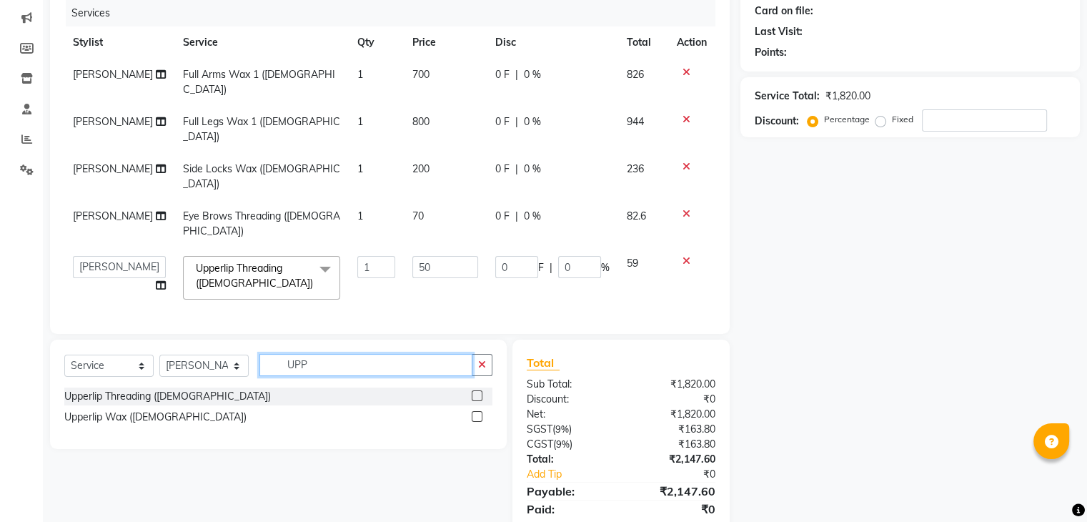
click at [324, 354] on input "UPP" at bounding box center [366, 365] width 213 height 22
click at [475, 390] on label at bounding box center [477, 395] width 11 height 11
click at [475, 392] on input "checkbox" at bounding box center [476, 396] width 9 height 9
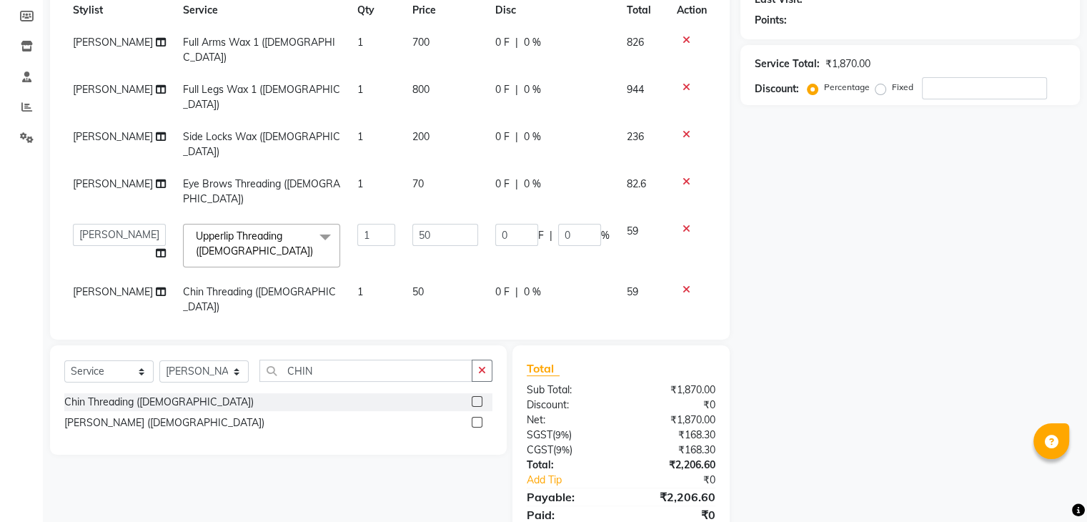
scroll to position [0, 0]
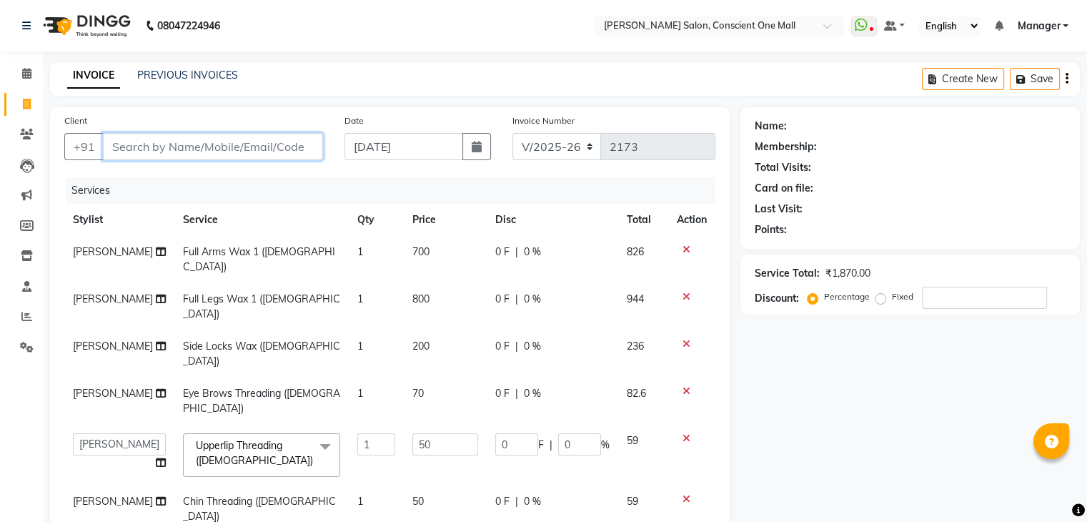
click at [249, 142] on input "Client" at bounding box center [213, 146] width 220 height 27
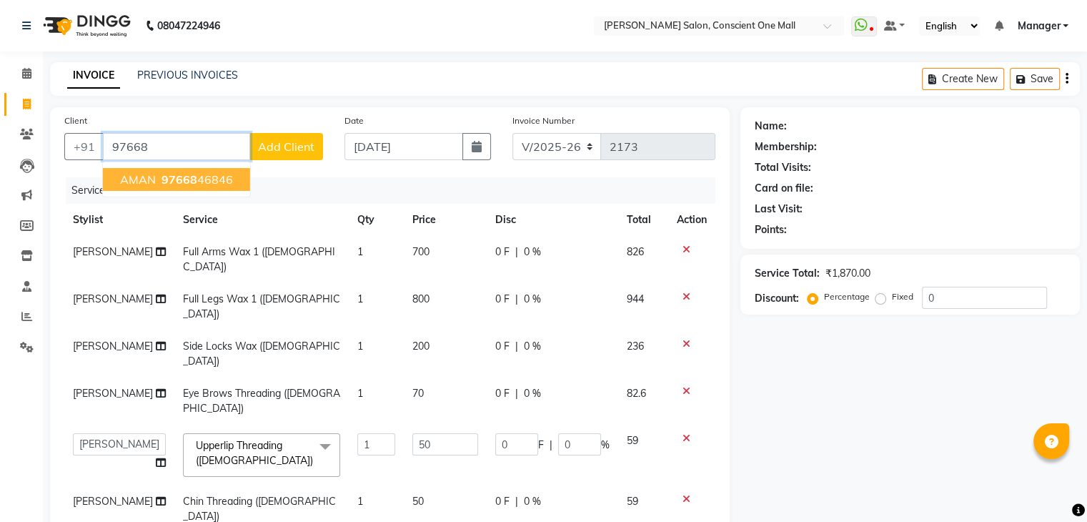
click at [188, 178] on span "97668" at bounding box center [180, 179] width 36 height 14
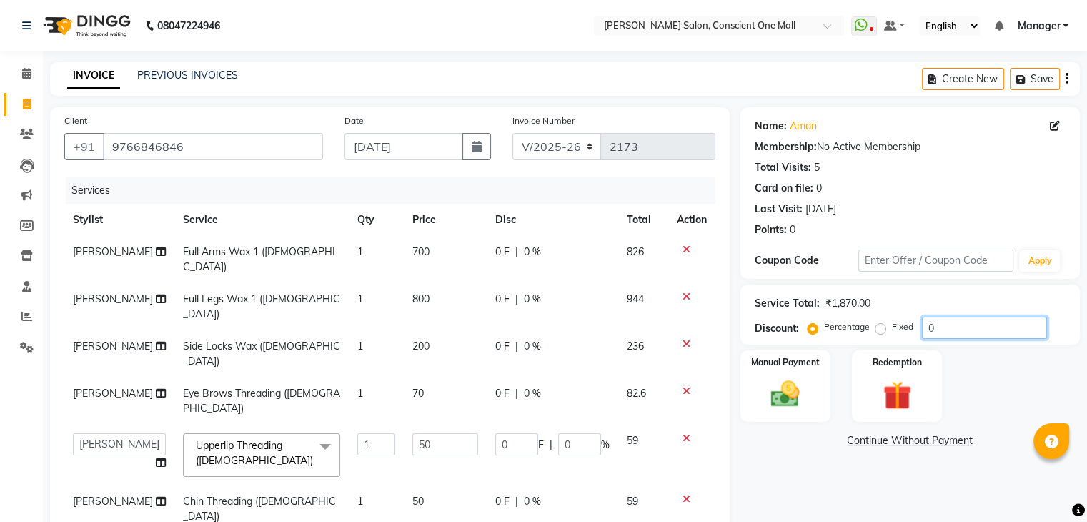
click at [924, 324] on input "0" at bounding box center [984, 328] width 125 height 22
click at [973, 498] on div "Name: Aman Membership: No Active Membership Total Visits: 5 Card on file: 0 Las…" at bounding box center [916, 436] width 350 height 658
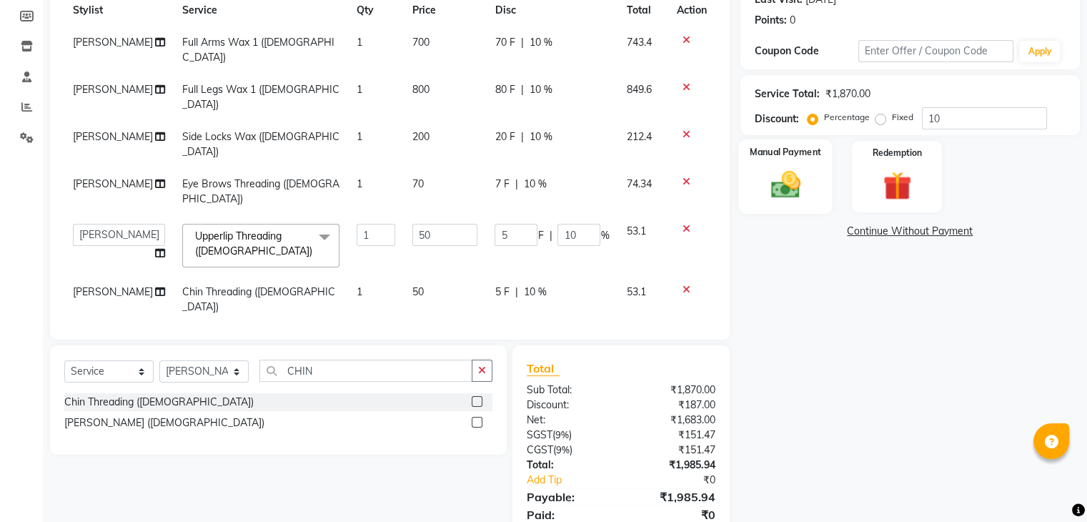
click at [776, 179] on img at bounding box center [785, 185] width 48 height 34
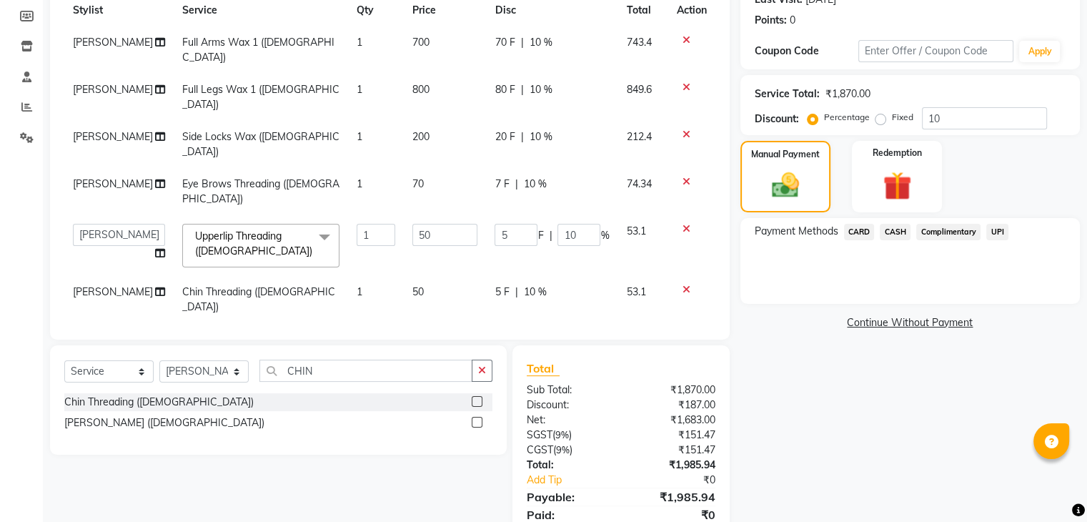
click at [863, 229] on span "CARD" at bounding box center [859, 232] width 31 height 16
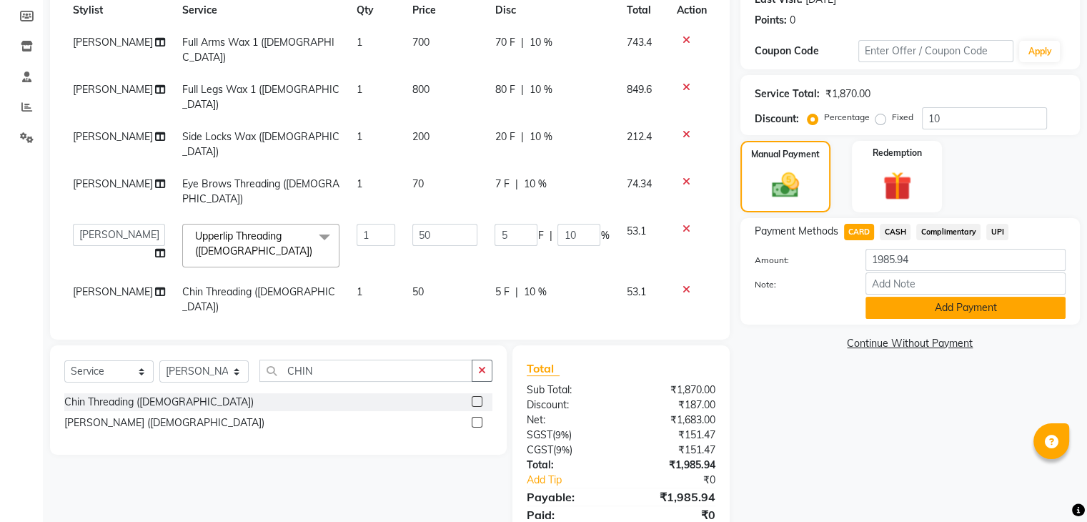
click at [930, 309] on button "Add Payment" at bounding box center [966, 308] width 200 height 22
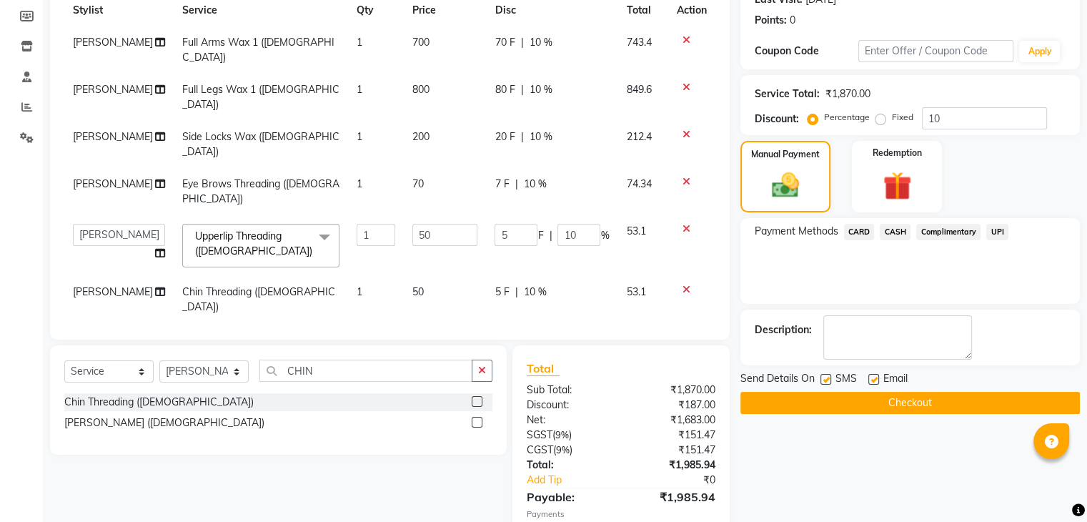
click at [932, 398] on button "Checkout" at bounding box center [911, 403] width 340 height 22
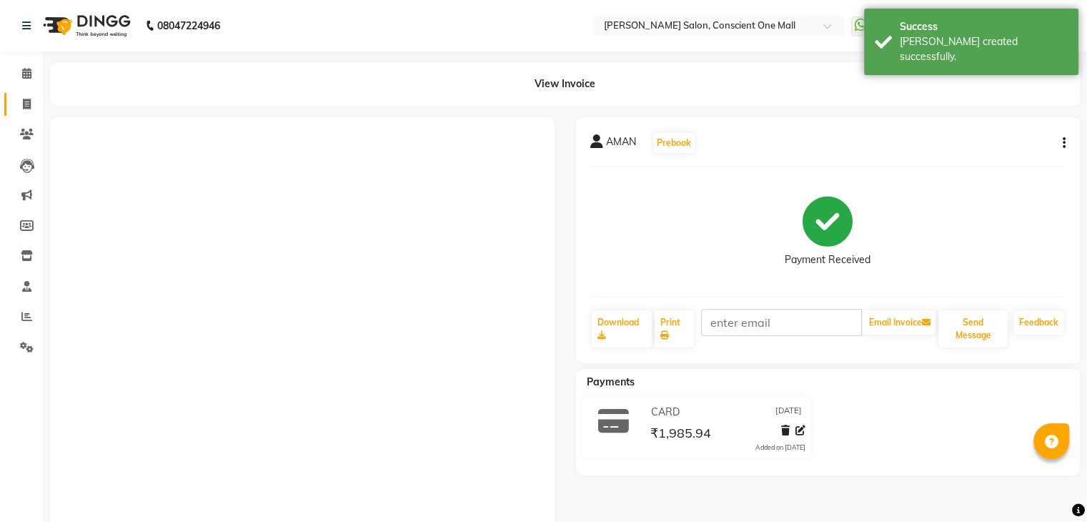
click at [24, 104] on icon at bounding box center [27, 104] width 8 height 11
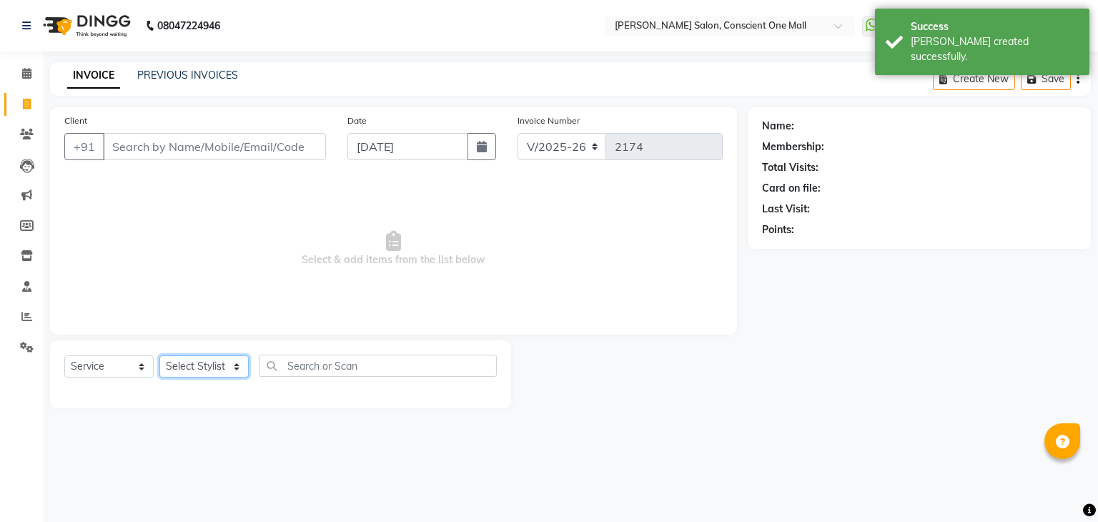
click at [196, 365] on select "Select Stylist" at bounding box center [203, 366] width 89 height 22
click at [206, 366] on select "Select Stylist [PERSON_NAME] AMIT [PERSON_NAME] [PERSON_NAME] [PERSON_NAME] [PE…" at bounding box center [203, 366] width 89 height 22
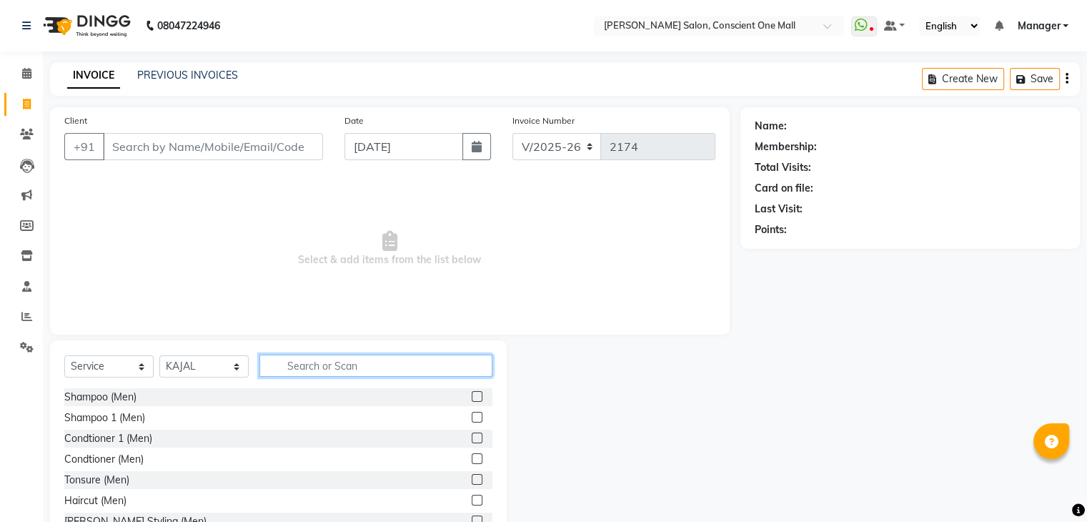
click at [397, 358] on input "text" at bounding box center [376, 366] width 233 height 22
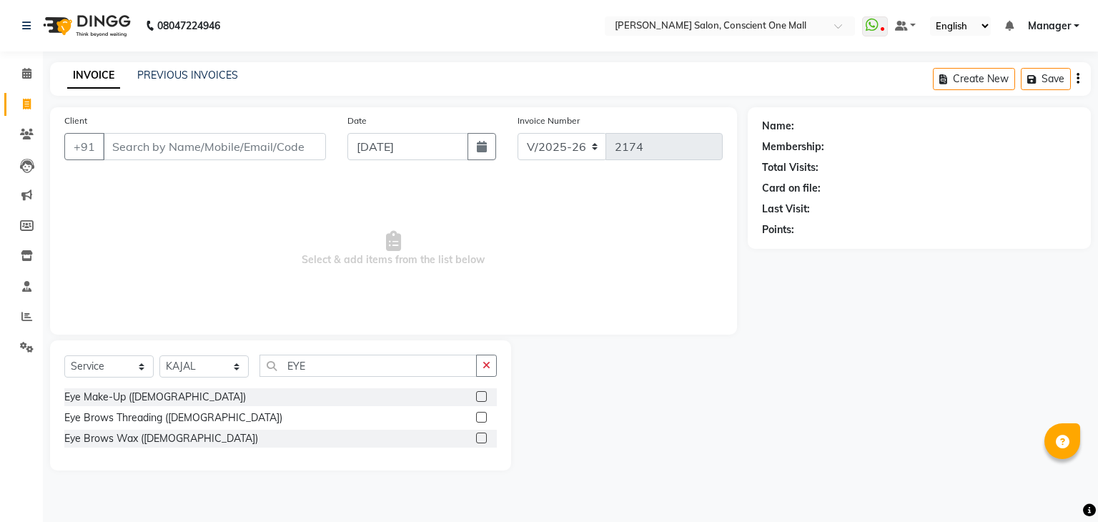
click at [483, 418] on label at bounding box center [481, 417] width 11 height 11
click at [483, 418] on input "checkbox" at bounding box center [480, 417] width 9 height 9
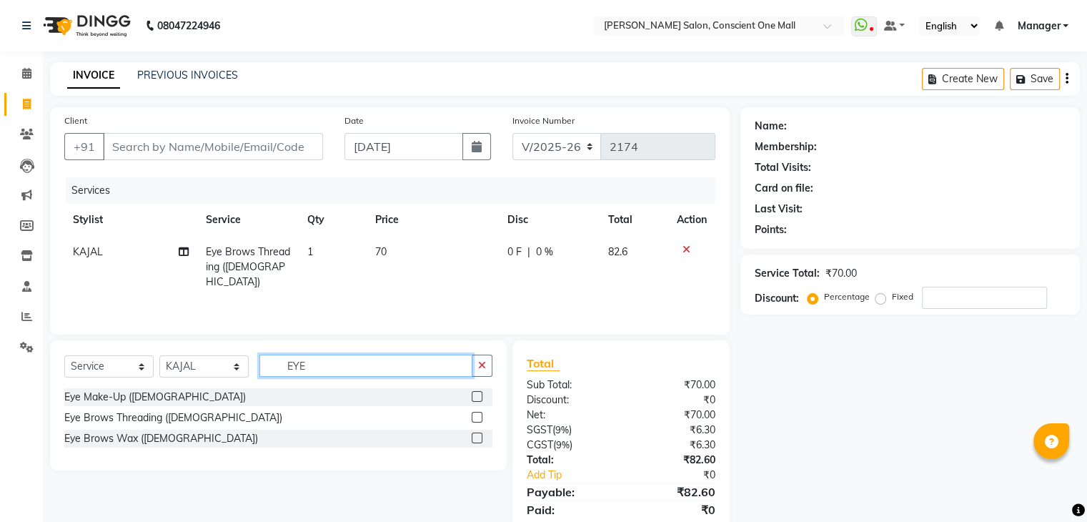
click at [356, 364] on input "EYE" at bounding box center [366, 366] width 213 height 22
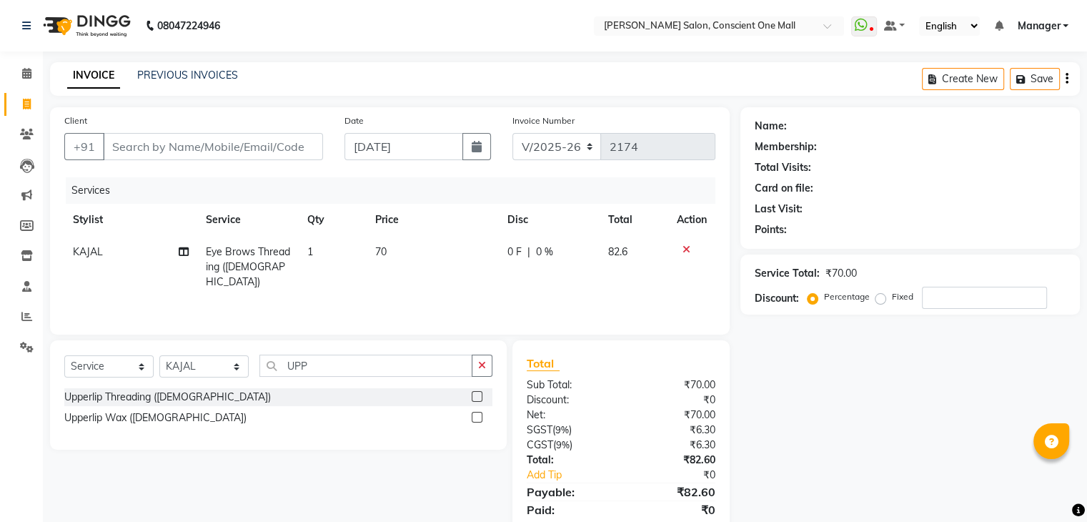
click at [477, 415] on label at bounding box center [477, 417] width 11 height 11
click at [477, 415] on input "checkbox" at bounding box center [476, 417] width 9 height 9
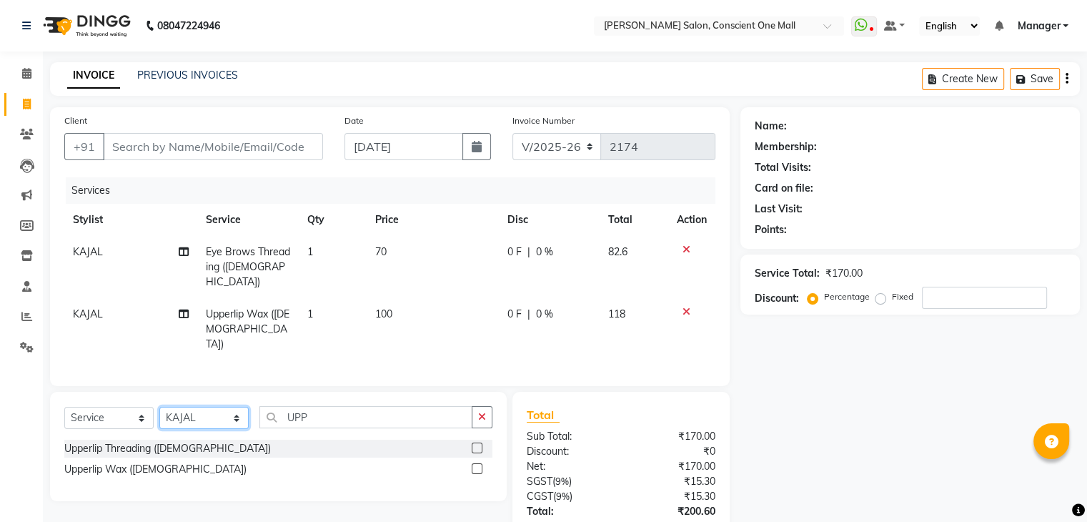
click at [190, 407] on select "Select Stylist [PERSON_NAME] AMIT [PERSON_NAME] [PERSON_NAME] [PERSON_NAME] [PE…" at bounding box center [203, 418] width 89 height 22
click at [320, 406] on input "UPP" at bounding box center [366, 417] width 213 height 22
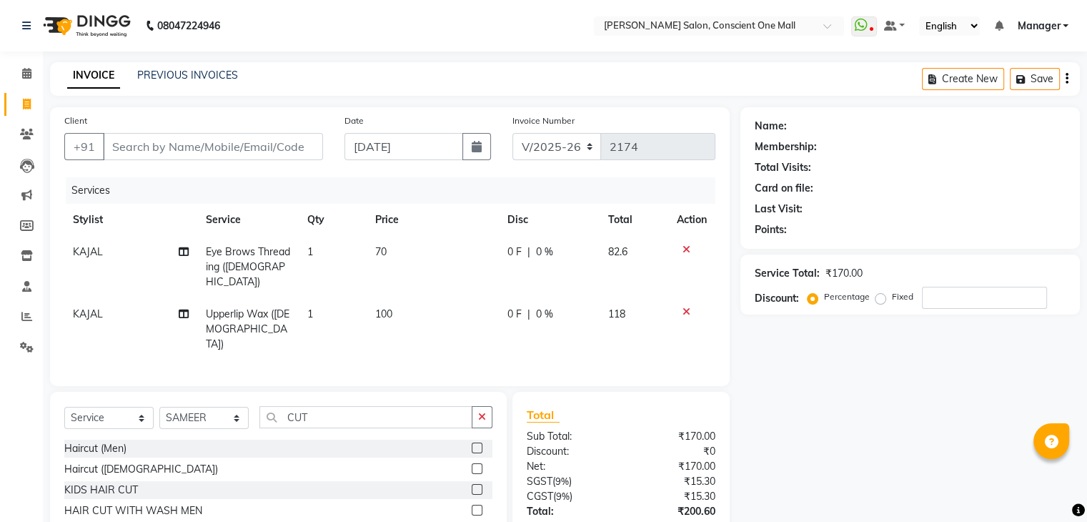
click at [475, 443] on label at bounding box center [477, 448] width 11 height 11
click at [475, 444] on input "checkbox" at bounding box center [476, 448] width 9 height 9
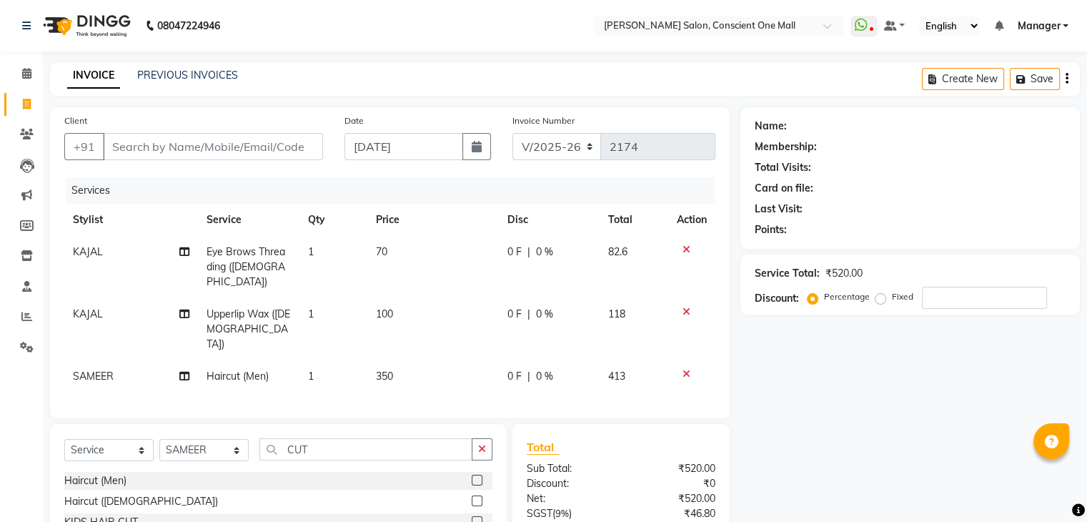
click at [308, 370] on span "1" at bounding box center [311, 376] width 6 height 13
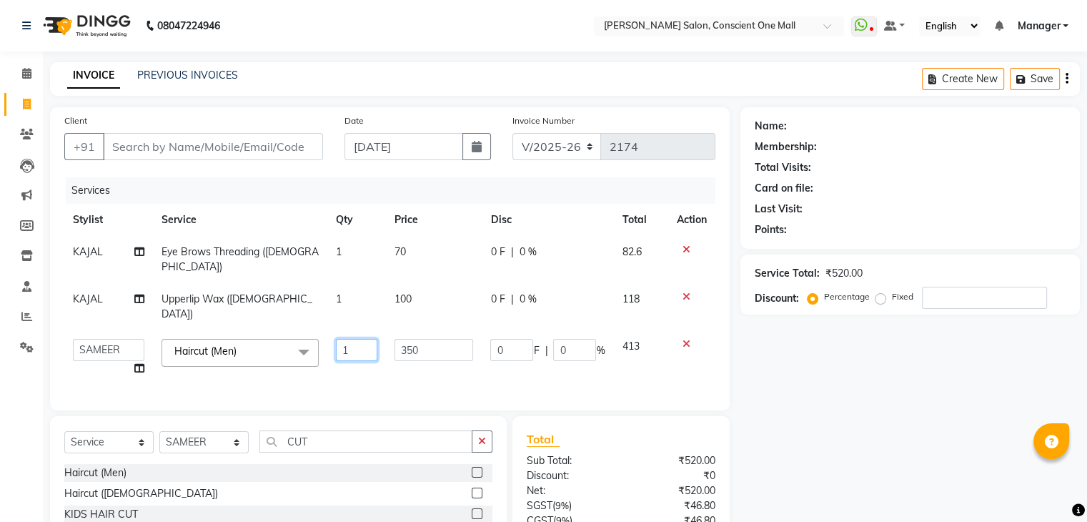
click at [367, 339] on input "1" at bounding box center [356, 350] width 41 height 22
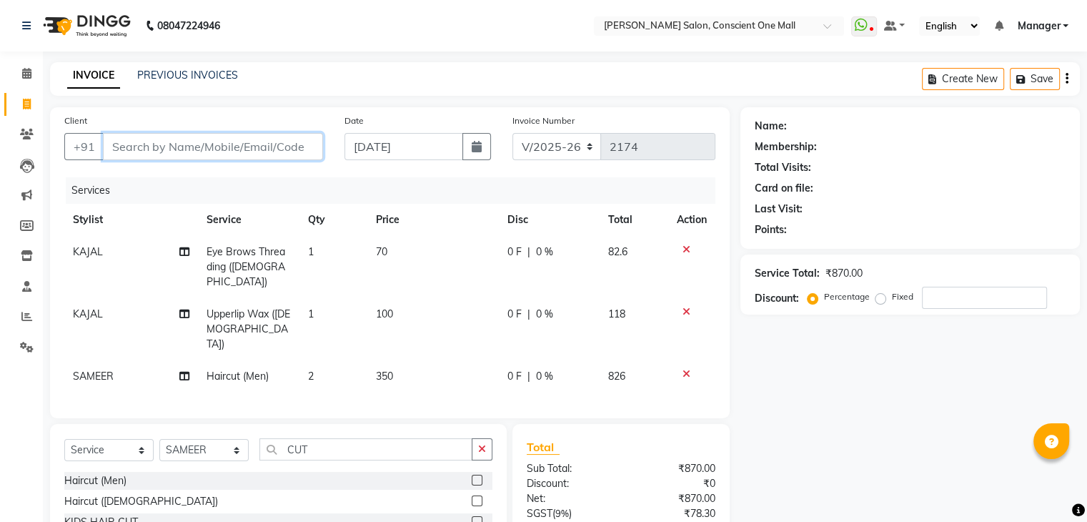
click at [192, 141] on input "Client" at bounding box center [213, 146] width 220 height 27
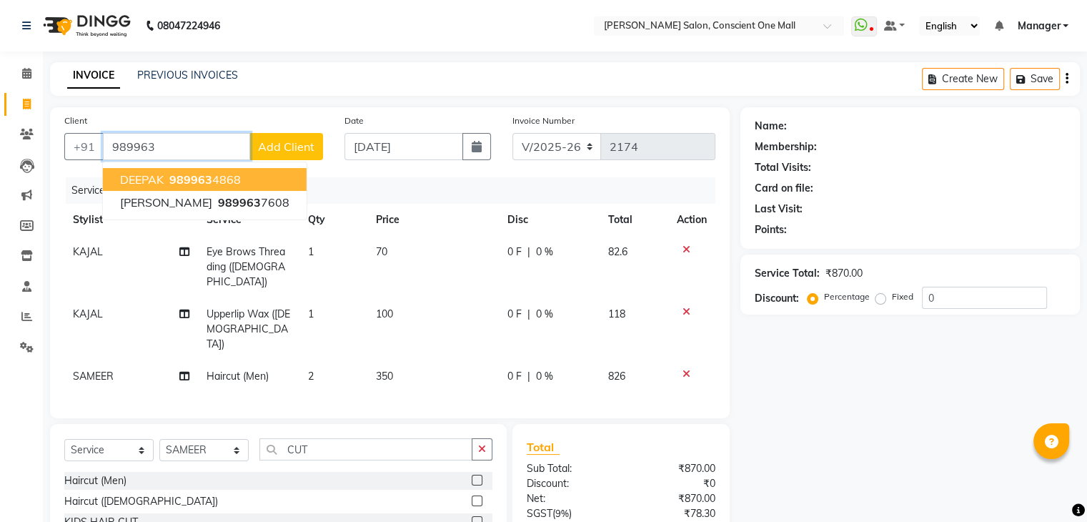
click at [191, 181] on span "989963" at bounding box center [190, 179] width 43 height 14
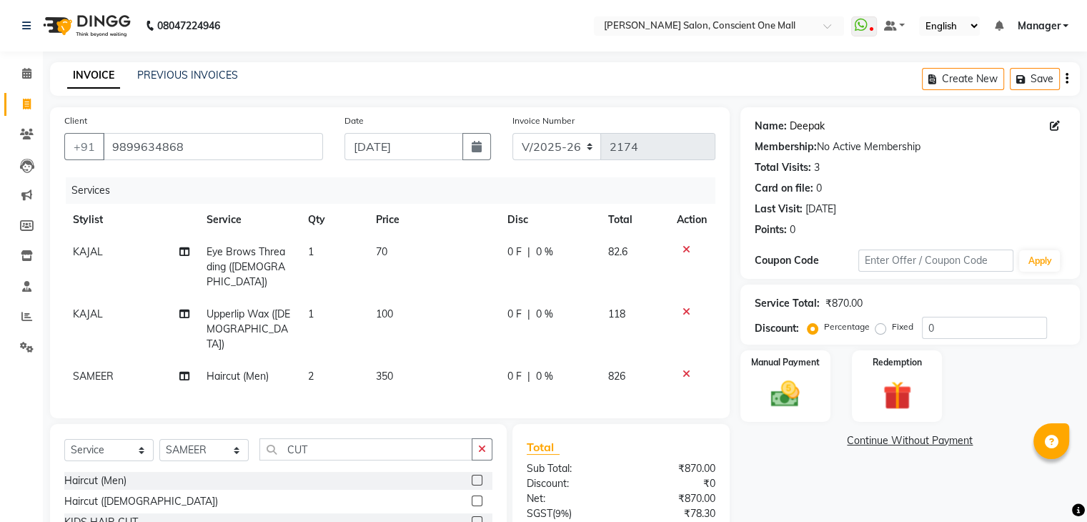
click at [811, 127] on link "Deepak" at bounding box center [807, 126] width 35 height 15
click at [922, 325] on input "0" at bounding box center [984, 328] width 125 height 22
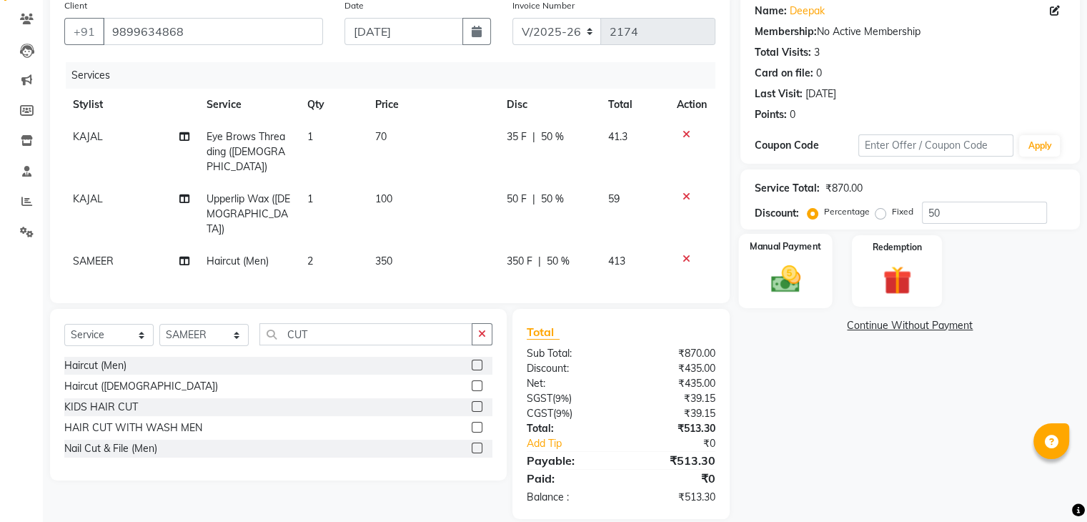
click at [778, 271] on img at bounding box center [785, 279] width 48 height 34
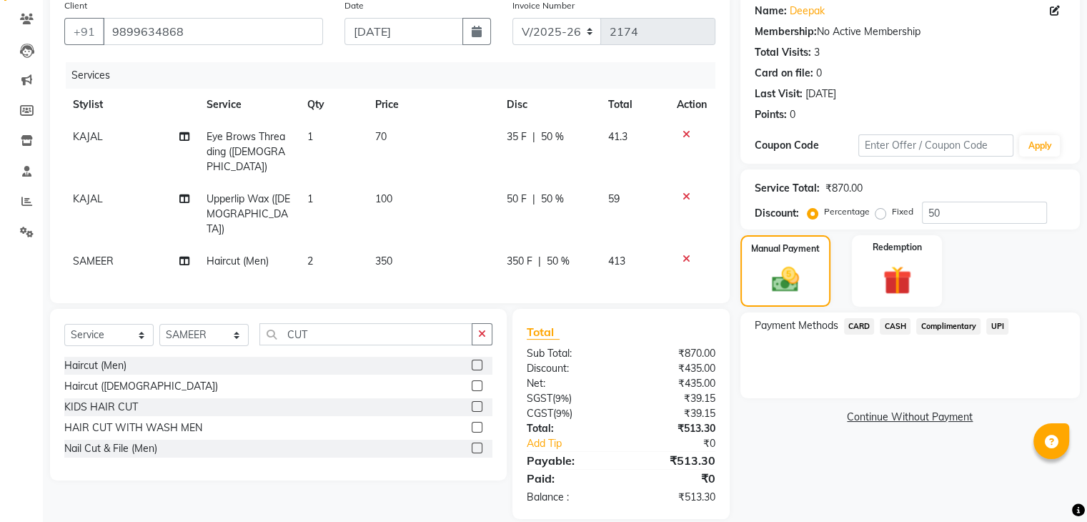
click at [894, 324] on span "CASH" at bounding box center [895, 326] width 31 height 16
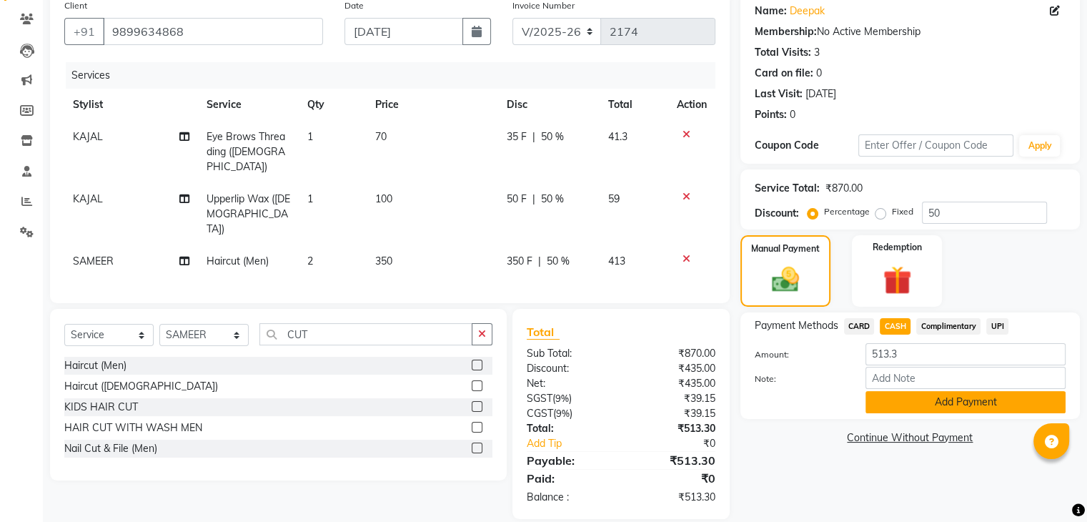
click at [950, 397] on button "Add Payment" at bounding box center [966, 402] width 200 height 22
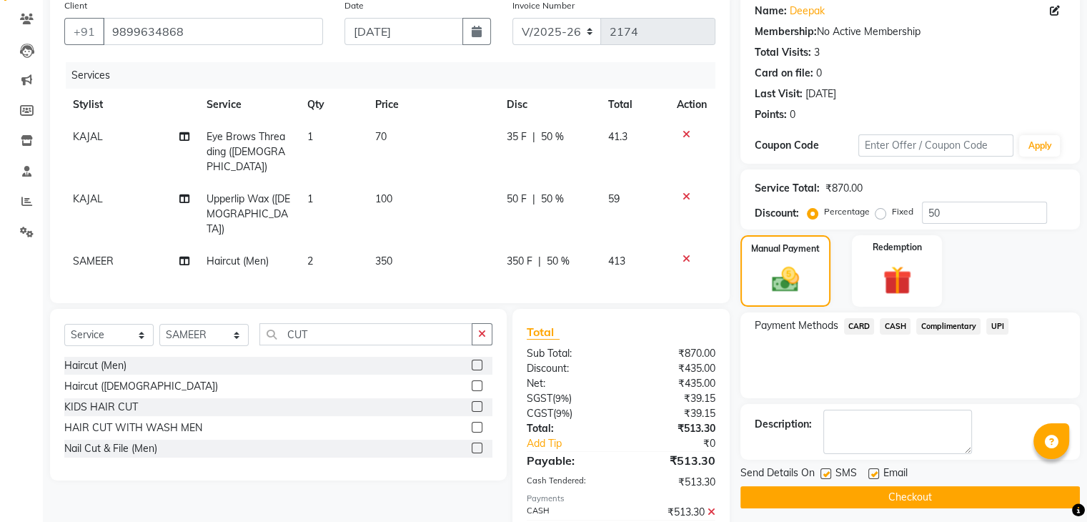
scroll to position [166, 0]
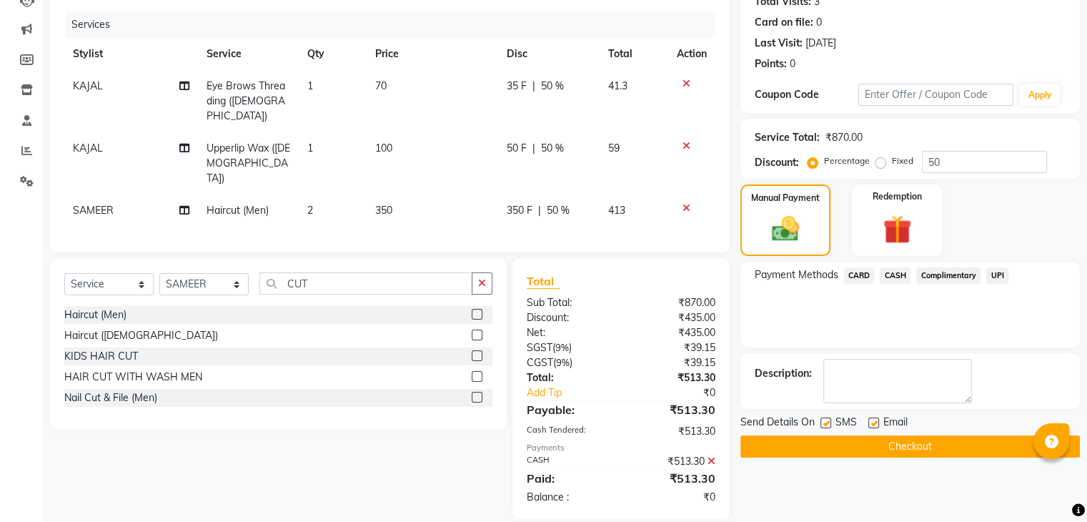
click at [896, 441] on button "Checkout" at bounding box center [911, 446] width 340 height 22
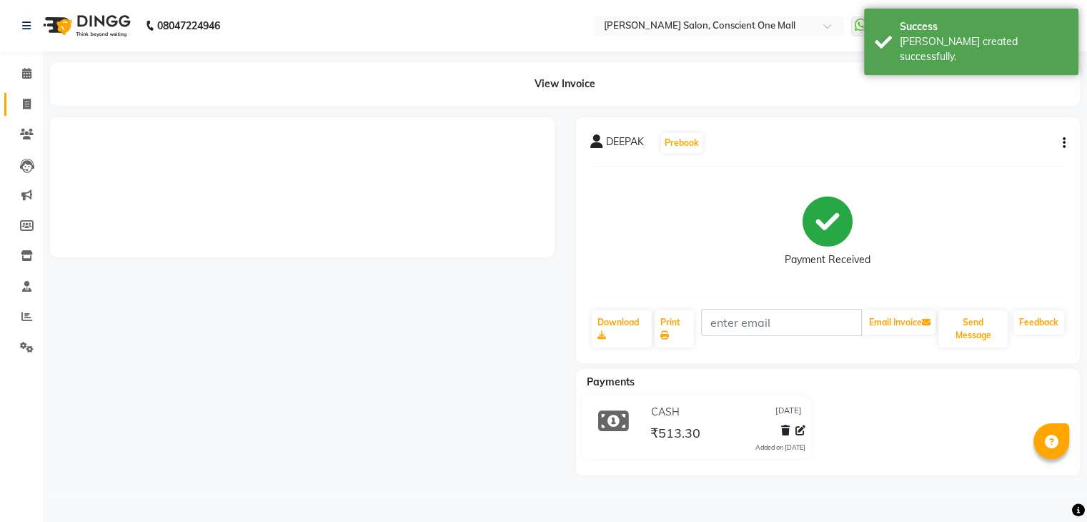
click at [26, 101] on icon at bounding box center [27, 104] width 8 height 11
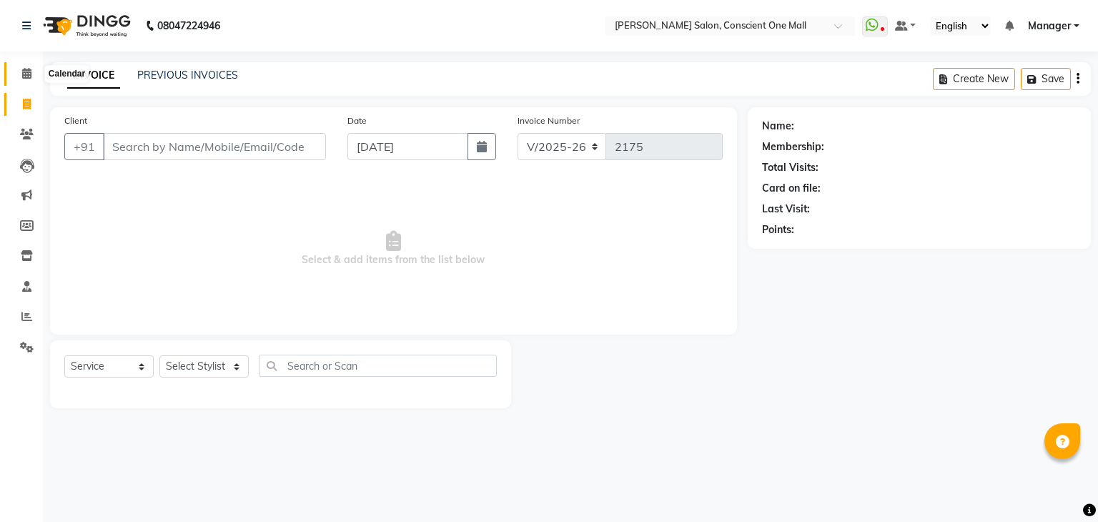
click at [26, 72] on icon at bounding box center [26, 73] width 9 height 11
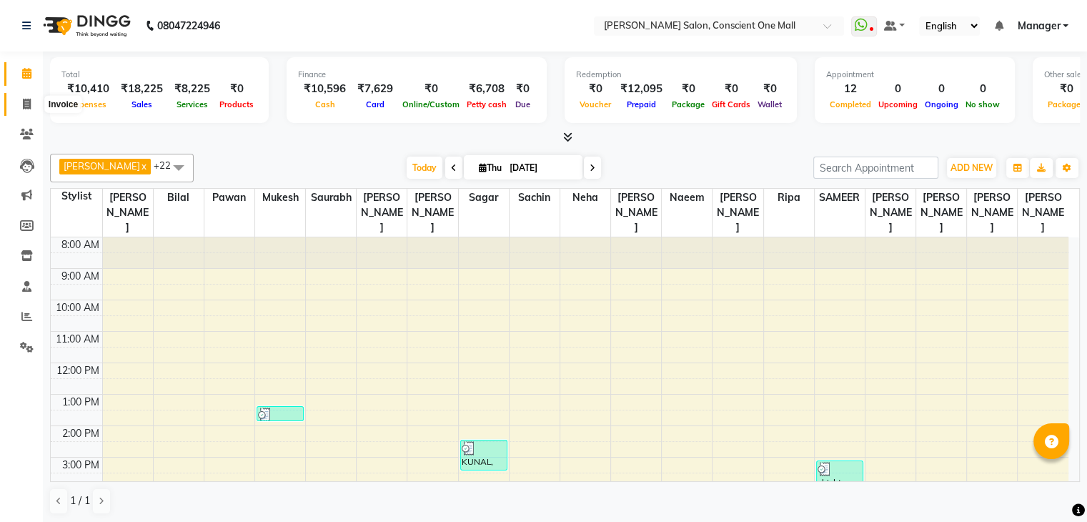
click at [24, 101] on icon at bounding box center [27, 104] width 8 height 11
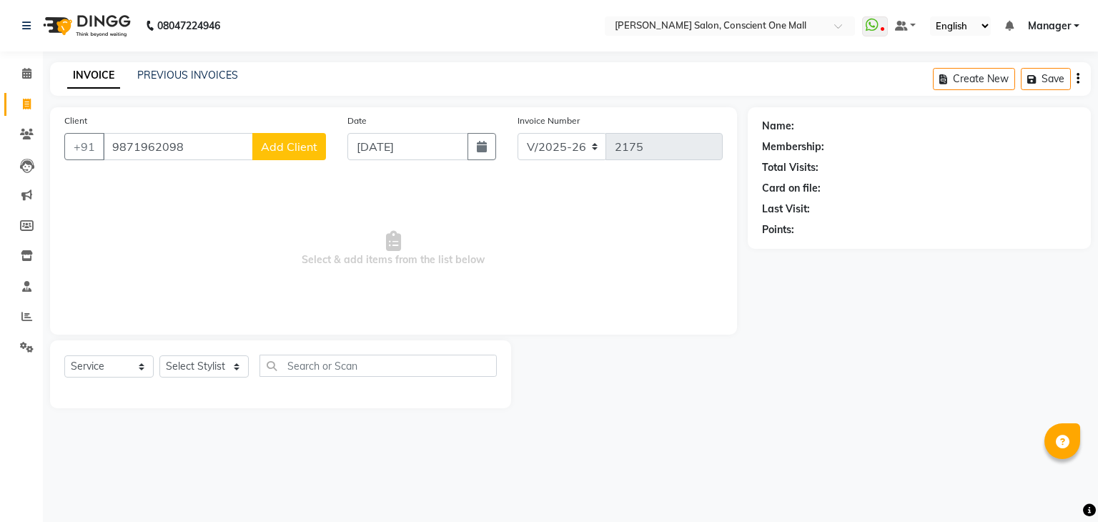
click at [297, 152] on span "Add Client" at bounding box center [289, 146] width 56 height 14
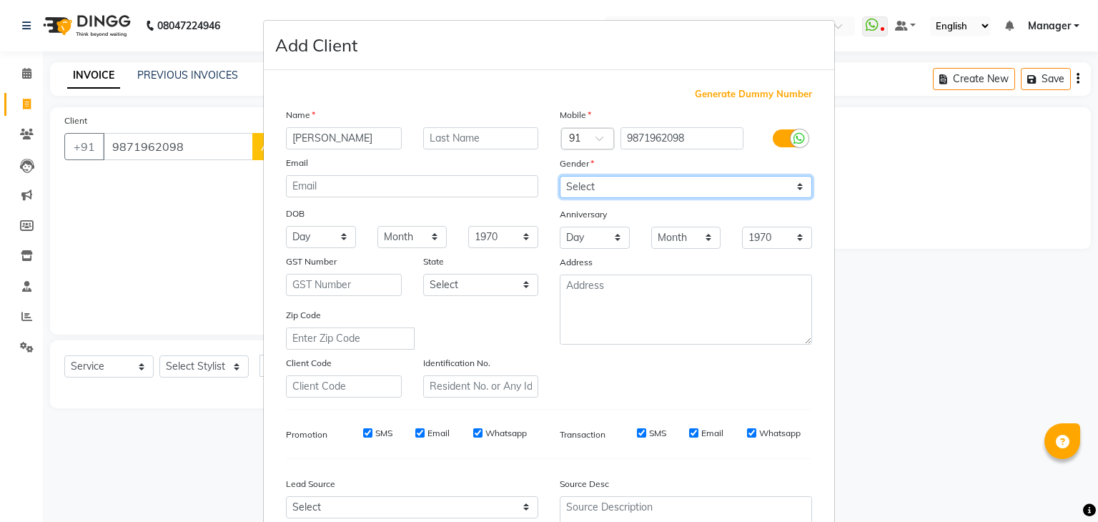
click at [589, 191] on select "Select [DEMOGRAPHIC_DATA] [DEMOGRAPHIC_DATA] Other Prefer Not To Say" at bounding box center [686, 187] width 252 height 22
click at [560, 177] on select "Select [DEMOGRAPHIC_DATA] [DEMOGRAPHIC_DATA] Other Prefer Not To Say" at bounding box center [686, 187] width 252 height 22
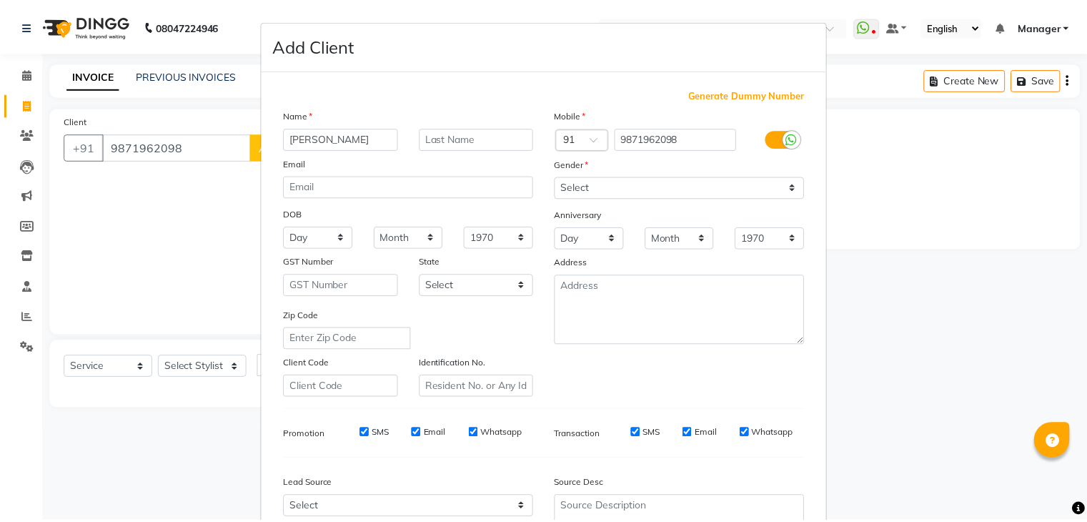
scroll to position [145, 0]
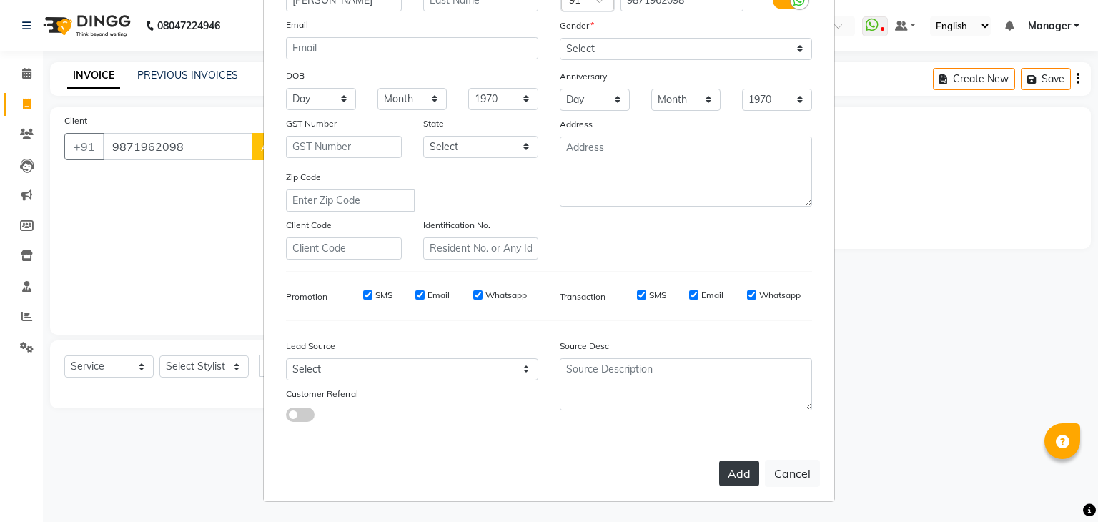
click at [733, 468] on button "Add" at bounding box center [739, 473] width 40 height 26
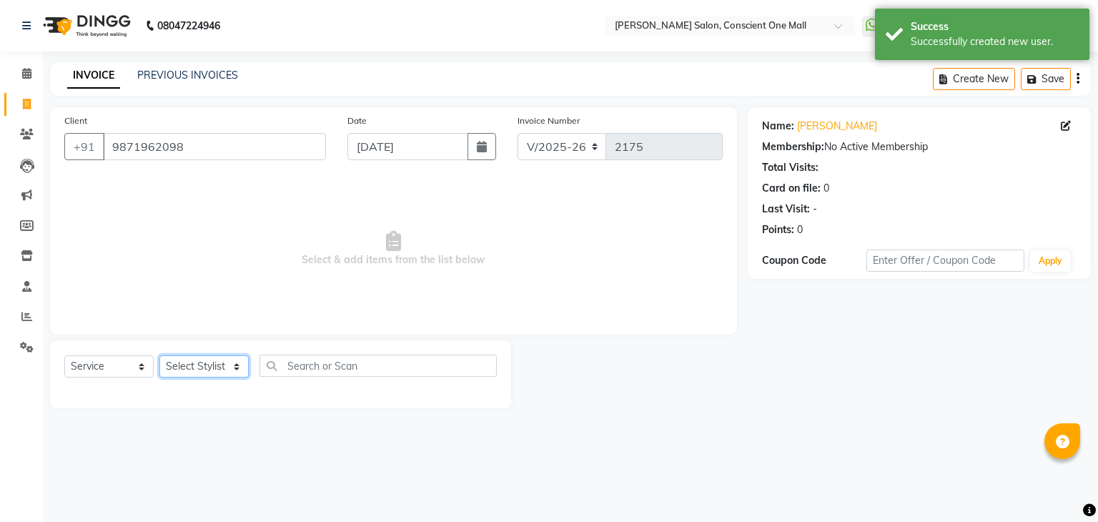
click at [192, 369] on select "Select Stylist [PERSON_NAME] AMIT [PERSON_NAME] [PERSON_NAME] [PERSON_NAME] [PE…" at bounding box center [203, 366] width 89 height 22
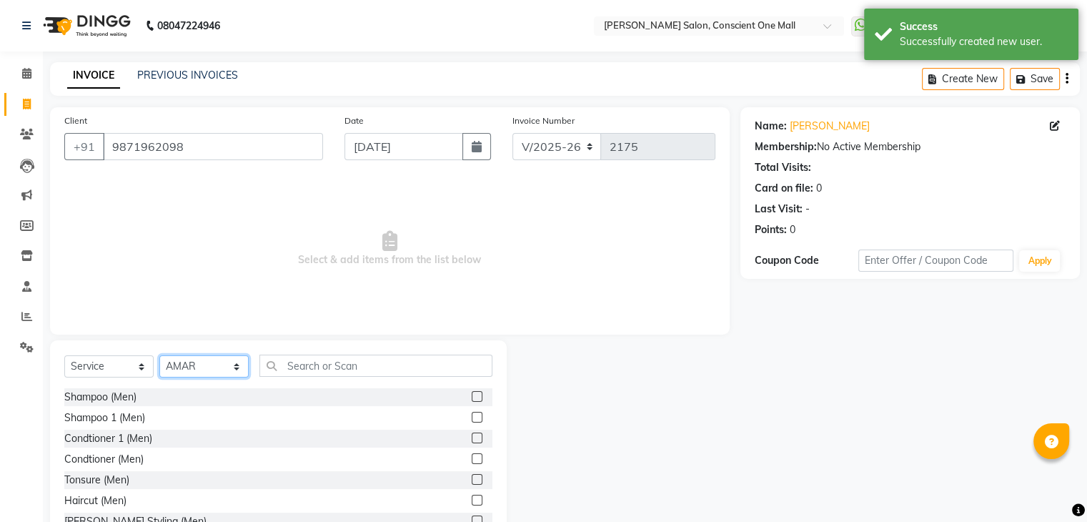
click at [192, 369] on select "Select Stylist [PERSON_NAME] AMIT [PERSON_NAME] [PERSON_NAME] [PERSON_NAME] [PE…" at bounding box center [203, 366] width 89 height 22
click at [369, 366] on input "text" at bounding box center [376, 366] width 233 height 22
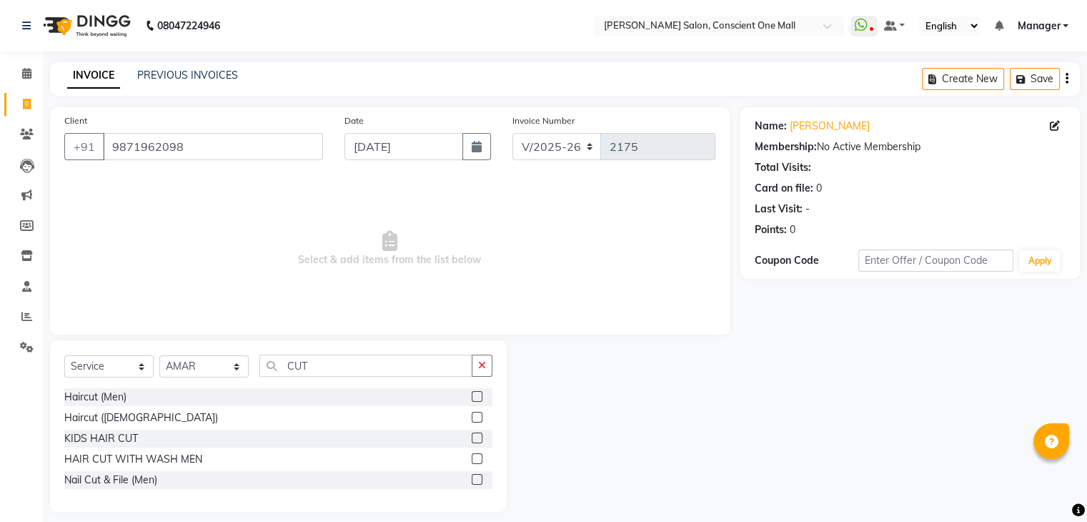
click at [476, 415] on label at bounding box center [477, 417] width 11 height 11
click at [476, 415] on input "checkbox" at bounding box center [476, 417] width 9 height 9
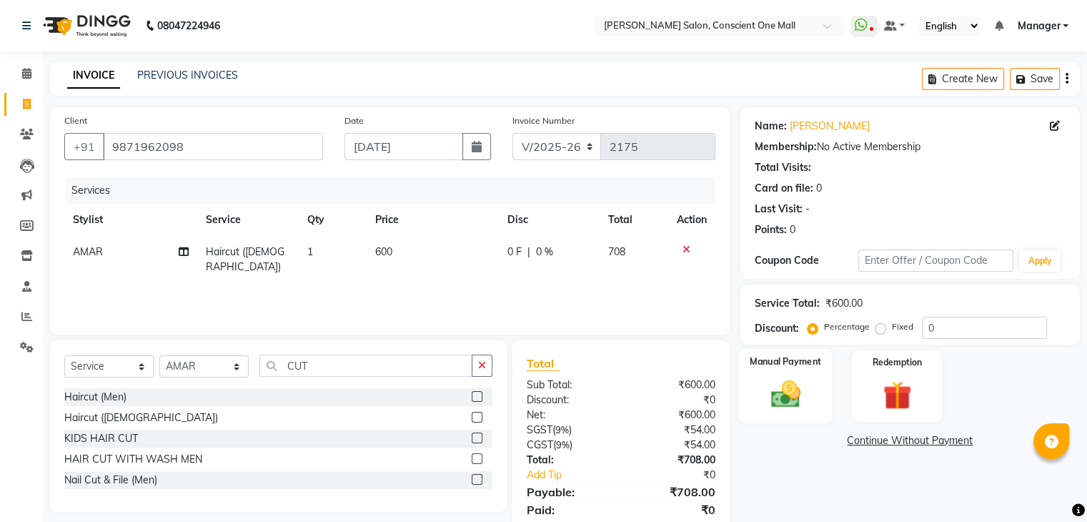
click at [786, 385] on img at bounding box center [785, 394] width 48 height 34
click at [864, 441] on span "CARD" at bounding box center [859, 441] width 31 height 16
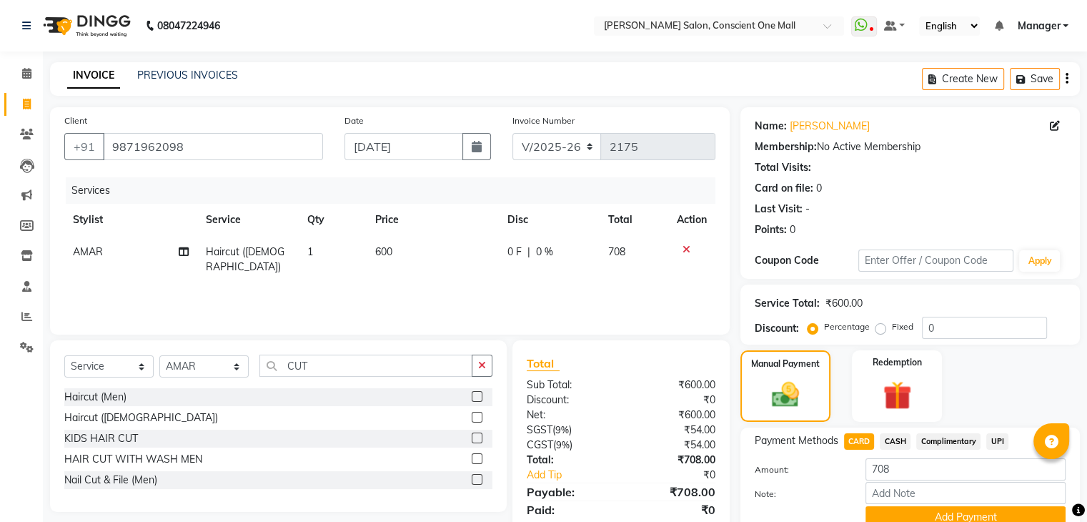
scroll to position [64, 0]
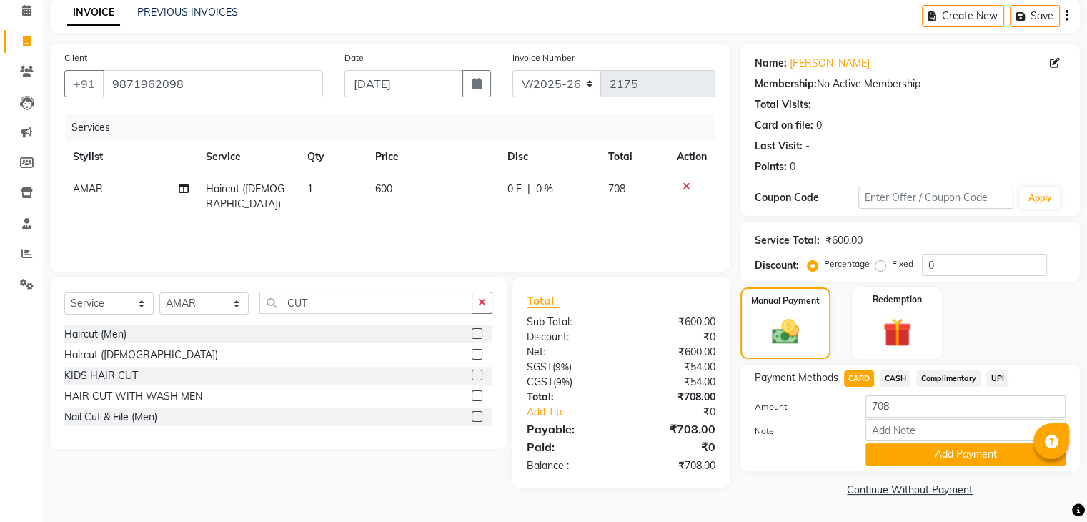
click at [892, 376] on span "CASH" at bounding box center [895, 378] width 31 height 16
click at [892, 260] on label "Fixed" at bounding box center [902, 263] width 21 height 13
click at [879, 260] on input "Fixed" at bounding box center [884, 264] width 10 height 10
click at [941, 267] on input "0" at bounding box center [984, 265] width 125 height 22
click at [971, 448] on button "Add Payment" at bounding box center [966, 454] width 200 height 22
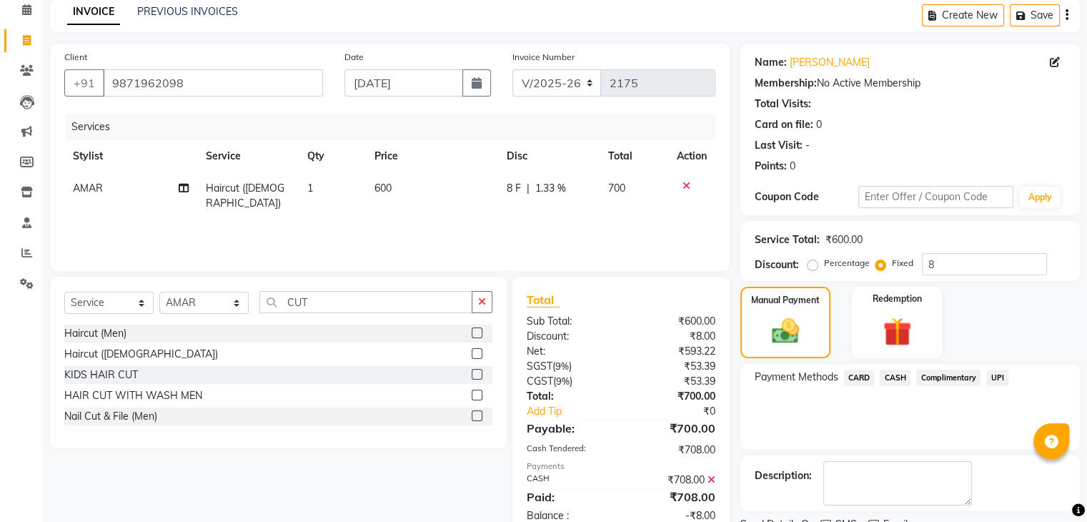
scroll to position [122, 0]
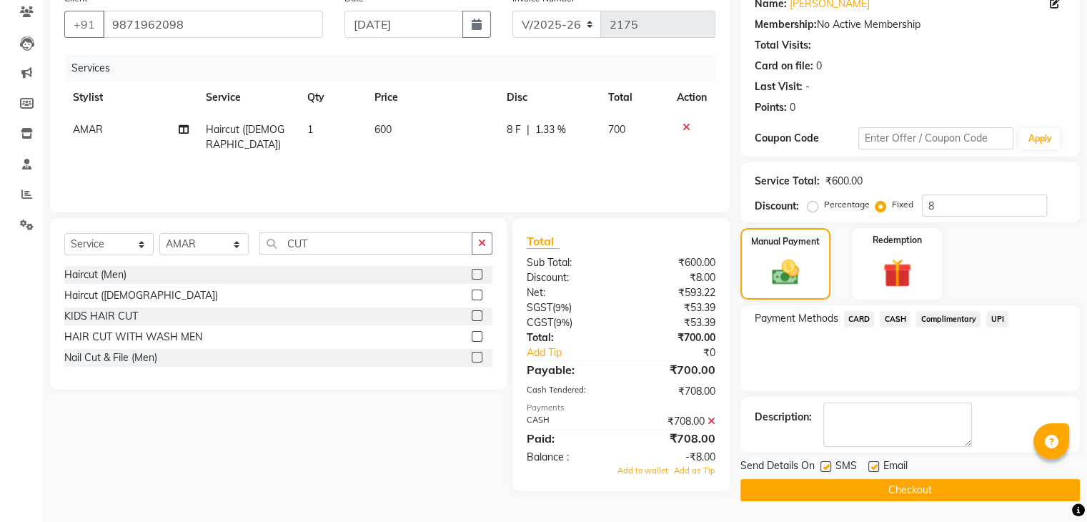
click at [939, 488] on button "Checkout" at bounding box center [911, 490] width 340 height 22
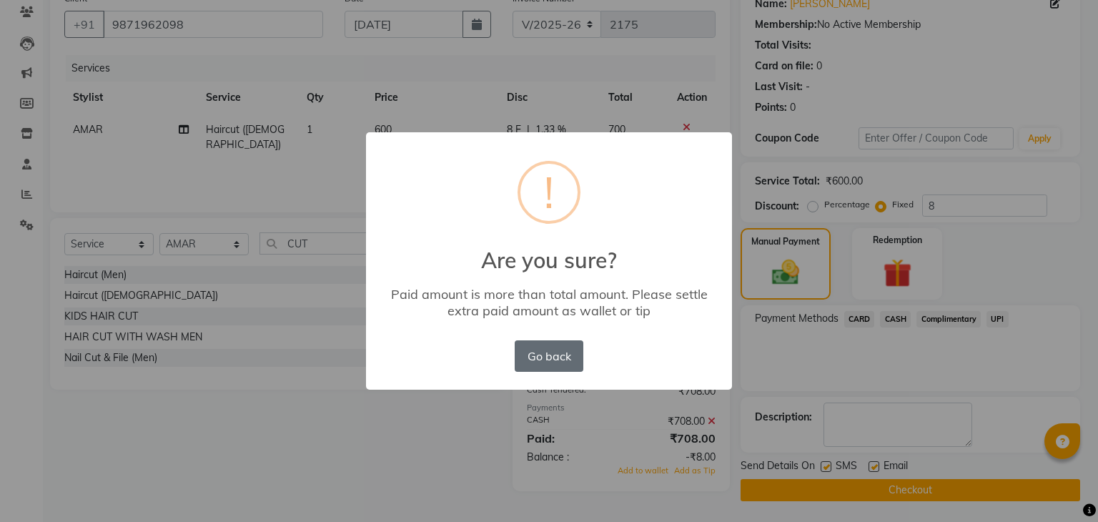
click at [545, 359] on button "Go back" at bounding box center [549, 355] width 69 height 31
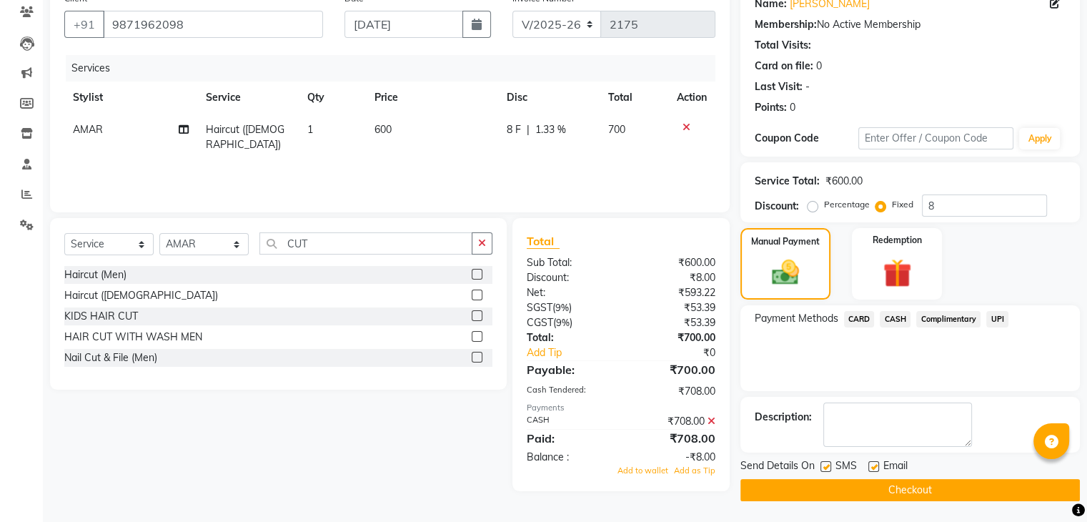
click at [710, 419] on icon at bounding box center [712, 421] width 8 height 10
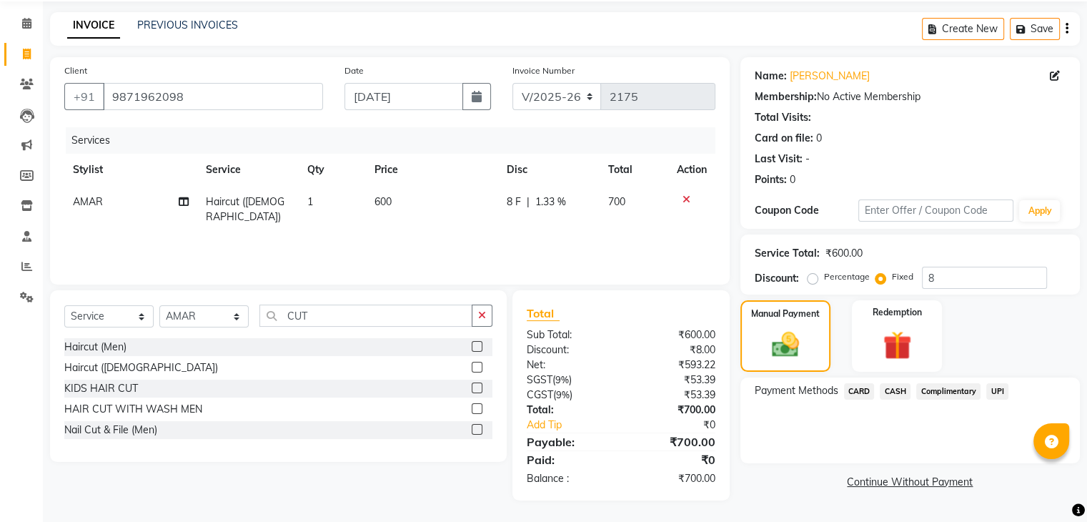
scroll to position [51, 0]
click at [896, 388] on span "CASH" at bounding box center [895, 391] width 31 height 16
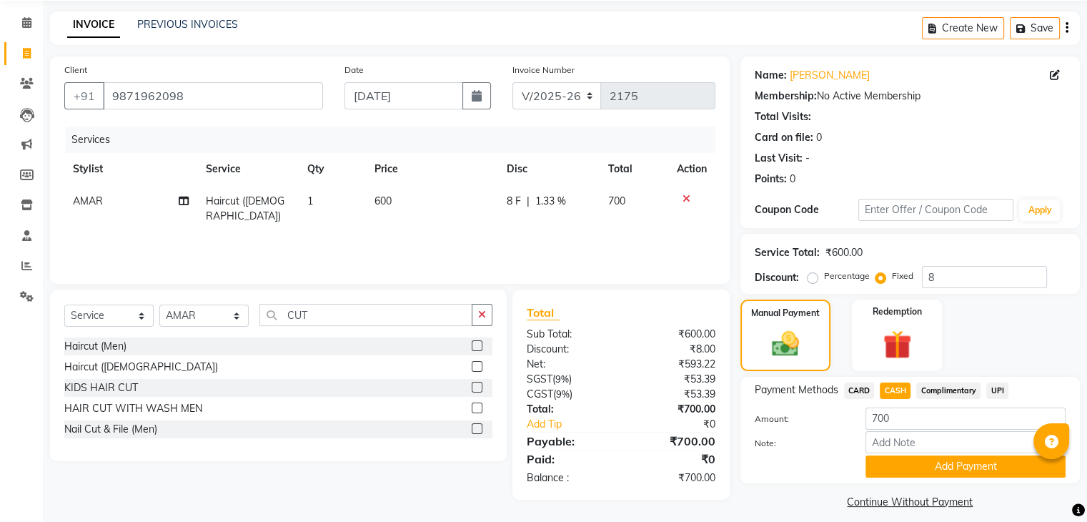
scroll to position [64, 0]
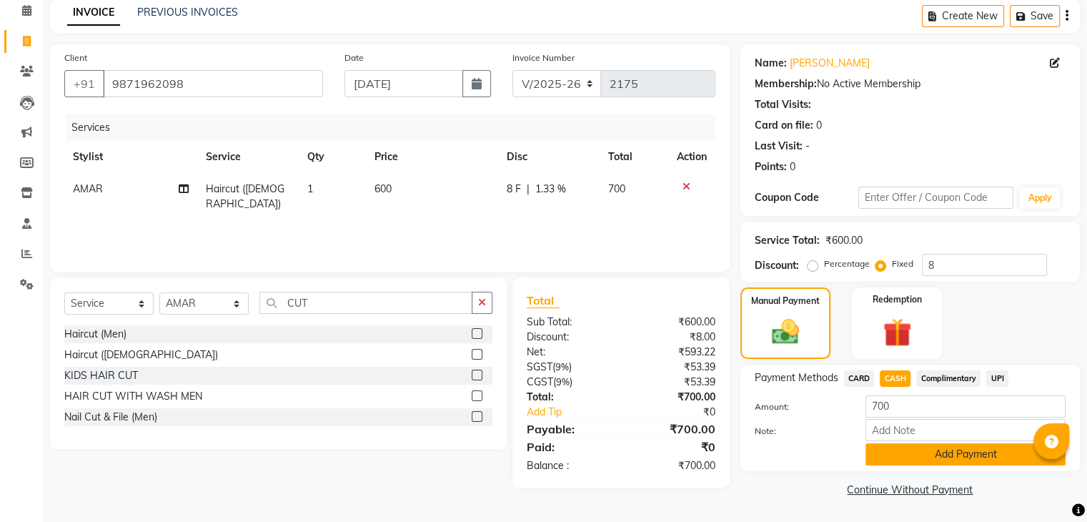
click at [921, 458] on button "Add Payment" at bounding box center [966, 454] width 200 height 22
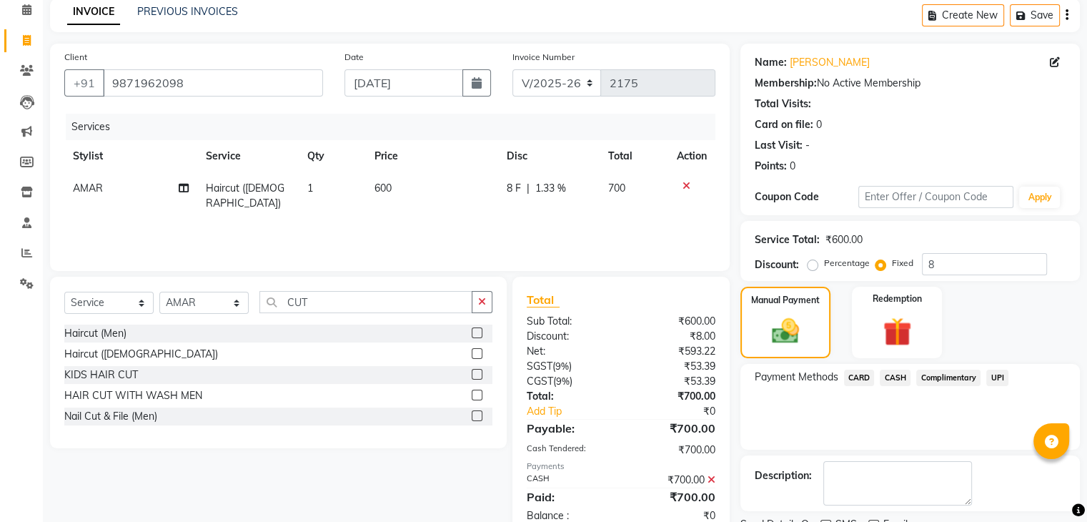
scroll to position [122, 0]
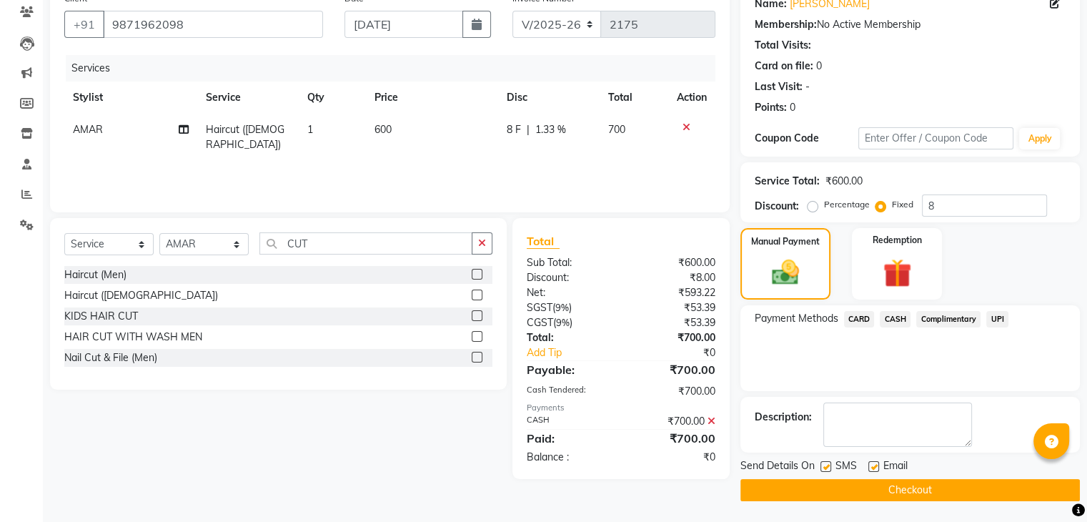
click at [875, 481] on button "Checkout" at bounding box center [911, 490] width 340 height 22
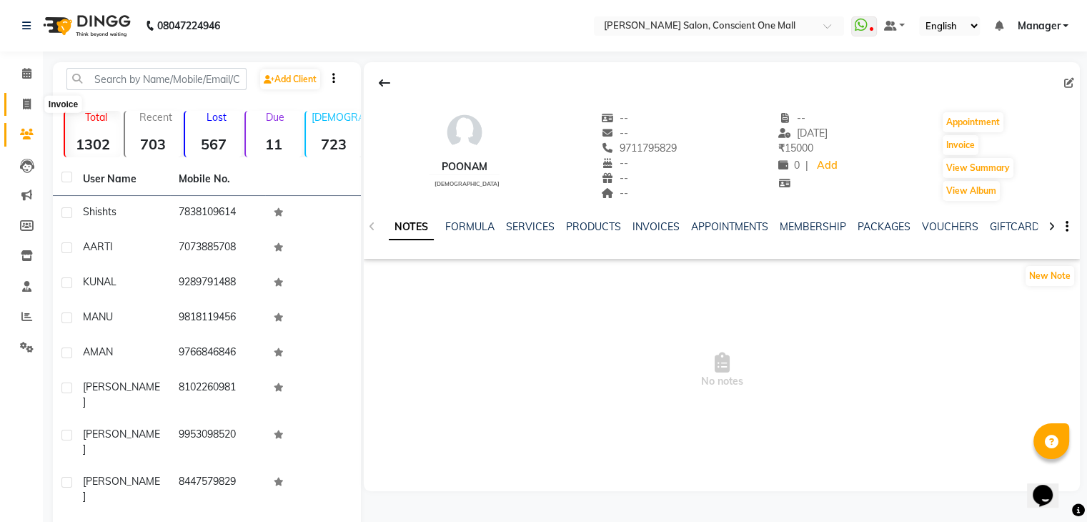
click at [25, 101] on icon at bounding box center [27, 104] width 8 height 11
select select "service"
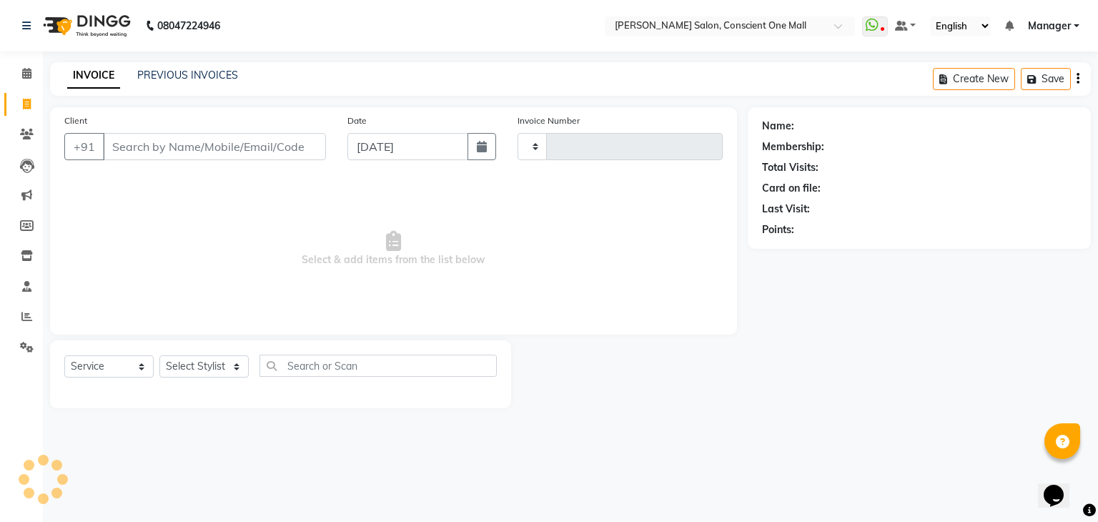
type input "2168"
select select "7575"
type input "9711795829"
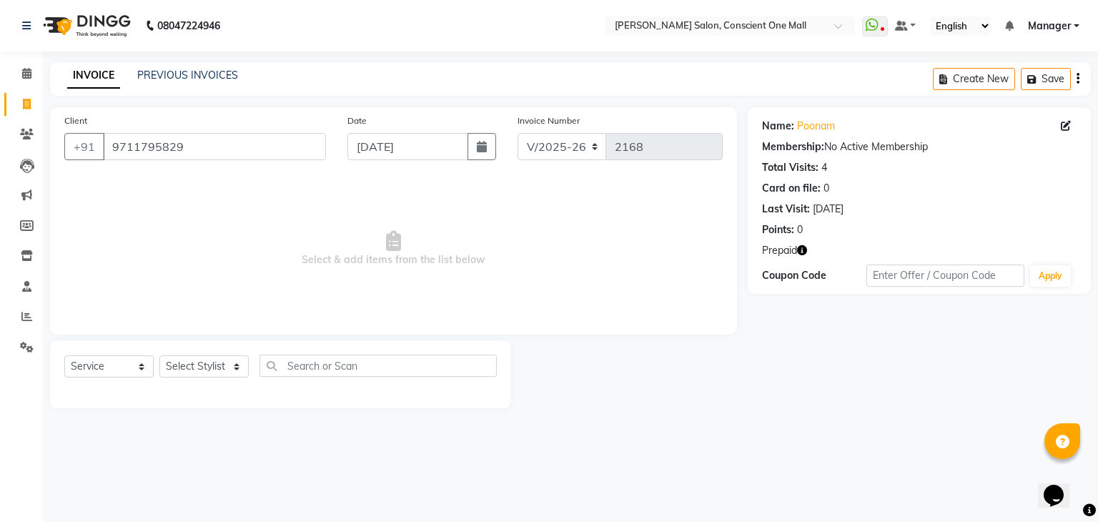
click at [804, 250] on icon "button" at bounding box center [802, 250] width 10 height 10
click at [105, 367] on select "Select Service Product Membership Package Voucher Prepaid Gift Card" at bounding box center [108, 366] width 89 height 22
select select "P"
click at [64, 356] on select "Select Service Product Membership Package Voucher Prepaid Gift Card" at bounding box center [108, 366] width 89 height 22
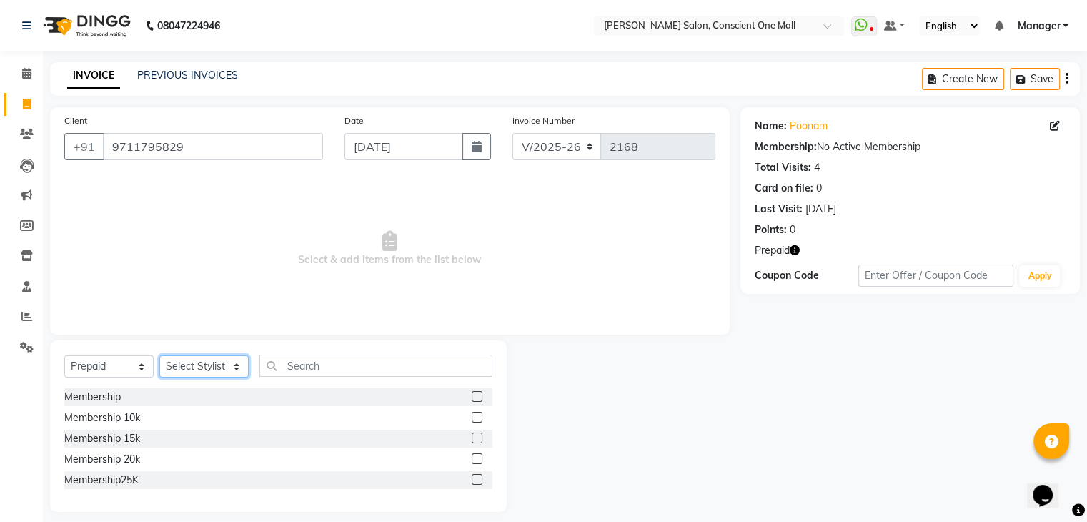
click at [206, 365] on select "Select Stylist [PERSON_NAME] AMIT [PERSON_NAME] [PERSON_NAME] [PERSON_NAME] [PE…" at bounding box center [203, 366] width 89 height 22
select select "89075"
click at [315, 367] on input "text" at bounding box center [376, 366] width 233 height 22
click at [477, 415] on label at bounding box center [477, 417] width 11 height 11
click at [477, 415] on input "checkbox" at bounding box center [476, 417] width 9 height 9
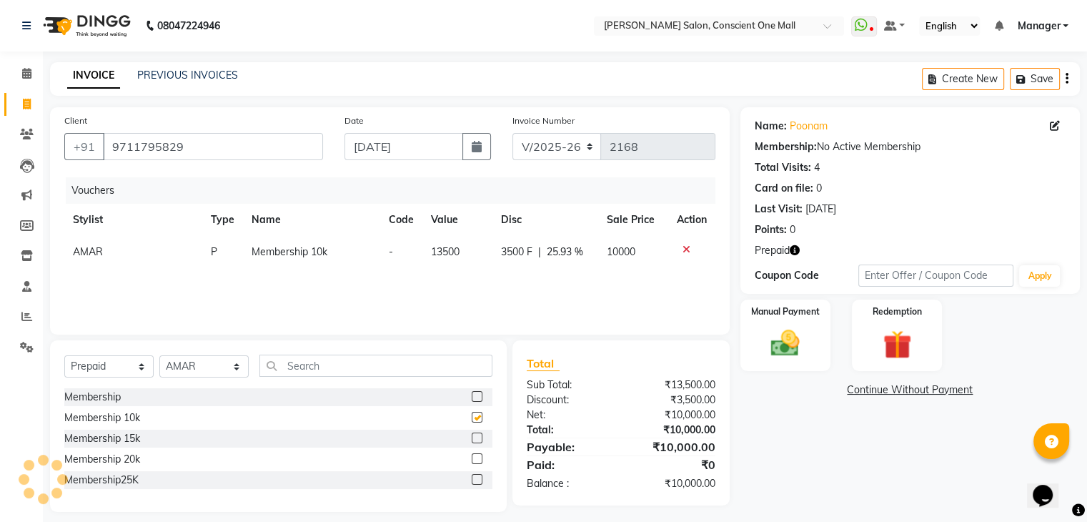
checkbox input "false"
click at [786, 336] on img at bounding box center [785, 344] width 48 height 34
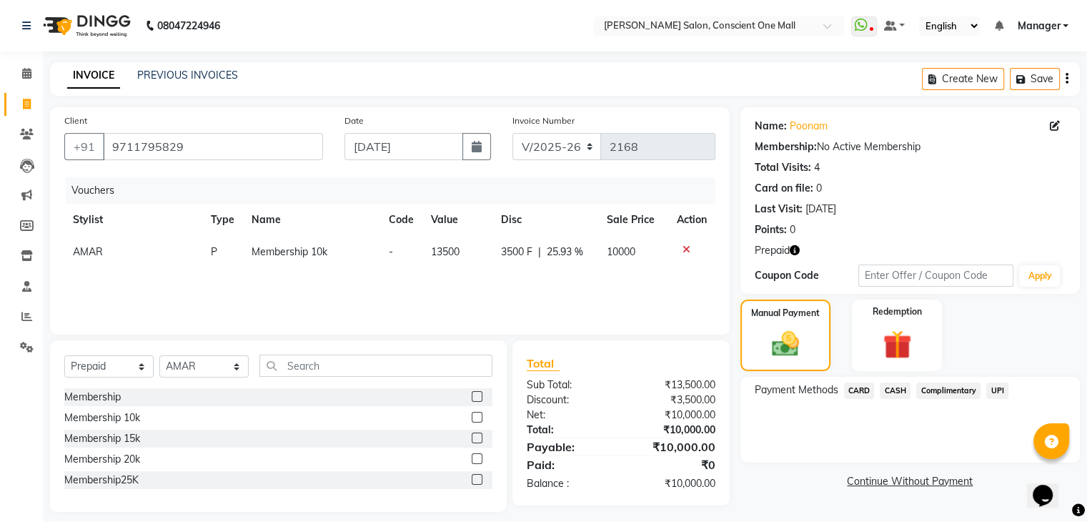
click at [897, 387] on span "CASH" at bounding box center [895, 390] width 31 height 16
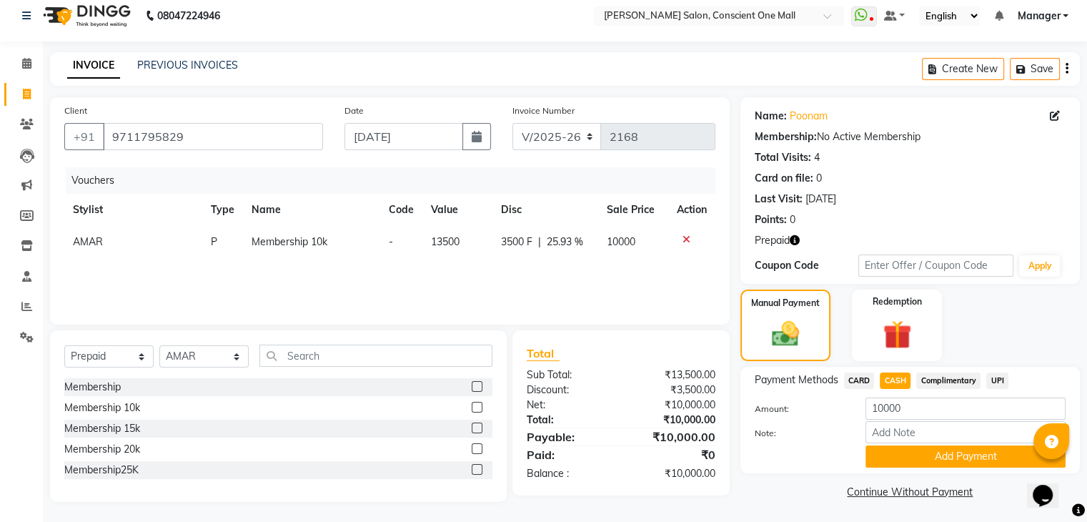
scroll to position [13, 0]
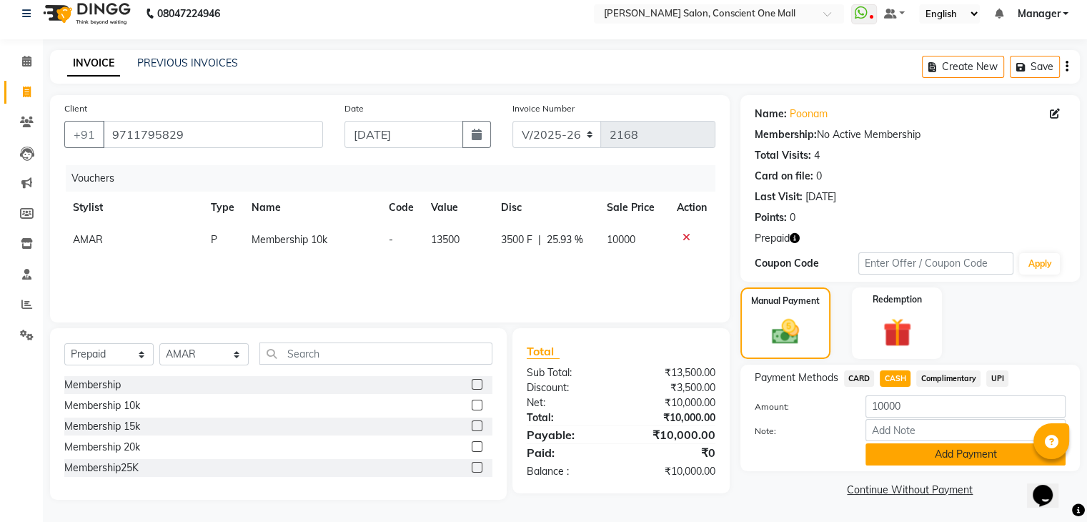
click at [932, 453] on button "Add Payment" at bounding box center [966, 454] width 200 height 22
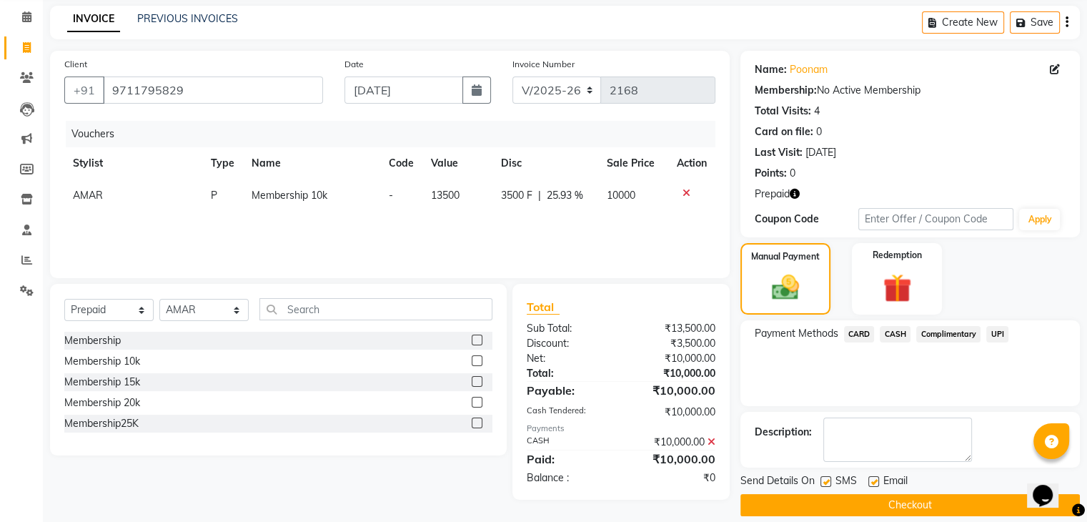
scroll to position [71, 0]
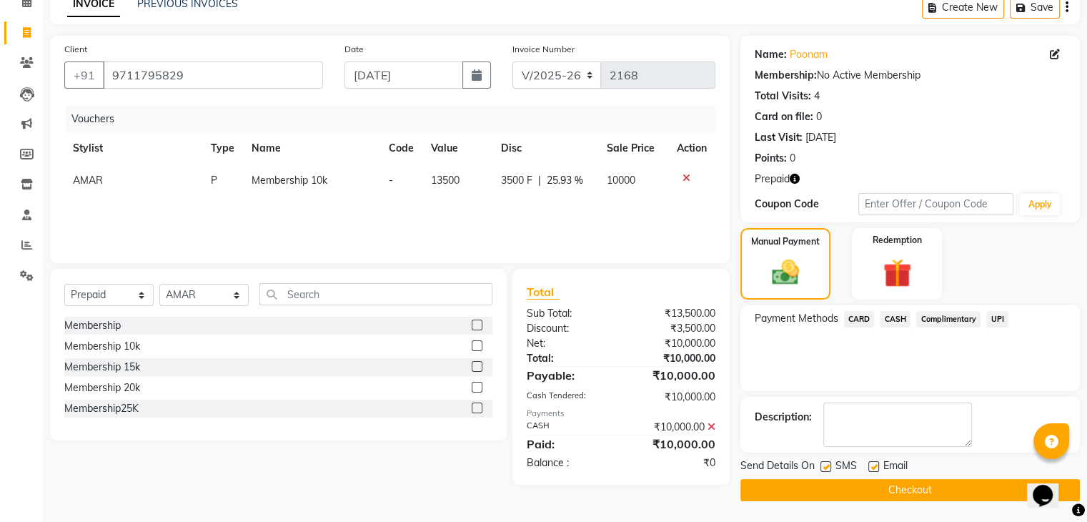
click at [883, 484] on button "Checkout" at bounding box center [911, 490] width 340 height 22
